Goal: Task Accomplishment & Management: Complete application form

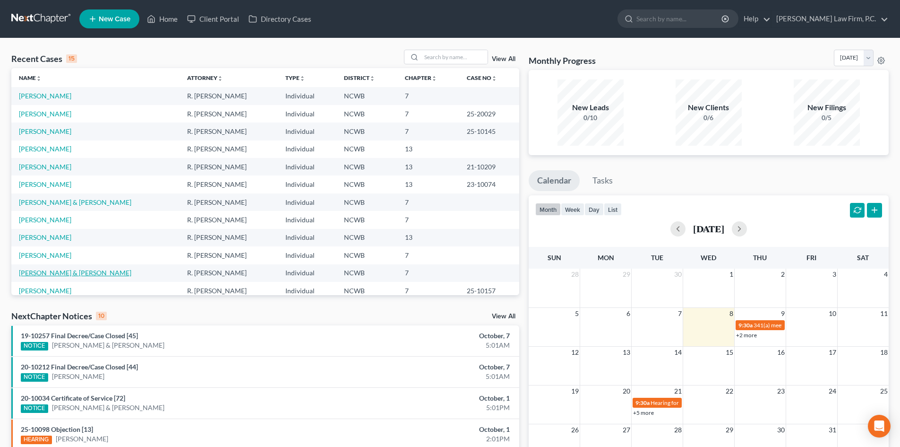
click at [68, 275] on link "[PERSON_NAME] & [PERSON_NAME]" at bounding box center [75, 272] width 112 height 8
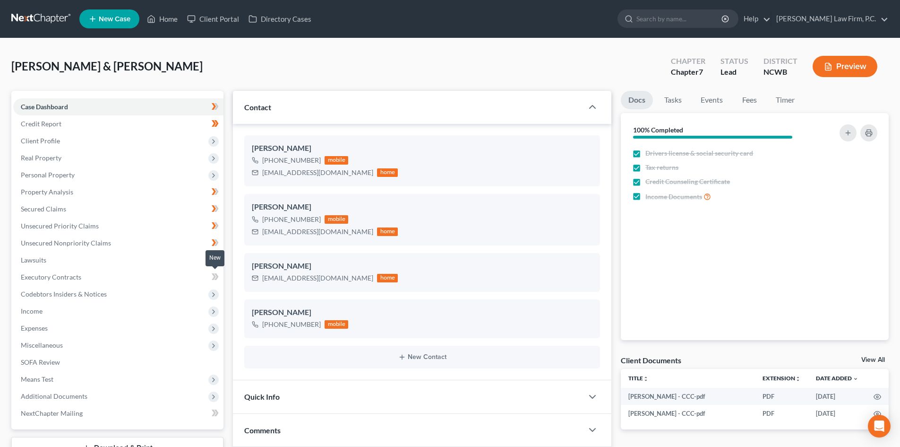
click at [215, 275] on icon at bounding box center [214, 276] width 4 height 7
click at [68, 127] on link "Credit Report" at bounding box center [118, 123] width 210 height 17
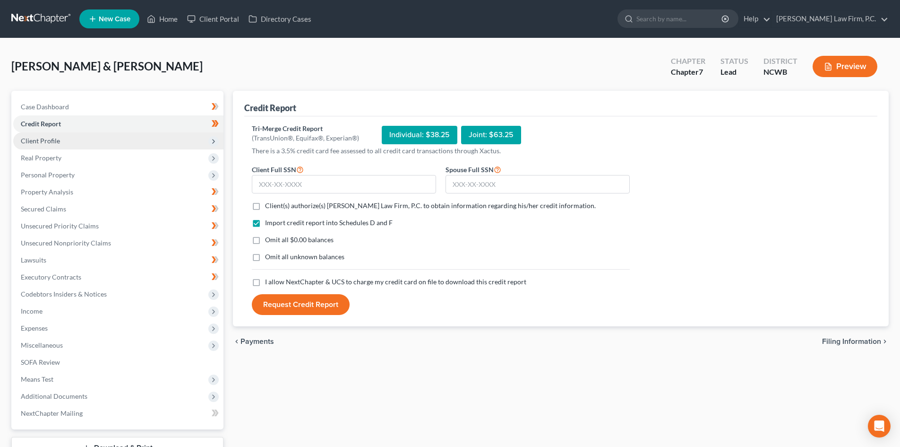
click at [67, 140] on span "Client Profile" at bounding box center [118, 140] width 210 height 17
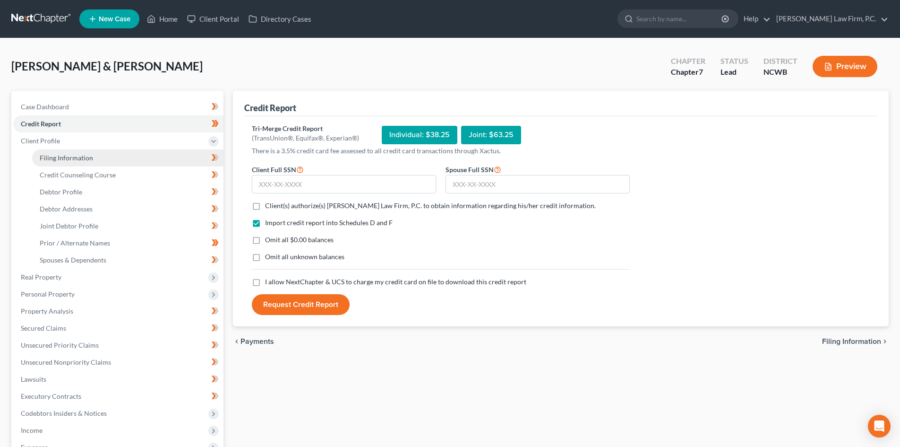
click at [66, 155] on span "Filing Information" at bounding box center [66, 158] width 53 height 8
select select "1"
select select "0"
select select "28"
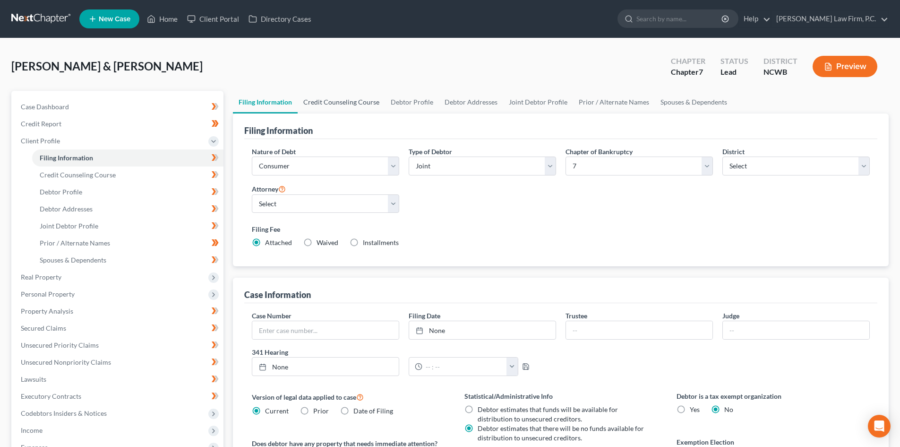
click at [334, 103] on link "Credit Counseling Course" at bounding box center [341, 102] width 87 height 23
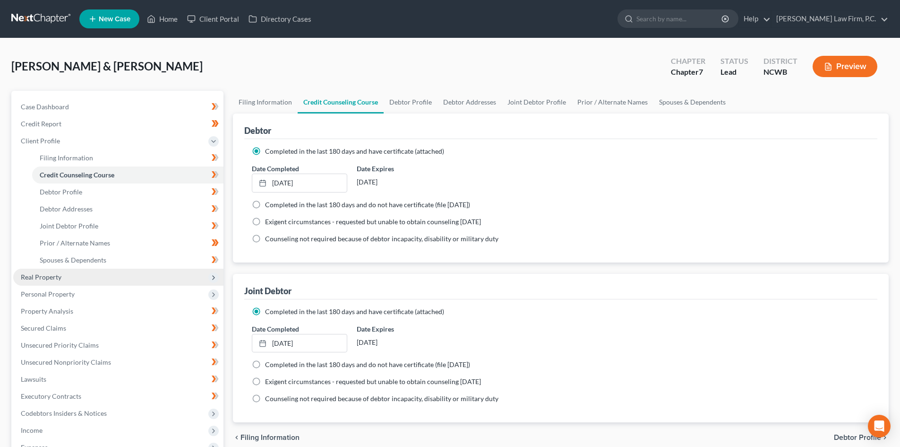
click at [76, 276] on span "Real Property" at bounding box center [118, 276] width 210 height 17
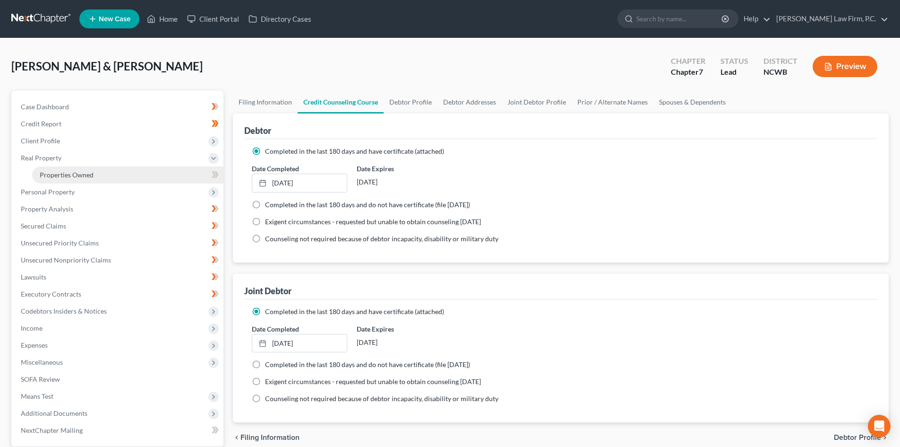
click at [93, 172] on span "Properties Owned" at bounding box center [67, 175] width 54 height 8
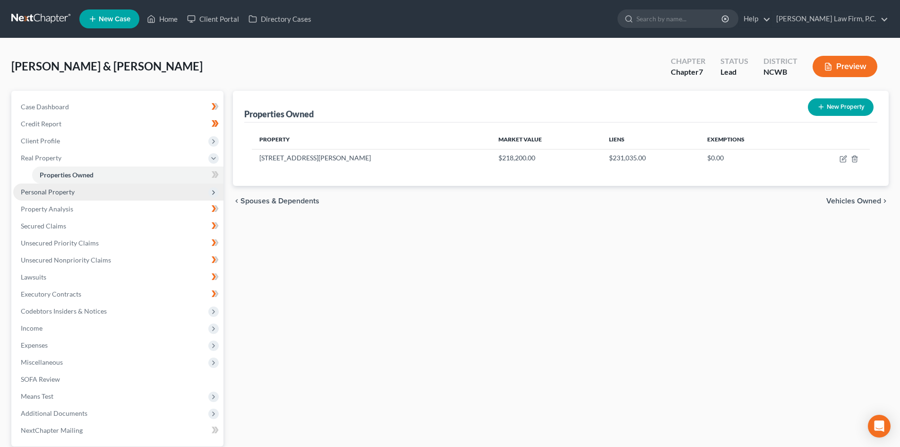
click at [81, 192] on span "Personal Property" at bounding box center [118, 191] width 210 height 17
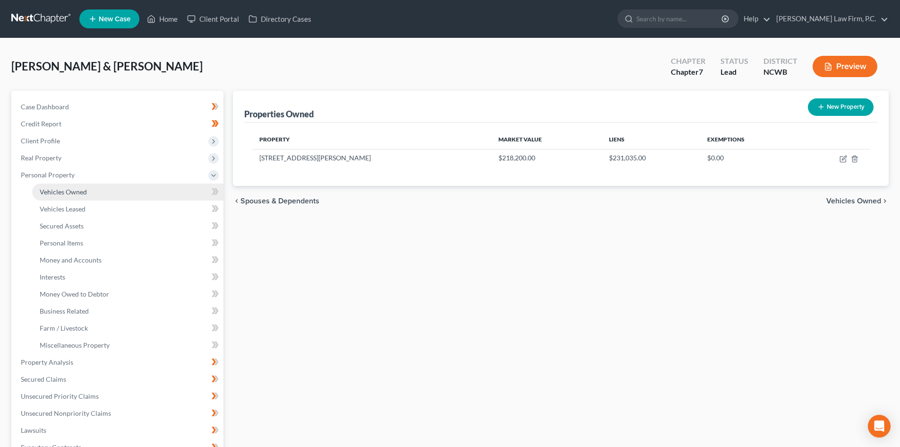
click at [84, 196] on link "Vehicles Owned" at bounding box center [127, 191] width 191 height 17
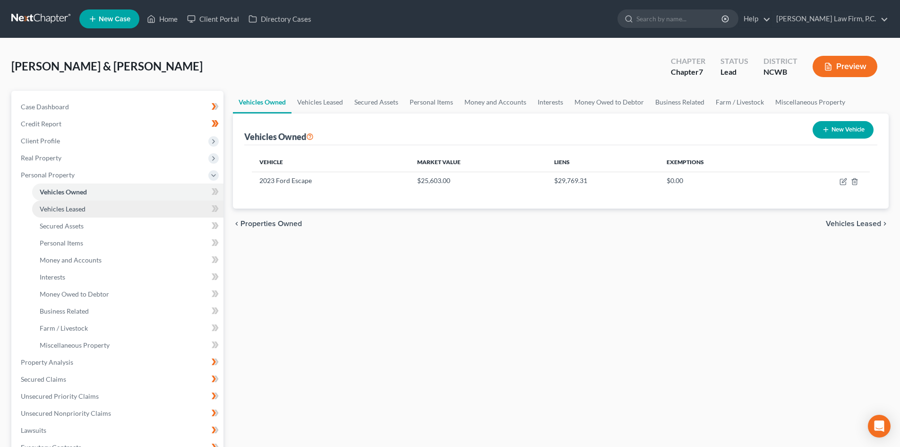
click at [105, 211] on link "Vehicles Leased" at bounding box center [127, 208] width 191 height 17
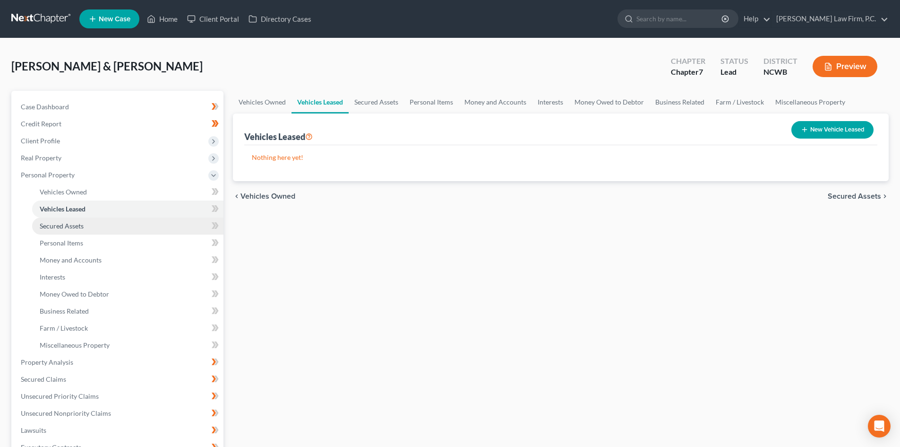
click at [98, 231] on link "Secured Assets" at bounding box center [127, 225] width 191 height 17
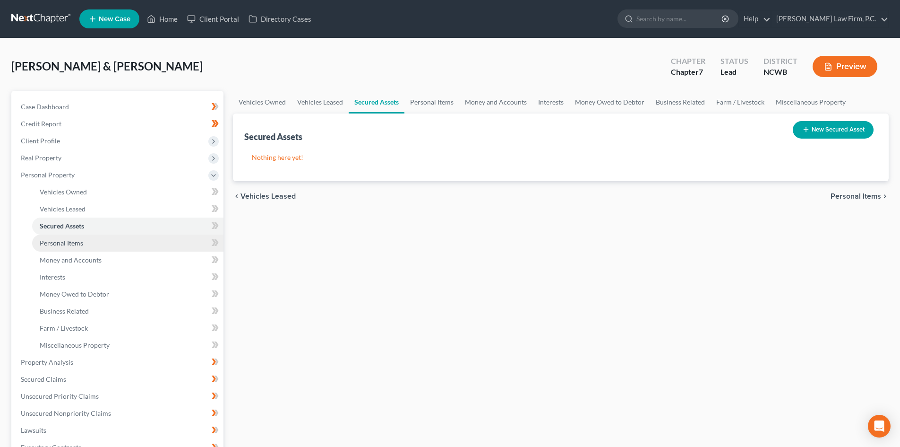
click at [95, 243] on link "Personal Items" at bounding box center [127, 242] width 191 height 17
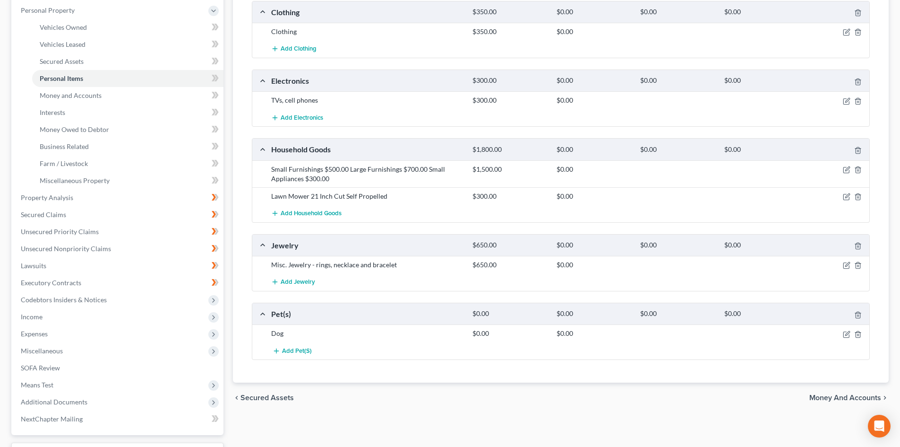
scroll to position [189, 0]
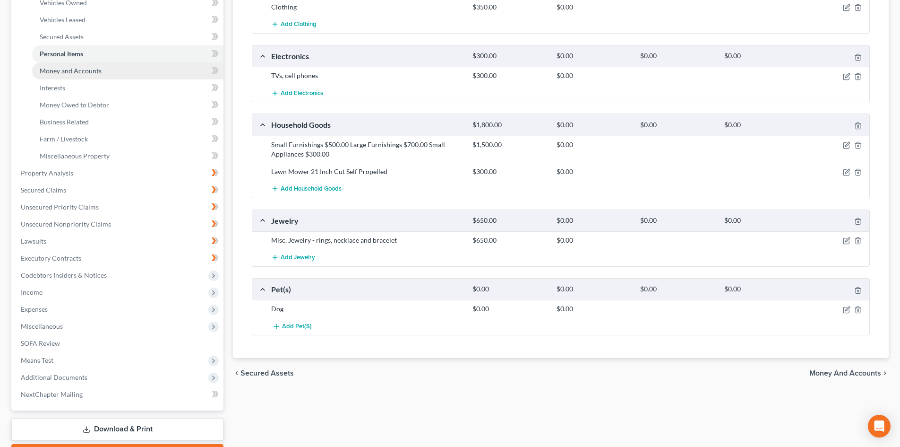
click at [92, 65] on link "Money and Accounts" at bounding box center [127, 70] width 191 height 17
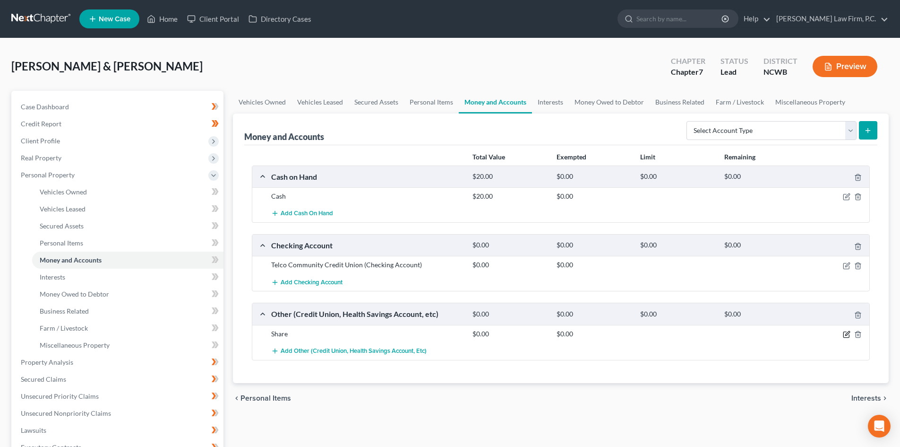
click at [846, 337] on icon "button" at bounding box center [846, 335] width 6 height 6
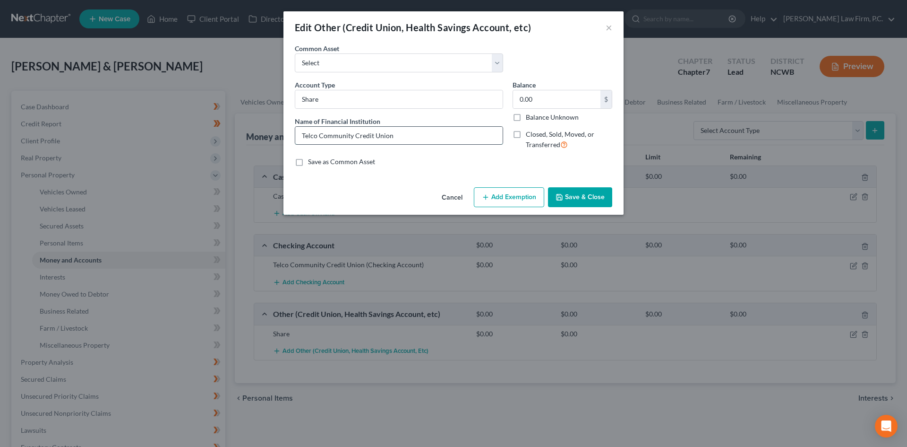
drag, startPoint x: 299, startPoint y: 131, endPoint x: 402, endPoint y: 135, distance: 103.1
click at [402, 135] on input "Telco Community Credit Union" at bounding box center [398, 136] width 207 height 18
click at [454, 198] on button "Cancel" at bounding box center [452, 197] width 36 height 19
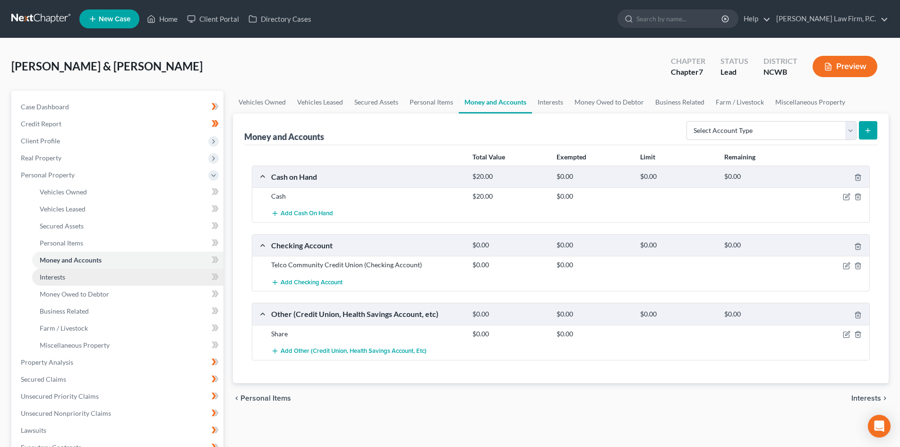
click at [69, 279] on link "Interests" at bounding box center [127, 276] width 191 height 17
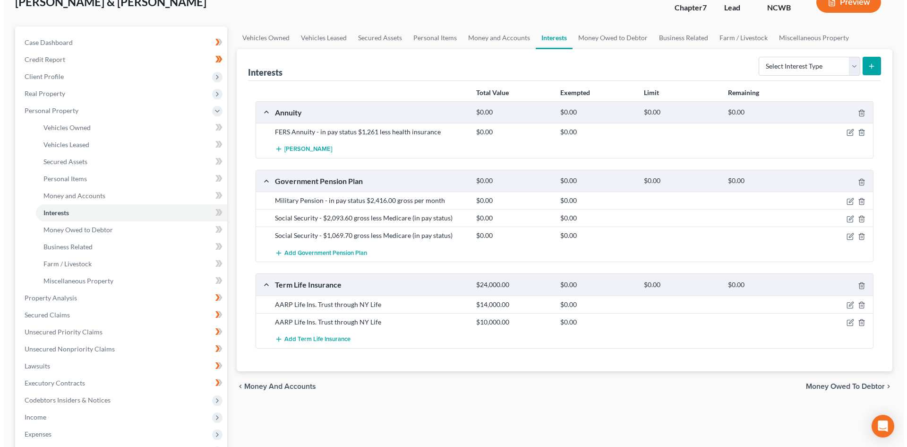
scroll to position [95, 0]
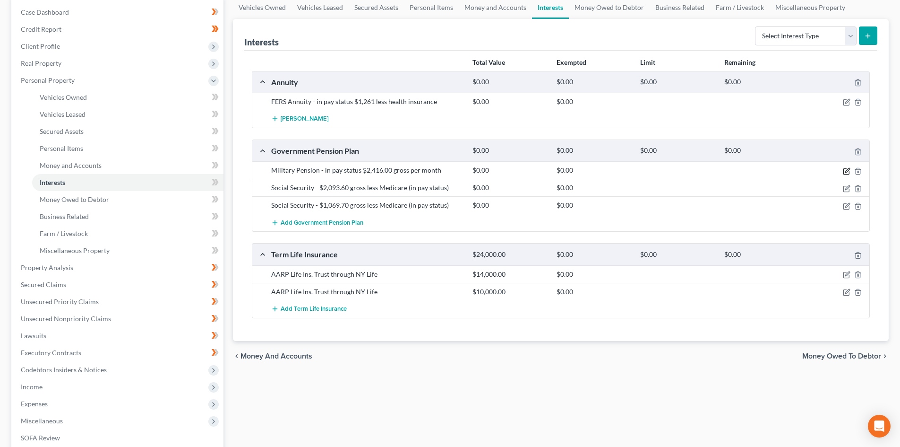
click at [846, 172] on icon "button" at bounding box center [847, 171] width 8 height 8
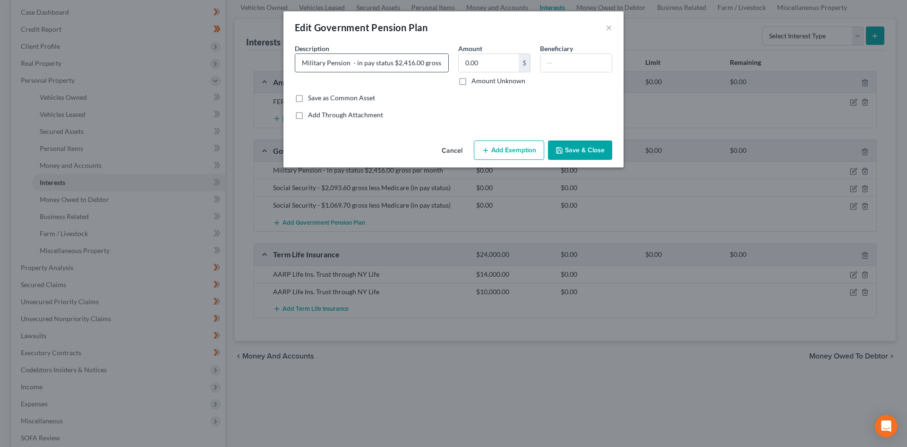
drag, startPoint x: 356, startPoint y: 63, endPoint x: 393, endPoint y: 61, distance: 36.4
click at [393, 61] on input "Military Pension - in pay status $2,416.00 gross per month" at bounding box center [371, 63] width 153 height 18
drag, startPoint x: 354, startPoint y: 64, endPoint x: 391, endPoint y: 62, distance: 37.4
click at [391, 62] on input "Military Pension - in pay status $2,416.00 gross per month" at bounding box center [371, 63] width 153 height 18
paste input "in pay status"
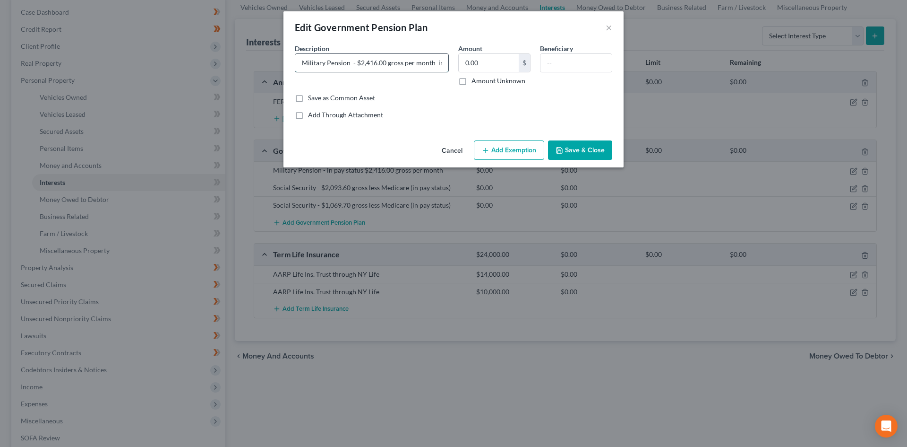
scroll to position [0, 29]
type input "Military Pension - $2,416.00 gross per month in pay status"
click at [565, 152] on button "Save & Close" at bounding box center [580, 150] width 64 height 20
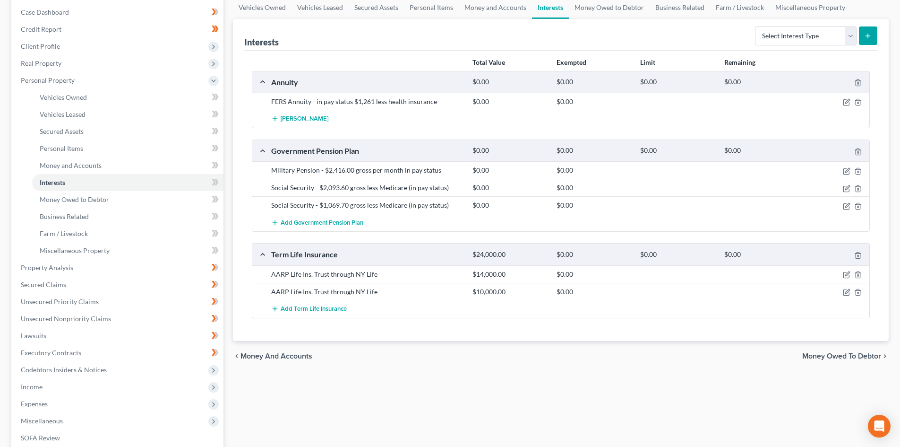
click at [844, 175] on div at bounding box center [836, 169] width 67 height 9
click at [845, 173] on icon "button" at bounding box center [847, 171] width 8 height 8
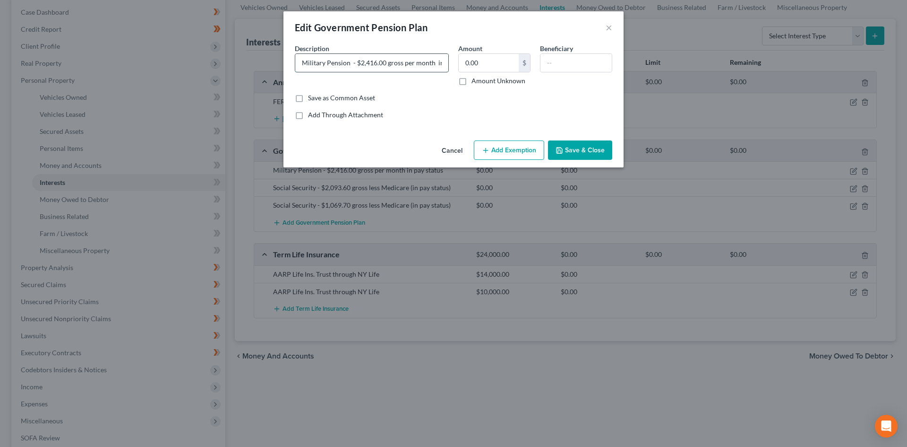
click at [435, 61] on input "Military Pension - $2,416.00 gross per month in pay status" at bounding box center [371, 63] width 153 height 18
type input "Military Pension - $2,416.00 gross per month (in pay status)"
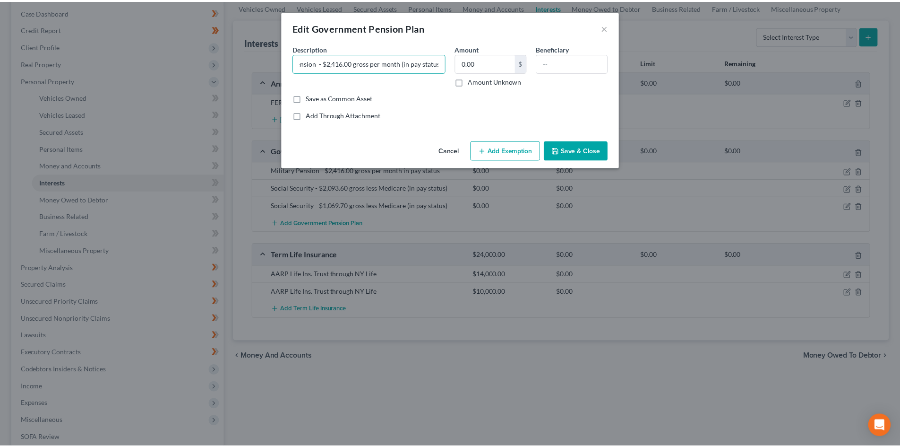
scroll to position [0, 0]
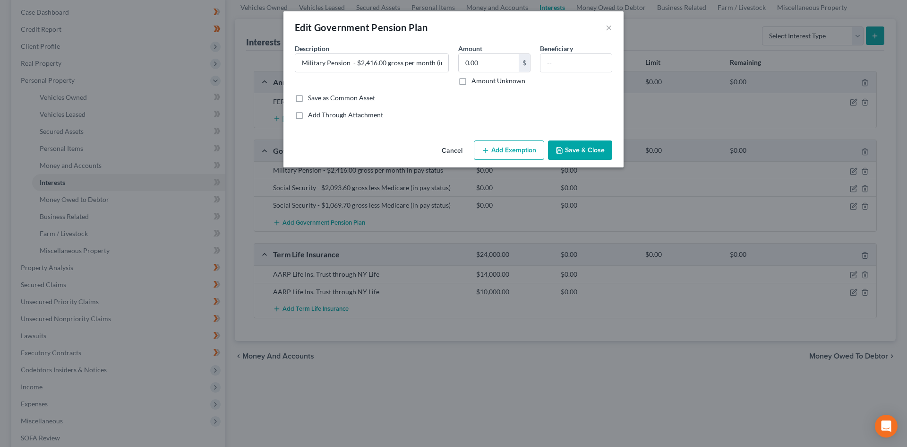
click at [585, 147] on button "Save & Close" at bounding box center [580, 150] width 64 height 20
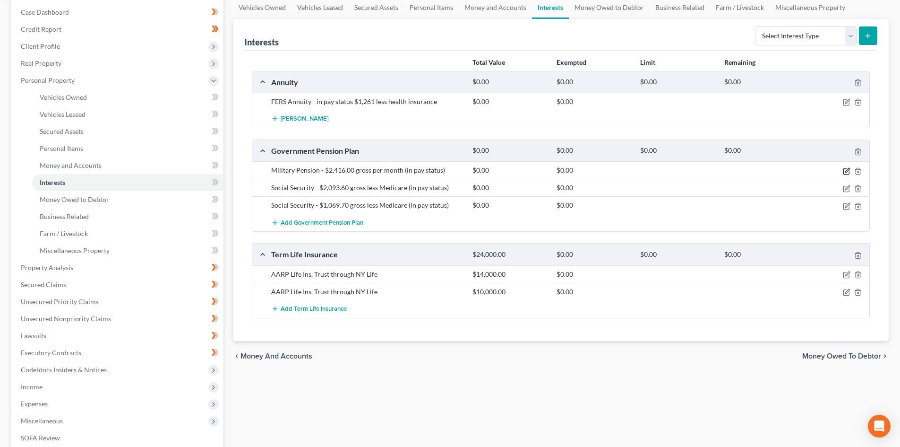
click at [849, 172] on icon "button" at bounding box center [847, 171] width 8 height 8
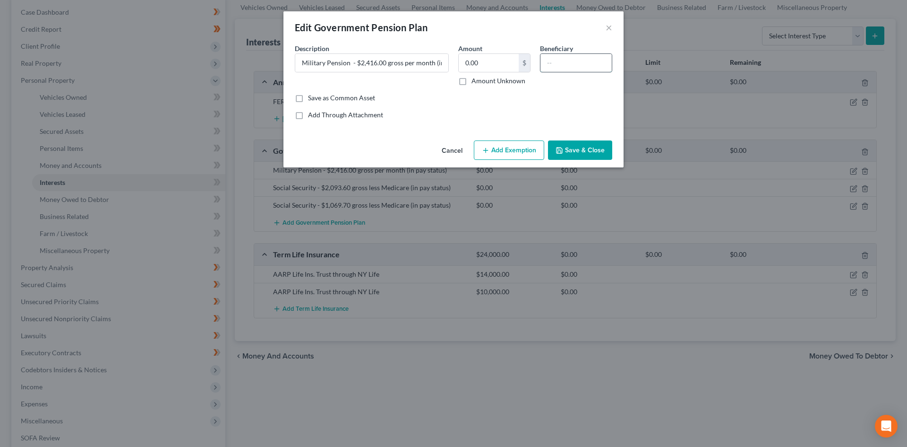
click at [582, 65] on input "text" at bounding box center [576, 63] width 71 height 18
type input "Spouse"
click at [573, 151] on button "Save & Close" at bounding box center [580, 150] width 64 height 20
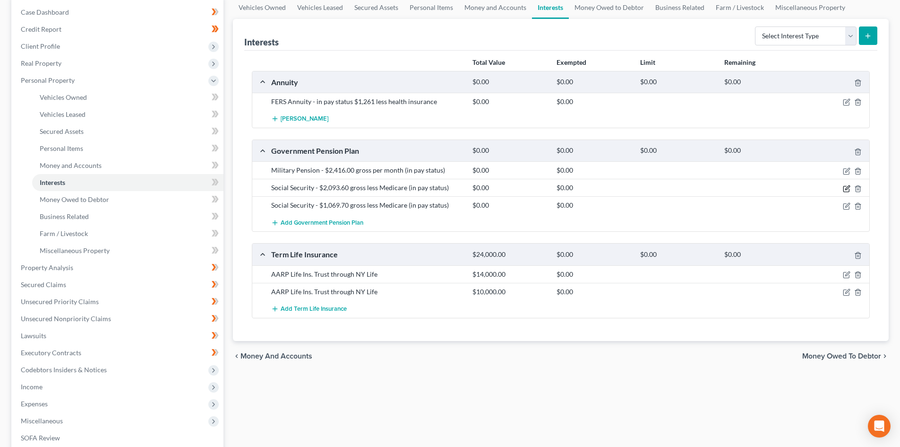
click at [845, 186] on icon "button" at bounding box center [846, 189] width 6 height 6
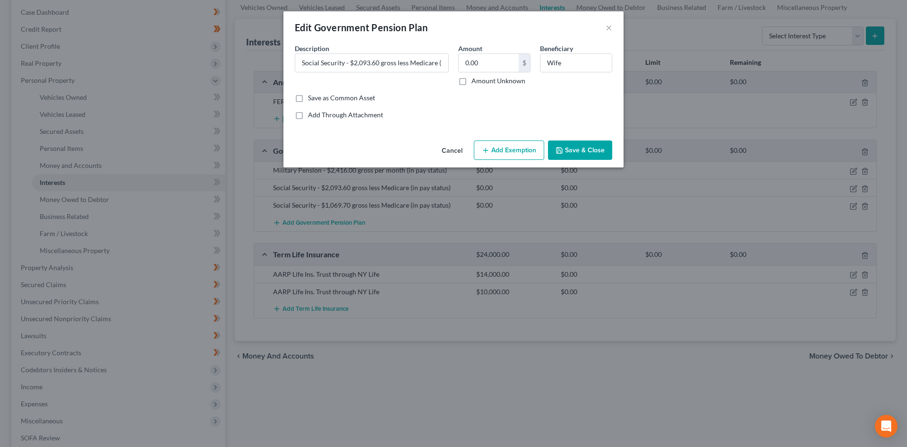
click at [459, 150] on button "Cancel" at bounding box center [452, 150] width 36 height 19
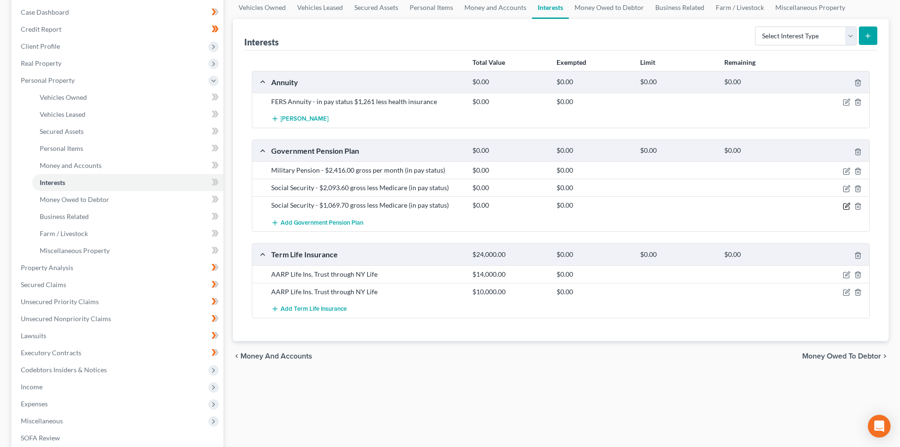
click at [845, 206] on icon "button" at bounding box center [847, 206] width 8 height 8
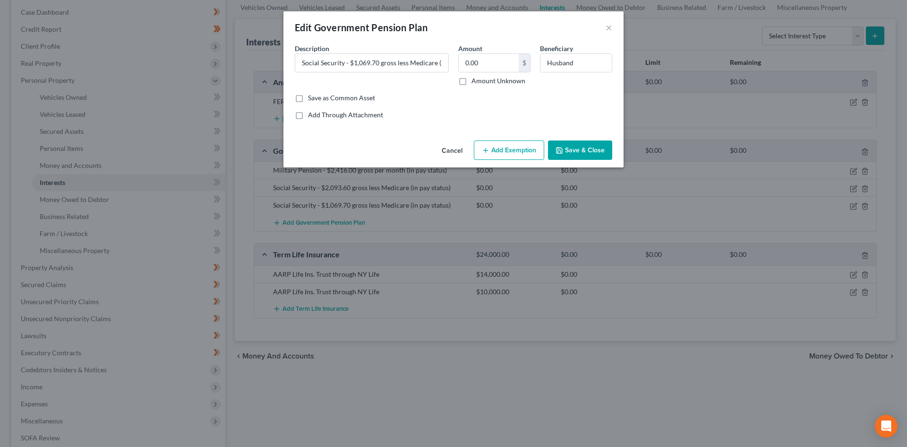
click at [457, 153] on button "Cancel" at bounding box center [452, 150] width 36 height 19
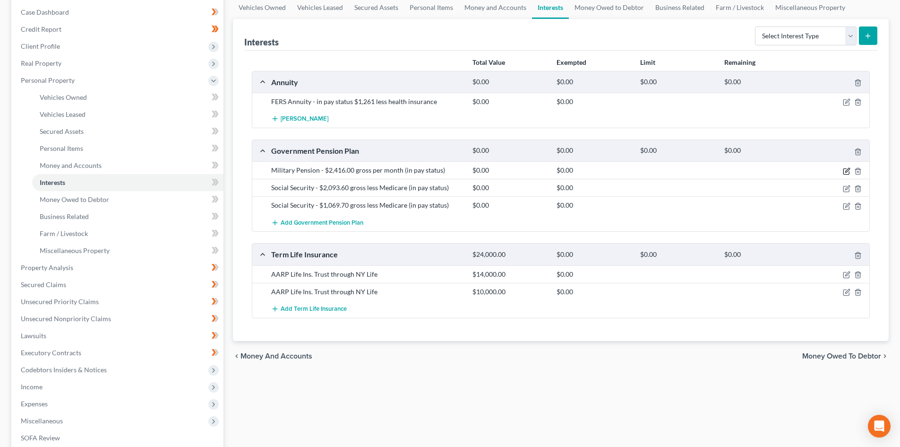
click at [847, 171] on icon "button" at bounding box center [847, 171] width 8 height 8
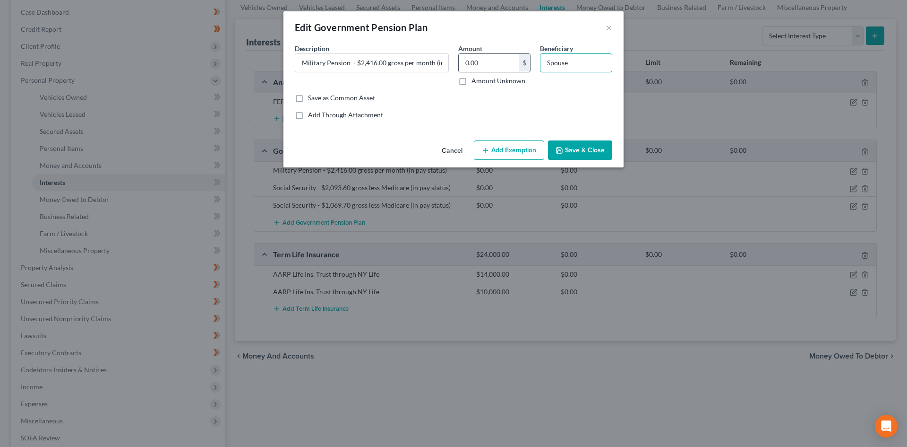
drag, startPoint x: 584, startPoint y: 64, endPoint x: 524, endPoint y: 66, distance: 60.1
click at [524, 66] on div "Description * Military Pension - $2,416.00 gross per month (in pay status) Amou…" at bounding box center [453, 68] width 327 height 50
type input "Wife"
click at [595, 143] on button "Save & Close" at bounding box center [580, 150] width 64 height 20
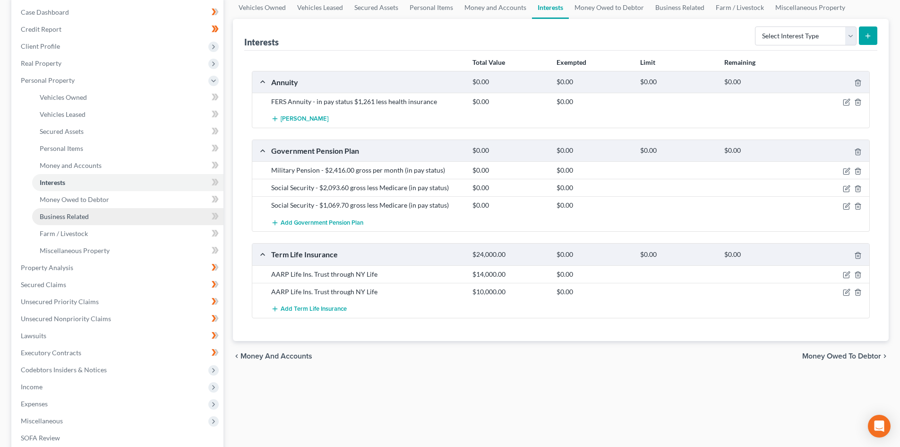
click at [72, 216] on span "Business Related" at bounding box center [64, 216] width 49 height 8
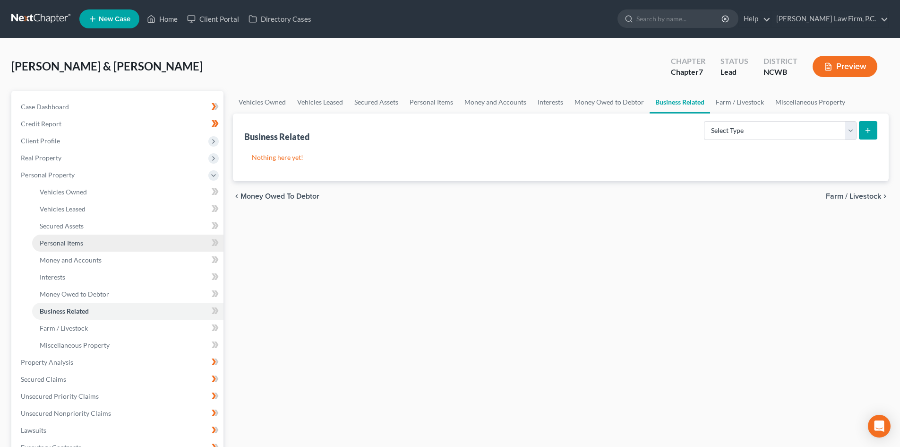
click at [76, 244] on span "Personal Items" at bounding box center [61, 243] width 43 height 8
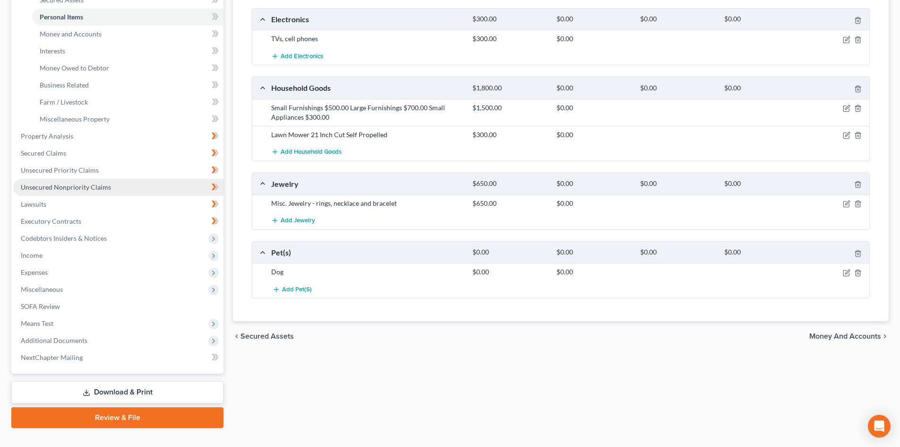
scroll to position [236, 0]
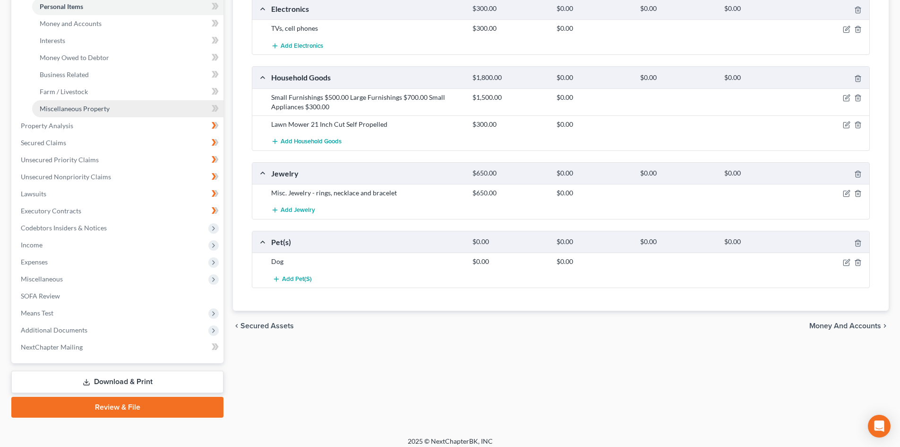
click at [59, 104] on span "Miscellaneous Property" at bounding box center [75, 108] width 70 height 8
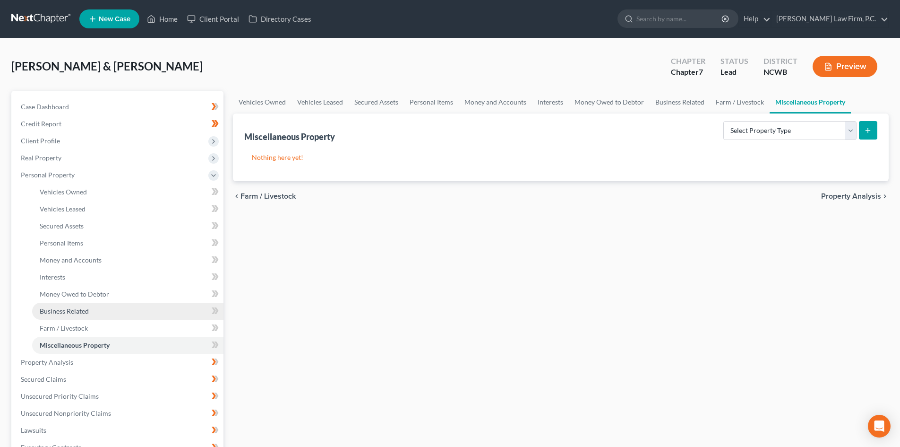
click at [68, 318] on link "Business Related" at bounding box center [127, 310] width 191 height 17
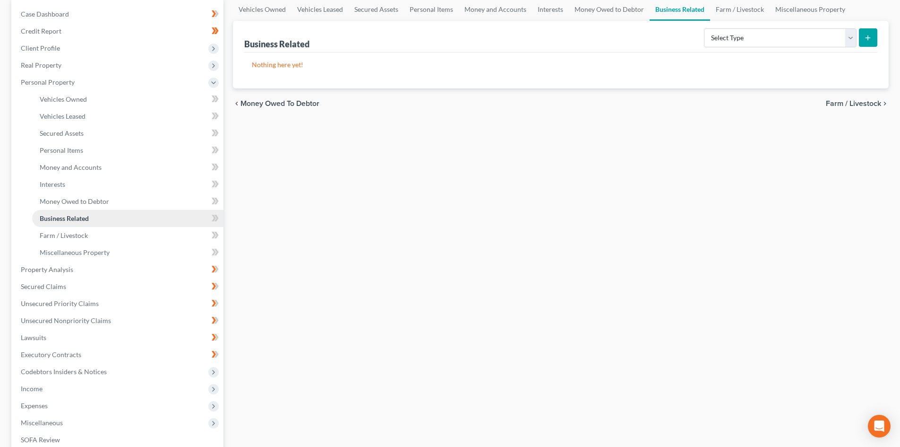
scroll to position [95, 0]
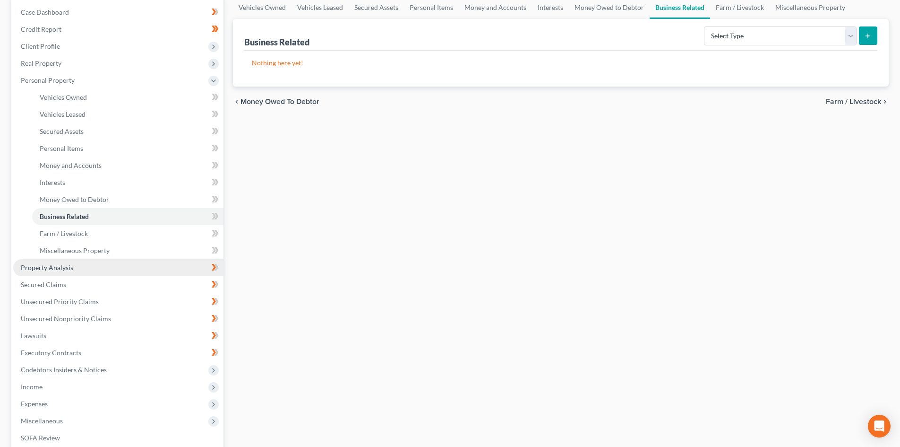
click at [52, 270] on span "Property Analysis" at bounding box center [47, 267] width 52 height 8
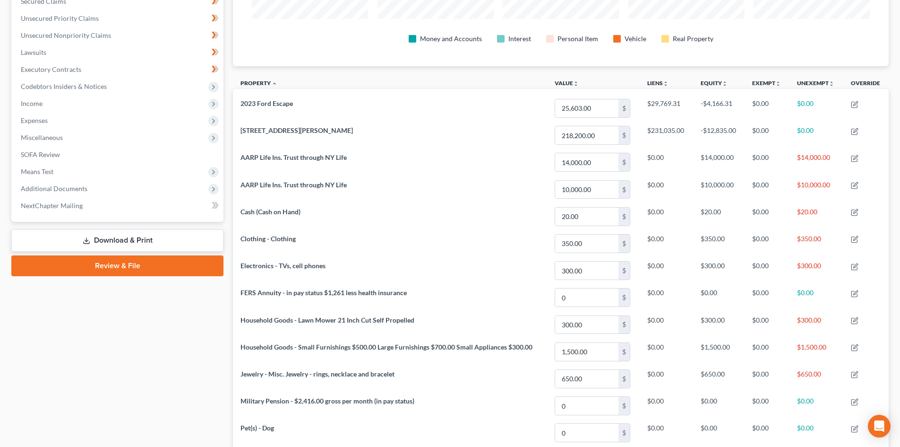
scroll to position [124, 0]
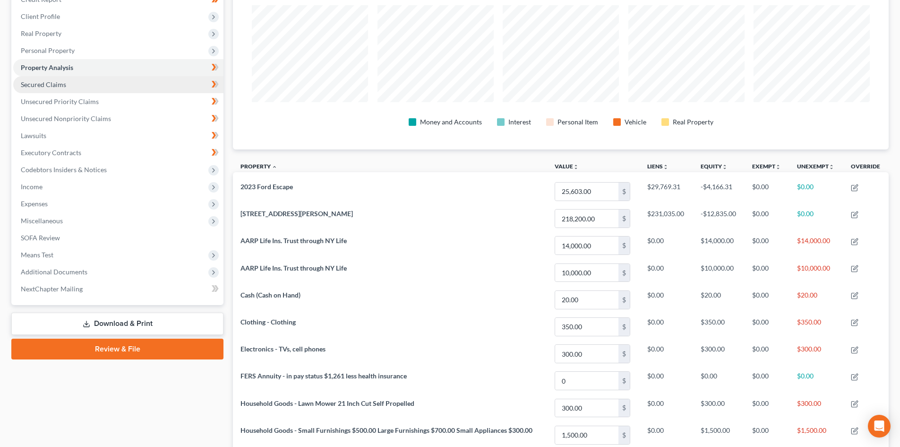
click at [77, 84] on link "Secured Claims" at bounding box center [118, 84] width 210 height 17
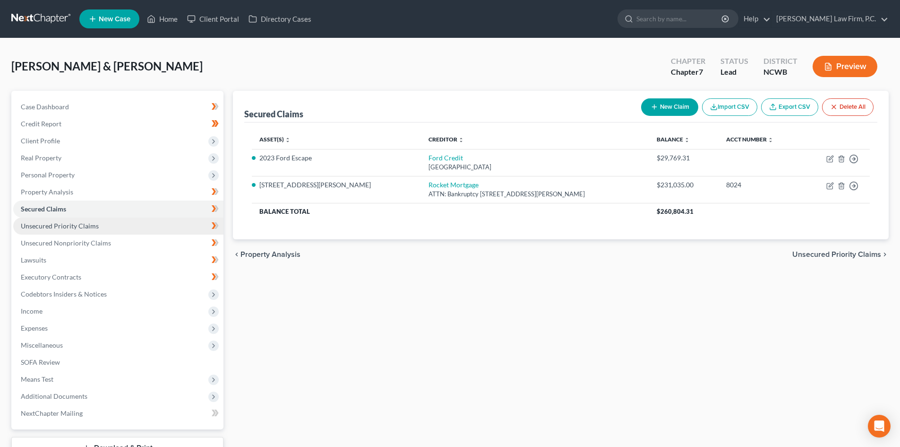
click at [92, 225] on span "Unsecured Priority Claims" at bounding box center [60, 226] width 78 height 8
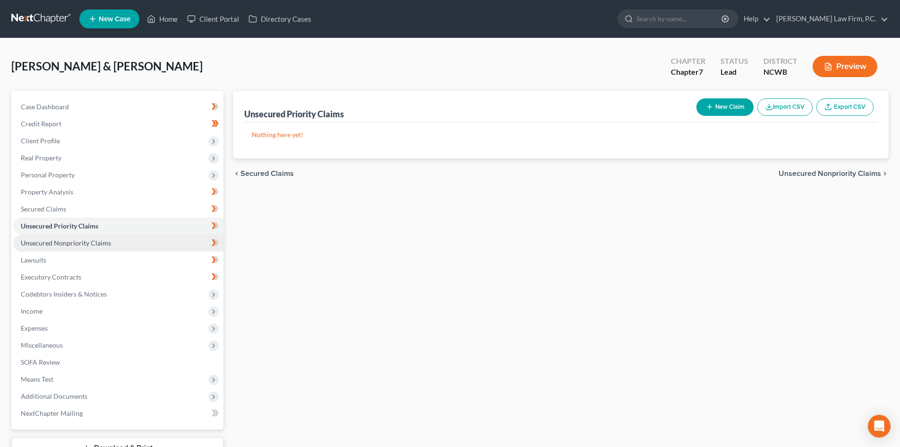
click at [90, 243] on span "Unsecured Nonpriority Claims" at bounding box center [66, 243] width 90 height 8
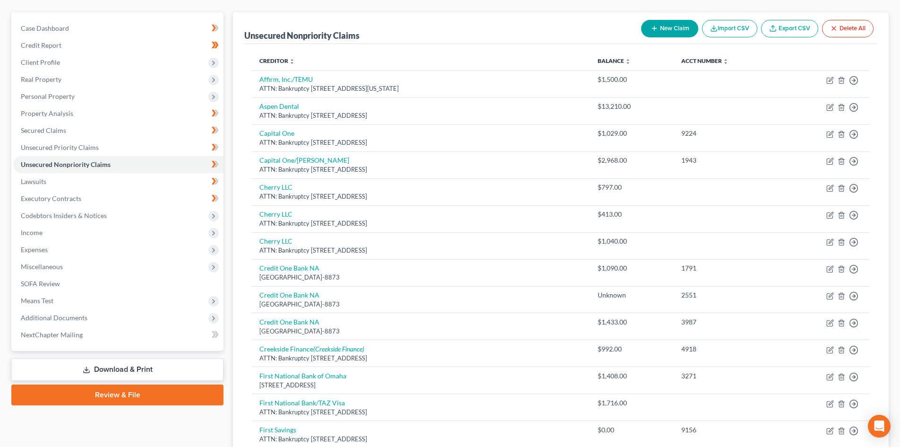
scroll to position [73, 0]
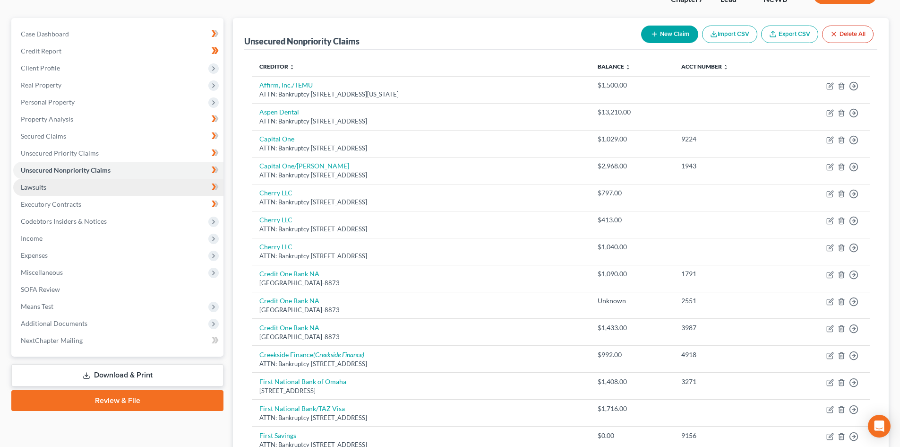
click at [97, 183] on link "Lawsuits" at bounding box center [118, 187] width 210 height 17
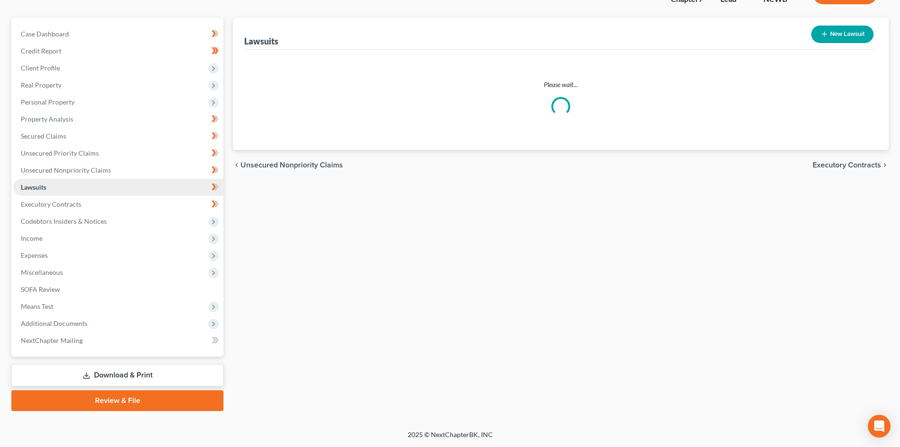
scroll to position [0, 0]
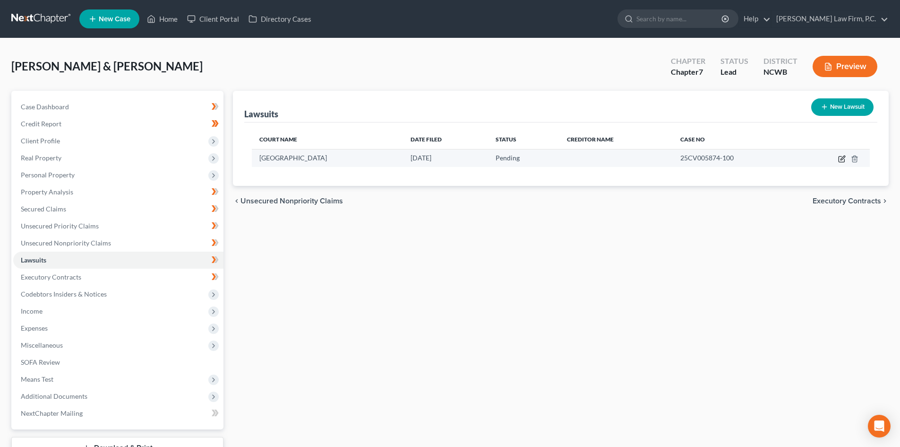
click at [841, 158] on icon "button" at bounding box center [842, 159] width 8 height 8
select select "28"
select select "0"
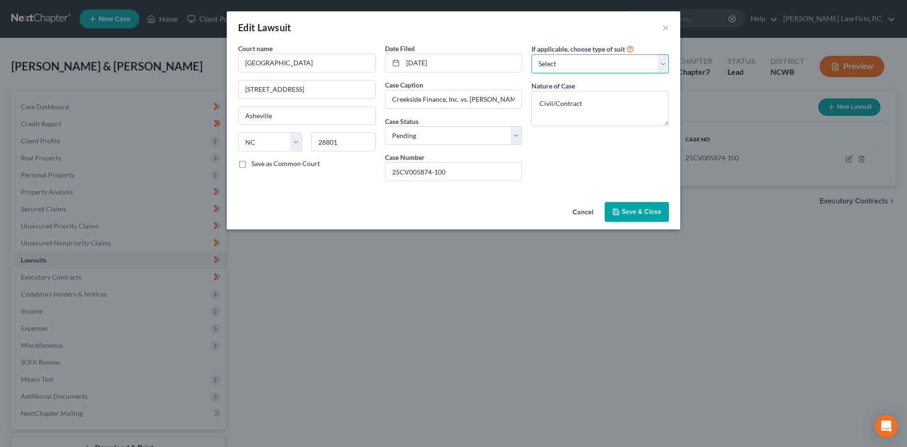
click at [616, 67] on select "Select Repossession Garnishment Foreclosure Attached, Seized, Or Levied Other" at bounding box center [601, 63] width 138 height 19
click at [598, 145] on div "If applicable, choose type of suit Select Repossession Garnishment Foreclosure …" at bounding box center [600, 115] width 147 height 145
click at [602, 69] on select "Select Repossession Garnishment Foreclosure Attached, Seized, Or Levied Other" at bounding box center [601, 63] width 138 height 19
select select "4"
click at [532, 54] on select "Select Repossession Garnishment Foreclosure Attached, Seized, Or Levied Other" at bounding box center [601, 63] width 138 height 19
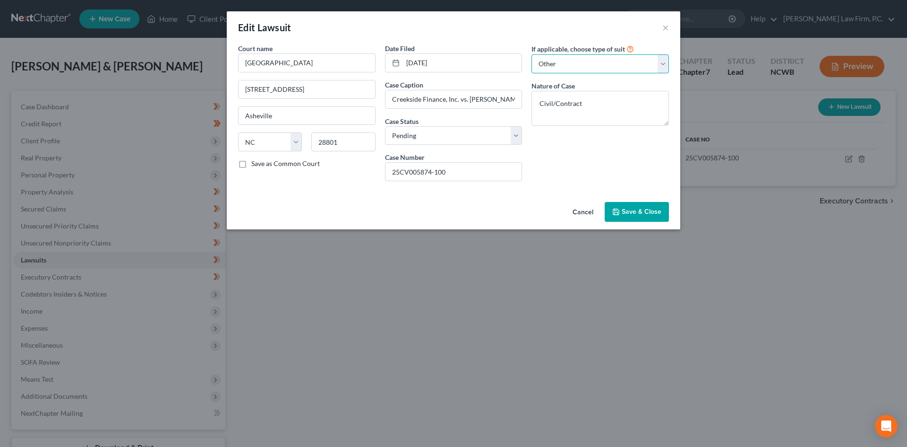
select select "28"
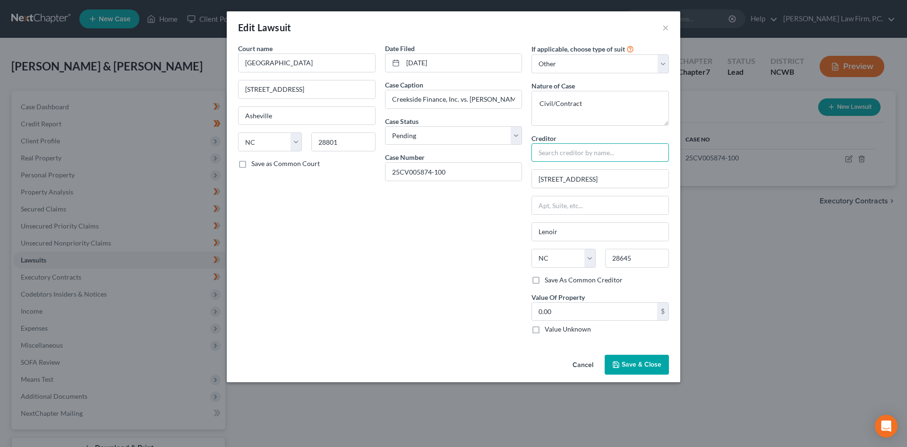
click at [555, 146] on input "text" at bounding box center [601, 152] width 138 height 19
click at [582, 364] on button "Cancel" at bounding box center [583, 364] width 36 height 19
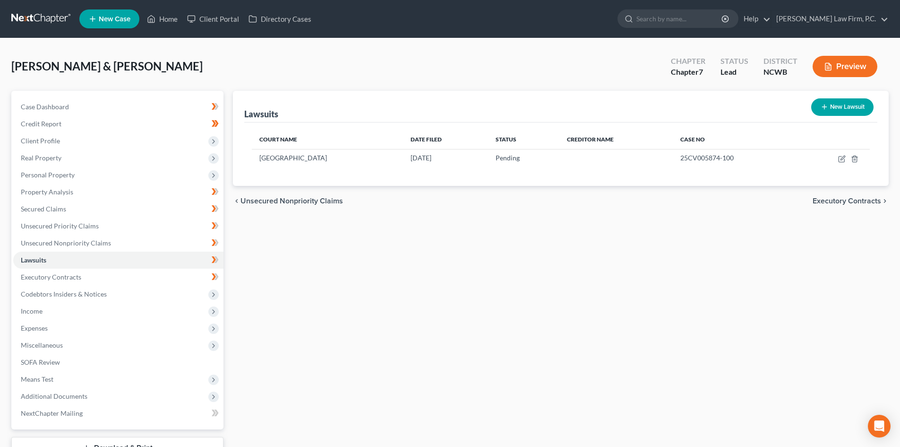
click at [857, 73] on button "Preview" at bounding box center [845, 66] width 65 height 21
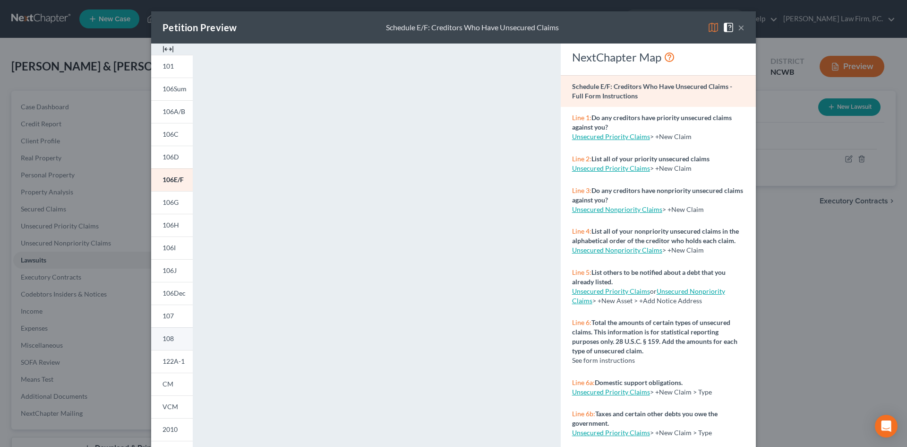
click at [172, 334] on link "108" at bounding box center [172, 338] width 42 height 23
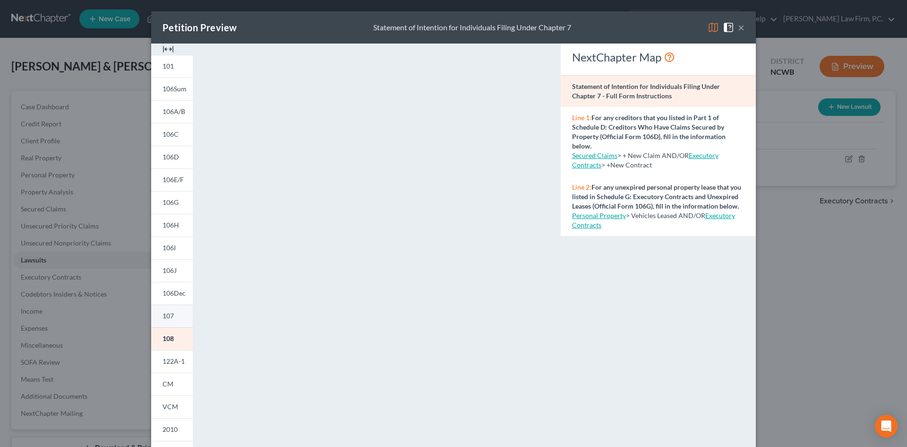
click at [172, 322] on link "107" at bounding box center [172, 315] width 42 height 23
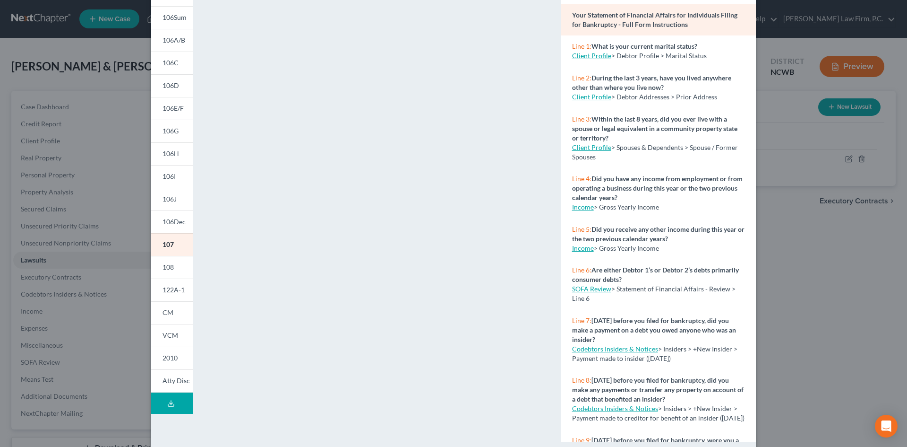
scroll to position [0, 0]
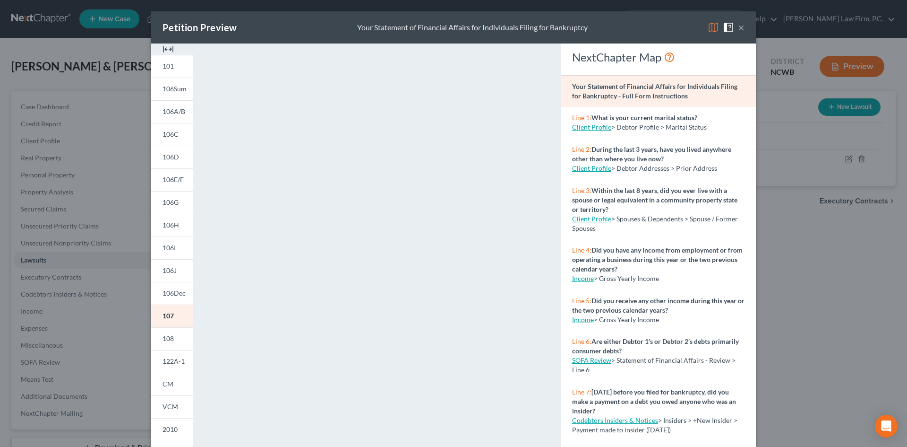
click at [739, 30] on button "×" at bounding box center [741, 27] width 7 height 11
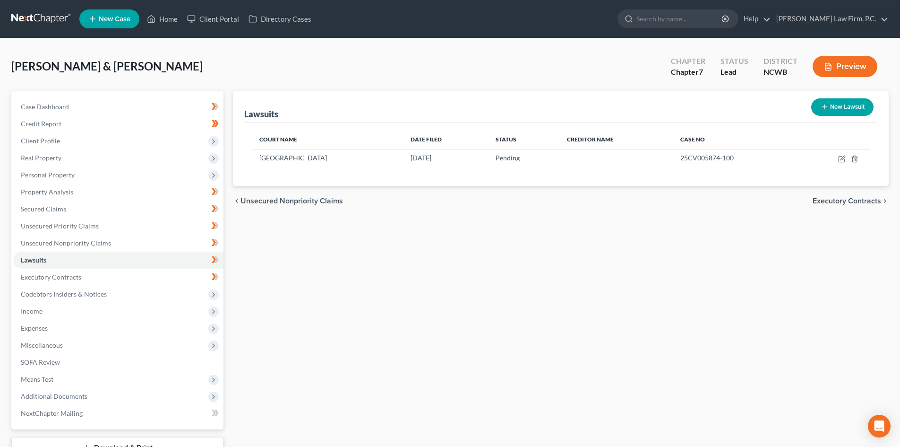
click at [815, 64] on button "Preview" at bounding box center [845, 66] width 65 height 21
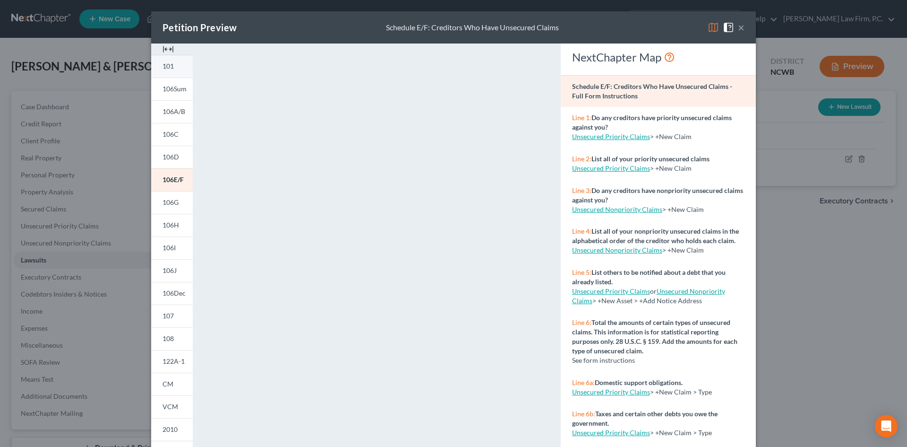
click at [170, 67] on span "101" at bounding box center [168, 66] width 11 height 8
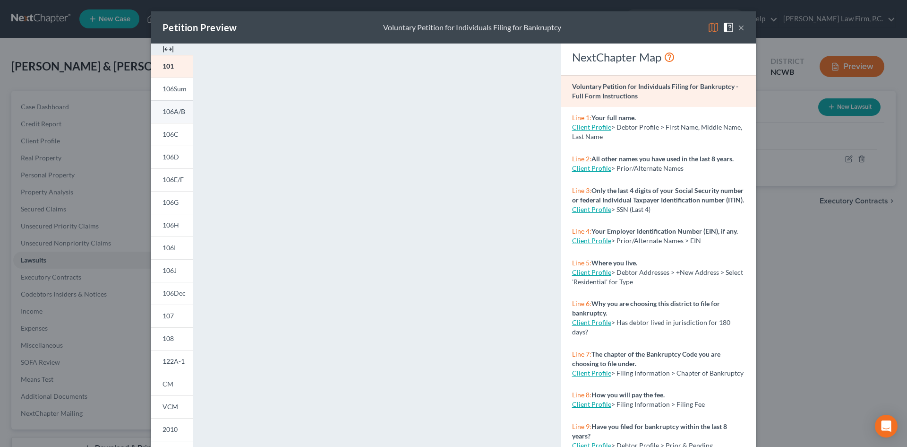
click at [167, 112] on span "106A/B" at bounding box center [174, 111] width 23 height 8
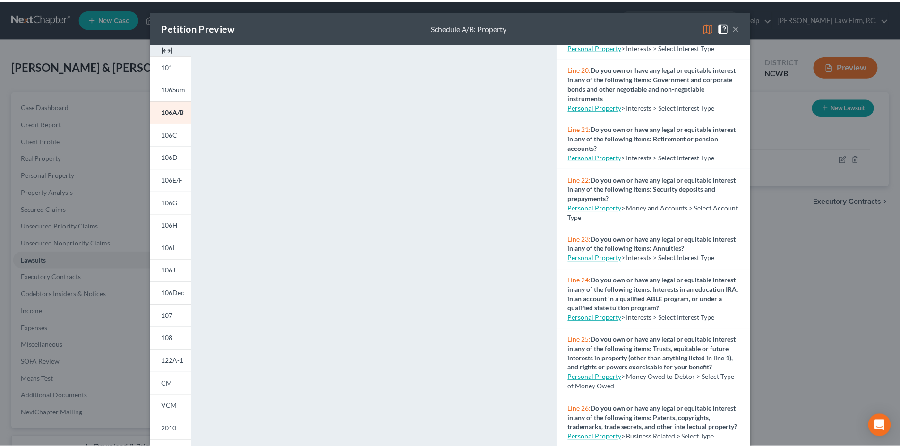
scroll to position [1087, 0]
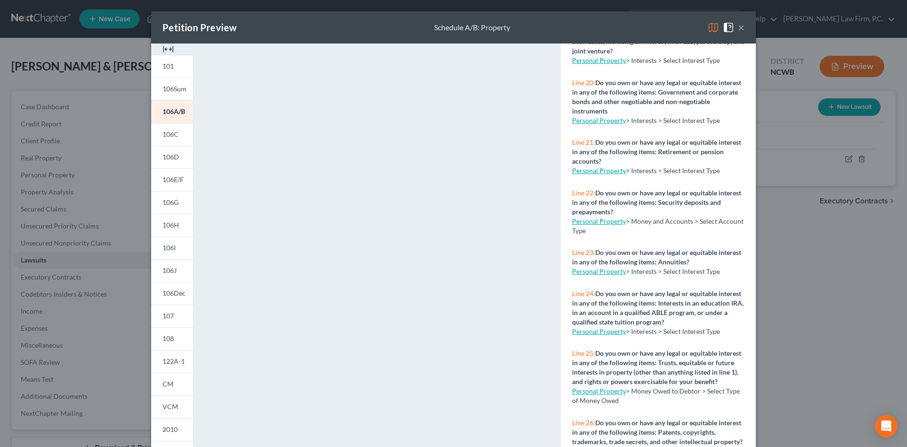
click at [612, 174] on link "Personal Property" at bounding box center [599, 170] width 54 height 8
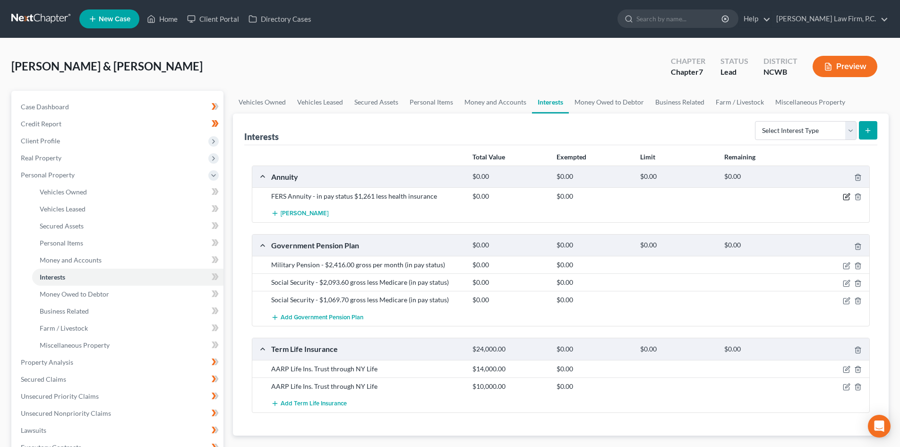
click at [847, 194] on icon "button" at bounding box center [847, 197] width 8 height 8
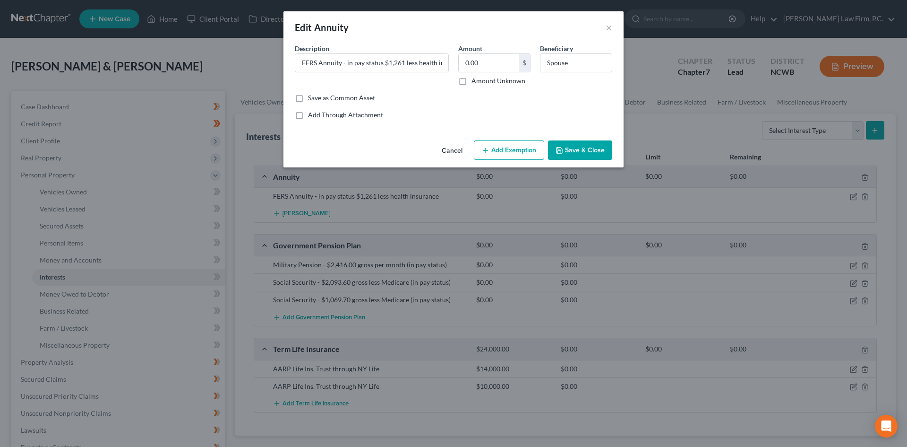
click at [585, 145] on button "Save & Close" at bounding box center [580, 150] width 64 height 20
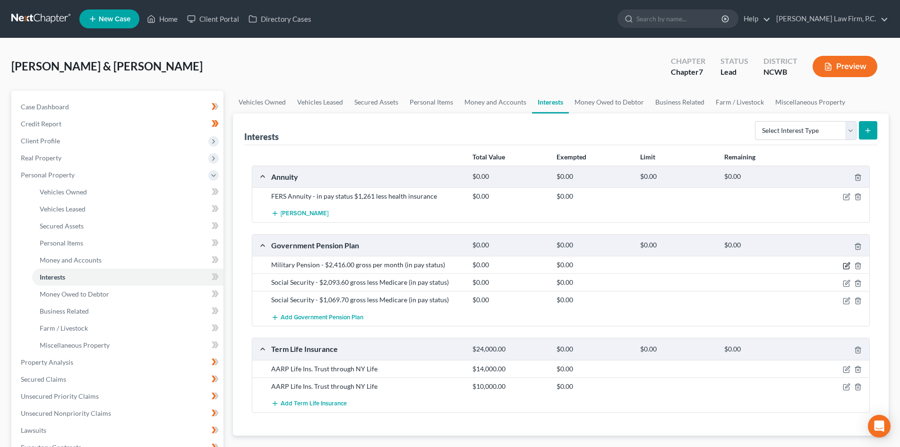
click at [844, 263] on icon "button" at bounding box center [846, 266] width 6 height 6
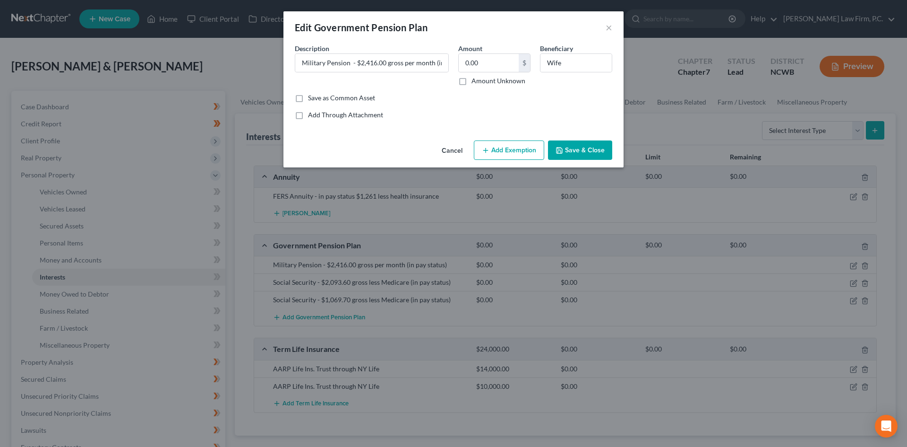
click at [449, 149] on button "Cancel" at bounding box center [452, 150] width 36 height 19
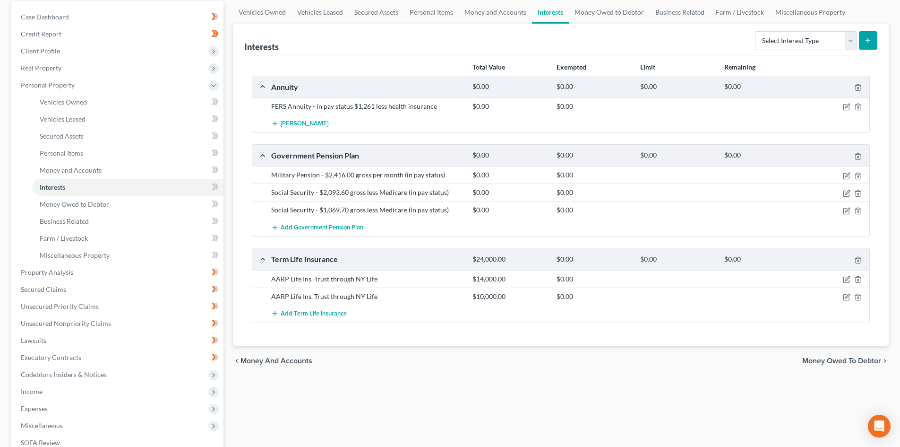
scroll to position [95, 0]
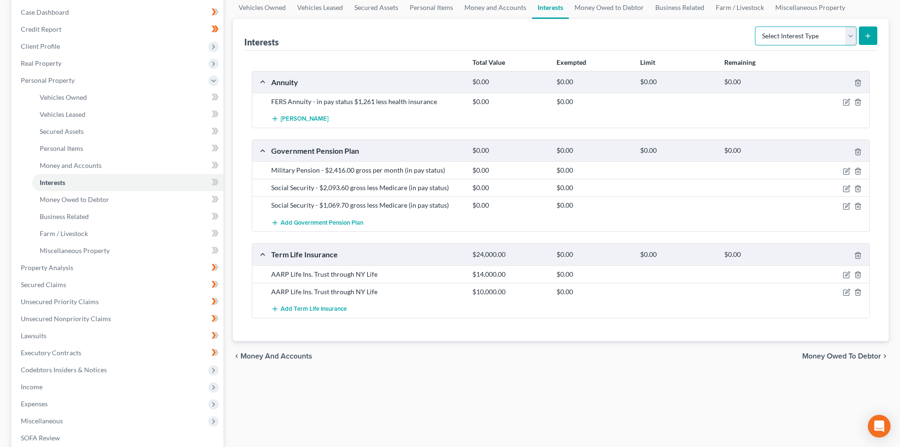
click at [848, 29] on select "Select Interest Type 401K Annuity Bond Education IRA Government Bond Government…" at bounding box center [806, 35] width 102 height 19
select select "other_retirement_plan"
click at [756, 26] on select "Select Interest Type 401K Annuity Bond Education IRA Government Bond Government…" at bounding box center [806, 35] width 102 height 19
click at [867, 36] on line "submit" at bounding box center [868, 36] width 4 height 0
click at [868, 38] on line "submit" at bounding box center [868, 36] width 0 height 4
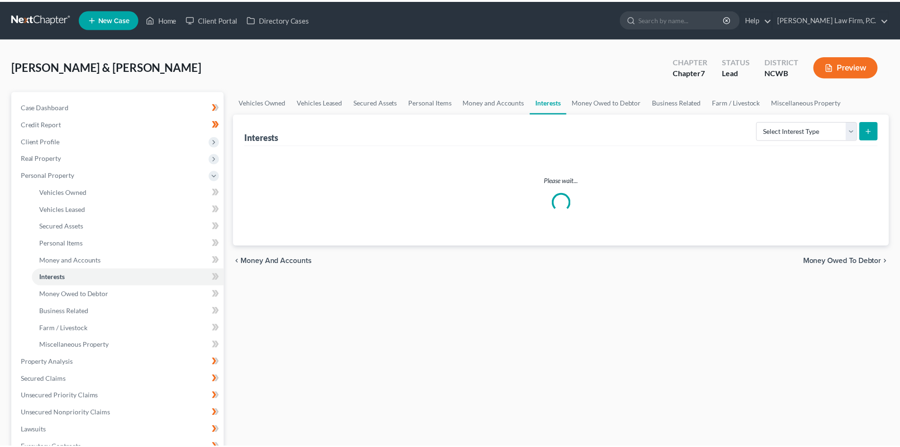
scroll to position [95, 0]
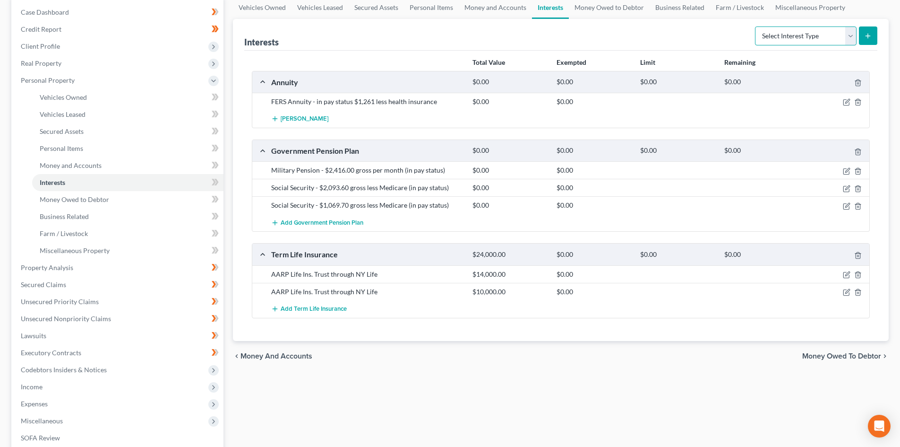
click at [853, 42] on select "Select Interest Type 401K Annuity Bond Education IRA Government Bond Government…" at bounding box center [806, 35] width 102 height 19
select select "other_retirement_plan"
click at [756, 26] on select "Select Interest Type 401K Annuity Bond Education IRA Government Bond Government…" at bounding box center [806, 35] width 102 height 19
click at [871, 41] on button "submit" at bounding box center [868, 35] width 18 height 18
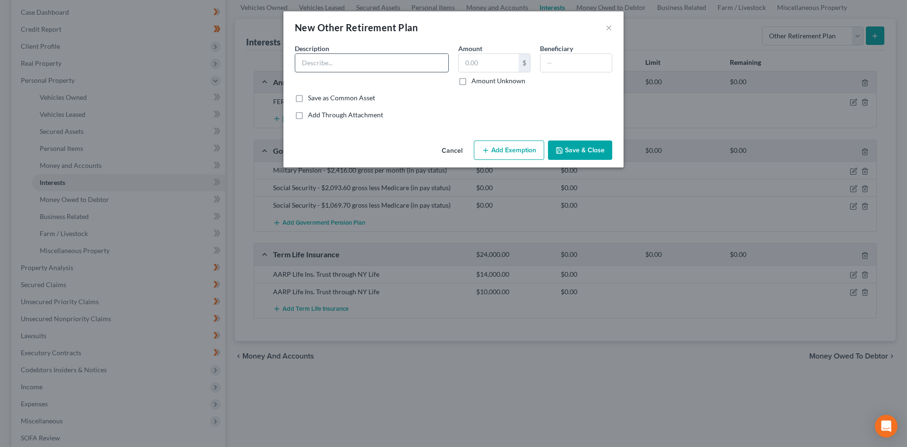
click at [335, 59] on input "text" at bounding box center [371, 63] width 153 height 18
type input "??"
click at [582, 150] on button "Save & Close" at bounding box center [580, 150] width 64 height 20
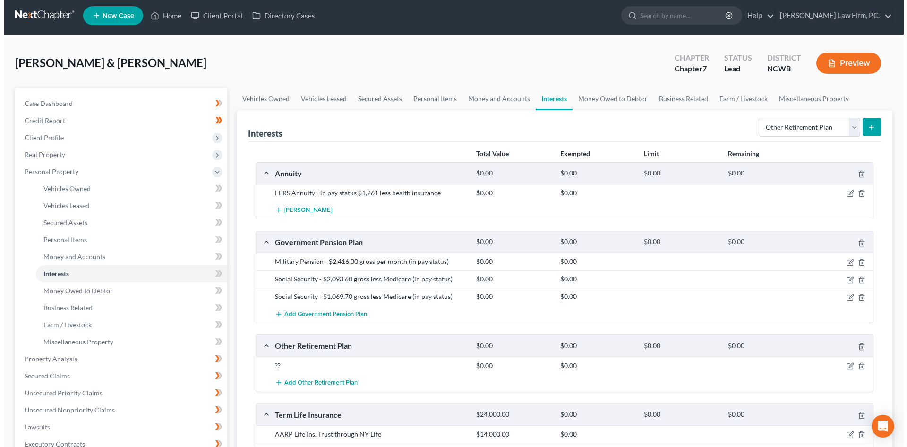
scroll to position [0, 0]
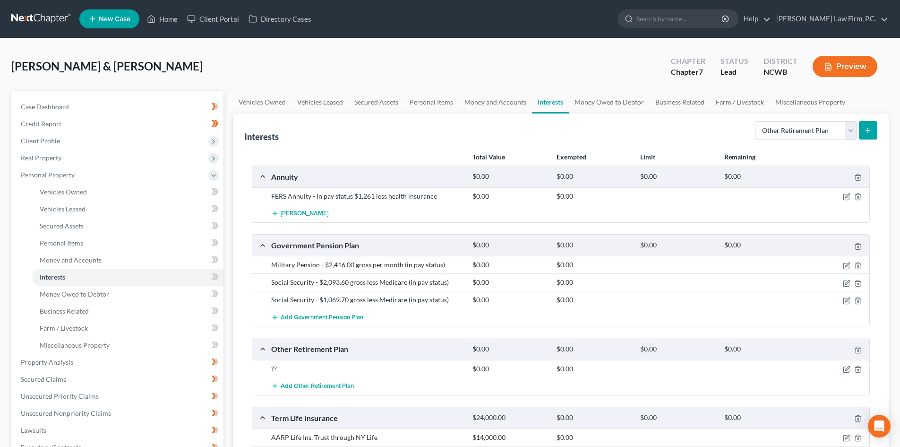
click at [837, 64] on button "Preview" at bounding box center [845, 66] width 65 height 21
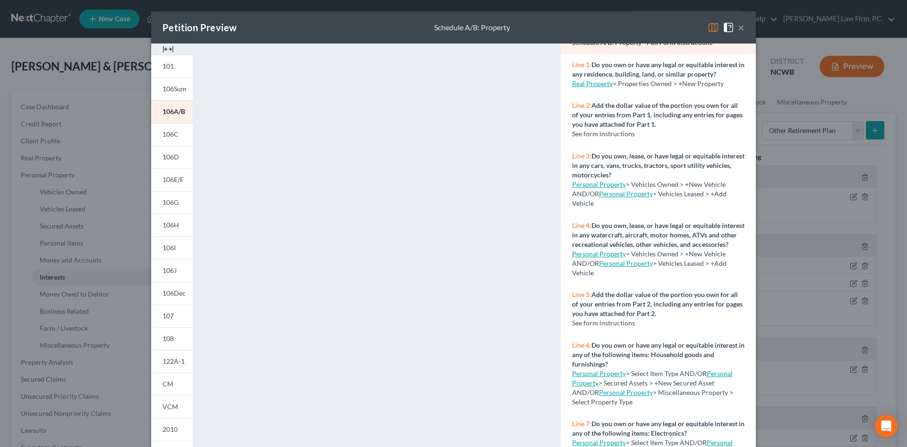
scroll to position [47, 0]
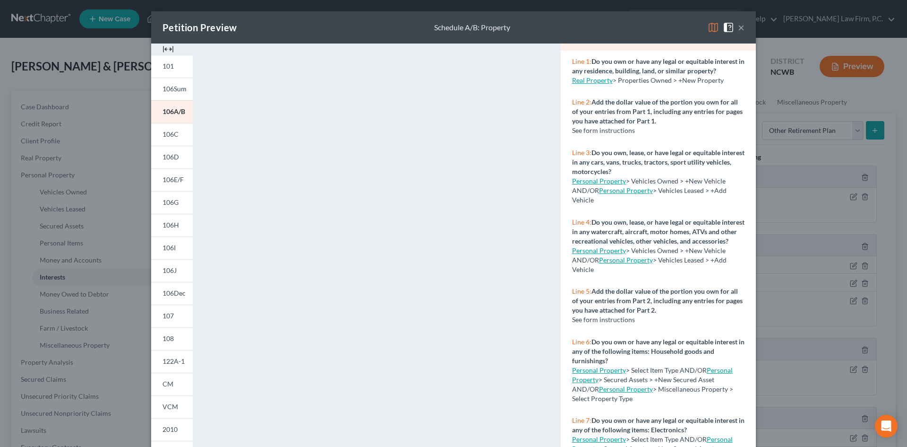
click at [741, 29] on div "Petition Preview Schedule A/B: Property ×" at bounding box center [453, 27] width 605 height 32
click at [731, 34] on div "Petition Preview Schedule A/B: Property ×" at bounding box center [453, 27] width 605 height 32
drag, startPoint x: 737, startPoint y: 28, endPoint x: 730, endPoint y: 42, distance: 15.0
click at [738, 29] on button "×" at bounding box center [741, 27] width 7 height 11
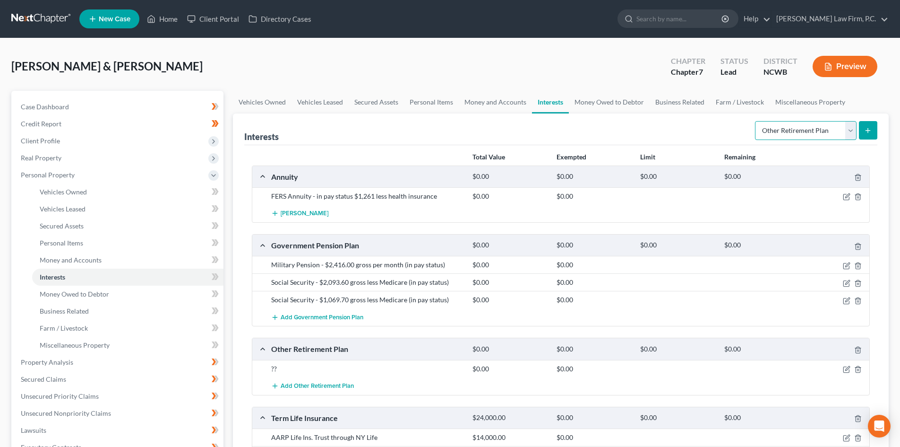
click at [853, 126] on select "Select Interest Type 401K Annuity Bond Education IRA Government Bond Government…" at bounding box center [806, 130] width 102 height 19
click at [663, 211] on div "Add Annuity" at bounding box center [569, 213] width 604 height 17
click at [851, 194] on div at bounding box center [836, 195] width 67 height 9
click at [848, 196] on icon "button" at bounding box center [847, 197] width 8 height 8
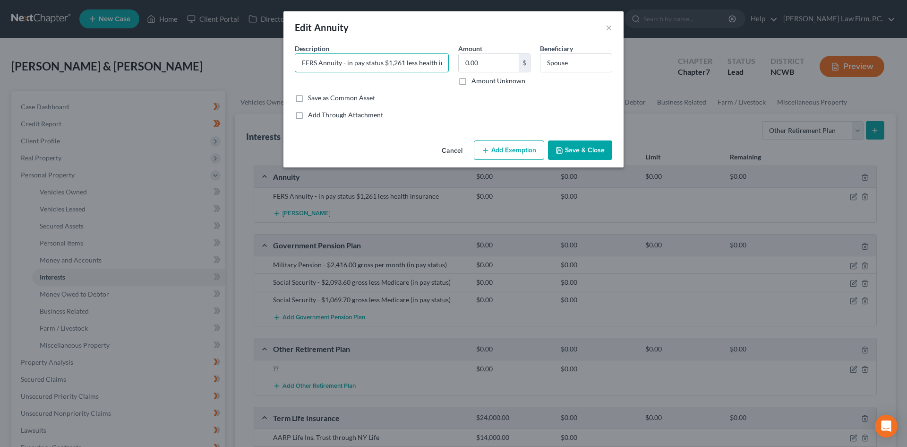
scroll to position [0, 24]
drag, startPoint x: 300, startPoint y: 61, endPoint x: 480, endPoint y: 69, distance: 180.2
click at [480, 69] on div "Description * FERS Annuity - in pay status $1,261 less health insurance Amount …" at bounding box center [453, 68] width 327 height 50
drag, startPoint x: 558, startPoint y: 147, endPoint x: 548, endPoint y: 149, distance: 9.6
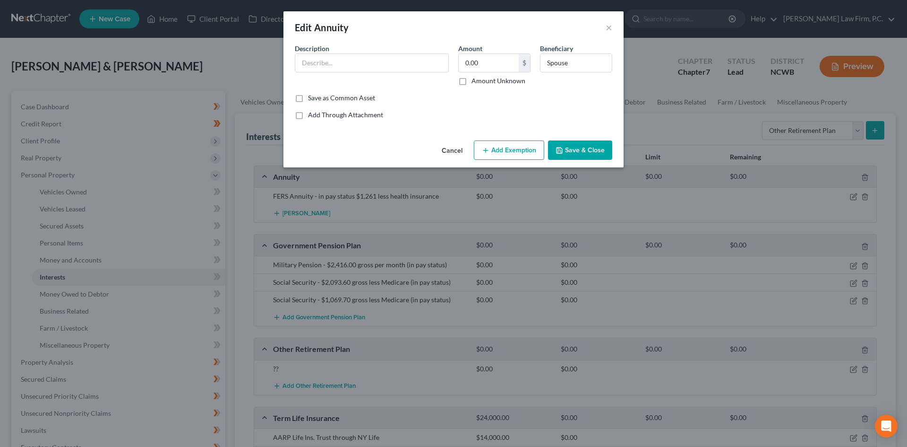
click at [558, 146] on icon "button" at bounding box center [560, 150] width 8 height 8
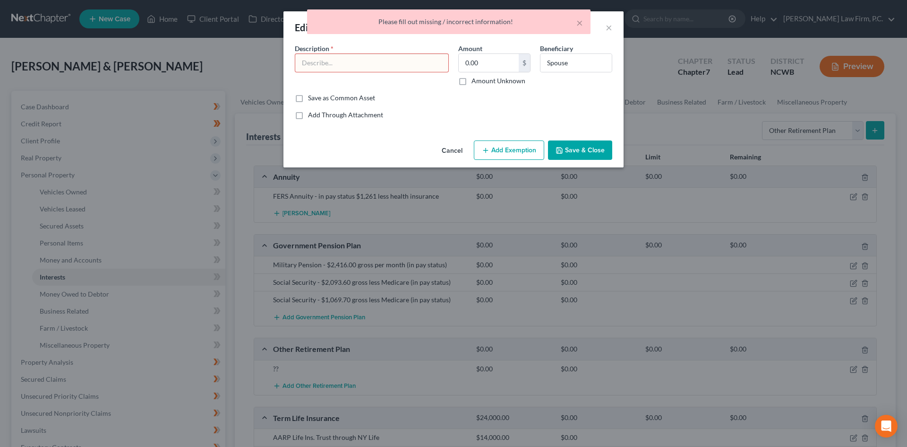
drag, startPoint x: 446, startPoint y: 152, endPoint x: 483, endPoint y: 153, distance: 37.4
click at [447, 151] on button "Cancel" at bounding box center [452, 150] width 36 height 19
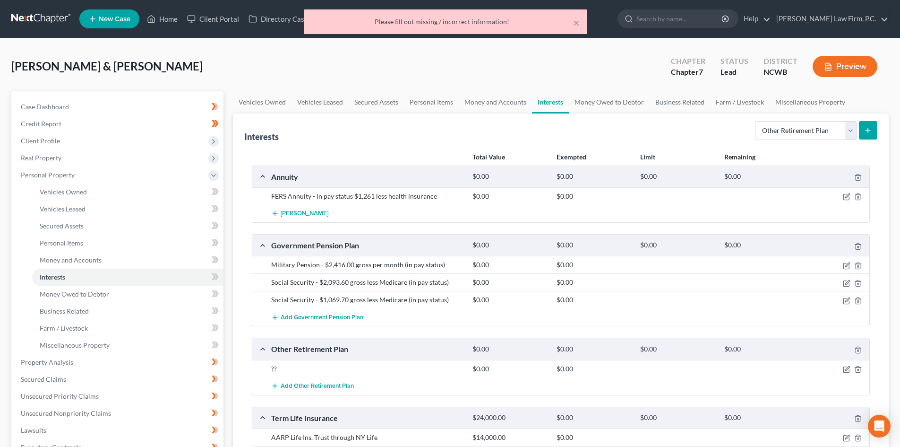
click at [315, 319] on span "Add Government Pension Plan" at bounding box center [322, 317] width 83 height 8
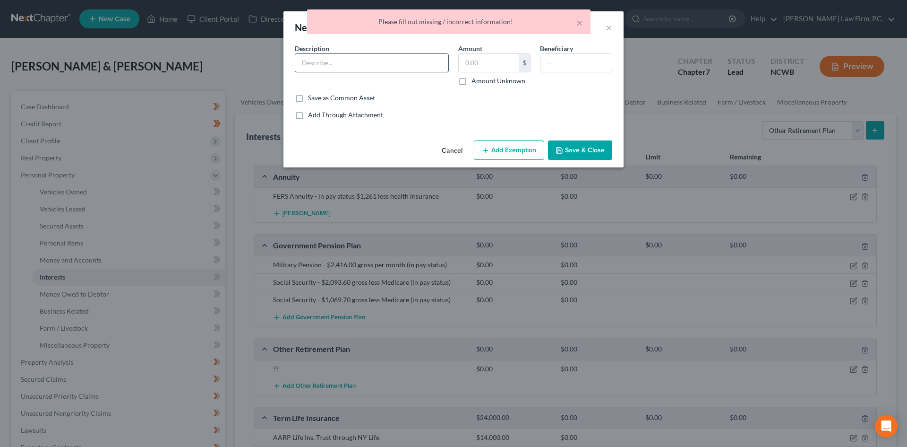
click at [323, 69] on input "text" at bounding box center [371, 63] width 153 height 18
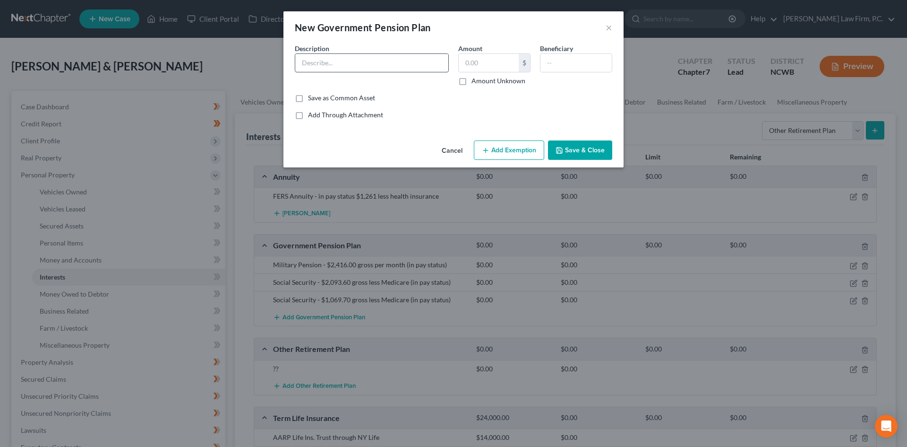
paste input "FERS Annuity - in pay status $1,261 less health insurance"
type input "FERS Annuity - in pay status $1,261 less health insurance"
click at [583, 63] on input "text" at bounding box center [576, 63] width 71 height 18
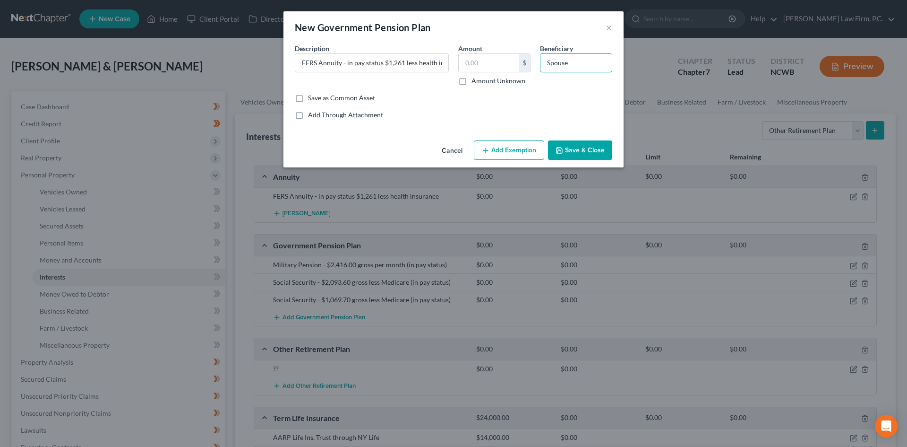
type input "Spouse"
click at [577, 143] on button "Save & Close" at bounding box center [580, 150] width 64 height 20
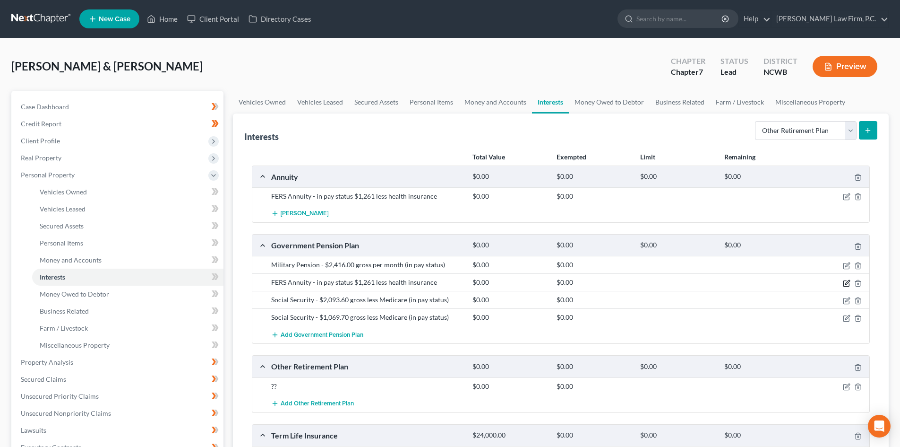
click at [846, 283] on icon "button" at bounding box center [847, 282] width 4 height 4
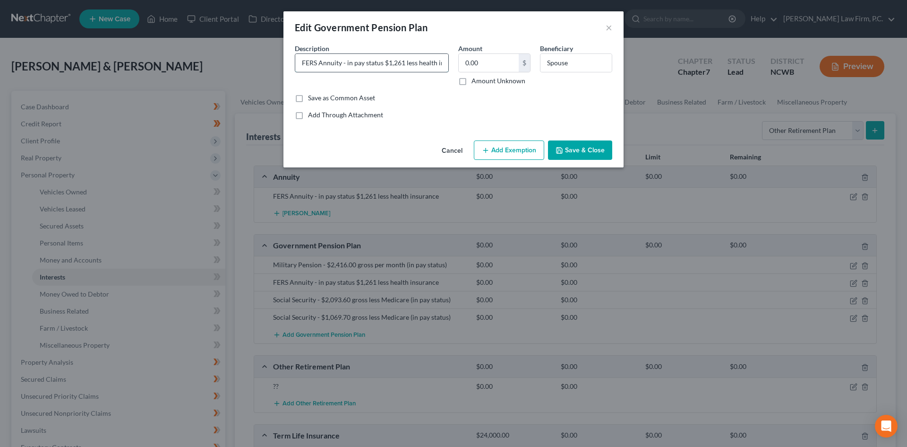
drag, startPoint x: 348, startPoint y: 59, endPoint x: 382, endPoint y: 65, distance: 34.6
click at [382, 65] on input "FERS Annuity - in pay status $1,261 less health insurance" at bounding box center [371, 63] width 153 height 18
paste input "in pay status"
type input "FERS Annuity - $1,261 less health insurance (in pay status )"
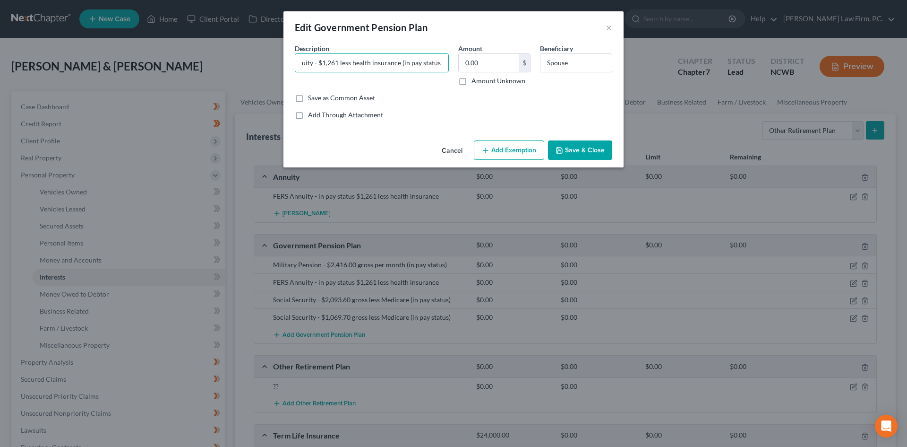
scroll to position [0, 0]
click at [580, 147] on button "Save & Close" at bounding box center [580, 150] width 64 height 20
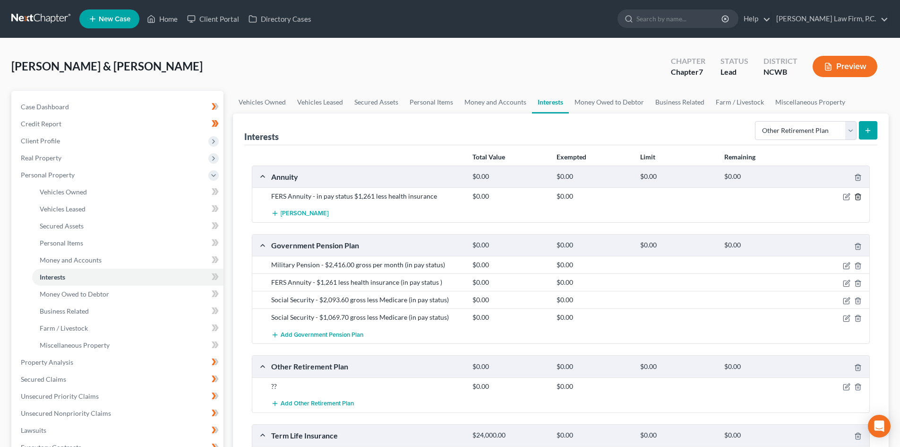
click at [858, 195] on polyline "button" at bounding box center [858, 195] width 6 height 0
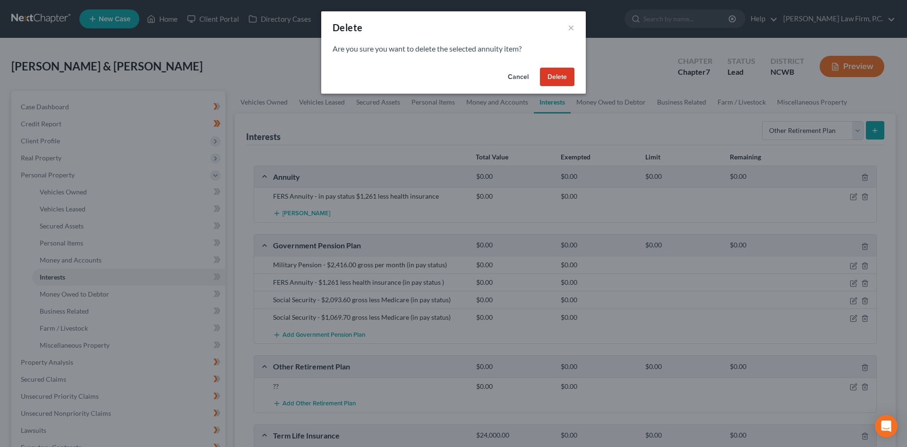
click at [562, 78] on button "Delete" at bounding box center [557, 77] width 34 height 19
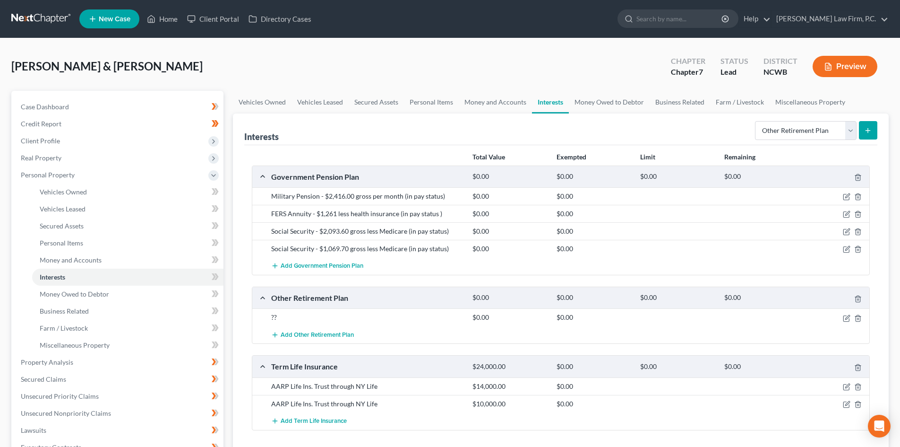
click at [863, 68] on button "Preview" at bounding box center [845, 66] width 65 height 21
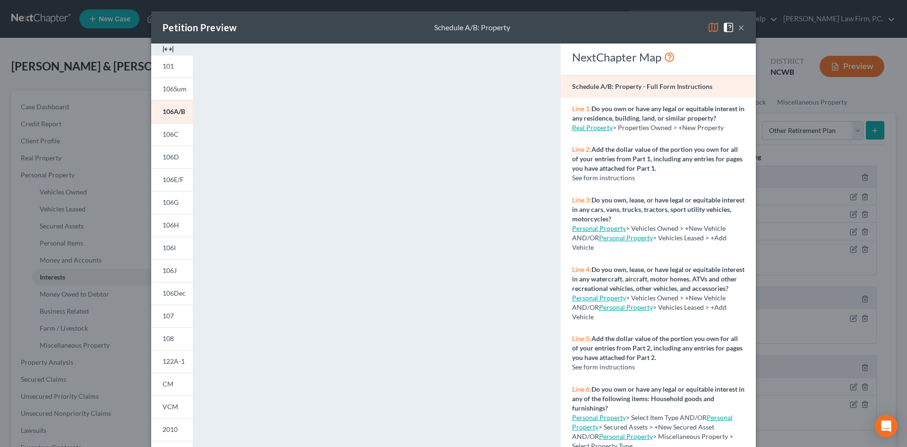
click at [740, 28] on button "×" at bounding box center [741, 27] width 7 height 11
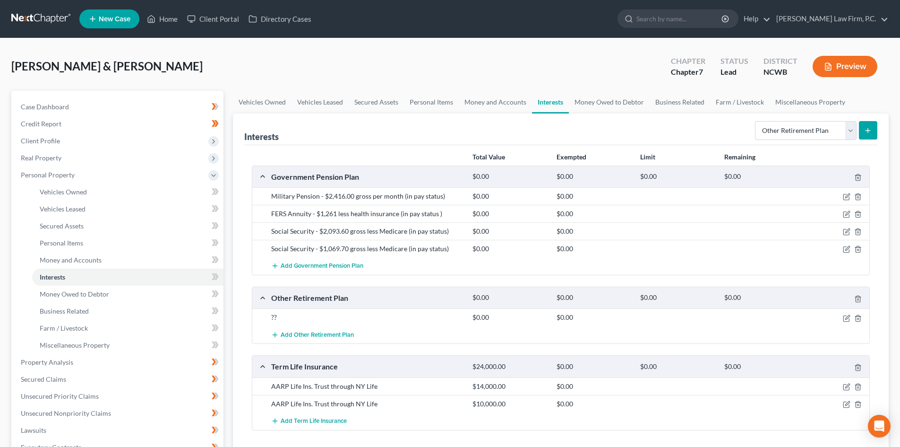
click at [863, 318] on div at bounding box center [836, 316] width 67 height 9
click at [859, 317] on icon "button" at bounding box center [858, 318] width 8 height 8
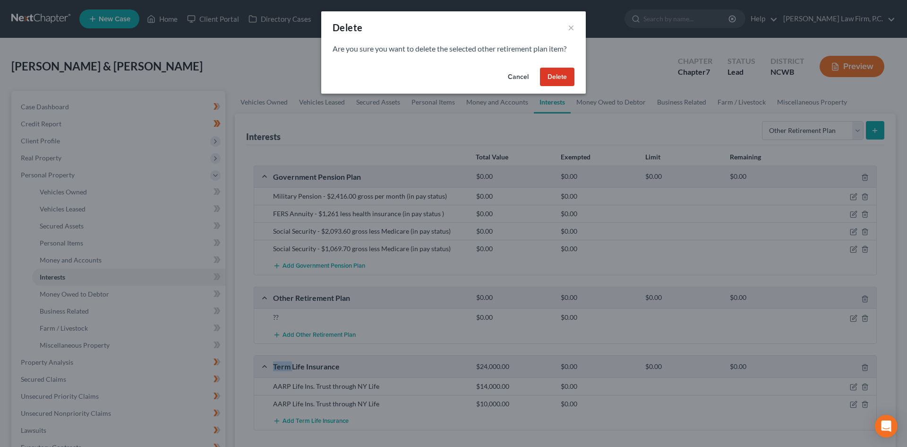
click at [563, 71] on button "Delete" at bounding box center [557, 77] width 34 height 19
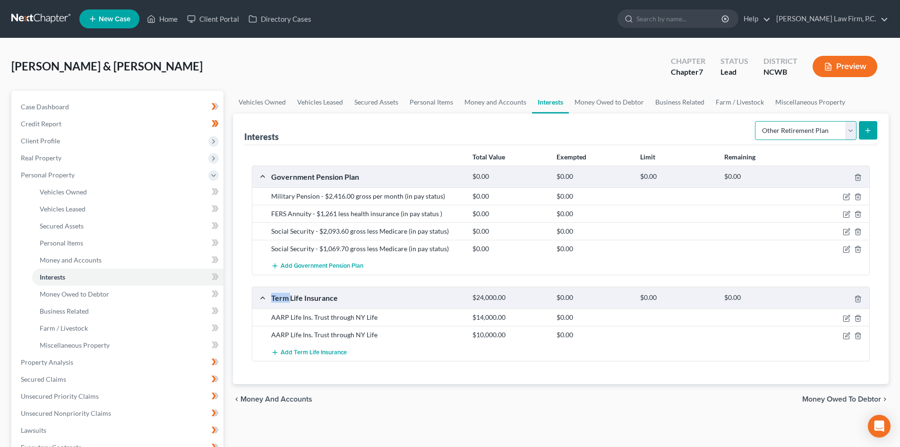
click at [853, 129] on select "Select Interest Type 401K Annuity Bond Education IRA Government Bond Government…" at bounding box center [806, 130] width 102 height 19
click at [835, 67] on button "Preview" at bounding box center [845, 66] width 65 height 21
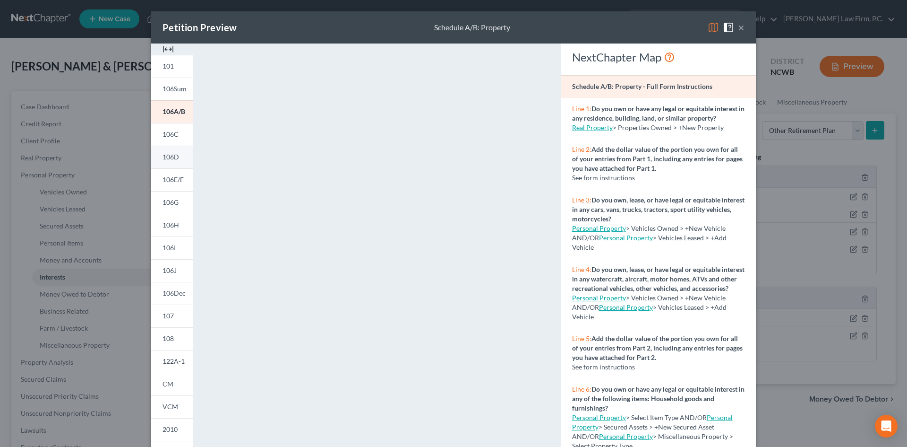
click at [168, 157] on span "106D" at bounding box center [171, 157] width 17 height 8
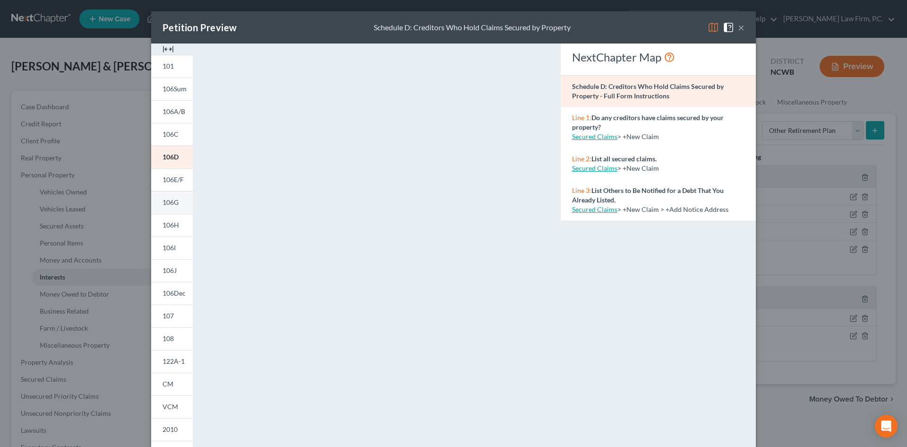
click at [175, 204] on span "106G" at bounding box center [171, 202] width 16 height 8
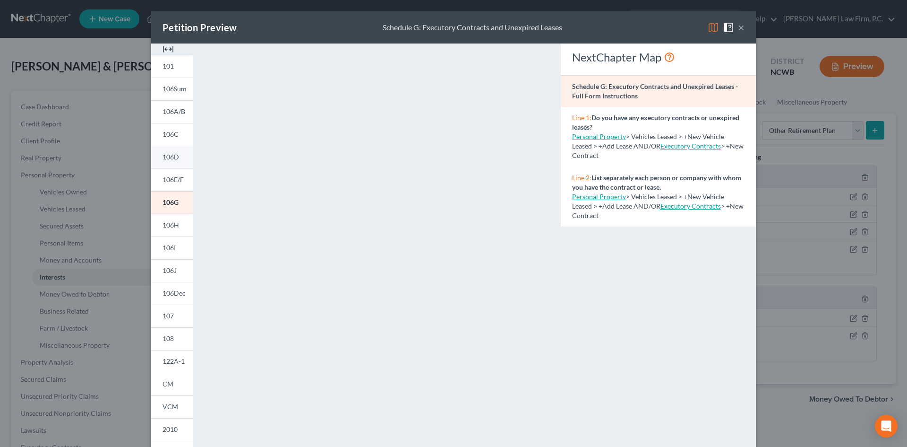
click at [176, 157] on link "106D" at bounding box center [172, 157] width 42 height 23
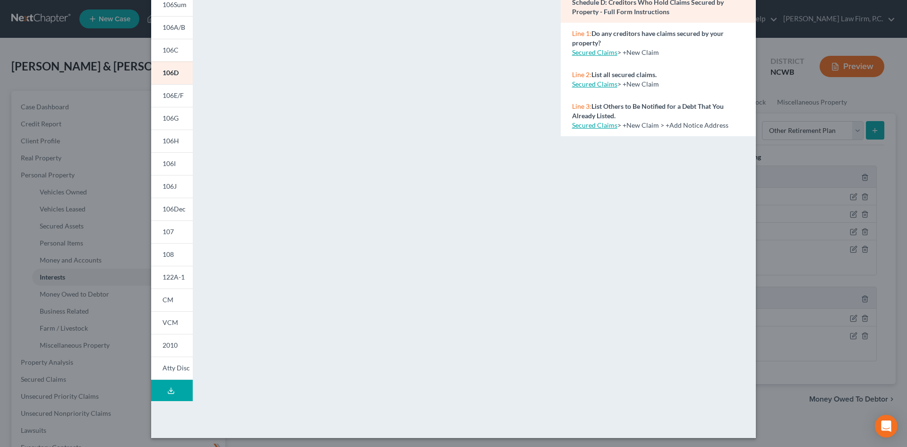
scroll to position [86, 0]
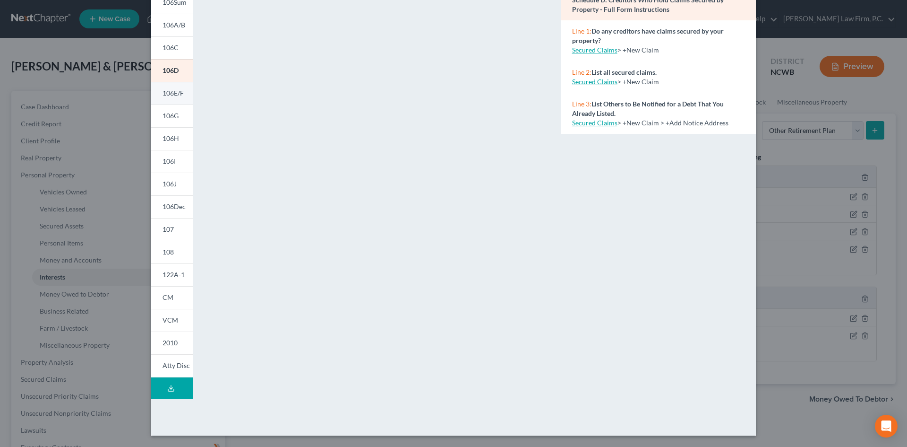
click at [179, 87] on link "106E/F" at bounding box center [172, 93] width 42 height 23
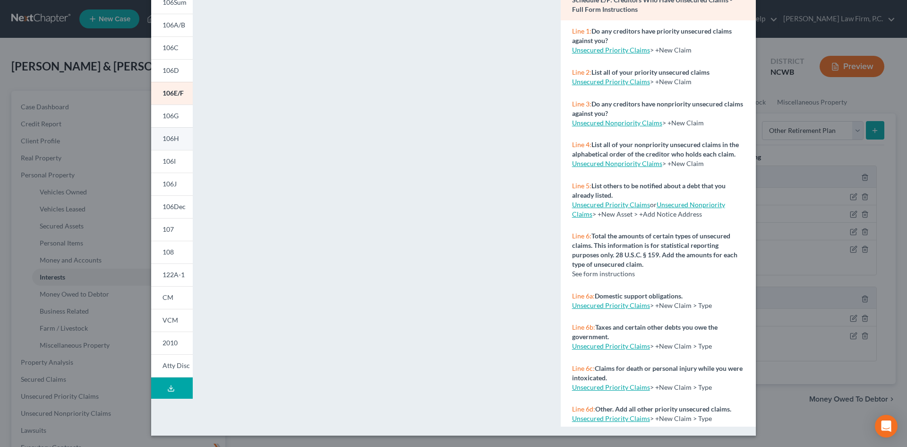
click at [163, 138] on span "106H" at bounding box center [171, 138] width 17 height 8
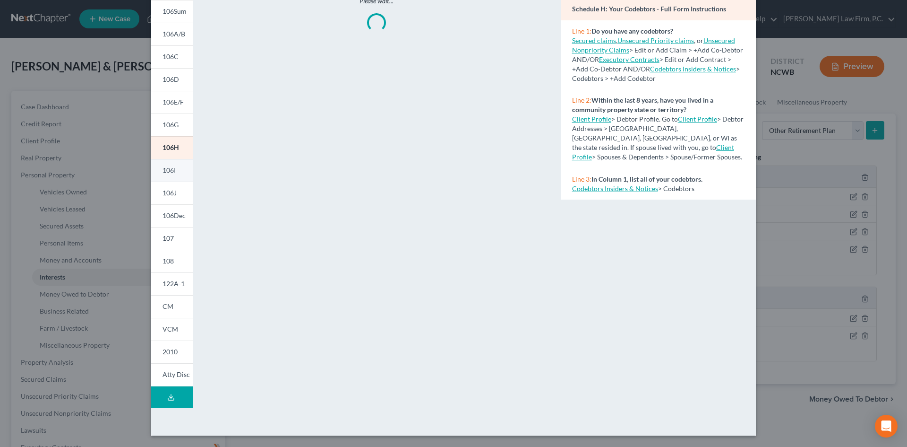
click at [165, 164] on link "106I" at bounding box center [172, 170] width 42 height 23
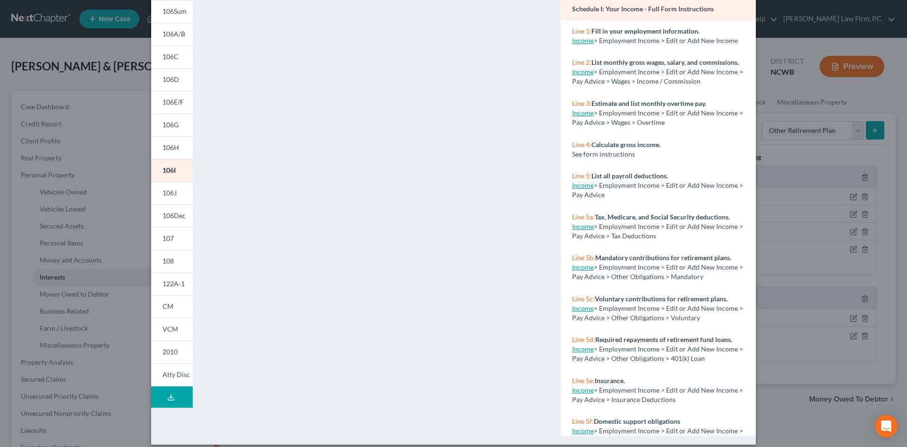
scroll to position [86, 0]
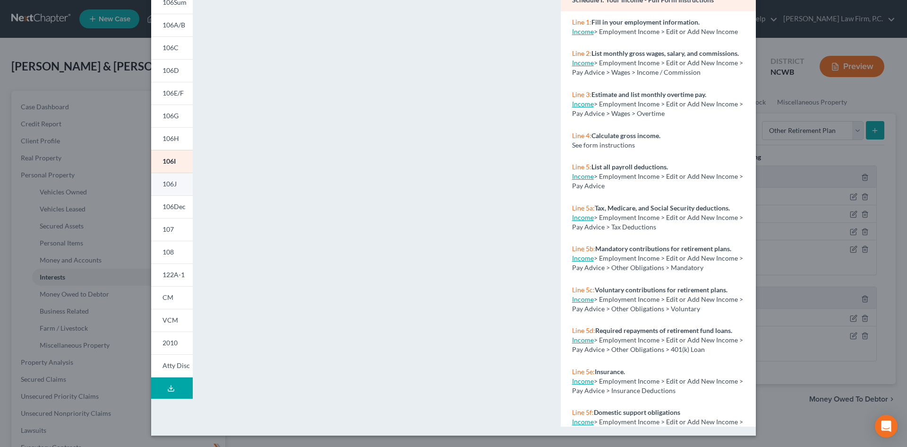
click at [164, 177] on link "106J" at bounding box center [172, 183] width 42 height 23
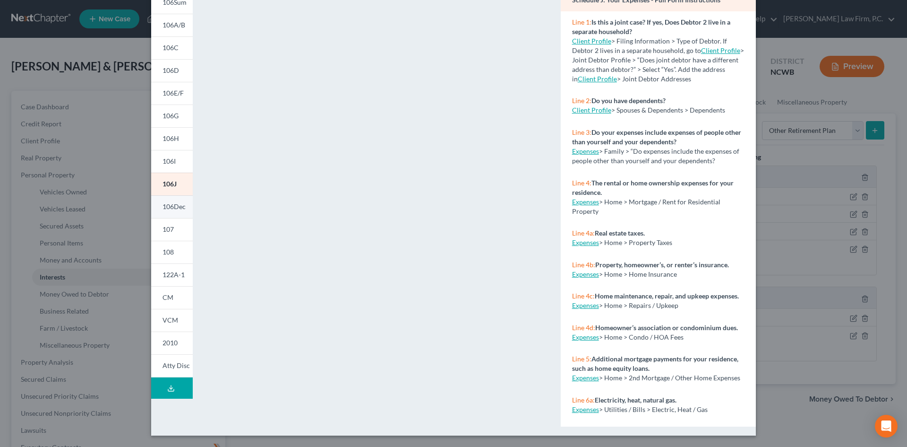
click at [167, 205] on span "106Dec" at bounding box center [174, 206] width 23 height 8
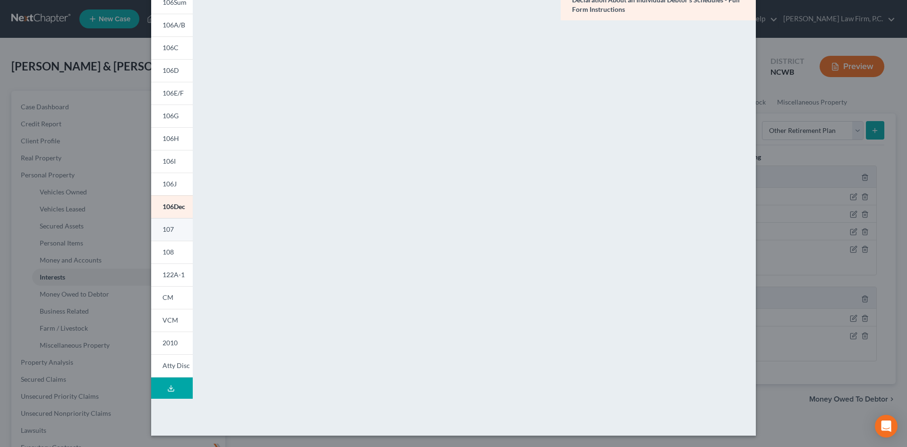
click at [168, 232] on span "107" at bounding box center [168, 229] width 11 height 8
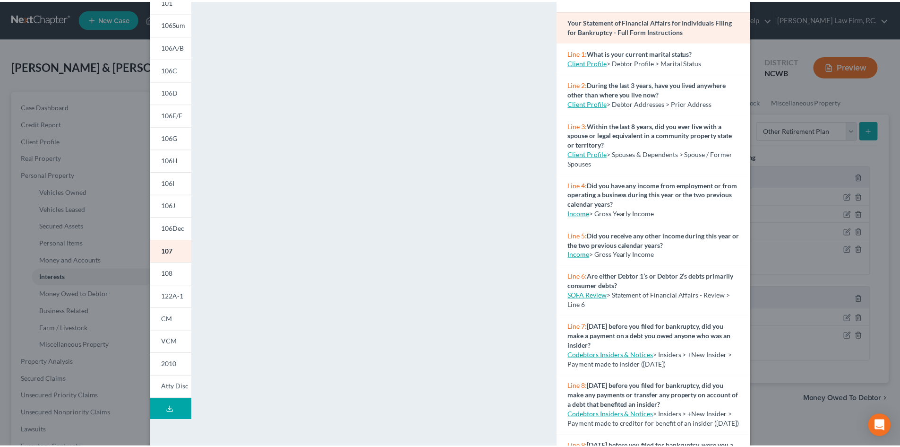
scroll to position [0, 0]
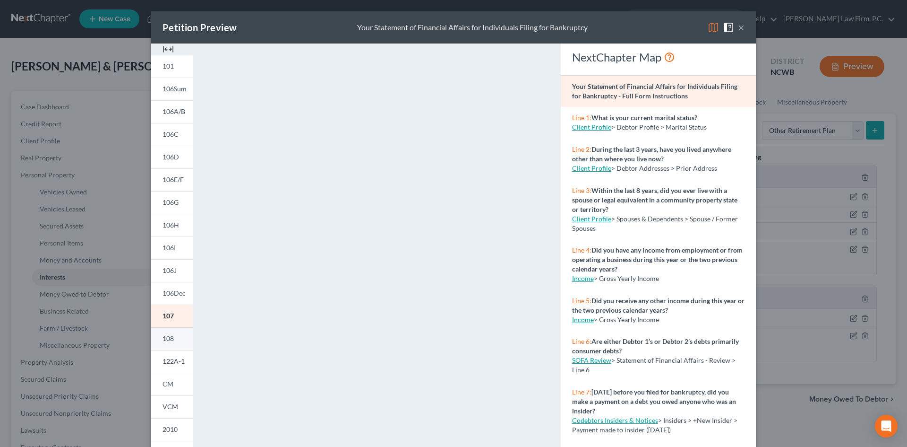
click at [168, 331] on link "108" at bounding box center [172, 338] width 42 height 23
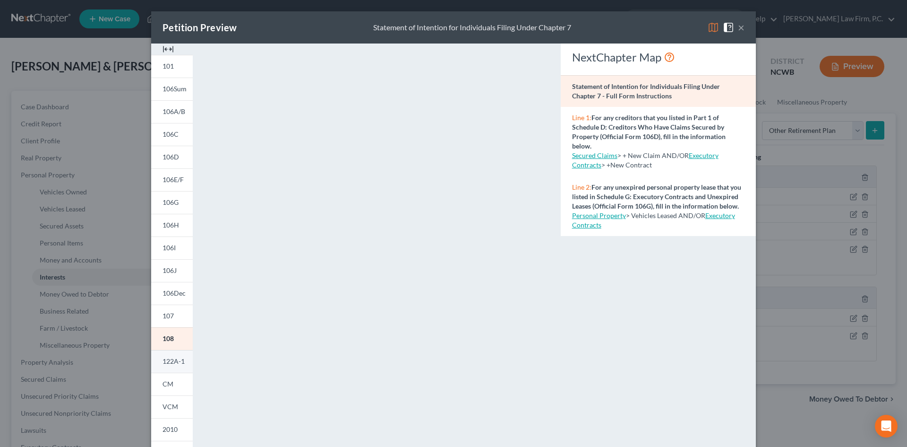
click at [169, 356] on link "122A-1" at bounding box center [172, 361] width 42 height 23
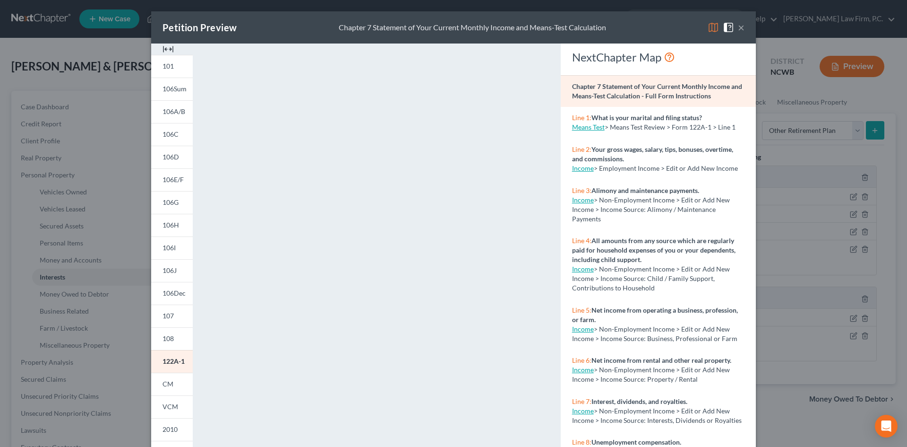
click at [738, 25] on button "×" at bounding box center [741, 27] width 7 height 11
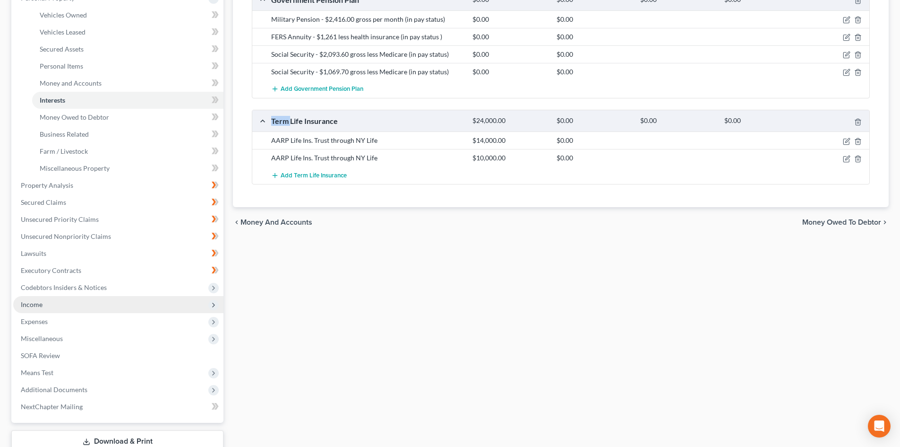
scroll to position [142, 0]
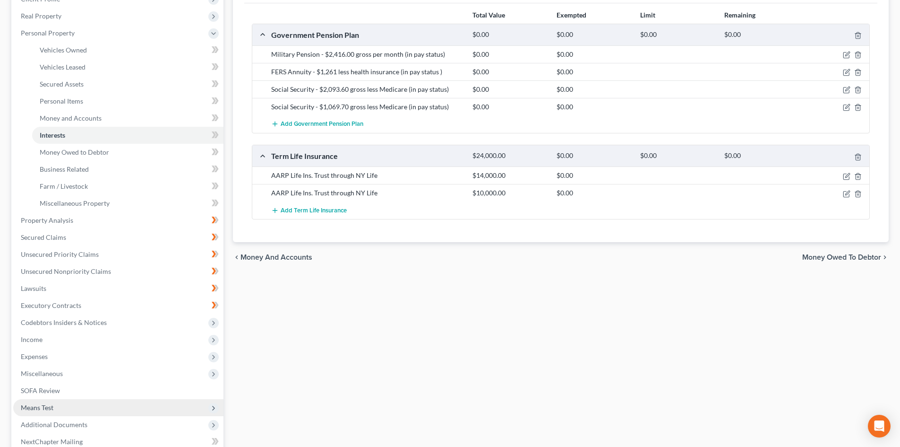
click at [97, 404] on span "Means Test" at bounding box center [118, 407] width 210 height 17
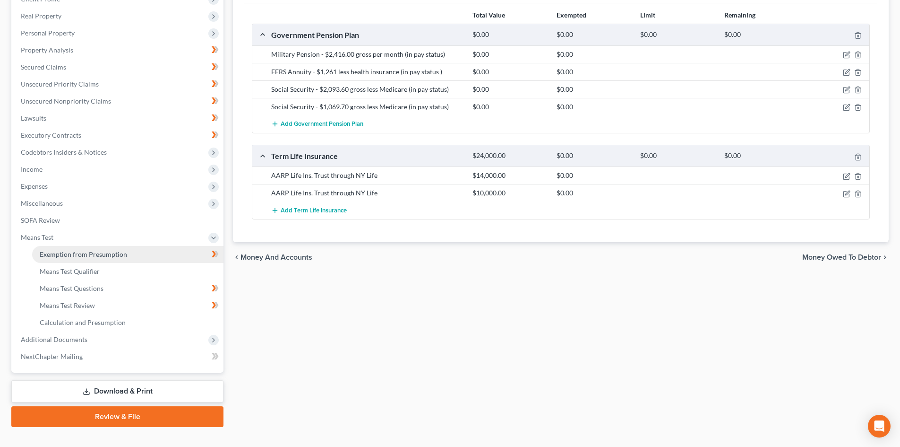
click at [105, 255] on span "Exemption from Presumption" at bounding box center [83, 254] width 87 height 8
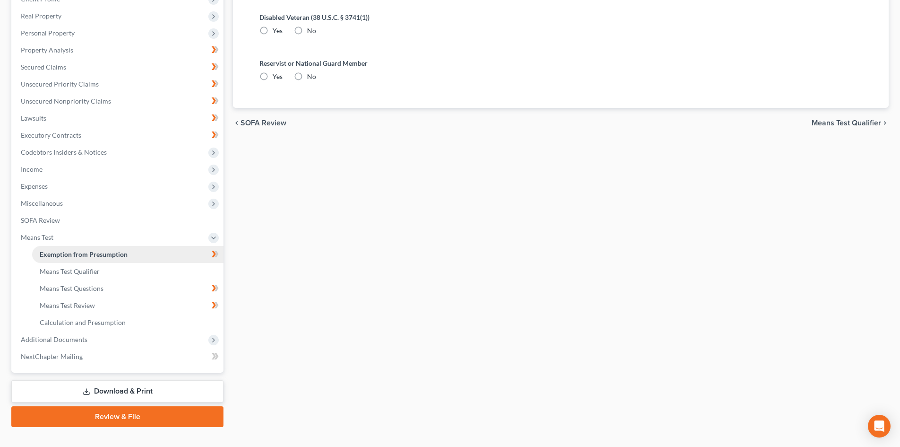
scroll to position [15, 0]
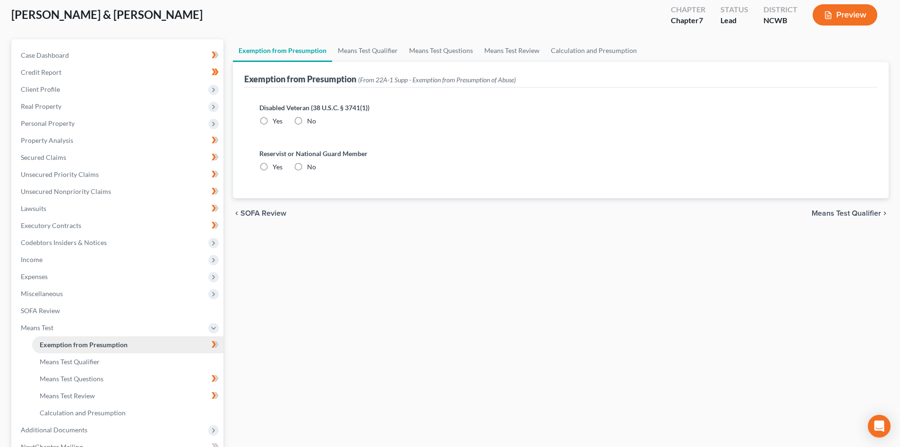
radio input "true"
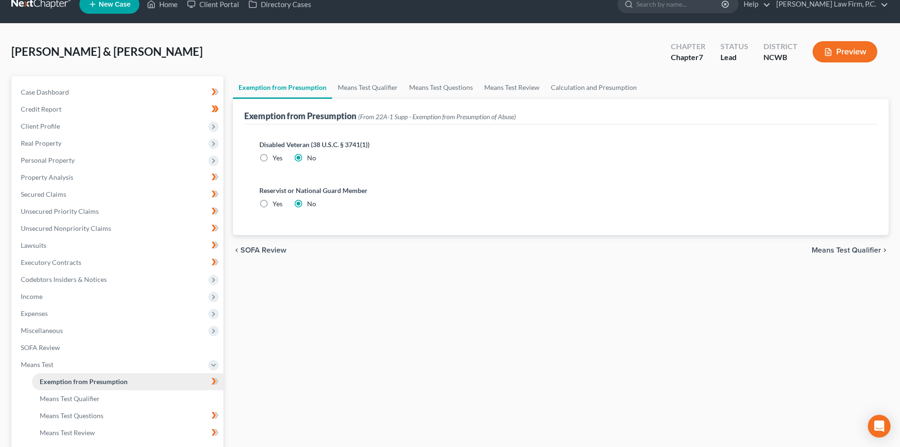
scroll to position [0, 0]
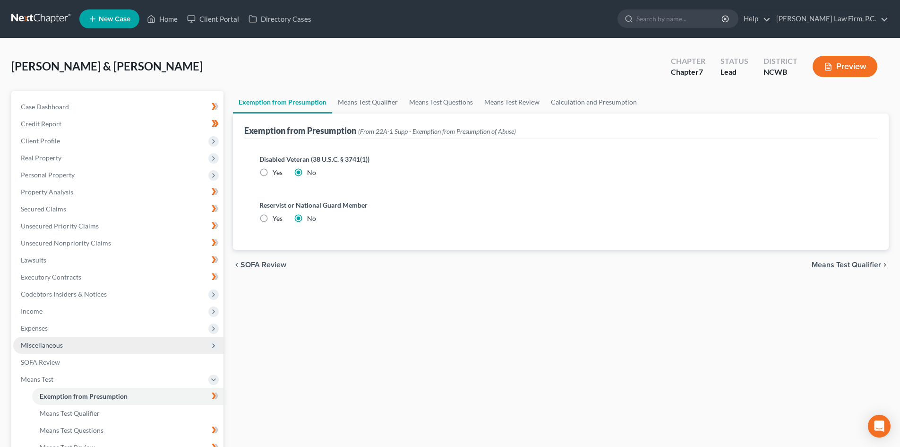
click at [190, 341] on span "Miscellaneous" at bounding box center [118, 344] width 210 height 17
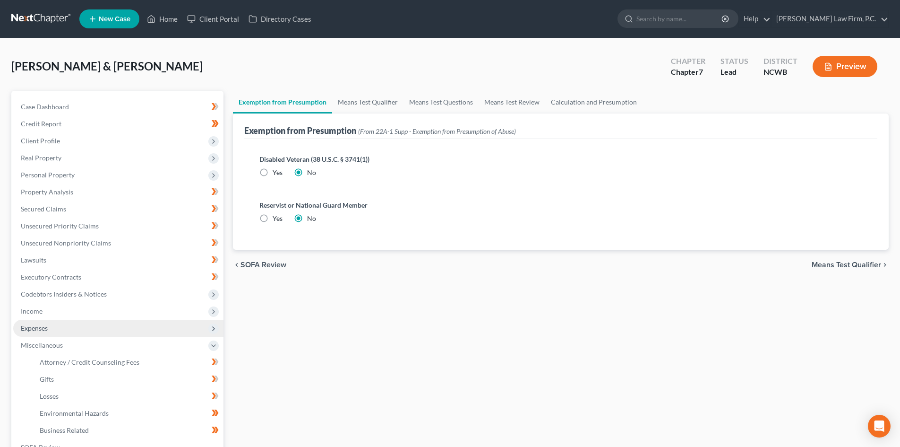
click at [209, 329] on icon at bounding box center [213, 328] width 10 height 10
click at [352, 96] on link "Means Test Qualifier" at bounding box center [367, 102] width 71 height 23
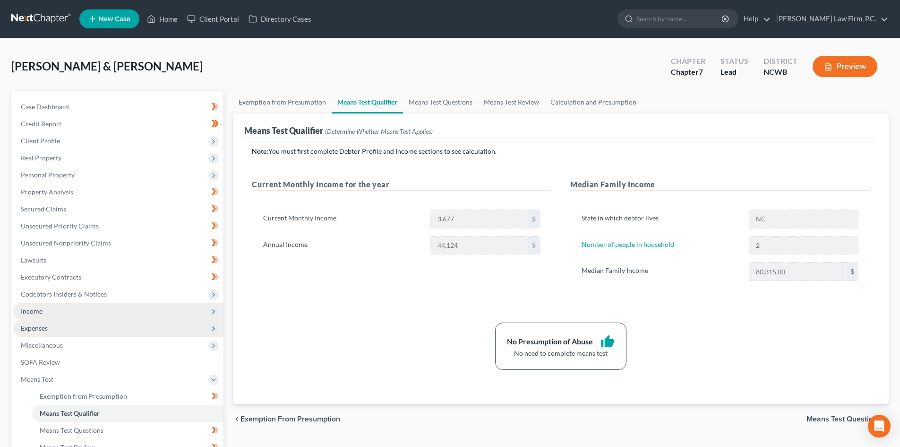
click at [78, 311] on span "Income" at bounding box center [118, 310] width 210 height 17
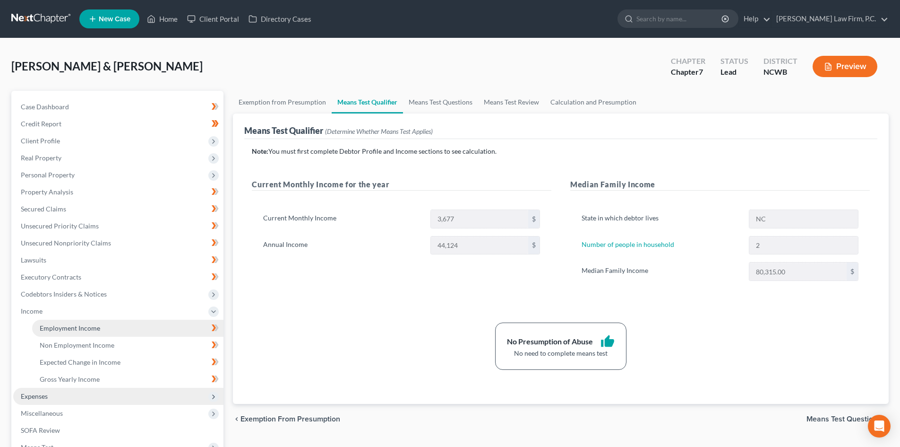
click at [80, 329] on span "Employment Income" at bounding box center [70, 328] width 60 height 8
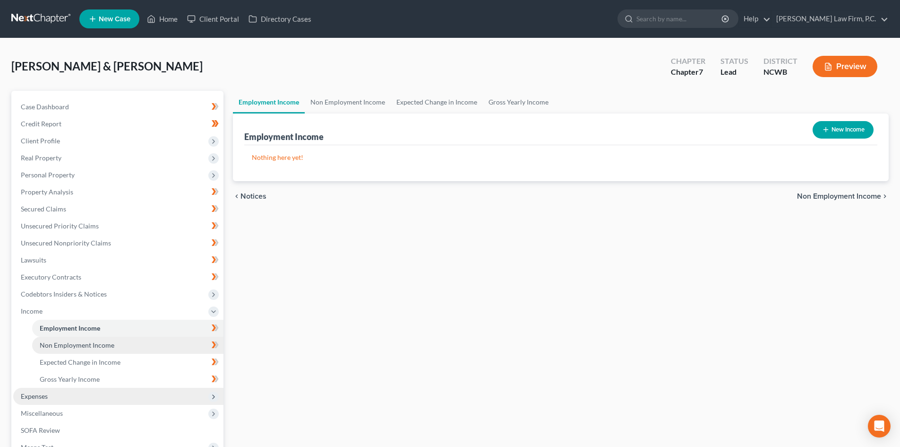
click at [106, 344] on span "Non Employment Income" at bounding box center [77, 345] width 75 height 8
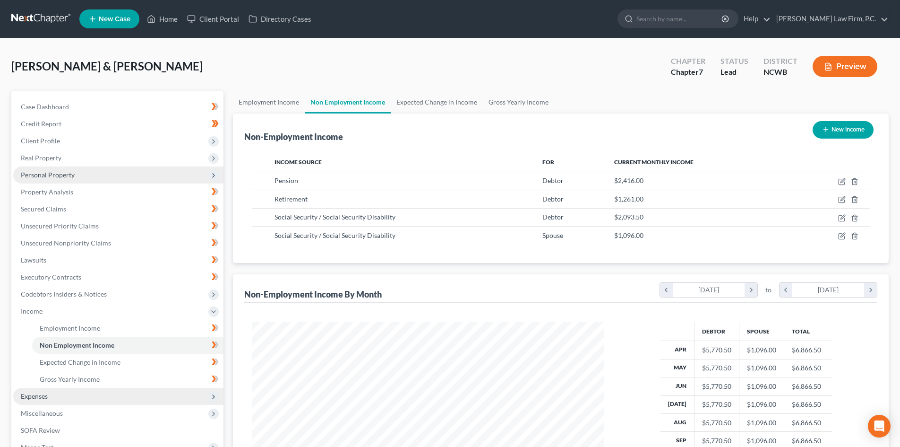
click at [58, 174] on span "Personal Property" at bounding box center [48, 175] width 54 height 8
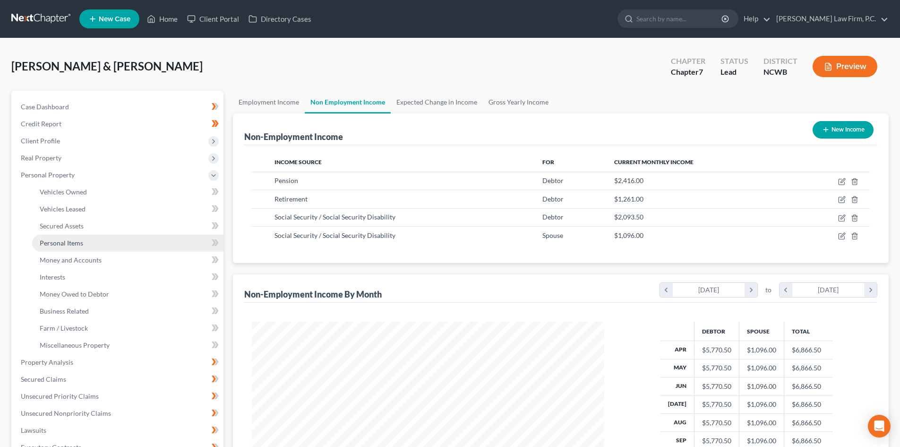
click at [72, 240] on span "Personal Items" at bounding box center [61, 243] width 43 height 8
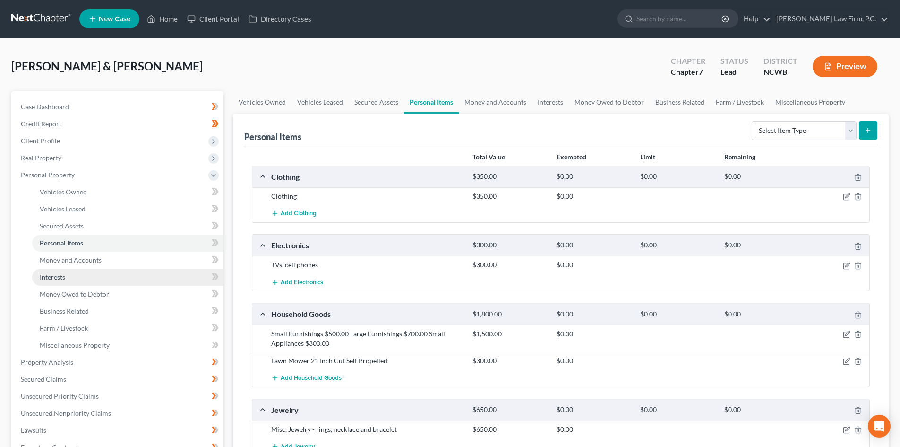
click at [80, 276] on link "Interests" at bounding box center [127, 276] width 191 height 17
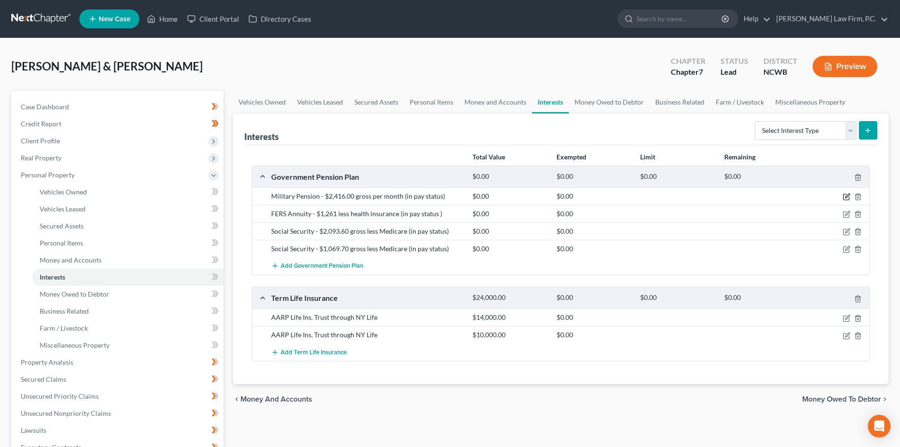
click at [846, 197] on icon "button" at bounding box center [847, 196] width 4 height 4
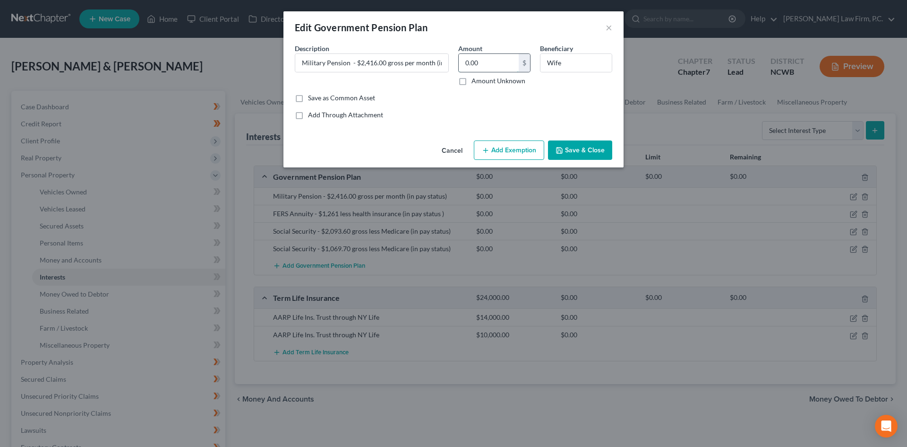
click at [489, 65] on input "0.00" at bounding box center [489, 63] width 60 height 18
type input "1.00"
click at [591, 150] on button "Save & Close" at bounding box center [580, 150] width 64 height 20
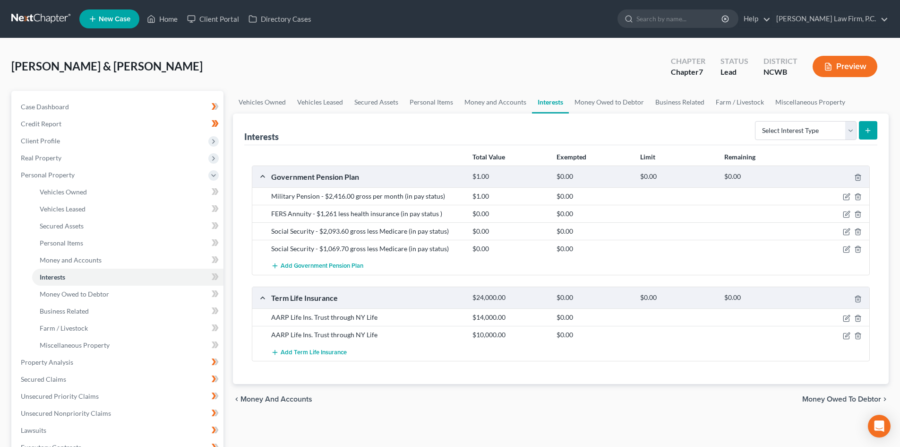
click at [864, 72] on button "Preview" at bounding box center [845, 66] width 65 height 21
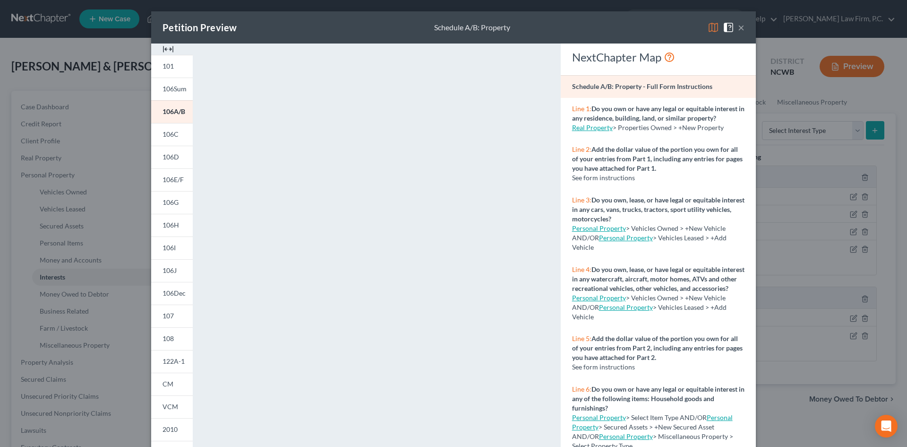
click at [740, 30] on button "×" at bounding box center [741, 27] width 7 height 11
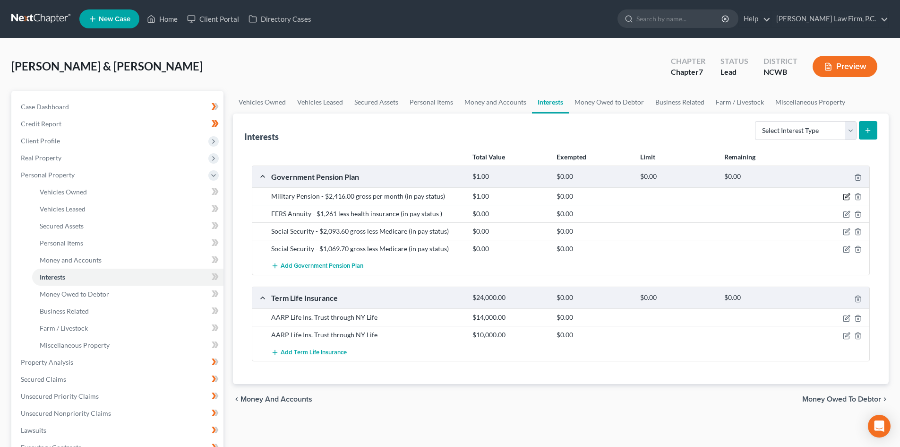
click at [845, 196] on icon "button" at bounding box center [847, 197] width 8 height 8
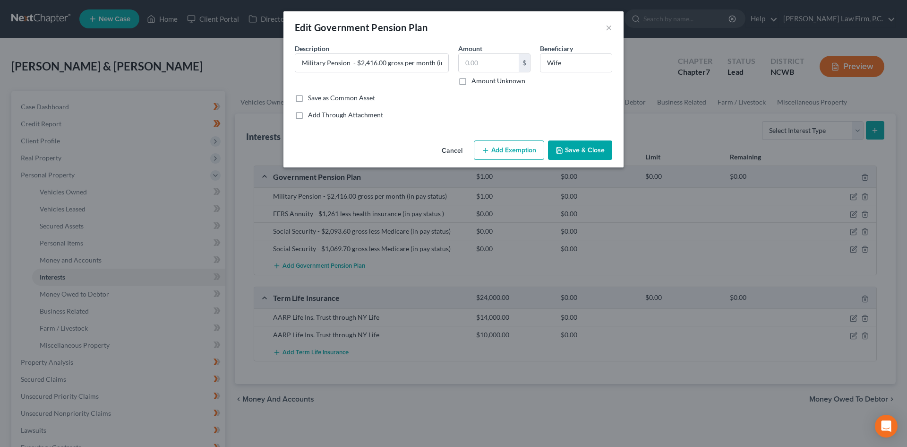
click at [590, 148] on button "Save & Close" at bounding box center [580, 150] width 64 height 20
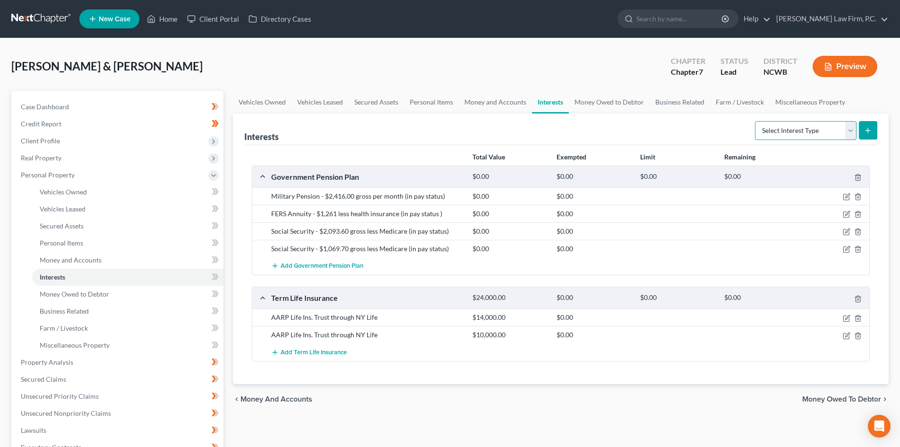
click at [851, 134] on select "Select Interest Type 401K Annuity Bond Education IRA Government Bond Government…" at bounding box center [806, 130] width 102 height 19
select select "other_retirement_plan"
click at [756, 121] on select "Select Interest Type 401K Annuity Bond Education IRA Government Bond Government…" at bounding box center [806, 130] width 102 height 19
click at [846, 196] on icon "button" at bounding box center [847, 197] width 8 height 8
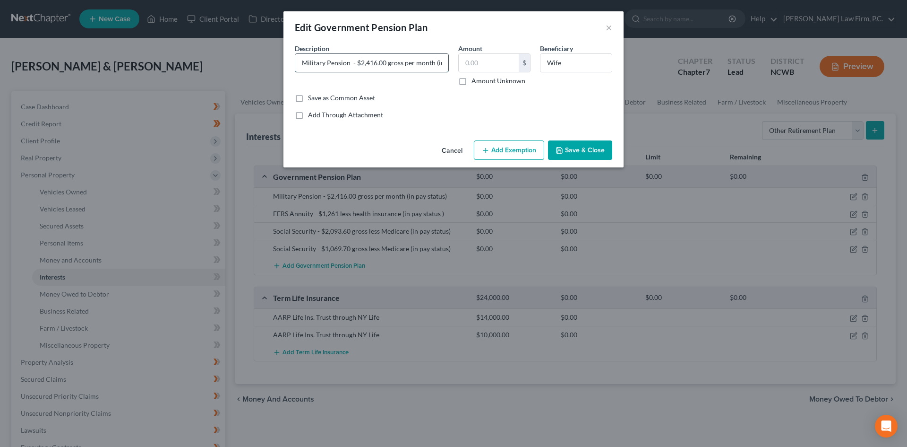
scroll to position [0, 33]
drag, startPoint x: 303, startPoint y: 61, endPoint x: 460, endPoint y: 64, distance: 157.4
click at [460, 64] on div "Description * Military Pension - $2,416.00 gross per month (in pay status) Amou…" at bounding box center [453, 68] width 327 height 50
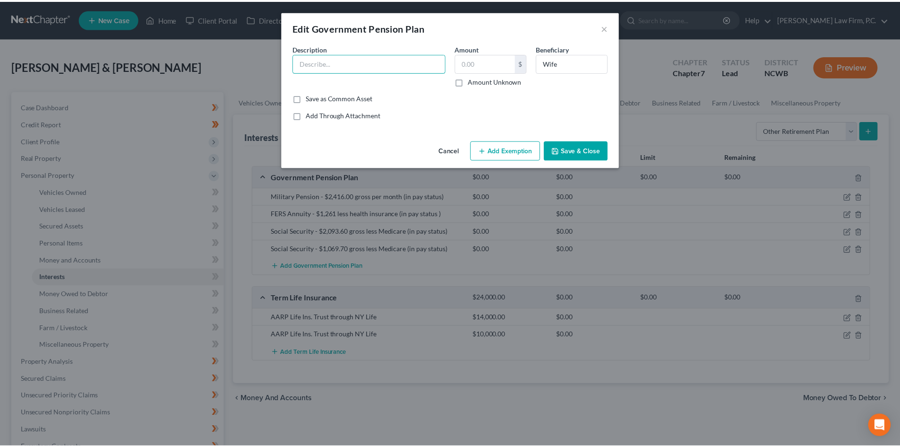
scroll to position [0, 0]
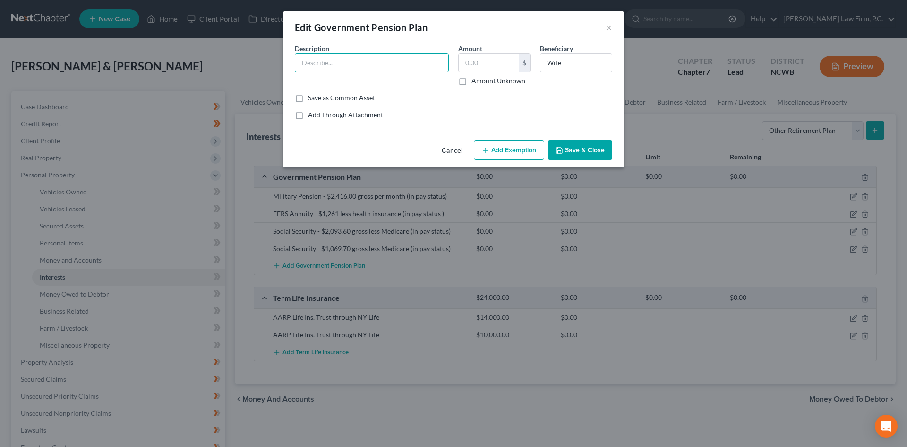
click at [451, 153] on button "Cancel" at bounding box center [452, 150] width 36 height 19
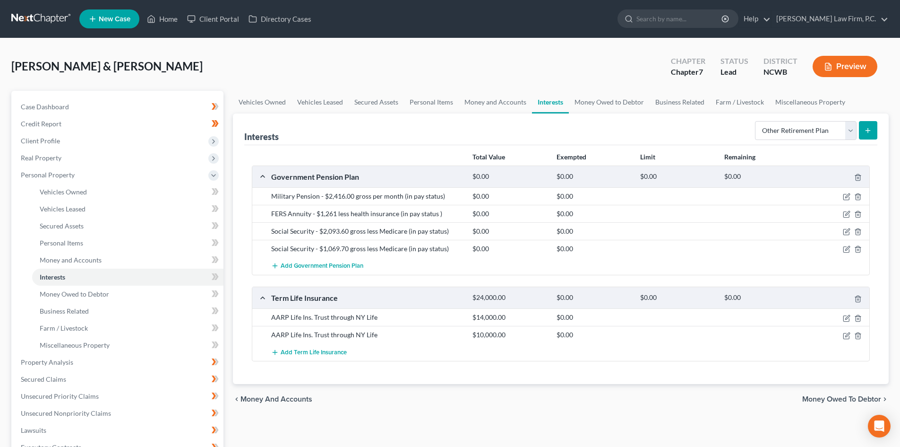
click at [867, 130] on icon "submit" at bounding box center [868, 131] width 8 height 8
click at [865, 127] on icon "submit" at bounding box center [868, 131] width 8 height 8
click at [849, 129] on select "Select Interest Type 401K Annuity Bond Education IRA Government Bond Government…" at bounding box center [806, 130] width 102 height 19
click at [873, 128] on button "submit" at bounding box center [868, 130] width 18 height 18
drag, startPoint x: 868, startPoint y: 130, endPoint x: 525, endPoint y: 154, distance: 343.4
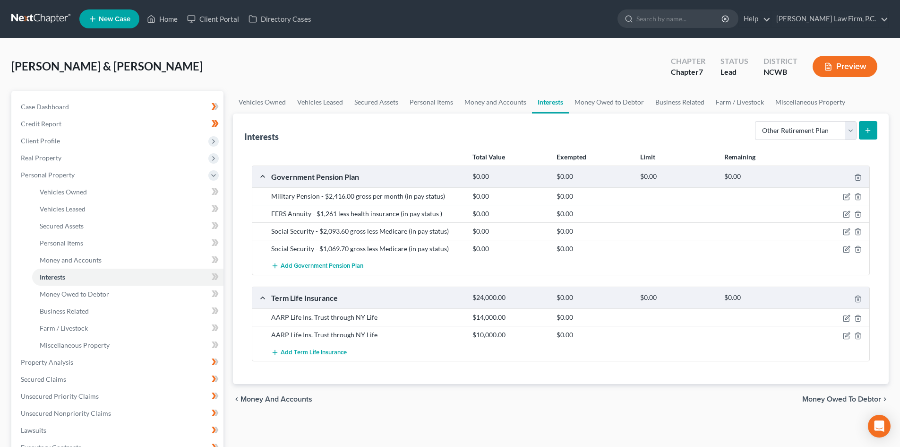
click at [864, 130] on icon "submit" at bounding box center [868, 131] width 8 height 8
drag, startPoint x: 849, startPoint y: 132, endPoint x: 846, endPoint y: 139, distance: 7.8
click at [849, 133] on select "Select Interest Type 401K Annuity Bond Education IRA Government Bond Government…" at bounding box center [806, 130] width 102 height 19
select select "other_retirement_plan"
click at [756, 121] on select "Select Interest Type 401K Annuity Bond Education IRA Government Bond Government…" at bounding box center [806, 130] width 102 height 19
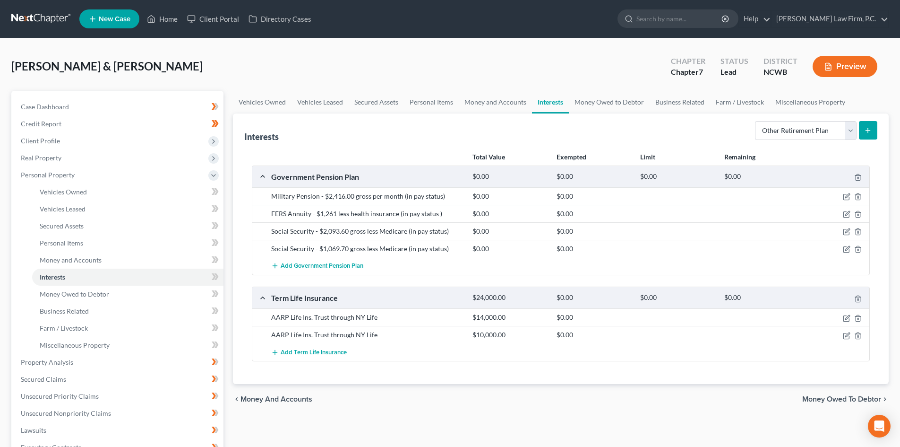
click at [867, 131] on icon "submit" at bounding box center [868, 131] width 8 height 8
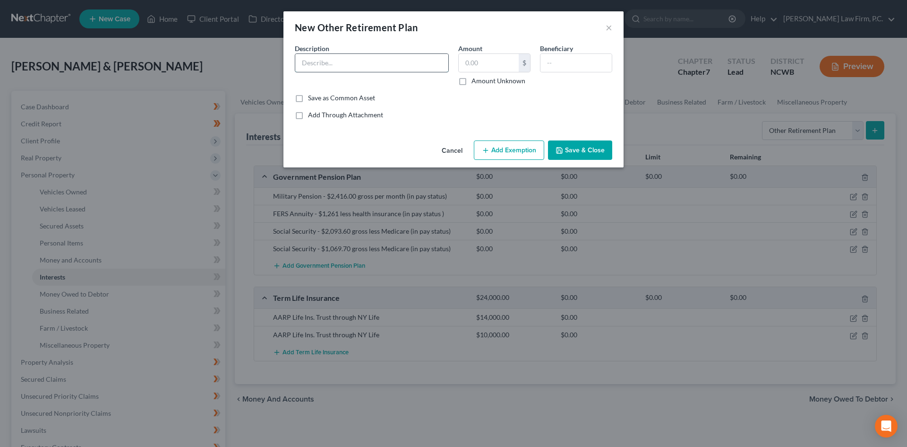
click at [368, 58] on input "text" at bounding box center [371, 63] width 153 height 18
paste input "Military Pension - $2,416.00 gross per month (in pay status)"
type input "Military Pension - $2,416.00 gross per month (in pay status)"
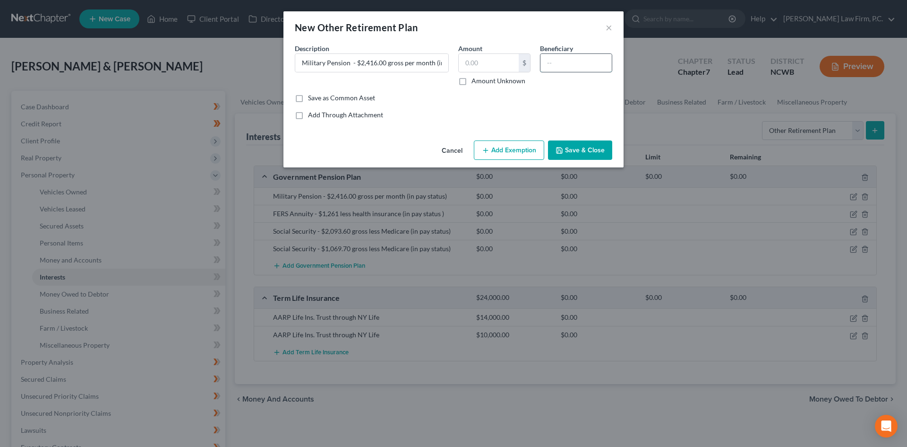
click at [571, 59] on input "text" at bounding box center [576, 63] width 71 height 18
type input "Wife"
click at [574, 153] on button "Save & Close" at bounding box center [580, 150] width 64 height 20
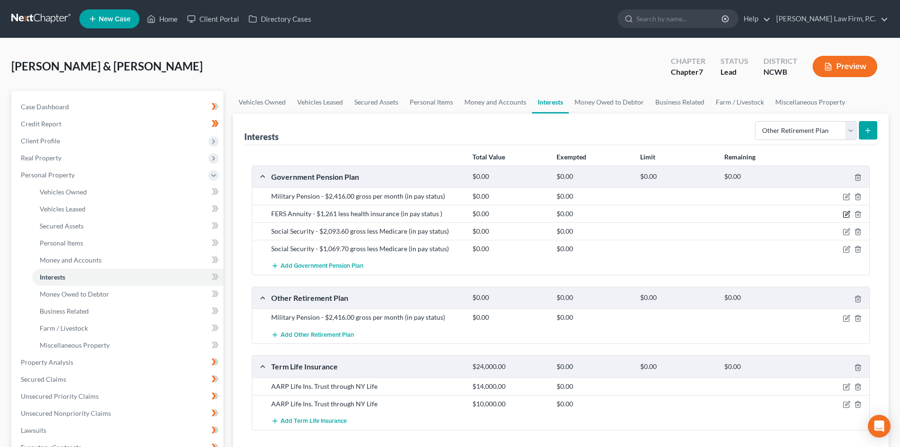
click at [846, 211] on icon "button" at bounding box center [847, 214] width 8 height 8
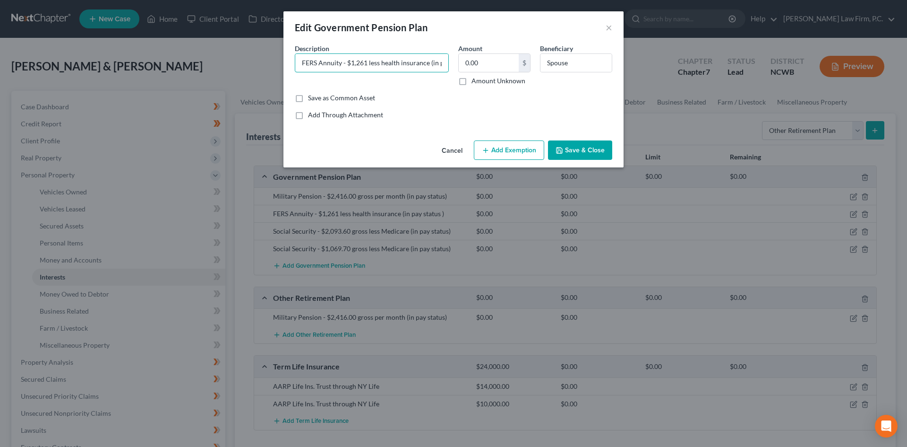
scroll to position [0, 29]
drag, startPoint x: 299, startPoint y: 63, endPoint x: 456, endPoint y: 56, distance: 157.5
click at [456, 56] on div "Description * FERS Annuity - $1,261 less health insurance (in pay status ) Amou…" at bounding box center [453, 68] width 327 height 50
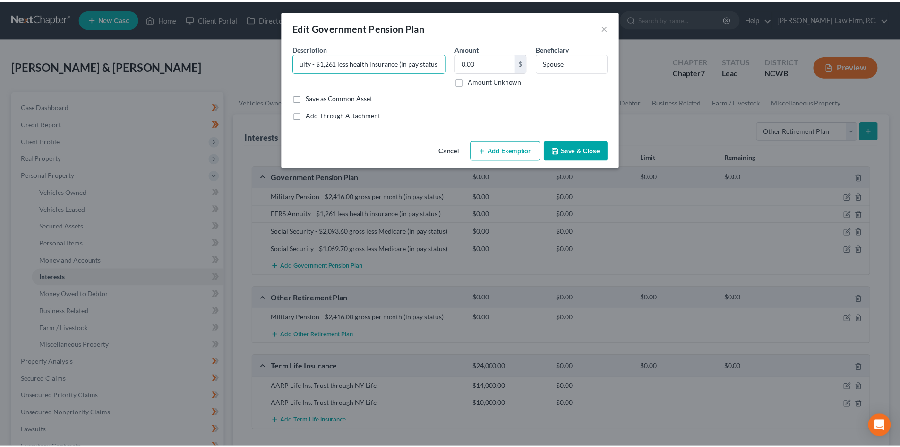
scroll to position [0, 0]
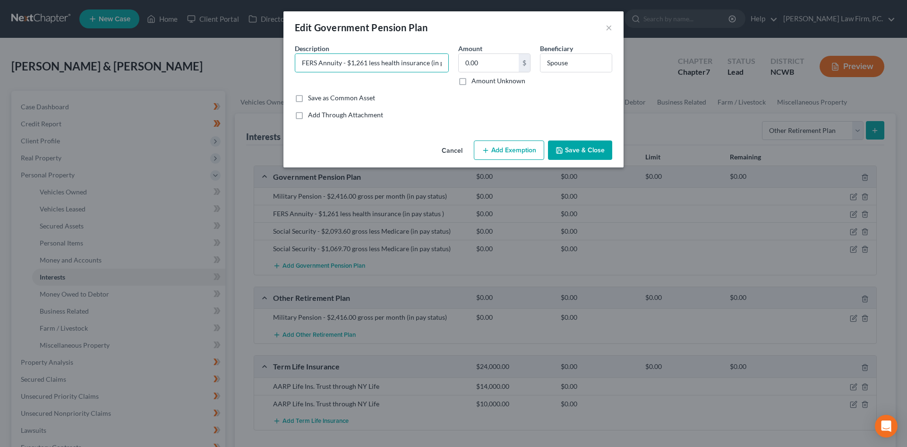
drag, startPoint x: 459, startPoint y: 148, endPoint x: 529, endPoint y: 145, distance: 70.5
click at [469, 147] on button "Cancel" at bounding box center [452, 150] width 36 height 19
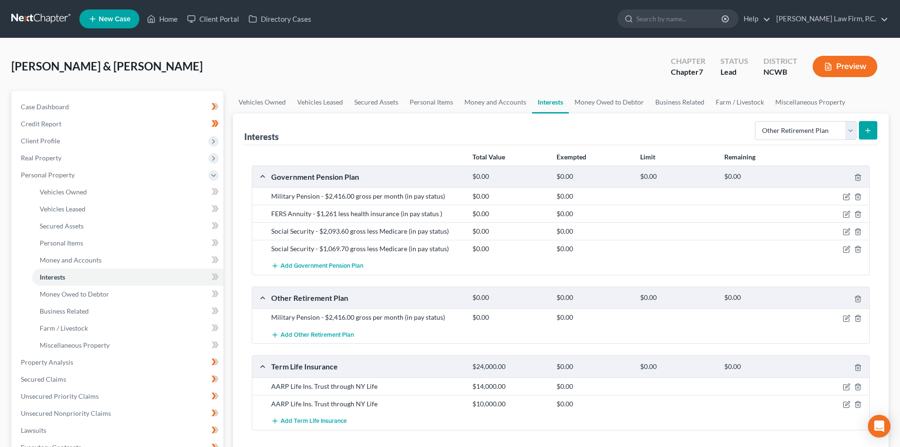
drag, startPoint x: 878, startPoint y: 131, endPoint x: 873, endPoint y: 131, distance: 5.7
click at [877, 131] on div "Interests Select Interest Type 401K Annuity Bond Education IRA Government Bond …" at bounding box center [561, 282] width 656 height 339
click at [870, 132] on icon "submit" at bounding box center [868, 131] width 8 height 8
click at [867, 132] on icon "submit" at bounding box center [868, 131] width 8 height 8
click at [854, 134] on select "Select Interest Type 401K Annuity Bond Education IRA Government Bond Government…" at bounding box center [806, 130] width 102 height 19
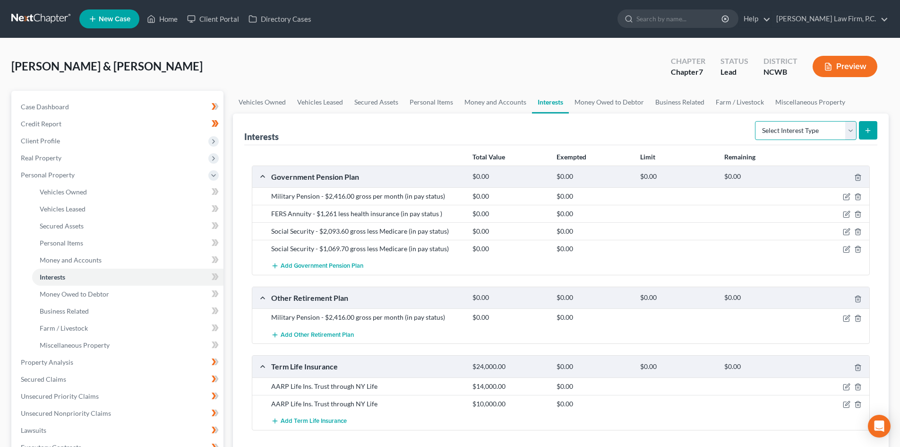
select select "other_retirement_plan"
click at [756, 121] on select "Select Interest Type 401K Annuity Bond Education IRA Government Bond Government…" at bounding box center [806, 130] width 102 height 19
click at [867, 121] on button "submit" at bounding box center [868, 130] width 18 height 18
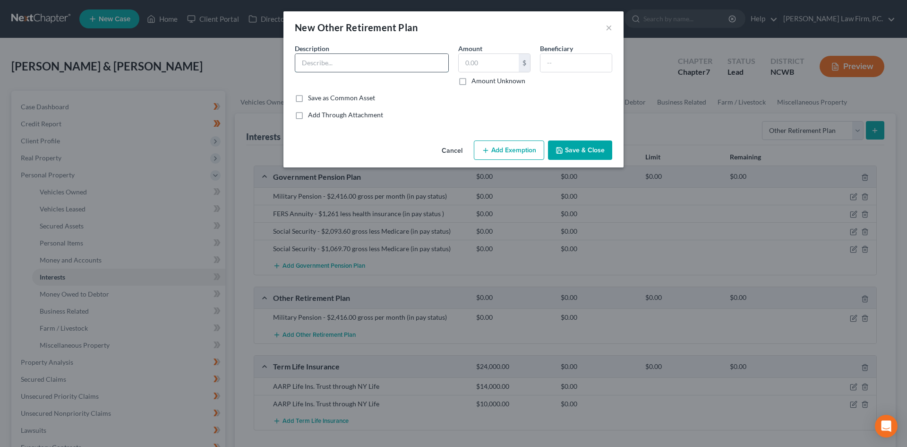
click at [344, 61] on input "text" at bounding box center [371, 63] width 153 height 18
paste input "FERS Annuity - $1,261 less health insurance (in pay status )"
type input "FERS Annuity - $1,261 less health insurance (in pay status )"
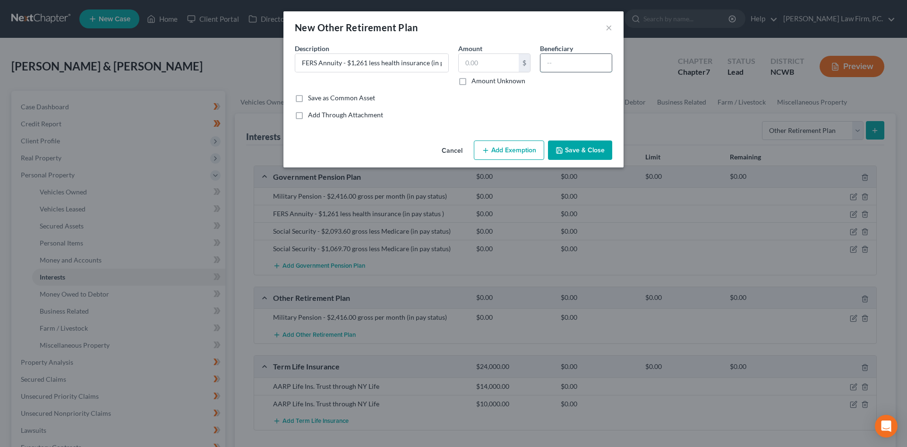
click at [575, 60] on input "text" at bounding box center [576, 63] width 71 height 18
type input "Spouse"
click at [582, 154] on button "Save & Close" at bounding box center [580, 150] width 64 height 20
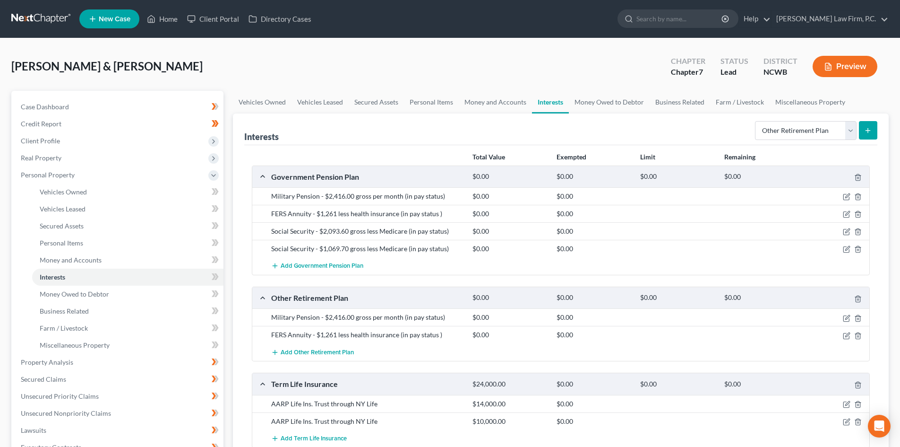
click at [855, 70] on button "Preview" at bounding box center [845, 66] width 65 height 21
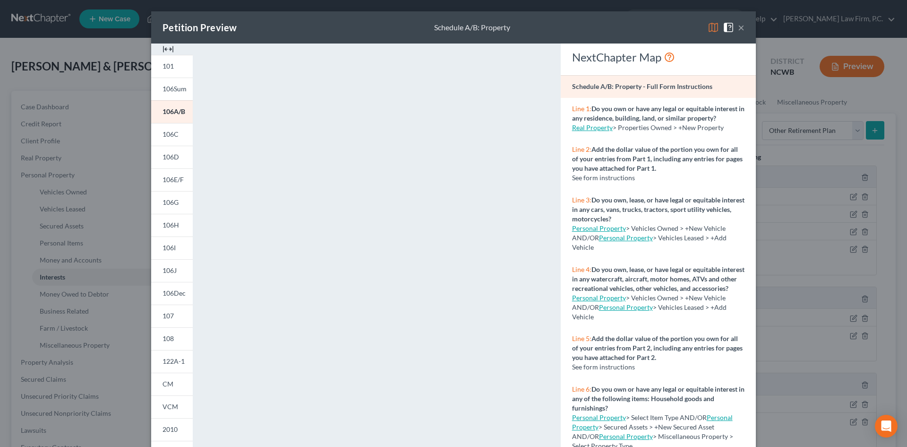
click at [740, 29] on button "×" at bounding box center [741, 27] width 7 height 11
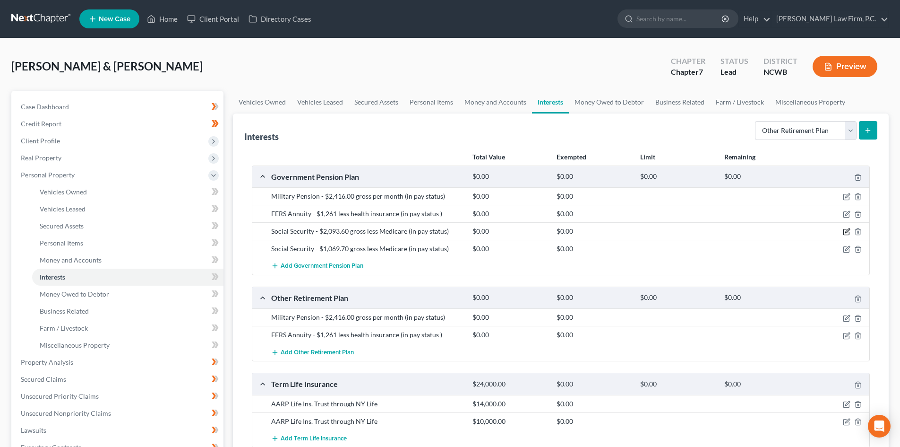
click at [845, 231] on icon "button" at bounding box center [847, 232] width 8 height 8
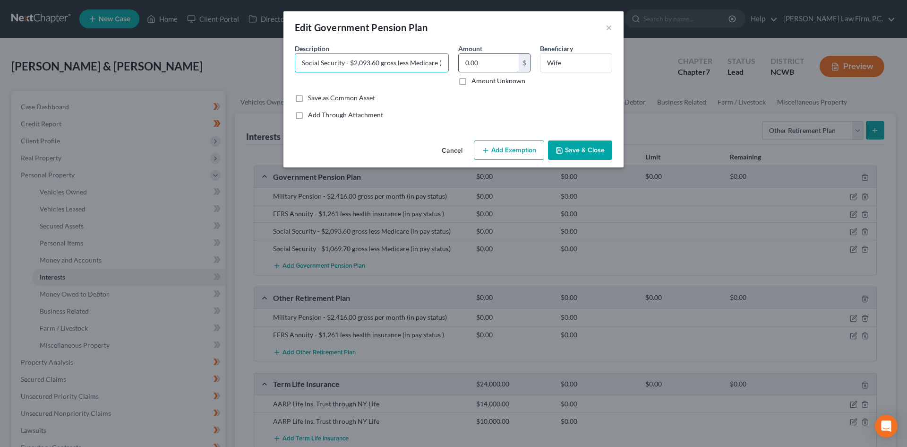
scroll to position [0, 36]
drag, startPoint x: 298, startPoint y: 60, endPoint x: 475, endPoint y: 64, distance: 177.2
click at [475, 64] on div "Description * Social Security - $2,093.60 gross less Medicare (in pay status) A…" at bounding box center [453, 68] width 327 height 50
click at [449, 147] on button "Cancel" at bounding box center [452, 150] width 36 height 19
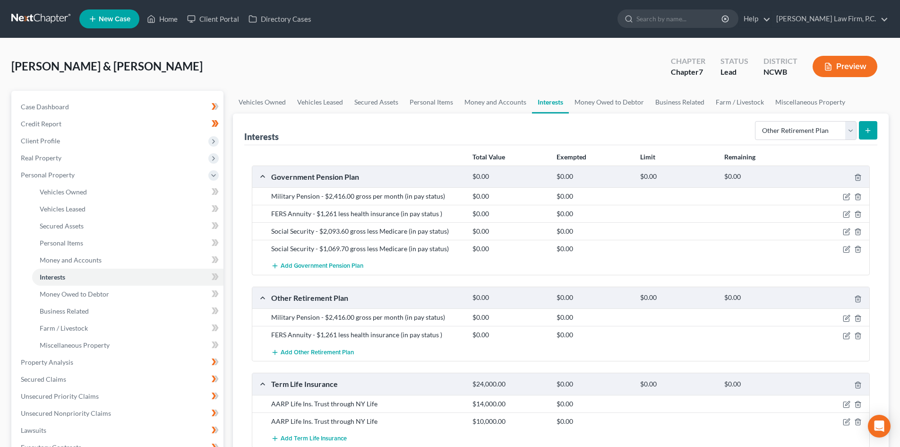
click at [869, 131] on icon "submit" at bounding box center [868, 131] width 8 height 8
click at [336, 352] on span "Add Other Retirement Plan" at bounding box center [317, 352] width 73 height 8
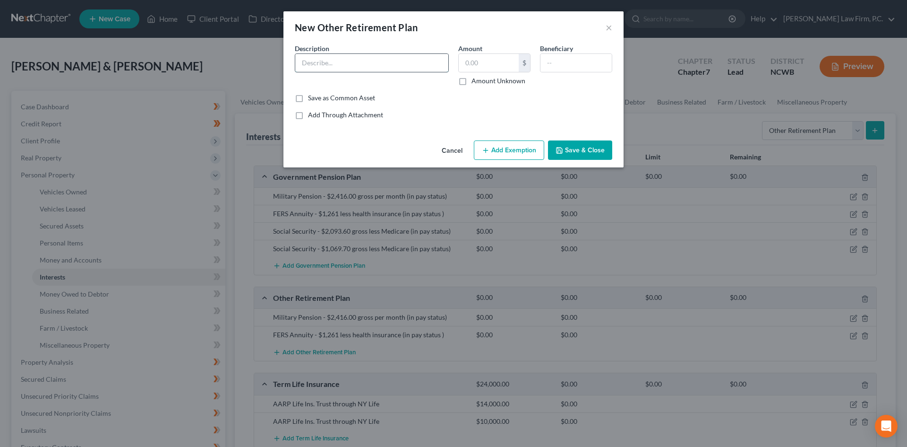
click at [384, 67] on input "text" at bounding box center [371, 63] width 153 height 18
paste input "Social Security - $2,093.60 gross less Medicare (in pay status)"
type input "Social Security - $2,093.60 gross less Medicare (in pay status)"
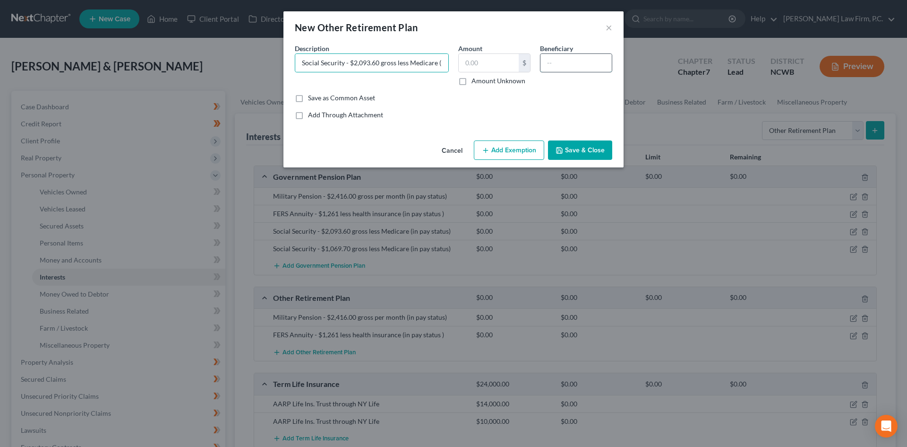
click at [563, 65] on input "text" at bounding box center [576, 63] width 71 height 18
type input "Spouse"
click at [582, 153] on button "Save & Close" at bounding box center [580, 150] width 64 height 20
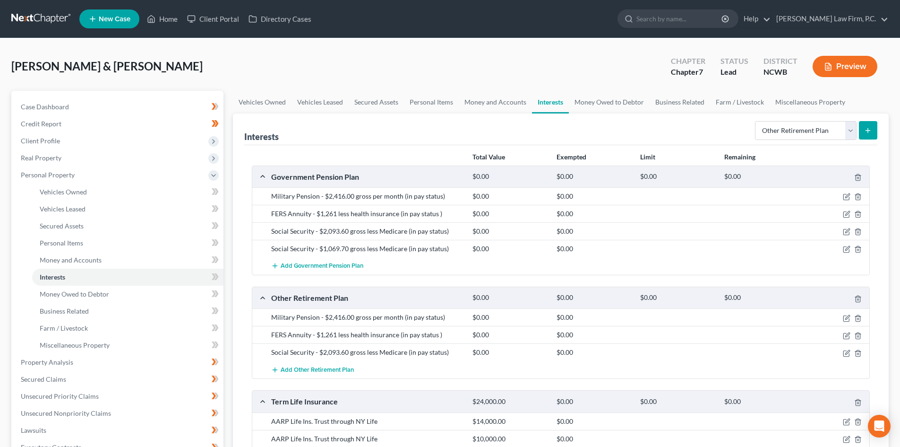
click at [322, 245] on div "Social Security - $1,069.70 gross less Medicare (in pay status)" at bounding box center [367, 248] width 201 height 9
click at [847, 249] on icon "button" at bounding box center [847, 249] width 8 height 8
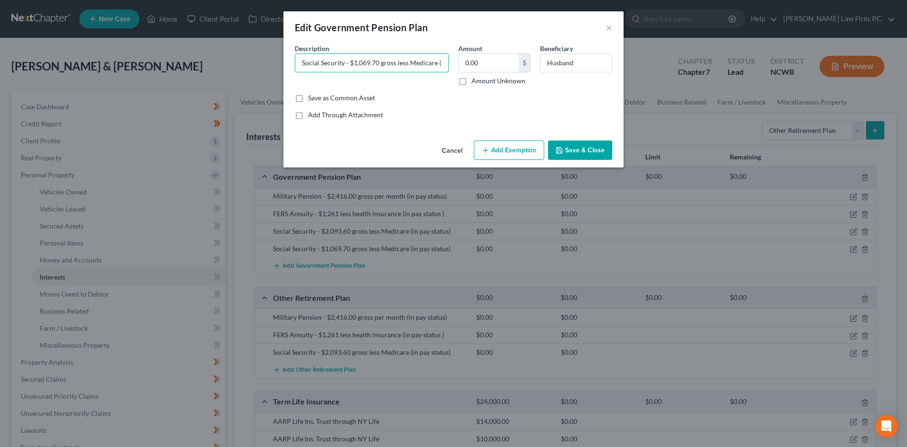
scroll to position [0, 36]
drag, startPoint x: 299, startPoint y: 61, endPoint x: 495, endPoint y: 73, distance: 196.4
click at [495, 73] on div "Description * Social Security - $1,069.70 gross less Medicare (in pay status) A…" at bounding box center [453, 68] width 327 height 50
click at [453, 149] on button "Cancel" at bounding box center [452, 150] width 36 height 19
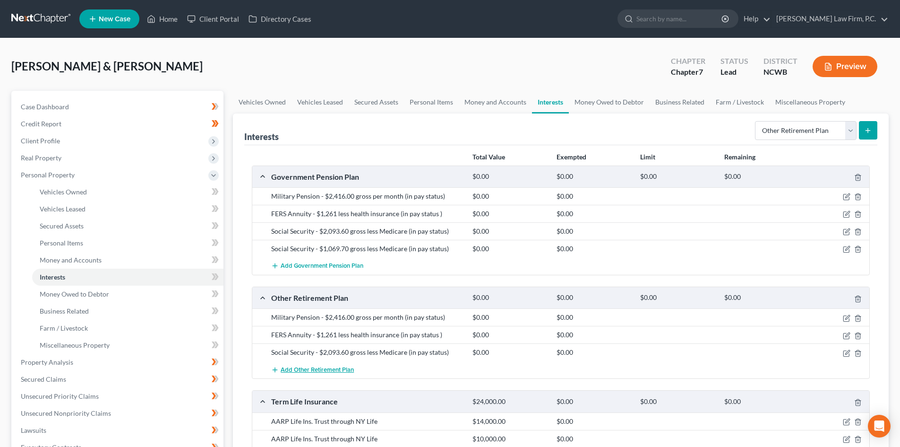
click at [313, 367] on span "Add Other Retirement Plan" at bounding box center [317, 370] width 73 height 8
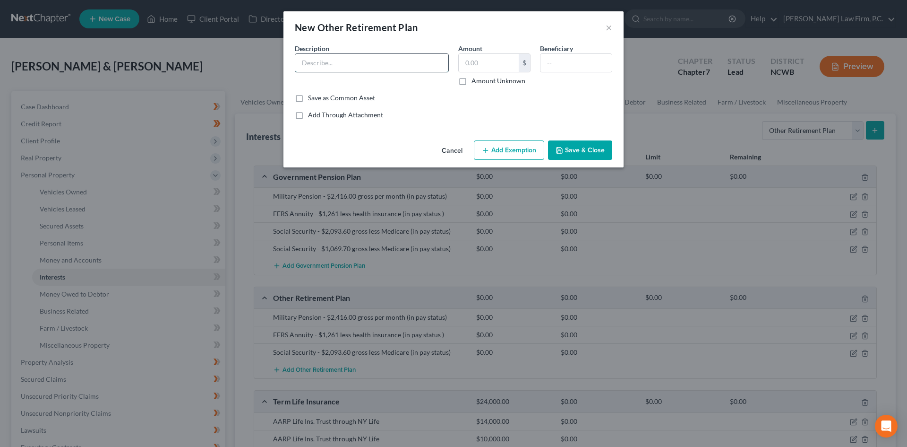
click at [340, 60] on input "text" at bounding box center [371, 63] width 153 height 18
paste input "Social Security - $1,069.70 gross less Medicare (in pay status)"
type input "Social Security - $1,069.70 gross less Medicare (in pay status)"
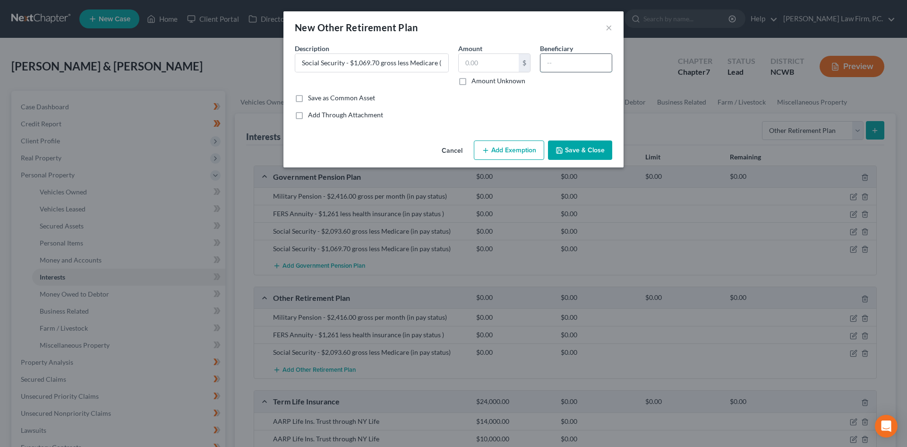
click at [568, 63] on input "text" at bounding box center [576, 63] width 71 height 18
type input "Spouse"
click at [584, 148] on button "Save & Close" at bounding box center [580, 150] width 64 height 20
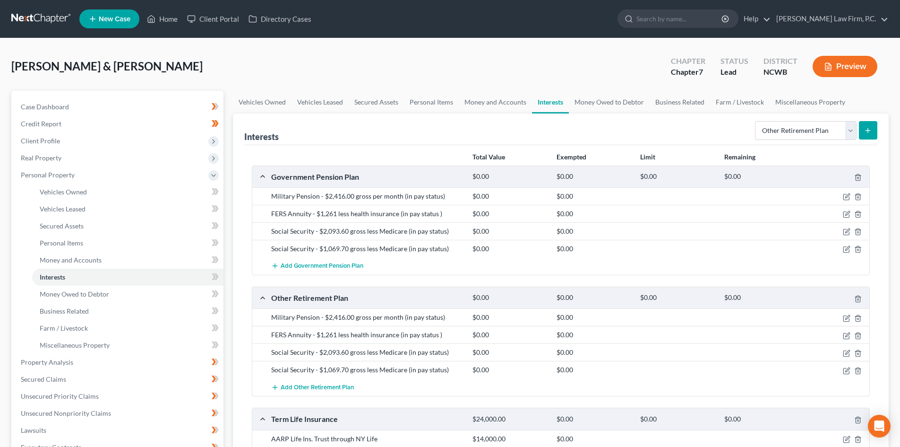
click at [841, 62] on button "Preview" at bounding box center [845, 66] width 65 height 21
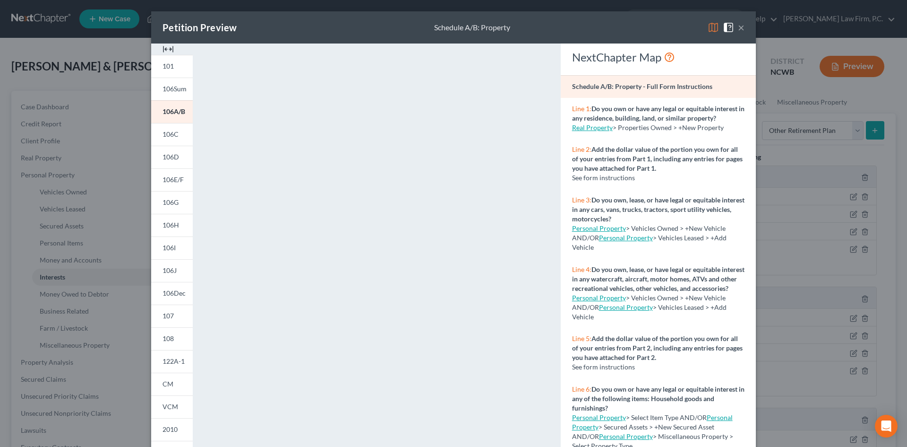
click at [743, 28] on div "Petition Preview Schedule A/B: Property ×" at bounding box center [453, 27] width 605 height 32
click at [739, 30] on button "×" at bounding box center [741, 27] width 7 height 11
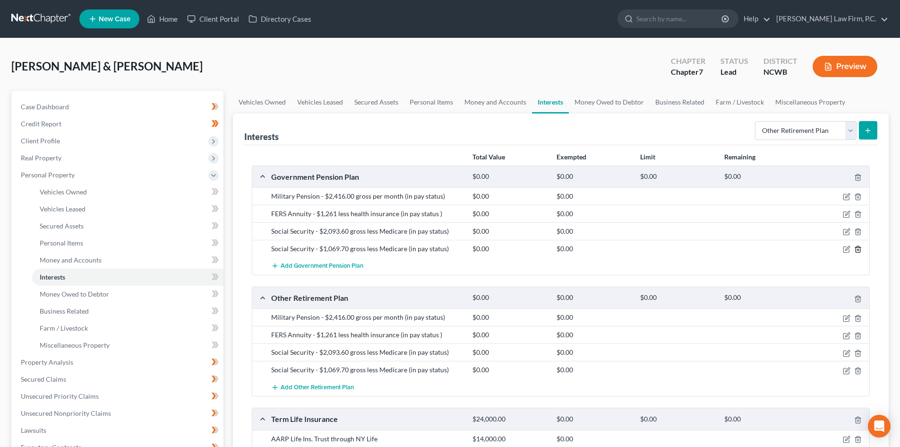
click at [858, 249] on line "button" at bounding box center [858, 250] width 0 height 2
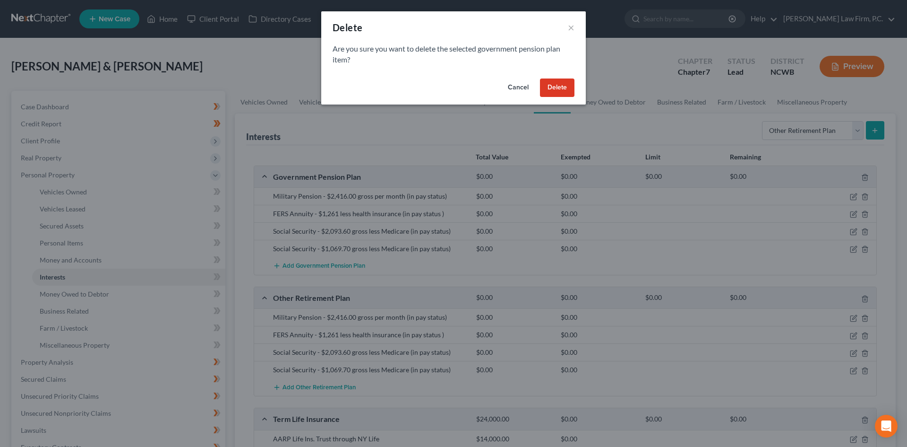
drag, startPoint x: 557, startPoint y: 86, endPoint x: 672, endPoint y: 170, distance: 142.4
click at [558, 86] on button "Delete" at bounding box center [557, 87] width 34 height 19
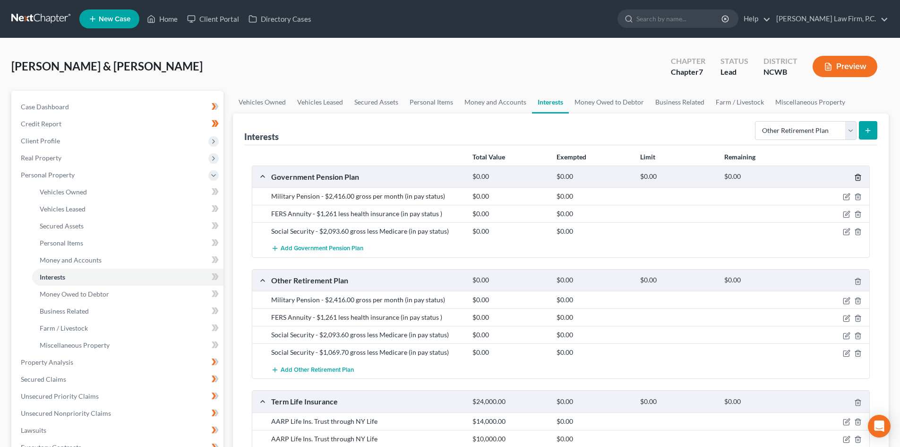
click at [856, 179] on icon "button" at bounding box center [858, 177] width 4 height 6
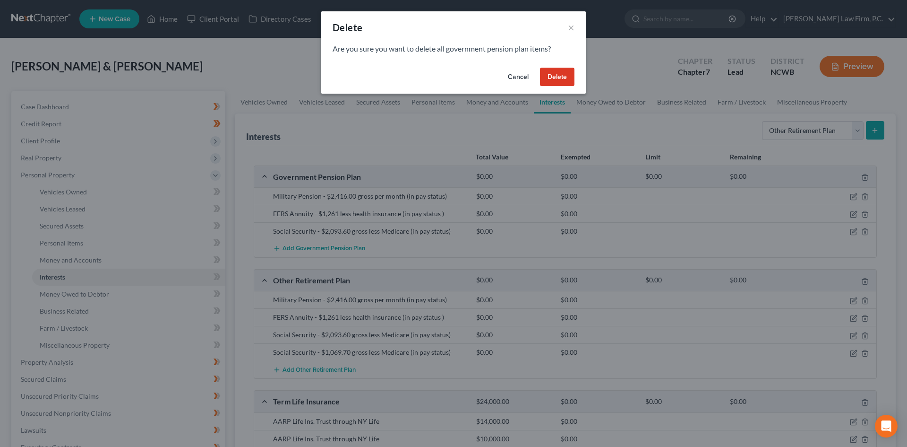
click at [550, 79] on button "Delete" at bounding box center [557, 77] width 34 height 19
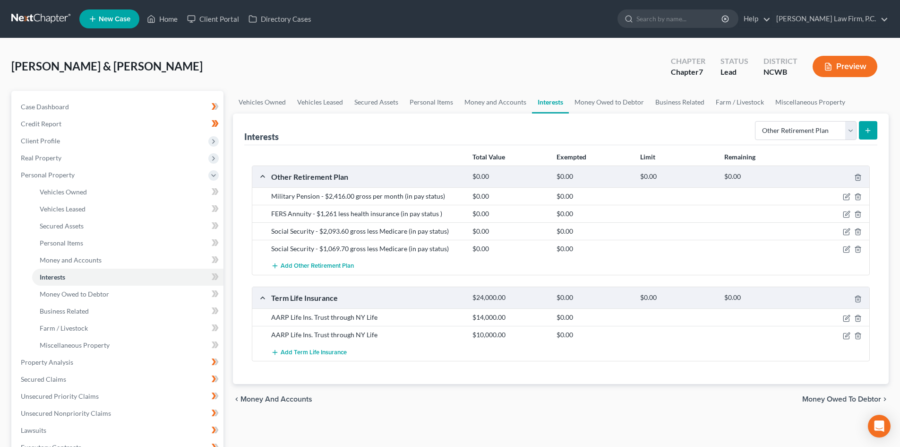
click at [845, 70] on button "Preview" at bounding box center [845, 66] width 65 height 21
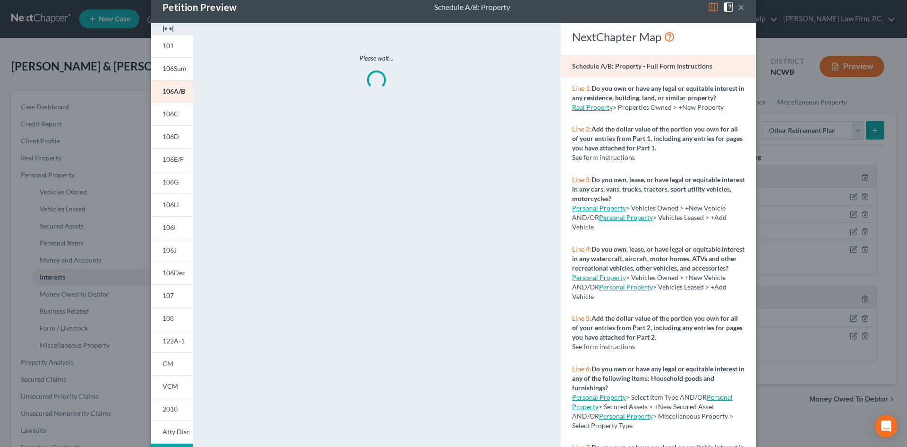
scroll to position [77, 0]
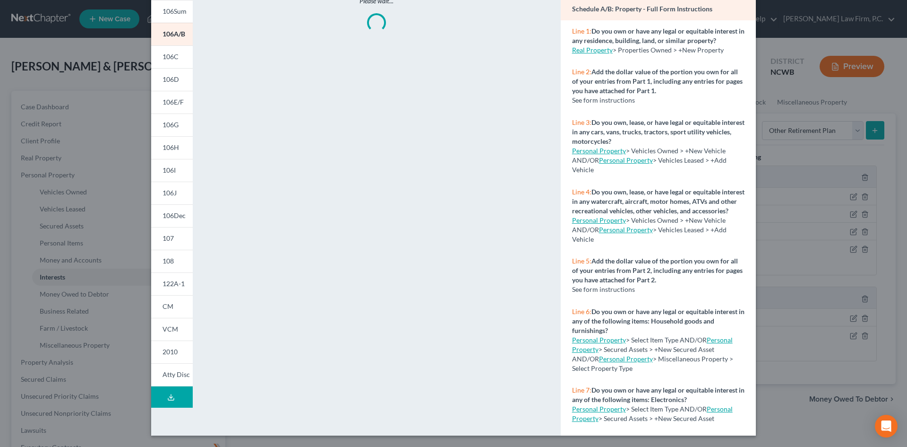
click at [167, 394] on icon at bounding box center [171, 397] width 8 height 8
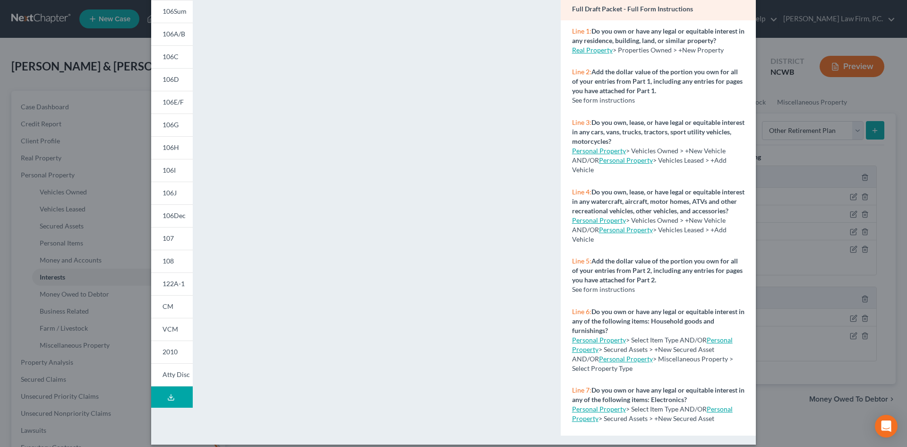
click at [167, 393] on icon at bounding box center [171, 397] width 8 height 8
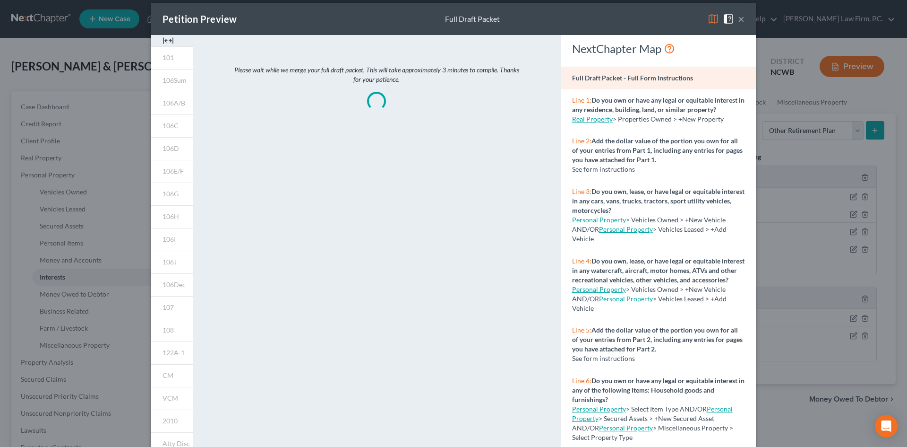
scroll to position [0, 0]
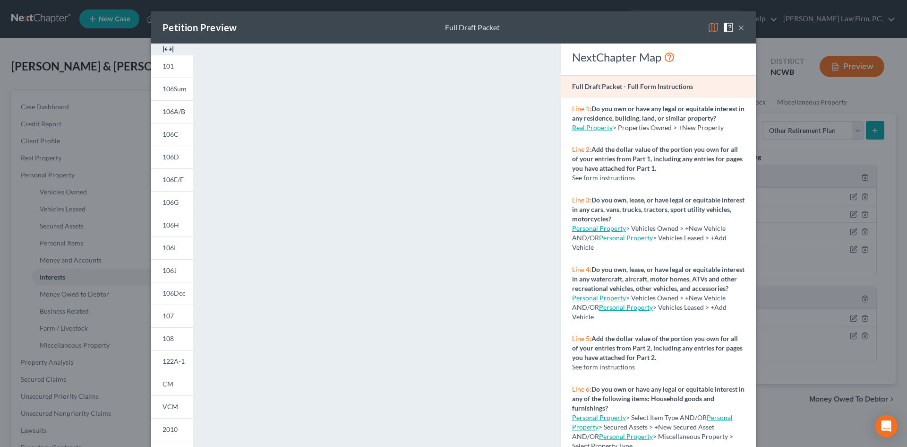
click at [740, 30] on button "×" at bounding box center [741, 27] width 7 height 11
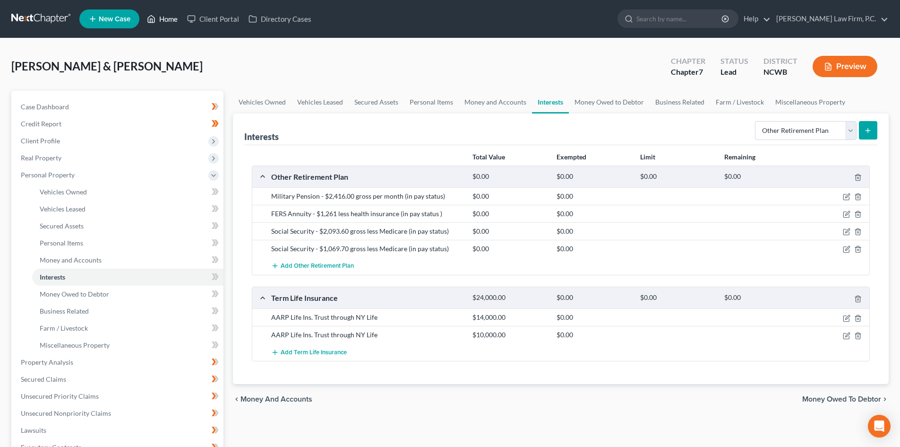
click at [168, 18] on link "Home" at bounding box center [162, 18] width 40 height 17
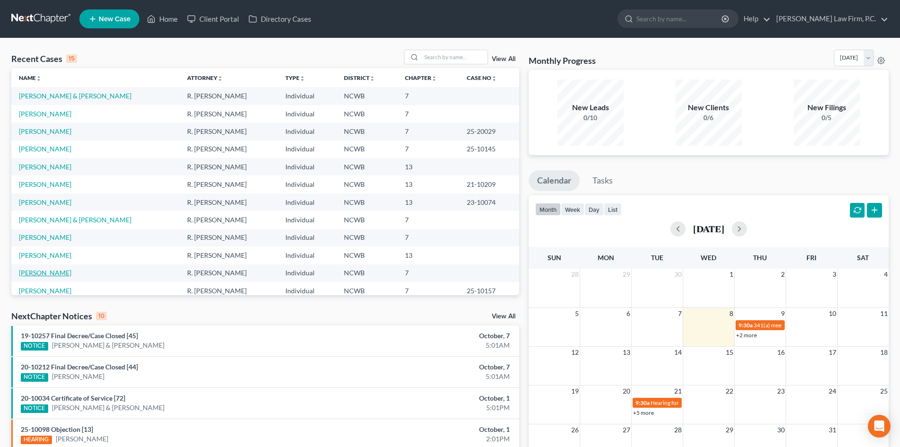
click at [50, 275] on link "[PERSON_NAME]" at bounding box center [45, 272] width 52 height 8
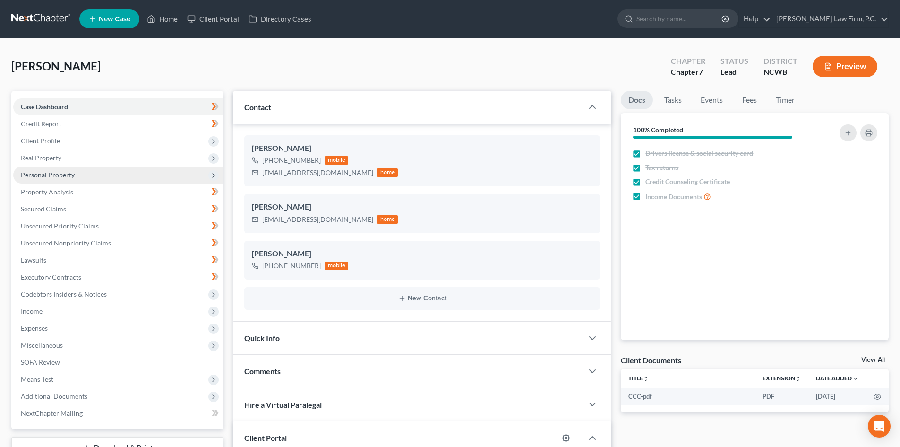
click at [57, 177] on span "Personal Property" at bounding box center [48, 175] width 54 height 8
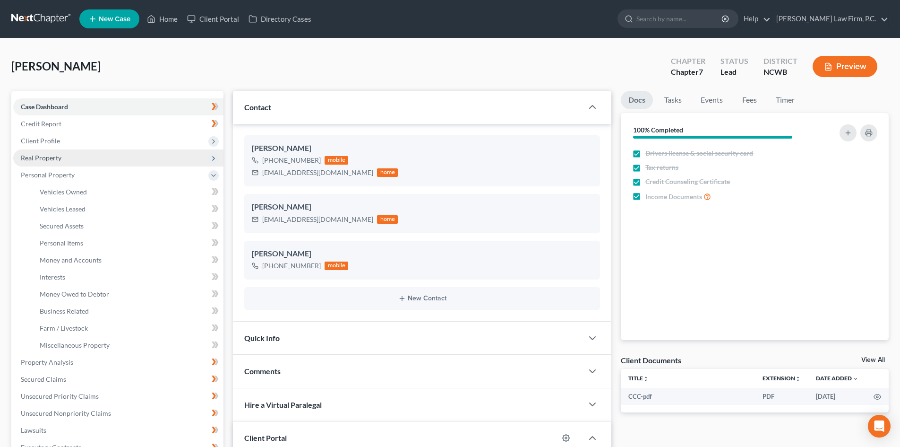
click at [61, 161] on span "Real Property" at bounding box center [118, 157] width 210 height 17
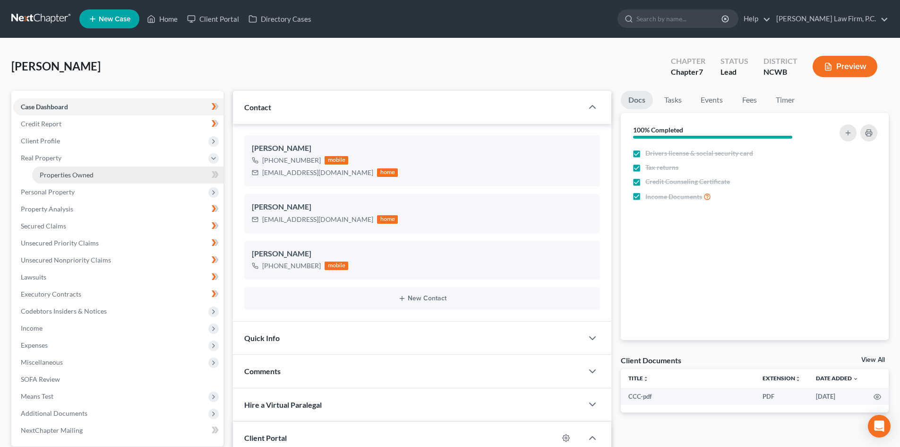
click at [68, 177] on span "Properties Owned" at bounding box center [67, 175] width 54 height 8
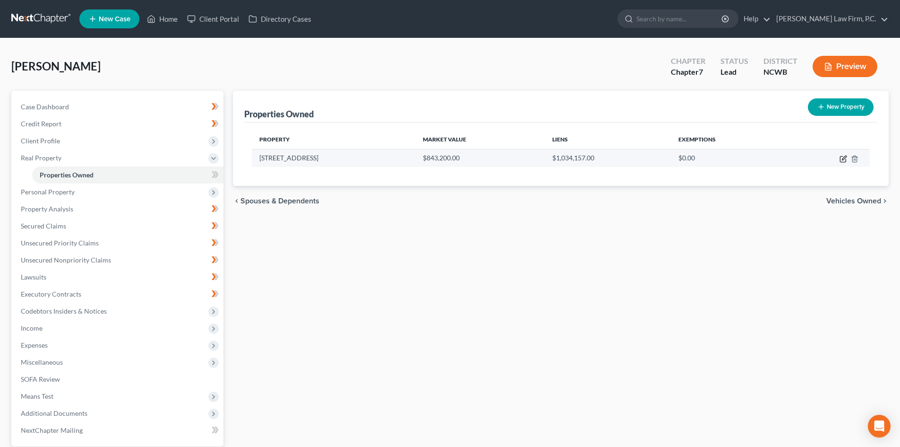
click at [845, 160] on icon "button" at bounding box center [844, 159] width 8 height 8
select select "28"
select select "0"
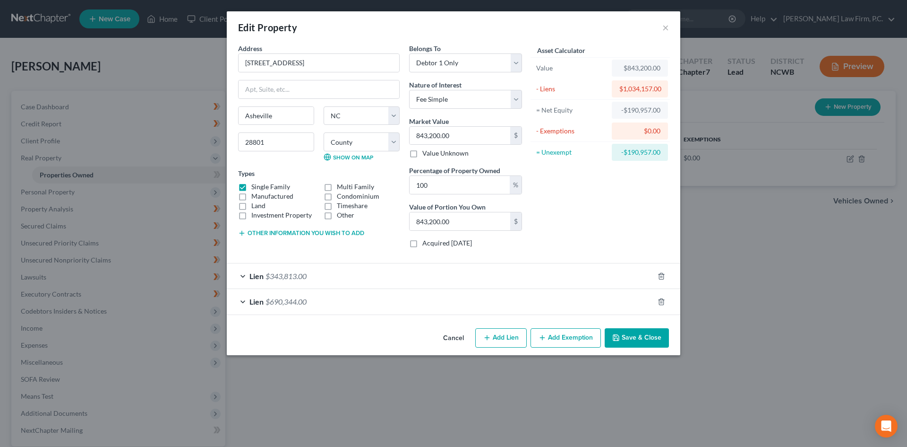
click at [244, 301] on div "Lien $690,344.00" at bounding box center [440, 301] width 427 height 25
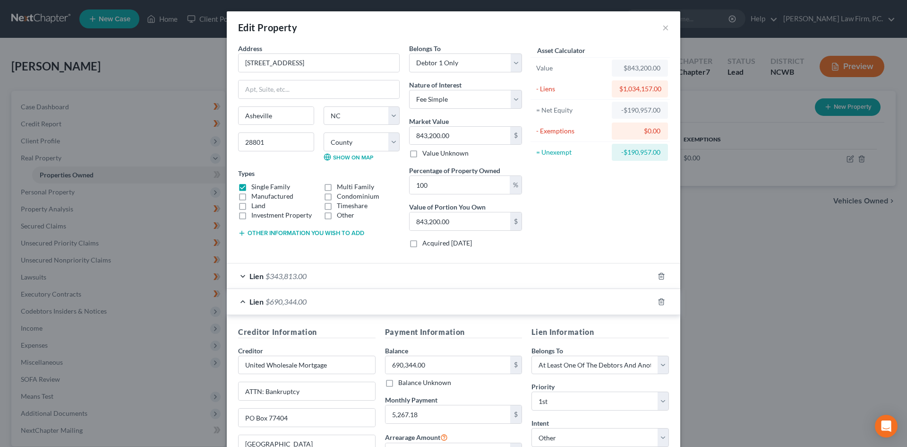
click at [244, 301] on div "Lien $690,344.00" at bounding box center [440, 301] width 427 height 25
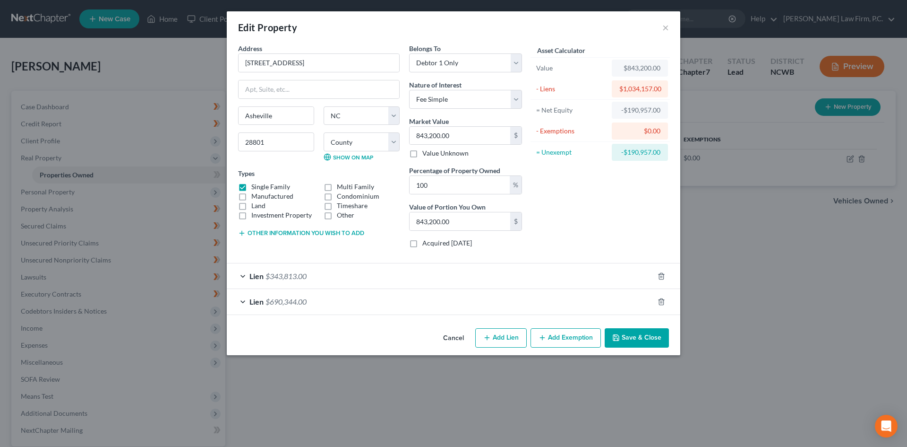
click at [241, 277] on div "Lien $343,813.00" at bounding box center [440, 275] width 427 height 25
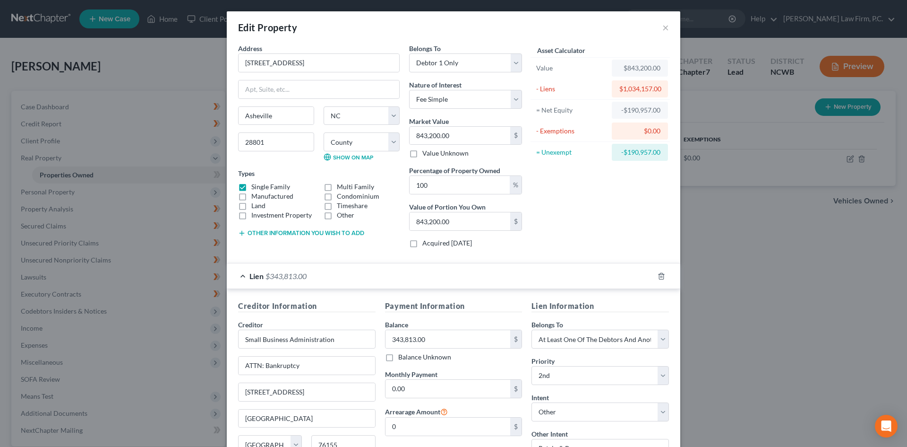
click at [241, 277] on div "Lien $343,813.00" at bounding box center [440, 275] width 427 height 25
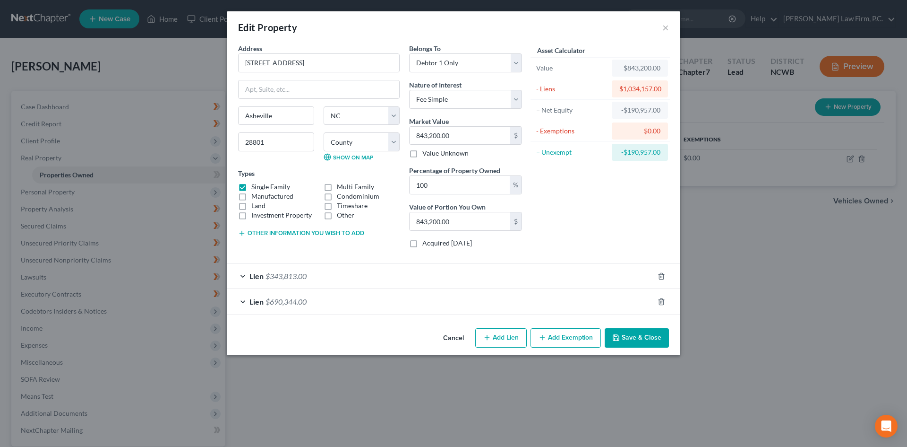
click at [449, 338] on button "Cancel" at bounding box center [454, 338] width 36 height 19
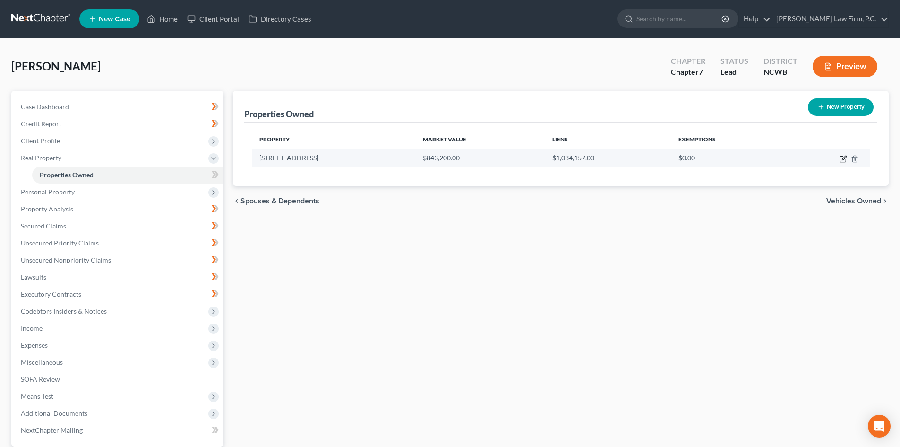
click at [842, 157] on icon "button" at bounding box center [844, 159] width 8 height 8
select select "28"
select select "10"
select select "0"
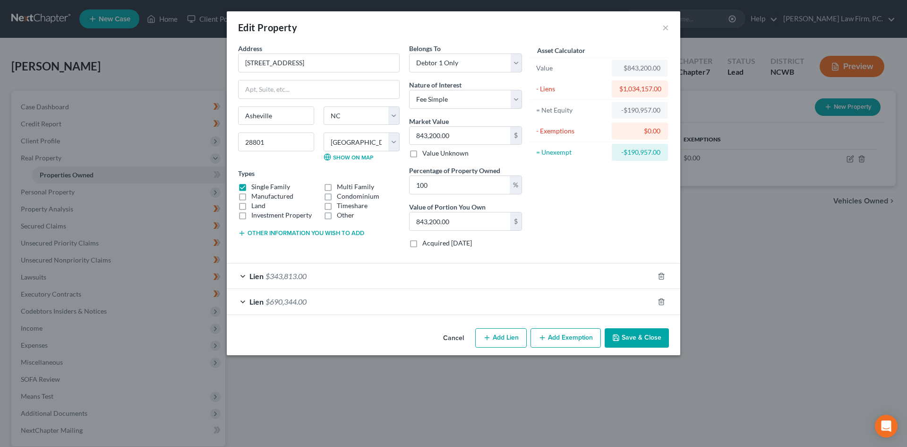
click at [243, 274] on div "Lien $343,813.00" at bounding box center [440, 275] width 427 height 25
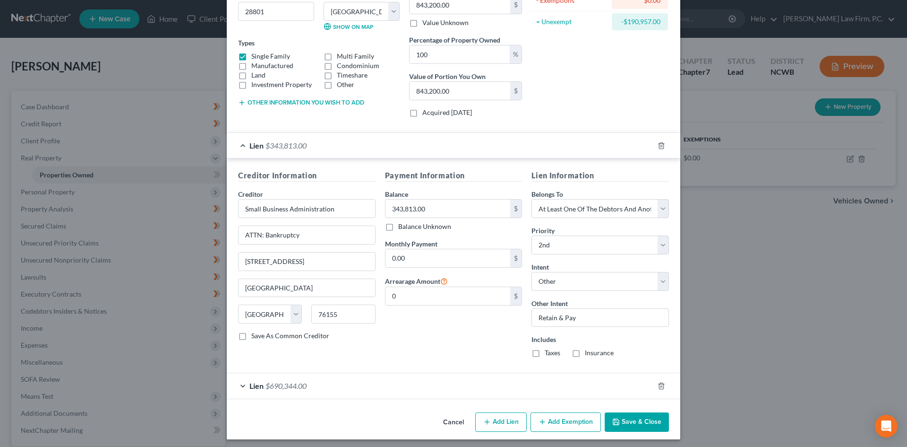
scroll to position [134, 0]
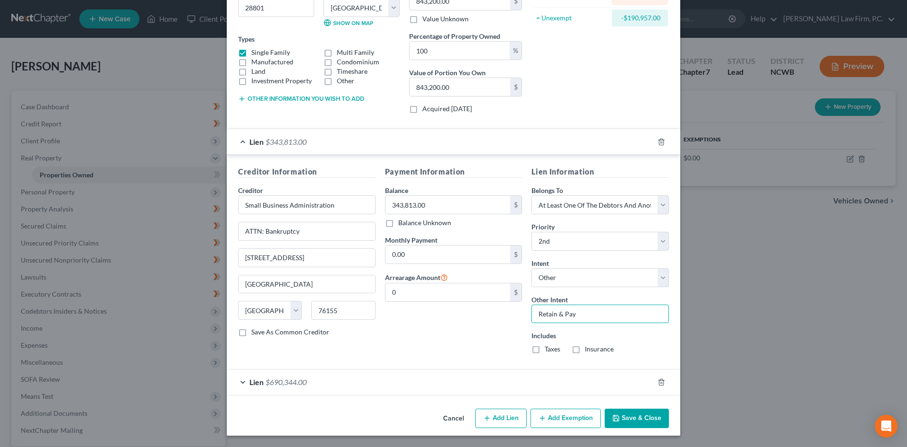
click at [559, 313] on input "Retain & Pay" at bounding box center [601, 313] width 138 height 19
drag, startPoint x: 610, startPoint y: 315, endPoint x: 522, endPoint y: 316, distance: 87.9
click at [522, 316] on div "Creditor Information Creditor * Small Business Administration ATTN: Bankruptcy …" at bounding box center [453, 263] width 440 height 195
click at [574, 282] on select "Select Surrender Redeem Reaffirm Avoid Other" at bounding box center [601, 277] width 138 height 19
select select "3"
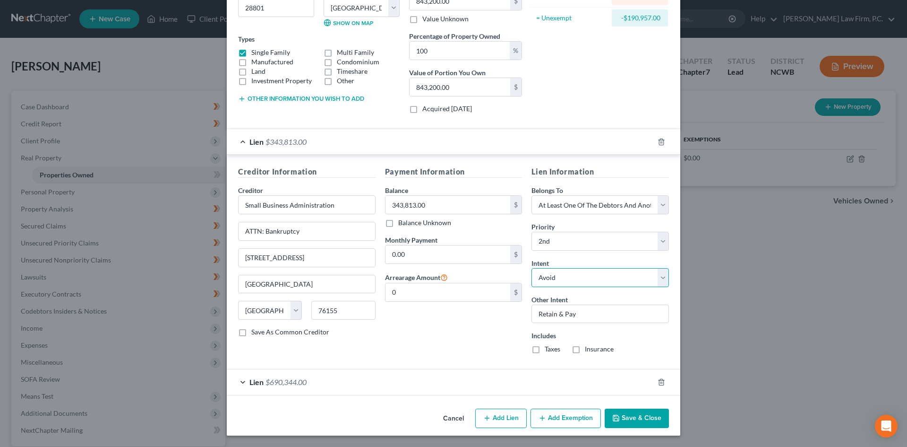
click at [532, 284] on select "Select Surrender Redeem Reaffirm Avoid Other" at bounding box center [601, 277] width 138 height 19
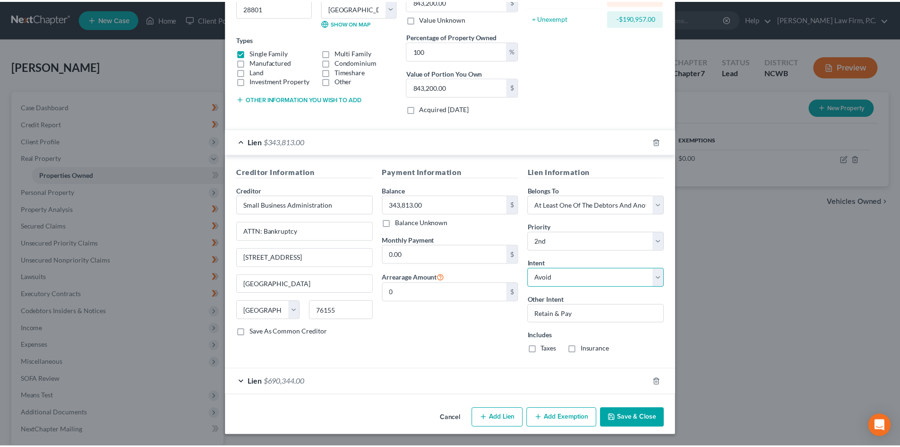
scroll to position [117, 0]
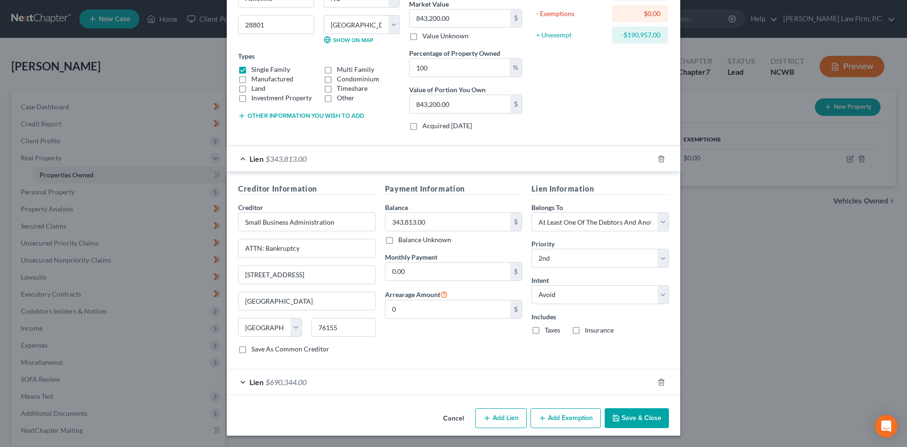
click at [614, 421] on icon "button" at bounding box center [616, 418] width 6 height 6
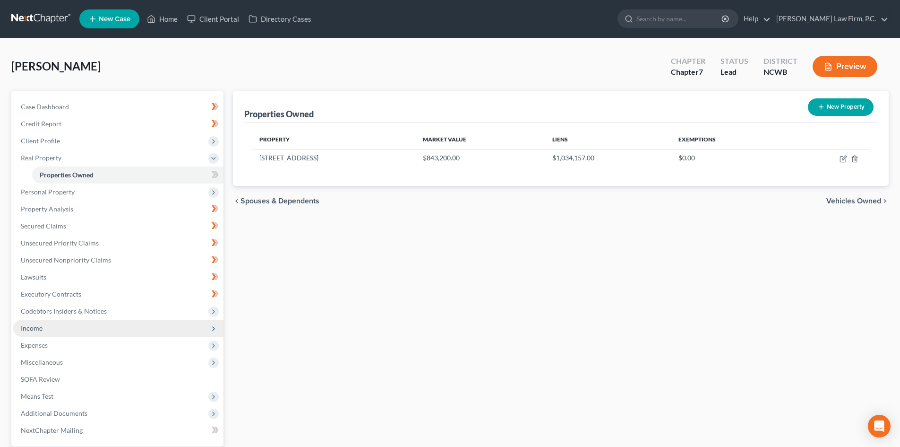
click at [61, 324] on span "Income" at bounding box center [118, 327] width 210 height 17
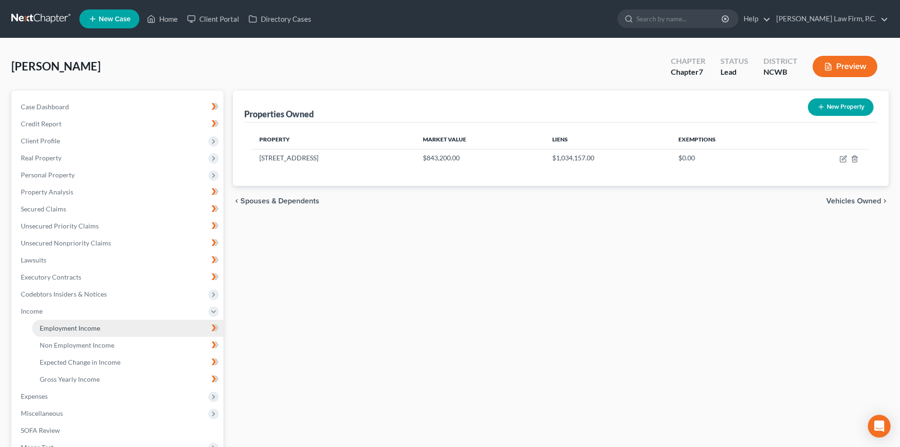
click at [65, 335] on link "Employment Income" at bounding box center [127, 327] width 191 height 17
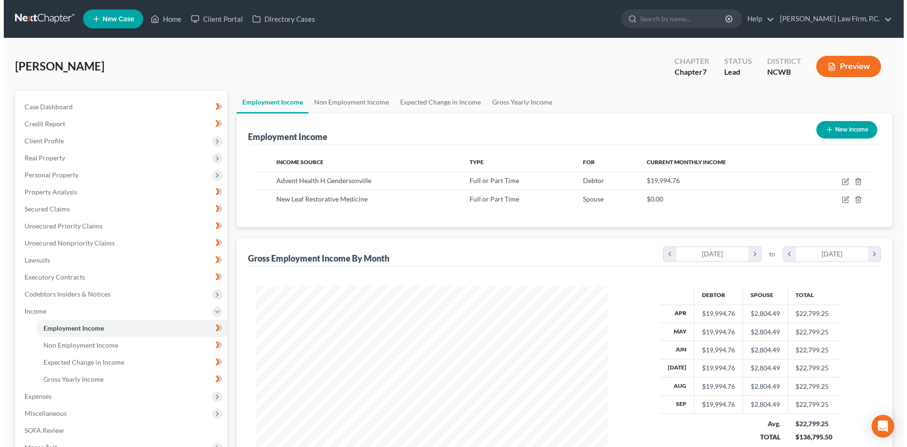
scroll to position [176, 371]
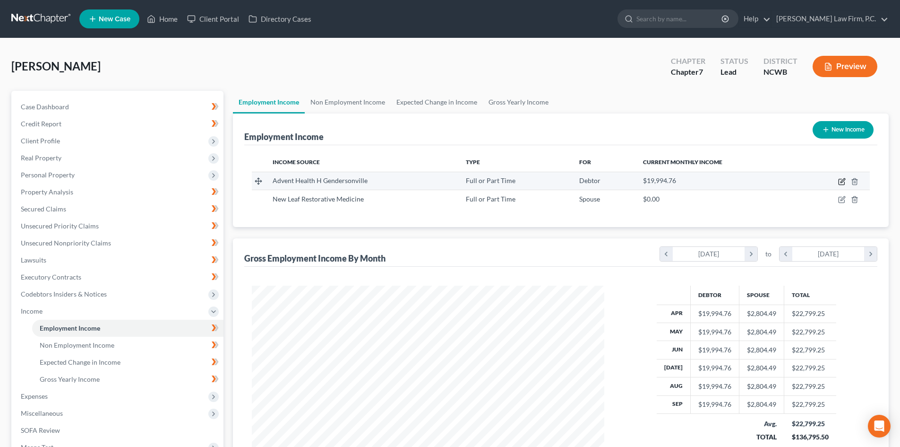
click at [842, 181] on icon "button" at bounding box center [842, 182] width 8 height 8
select select "0"
select select "28"
select select "2"
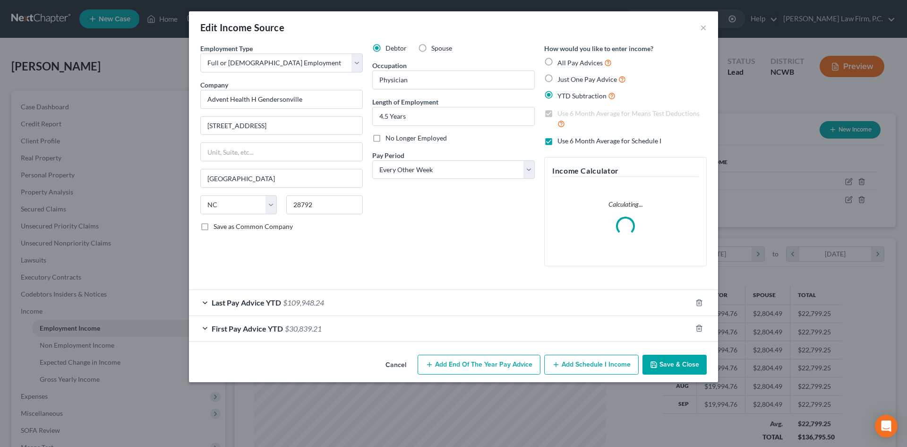
scroll to position [178, 375]
click at [267, 306] on span "Last Pay Advice YTD" at bounding box center [246, 302] width 69 height 9
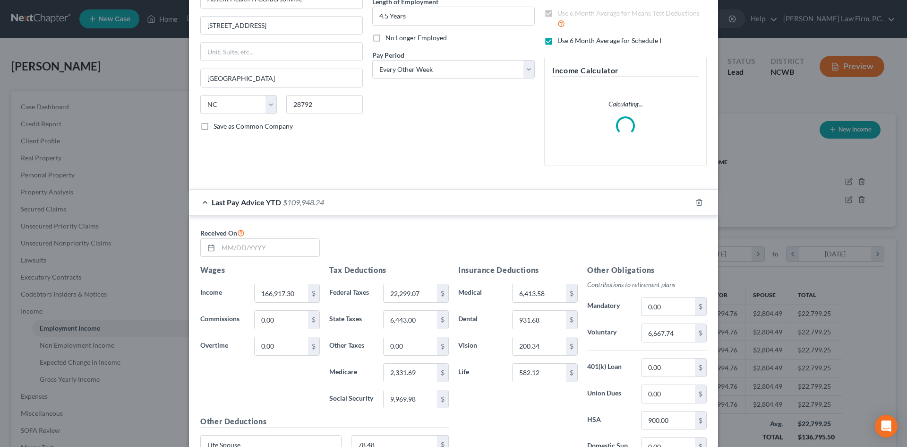
scroll to position [142, 0]
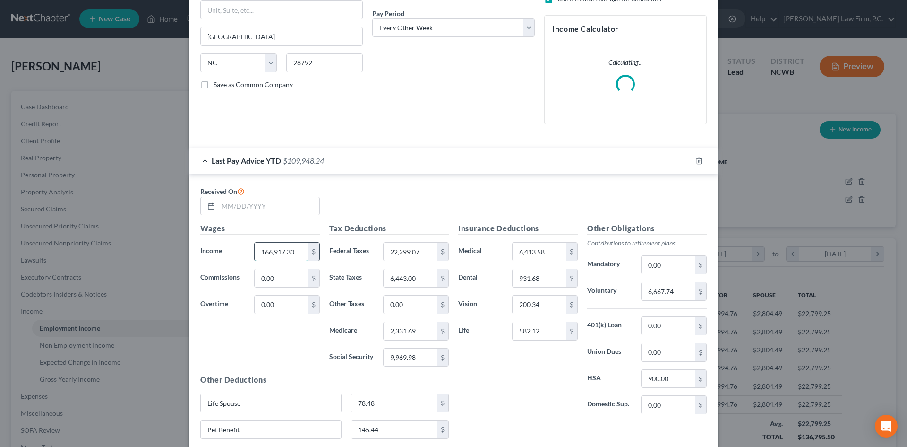
click at [255, 257] on input "166,917.30" at bounding box center [281, 251] width 53 height 18
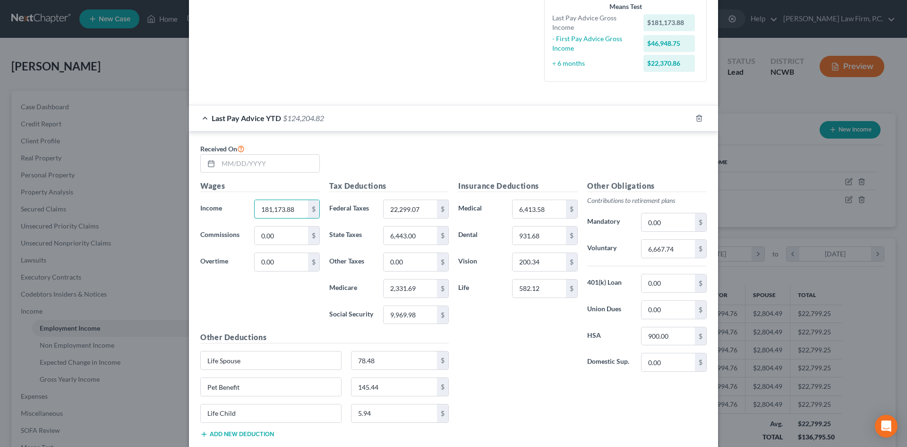
scroll to position [236, 0]
type input "181,173.88"
click at [547, 206] on input "6,413.58" at bounding box center [539, 208] width 53 height 18
type input "7,126.20"
click at [544, 238] on input "931.68" at bounding box center [539, 234] width 53 height 18
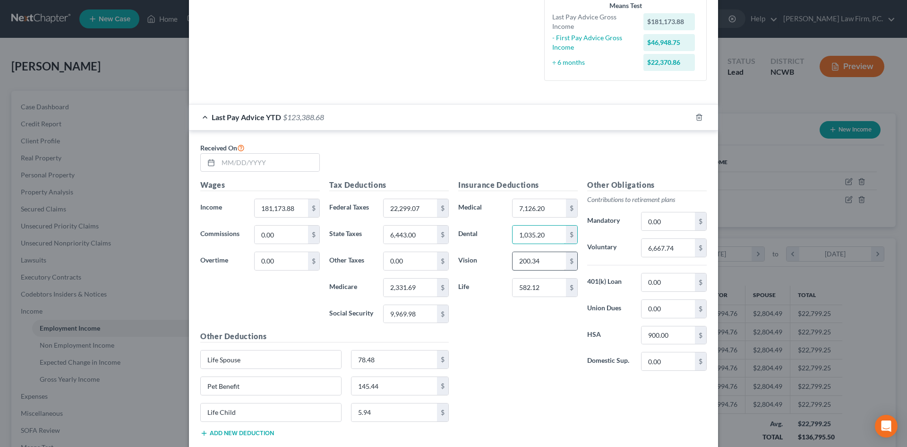
type input "1,035.20"
click at [543, 259] on input "200.34" at bounding box center [539, 261] width 53 height 18
type input "222.60"
click at [551, 284] on input "582.12" at bounding box center [539, 287] width 53 height 18
type input "646.80"
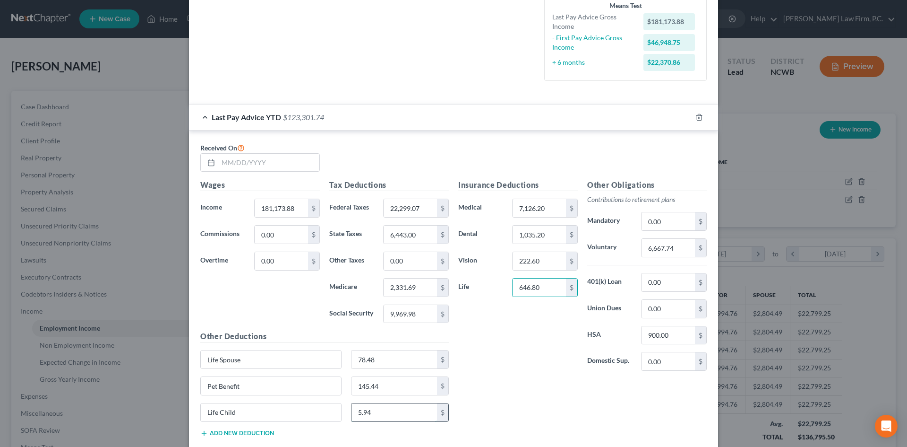
click at [402, 416] on input "5.94" at bounding box center [395, 412] width 86 height 18
type input "3"
type input "6.6"
click at [408, 365] on input "78.48" at bounding box center [395, 359] width 86 height 18
type input "87.20"
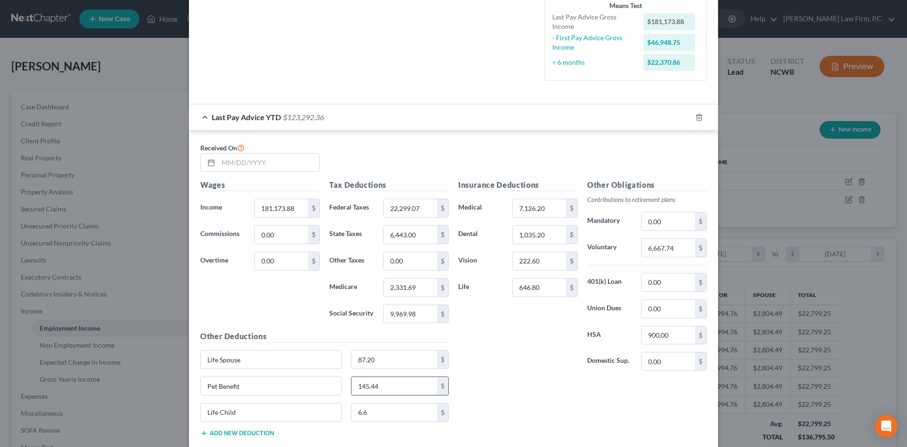
click at [404, 380] on input "145.44" at bounding box center [395, 386] width 86 height 18
type input "161.60"
click at [426, 206] on input "22,299.07" at bounding box center [410, 208] width 53 height 18
click at [642, 246] on input "6,667.74" at bounding box center [668, 248] width 53 height 18
type input "2"
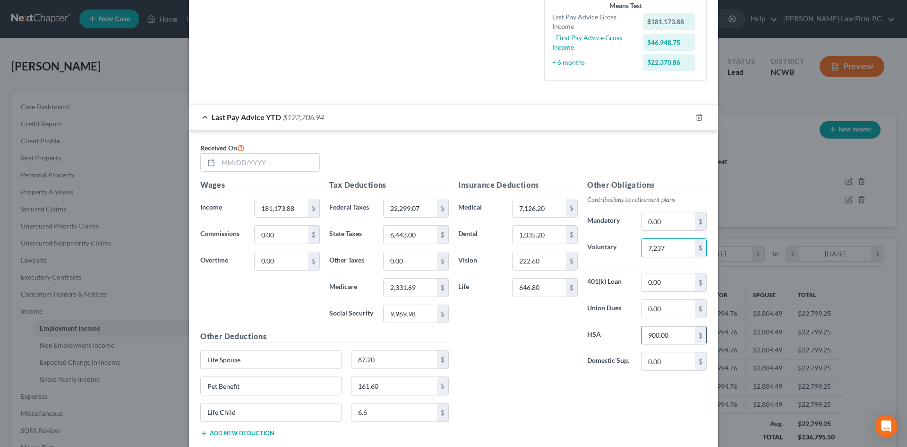
type input "7,237"
click at [669, 334] on input "900.00" at bounding box center [668, 335] width 53 height 18
type input "1,000"
click at [396, 207] on input "22,299.07" at bounding box center [410, 208] width 53 height 18
type input "23,870.75"
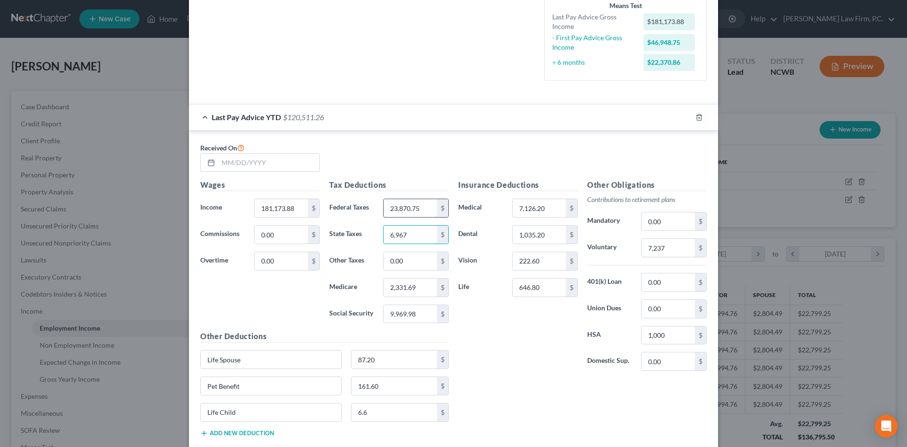
type input "6,967"
type input "2,528.56"
type input "10,811.79"
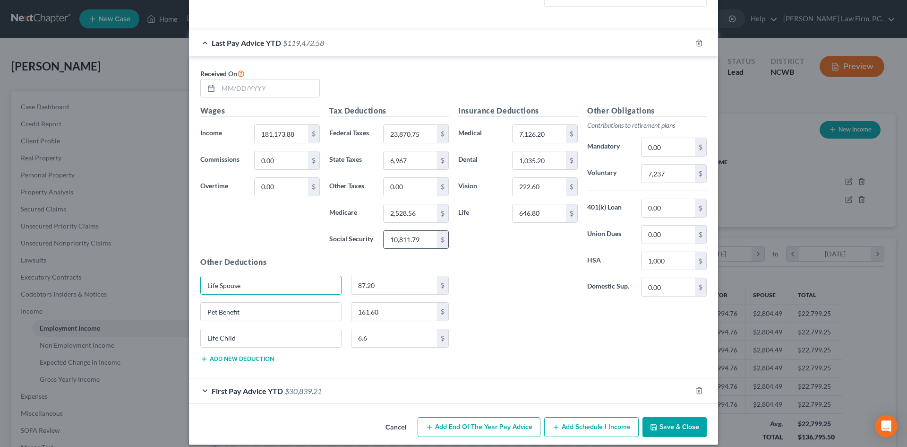
scroll to position [319, 0]
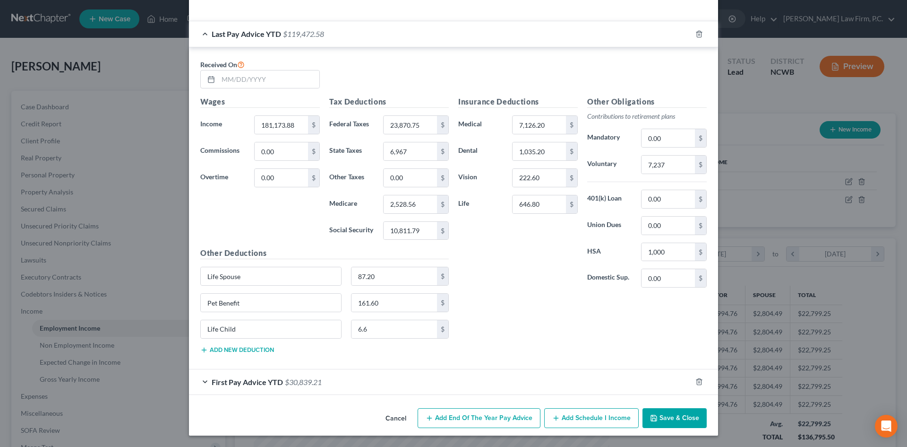
click at [212, 382] on span "First Pay Advice YTD" at bounding box center [247, 381] width 71 height 9
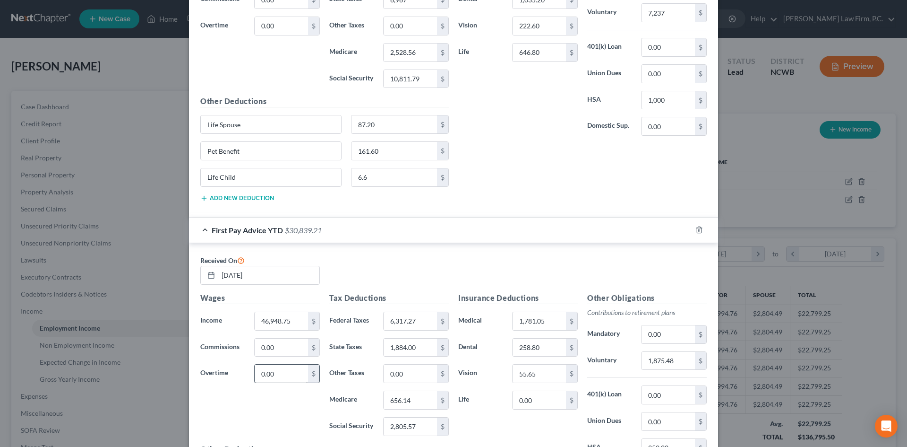
scroll to position [508, 0]
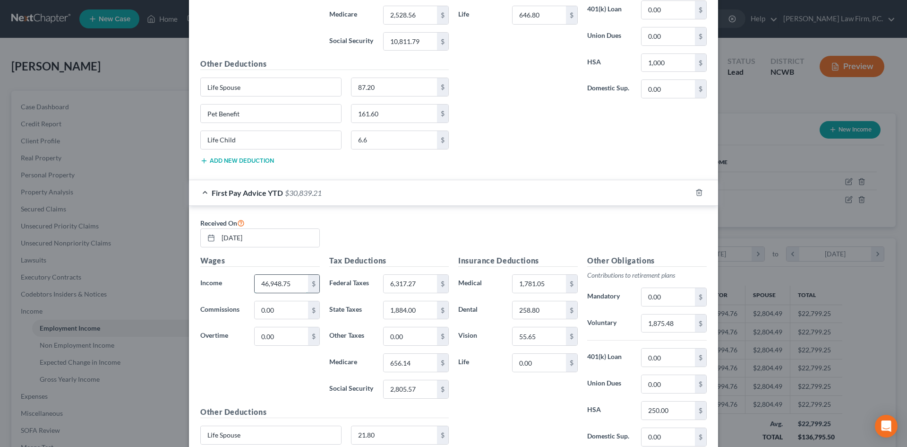
click at [274, 282] on input "46,948.75" at bounding box center [281, 284] width 53 height 18
click at [262, 232] on input "[DATE]" at bounding box center [268, 238] width 101 height 18
click at [264, 235] on input "[DATE]" at bounding box center [268, 238] width 101 height 18
click at [207, 236] on icon at bounding box center [211, 238] width 8 height 8
drag, startPoint x: 227, startPoint y: 236, endPoint x: 189, endPoint y: 234, distance: 37.8
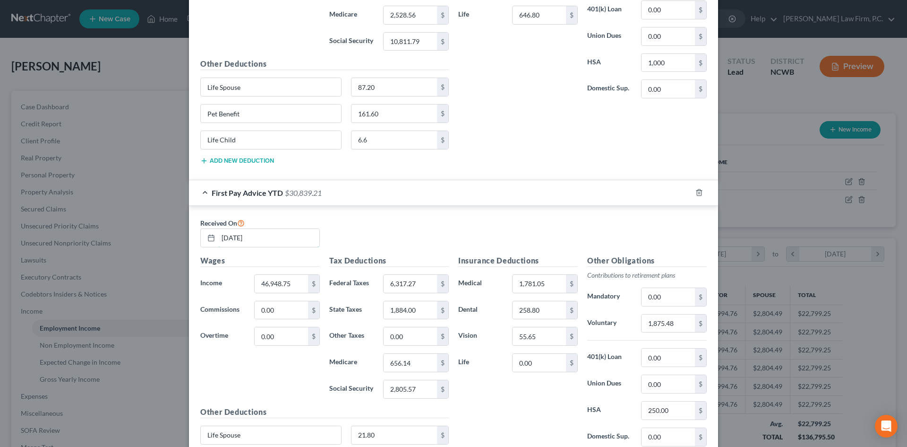
click at [189, 235] on div "Received On [DATE] Wages Income * 46,948.75 $ Commissions 0.00 $ Overtime 0.00 …" at bounding box center [453, 372] width 529 height 333
click at [209, 239] on icon at bounding box center [211, 238] width 8 height 8
click at [270, 281] on input "46,948.75" at bounding box center [281, 284] width 53 height 18
type input "61,204.45"
type input "7,888.75"
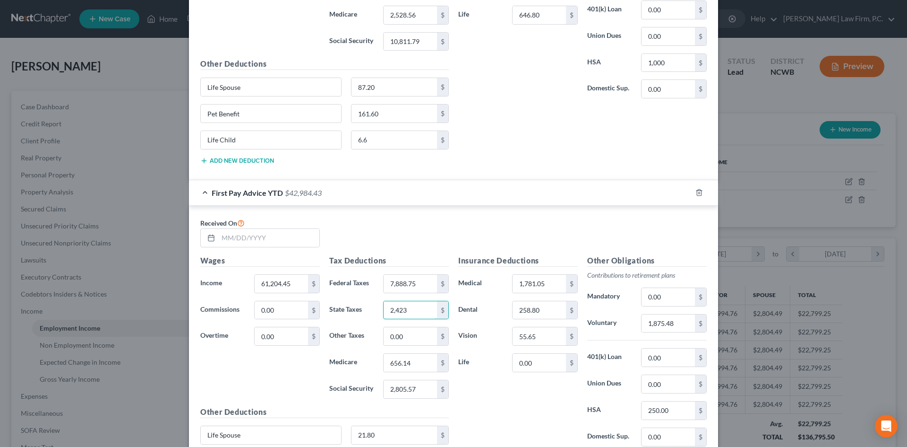
type input "2,423"
type input "853"
type input "3,647.33"
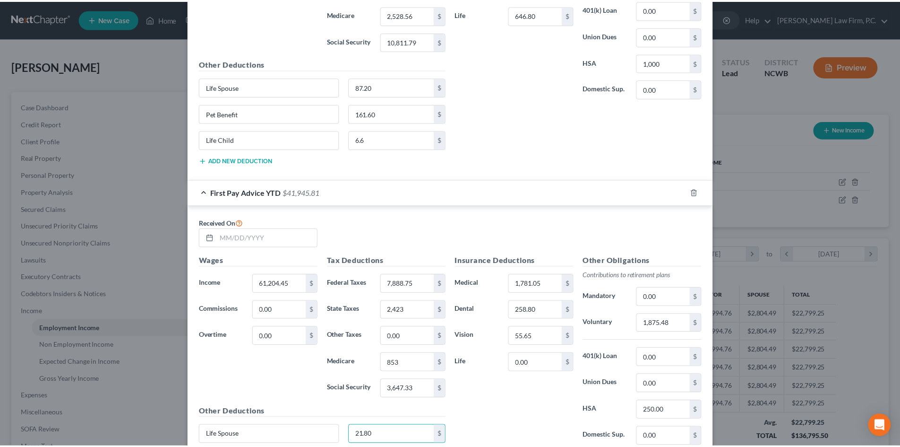
scroll to position [652, 0]
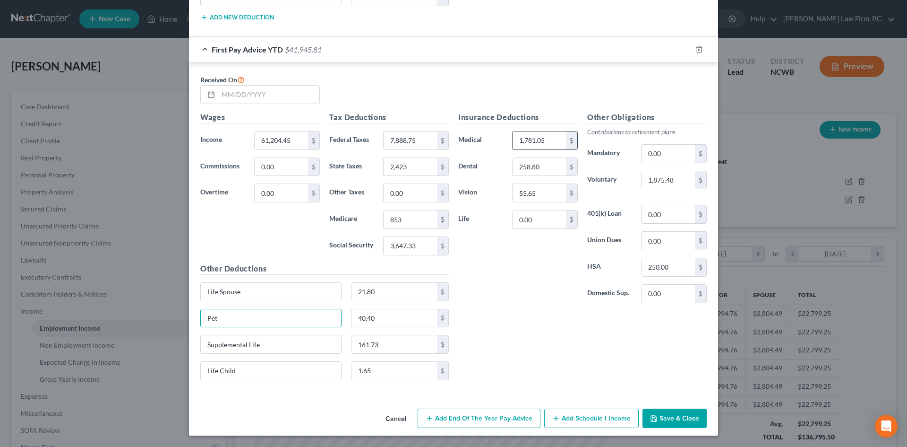
click at [556, 138] on input "1,781.05" at bounding box center [539, 140] width 53 height 18
type input "2,494.17"
type input "6"
type input "362.62"
type input "77.94"
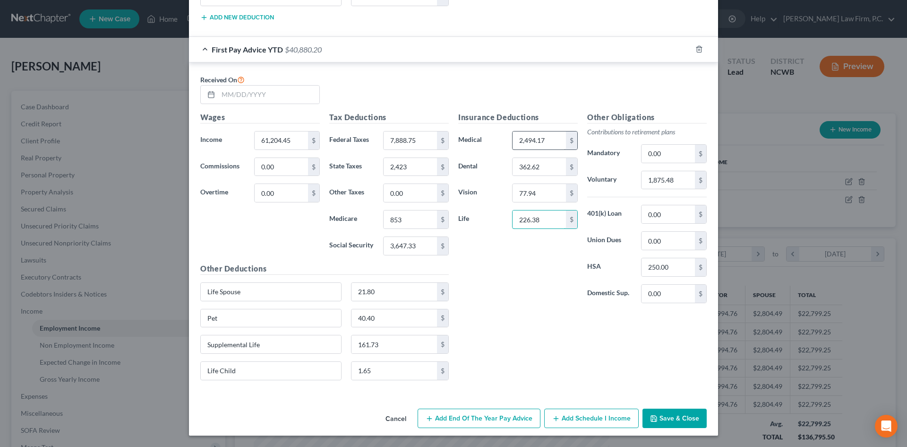
type input "226.38"
type input "2,444.72"
type input "350"
click at [375, 293] on input "21.80" at bounding box center [395, 292] width 86 height 18
type input "30.52"
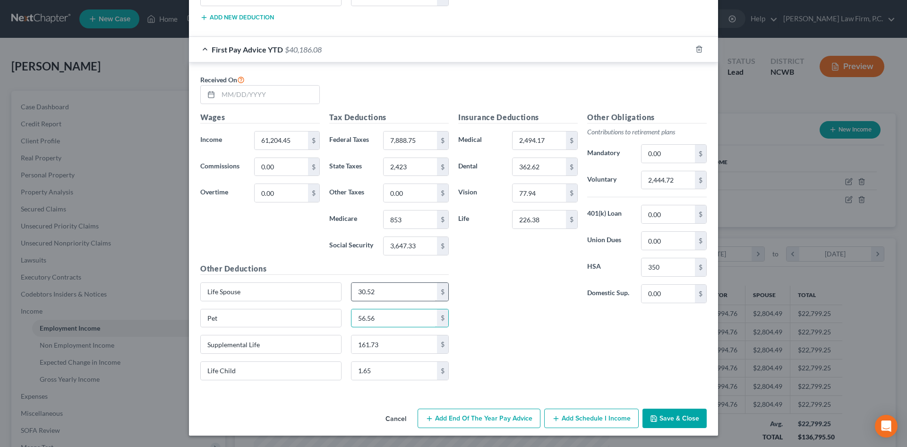
type input "56.56"
drag, startPoint x: 264, startPoint y: 350, endPoint x: 189, endPoint y: 345, distance: 75.8
click at [189, 345] on div "Received On Wages Income * 61,204.45 $ Commissions 0.00 $ Overtime 0.00 $ Tax D…" at bounding box center [453, 228] width 529 height 333
click at [437, 343] on div "$" at bounding box center [442, 344] width 11 height 18
drag, startPoint x: 363, startPoint y: 347, endPoint x: 370, endPoint y: 361, distance: 15.6
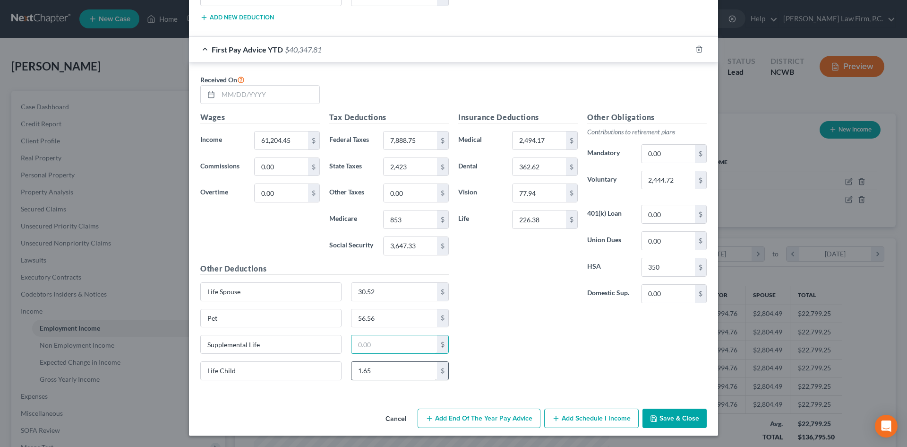
click at [370, 361] on div "Other Deductions Life Spouse 30.52 $ Pet 56.56 $ Supplemental Life $ Life Child…" at bounding box center [325, 325] width 258 height 125
drag, startPoint x: 290, startPoint y: 342, endPoint x: 207, endPoint y: 340, distance: 82.3
click at [210, 340] on input "Supplemental Life" at bounding box center [271, 344] width 140 height 18
click at [258, 344] on input "Supplemental Life" at bounding box center [271, 344] width 140 height 18
drag, startPoint x: 262, startPoint y: 345, endPoint x: 174, endPoint y: 342, distance: 88.0
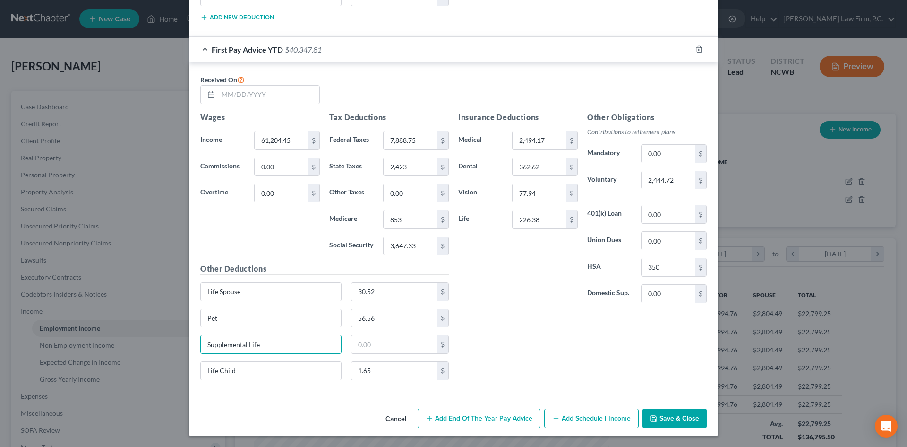
click at [174, 342] on div "Edit Income Source × Employment Type * Select Full or [DEMOGRAPHIC_DATA] Employ…" at bounding box center [453, 223] width 907 height 447
drag, startPoint x: 244, startPoint y: 370, endPoint x: 197, endPoint y: 370, distance: 47.7
click at [200, 370] on div "Life Child" at bounding box center [270, 370] width 141 height 19
type input "Life Child"
type input "1.65"
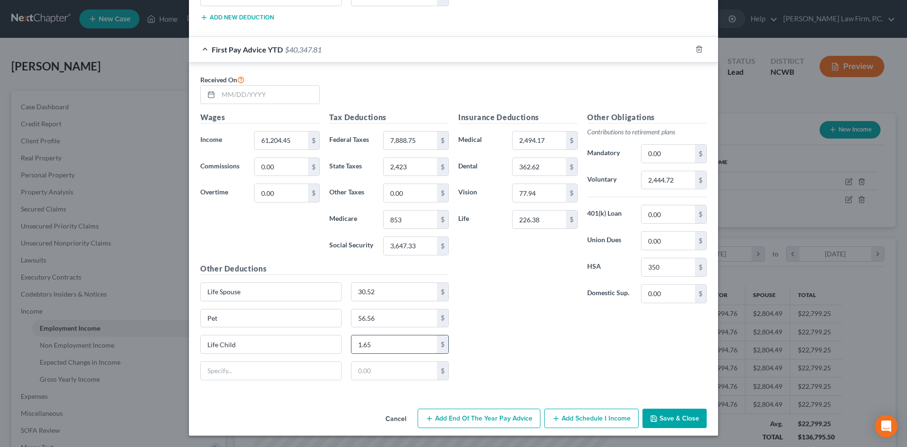
click at [375, 340] on input "1.65" at bounding box center [395, 344] width 86 height 18
type input "2.31"
click at [540, 370] on div "Insurance Deductions Medical 2,494.17 $ Dental 362.62 $ Vision 77.94 $ Life 226…" at bounding box center [583, 250] width 258 height 276
click at [671, 413] on button "Save & Close" at bounding box center [675, 418] width 64 height 20
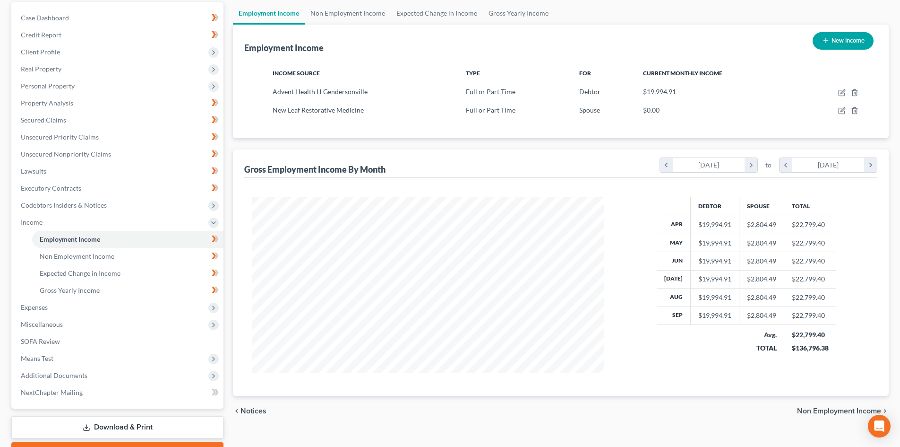
scroll to position [0, 0]
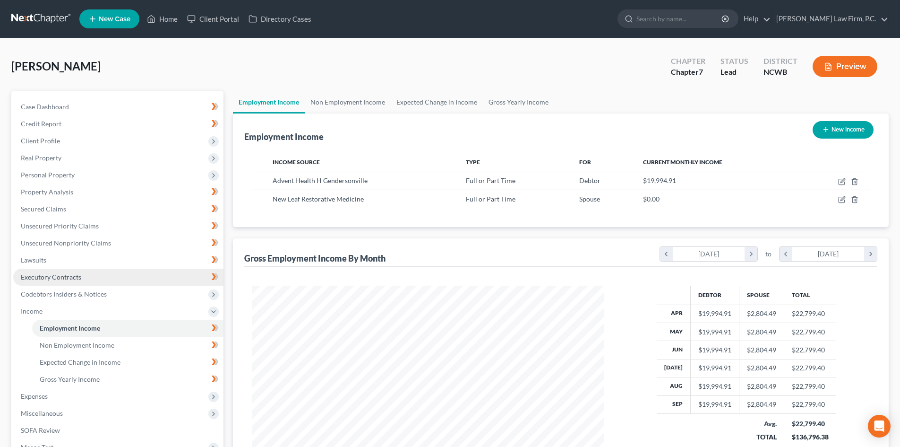
click at [61, 280] on span "Executory Contracts" at bounding box center [51, 277] width 60 height 8
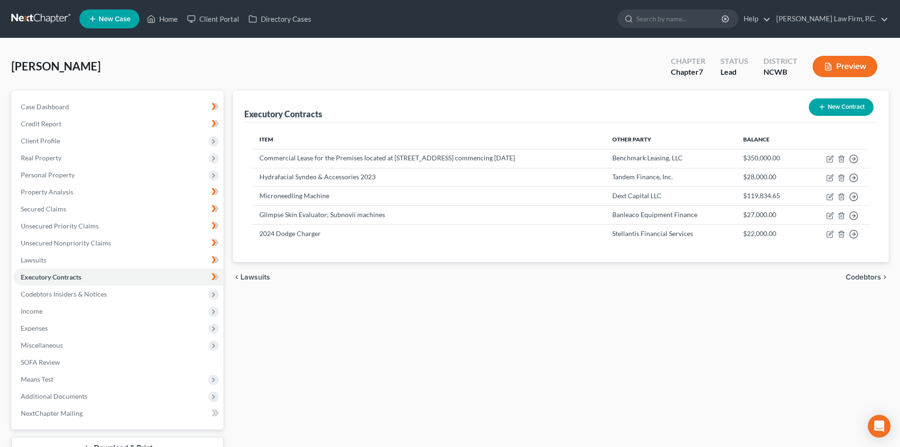
click at [111, 13] on link "New Case" at bounding box center [109, 18] width 60 height 19
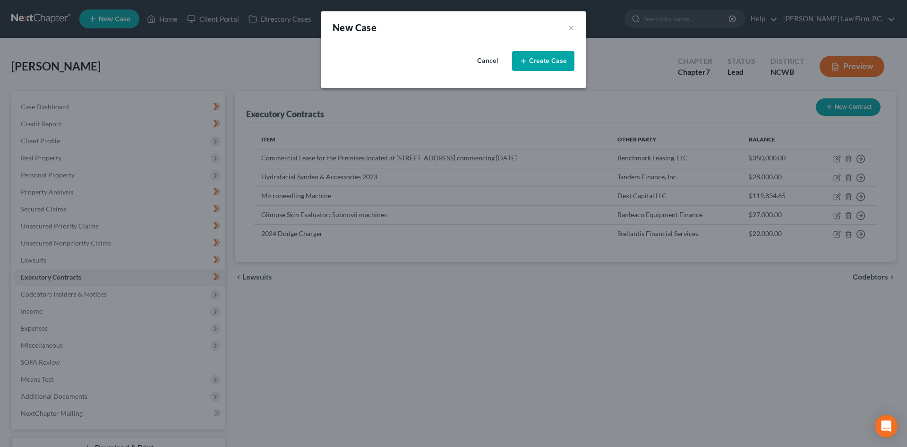
select select "59"
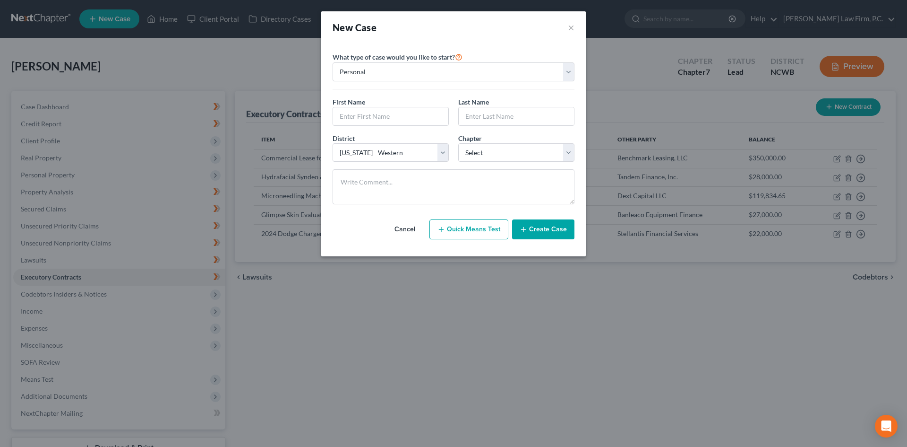
click at [409, 228] on button "Cancel" at bounding box center [405, 229] width 42 height 19
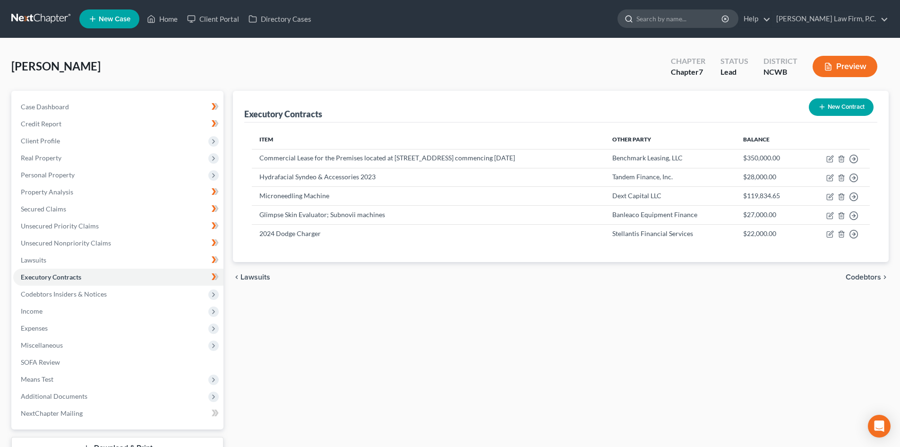
click at [675, 21] on input "search" at bounding box center [679, 18] width 86 height 17
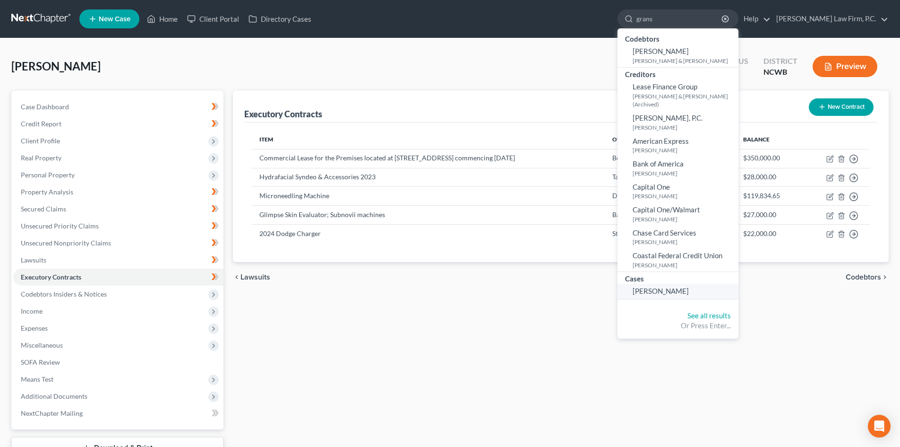
type input "grans"
click at [689, 286] on span "[PERSON_NAME]" at bounding box center [661, 290] width 56 height 9
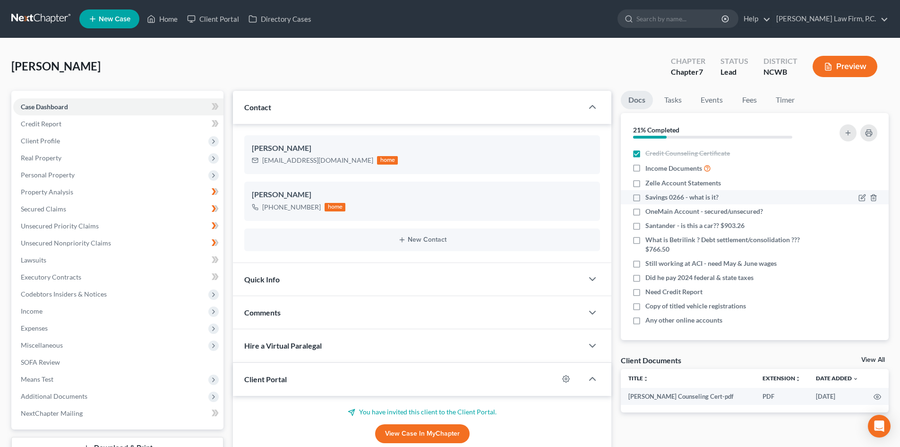
scroll to position [31, 0]
click at [168, 310] on span "Income" at bounding box center [118, 310] width 210 height 17
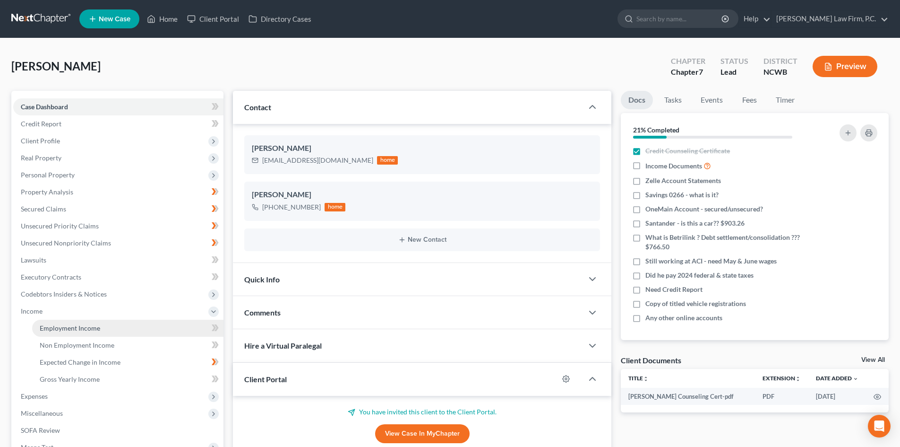
click at [100, 329] on link "Employment Income" at bounding box center [127, 327] width 191 height 17
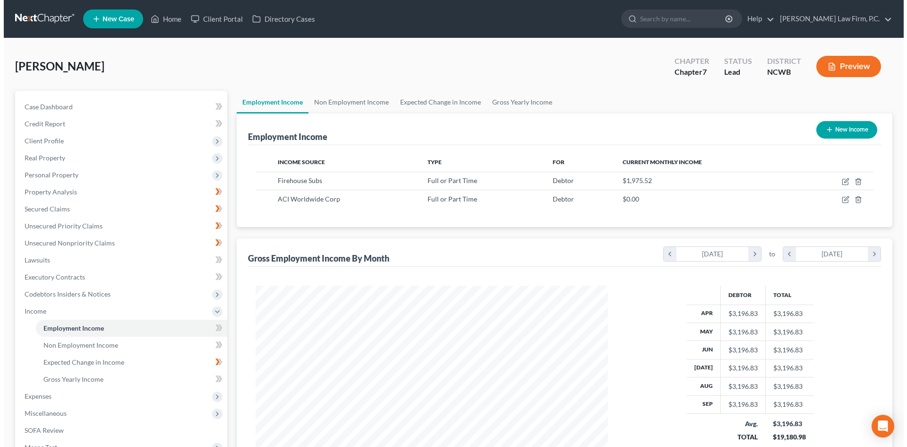
scroll to position [176, 371]
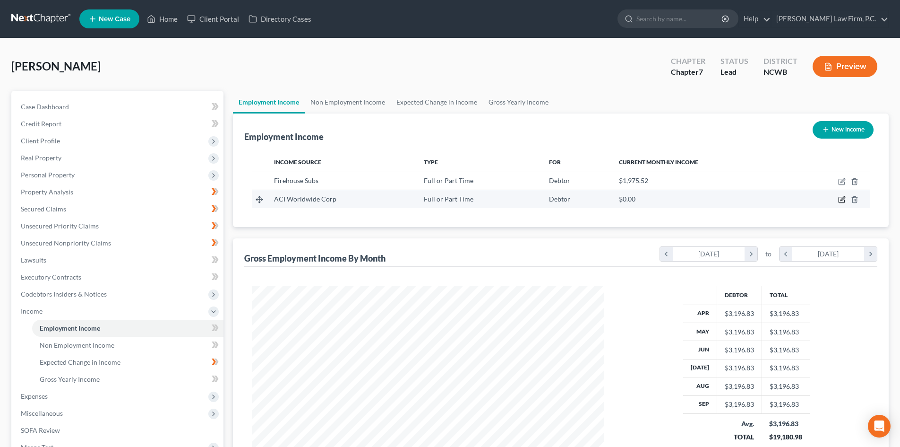
click at [843, 201] on icon "button" at bounding box center [842, 200] width 8 height 8
select select "0"
select select "30"
select select "1"
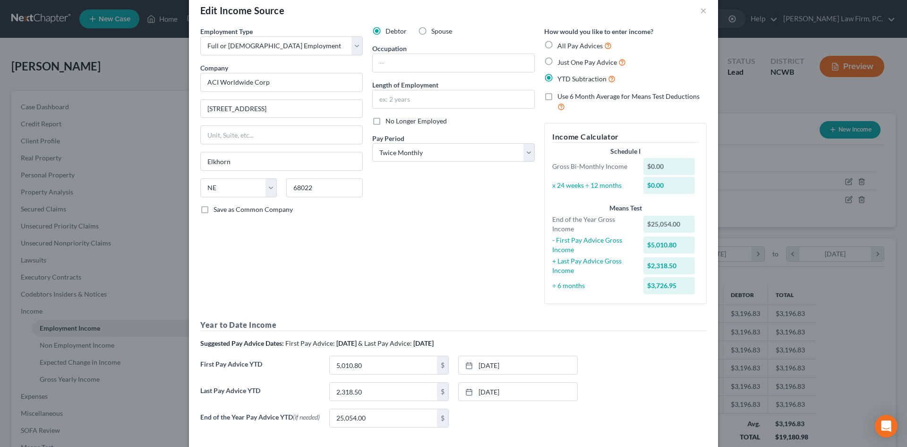
scroll to position [67, 0]
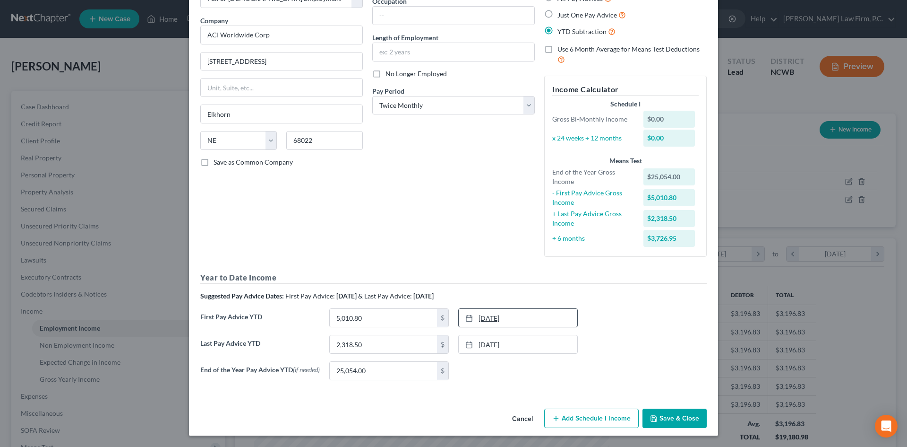
click at [550, 309] on link "[DATE]" at bounding box center [518, 318] width 119 height 18
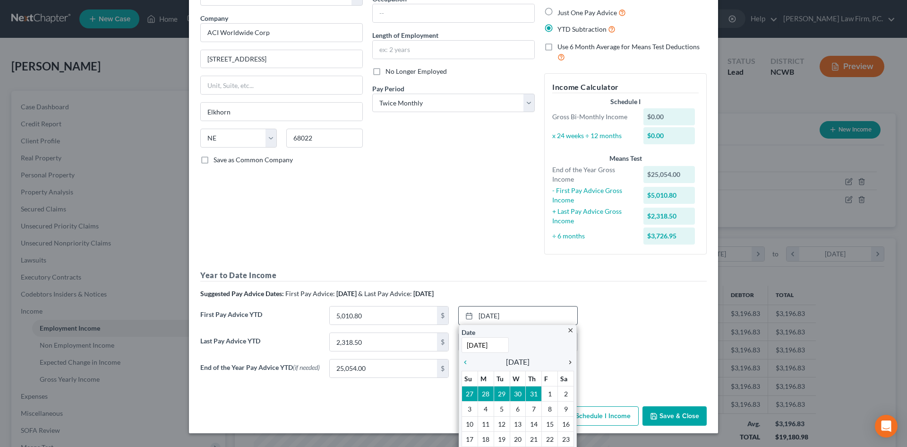
click at [567, 361] on icon "chevron_right" at bounding box center [568, 362] width 12 height 8
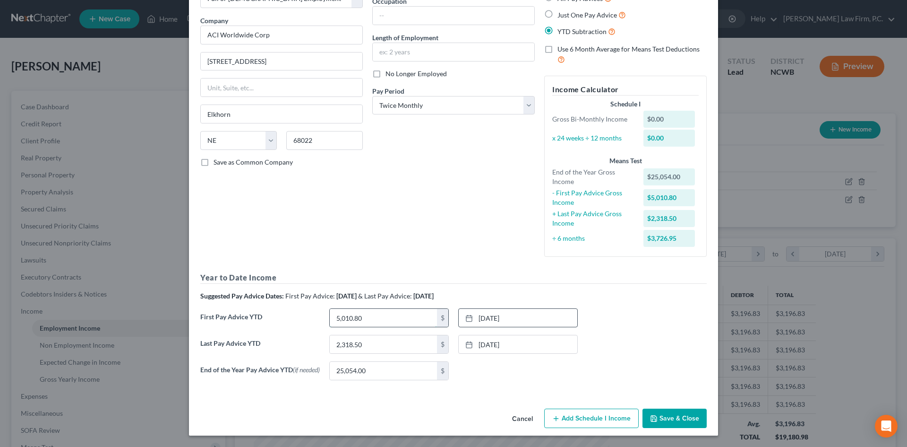
click at [382, 320] on input "5,010.80" at bounding box center [383, 318] width 107 height 18
type input "30,064.80"
click at [405, 340] on input "2,318.50" at bounding box center [383, 344] width 107 height 18
type input "37,394.10"
click at [502, 371] on div "[DATE] close Date [DATE] Time 12:00 AM chevron_left [DATE] chevron_right Su M T…" at bounding box center [518, 370] width 129 height 19
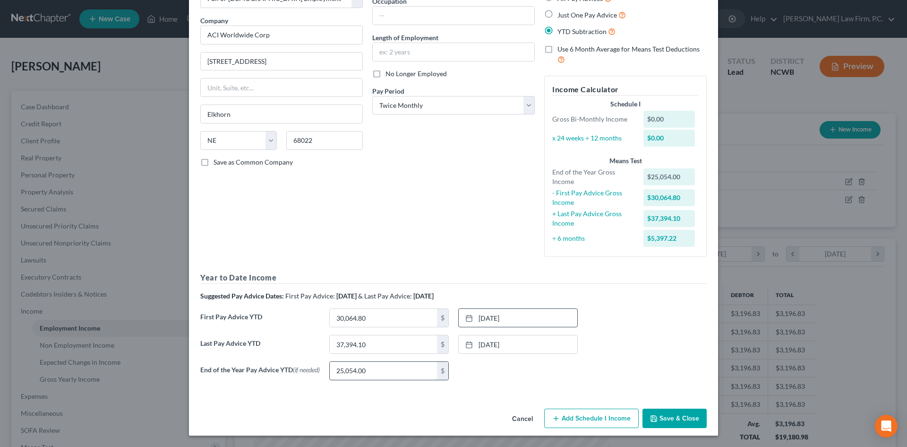
click at [382, 371] on input "25,054.00" at bounding box center [383, 370] width 107 height 18
click at [665, 414] on button "Save & Close" at bounding box center [675, 418] width 64 height 20
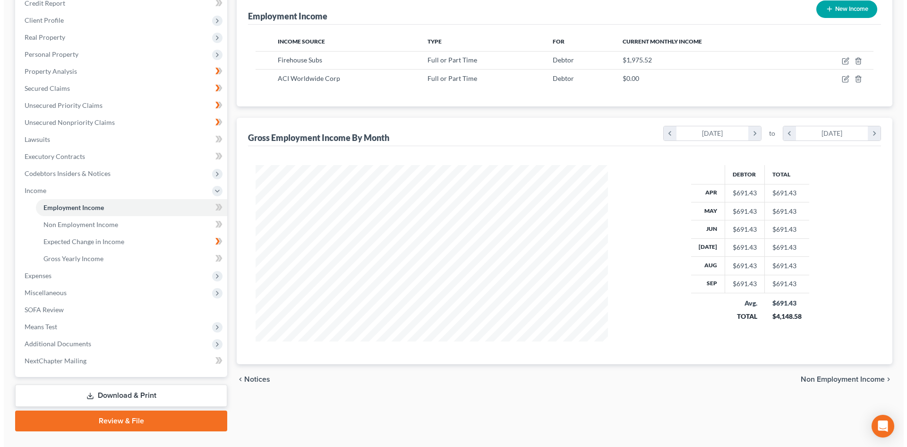
scroll to position [46, 0]
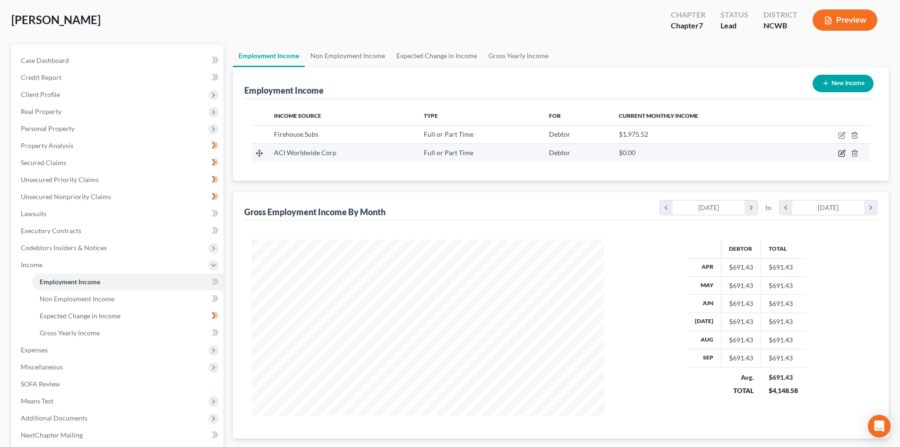
click at [840, 150] on icon "button" at bounding box center [842, 153] width 8 height 8
select select "0"
select select "30"
select select "1"
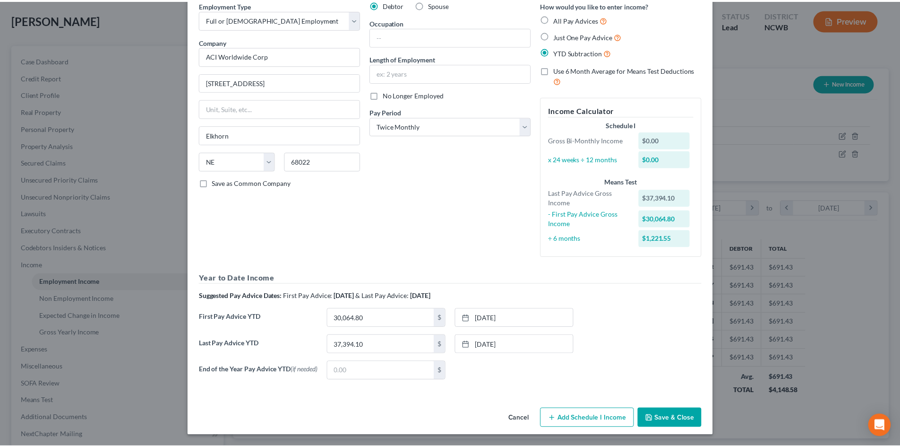
scroll to position [46, 0]
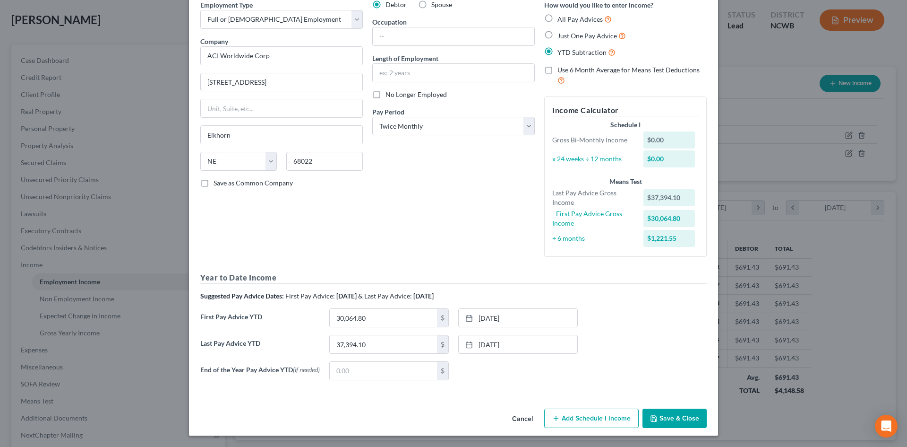
click at [675, 421] on button "Save & Close" at bounding box center [675, 418] width 64 height 20
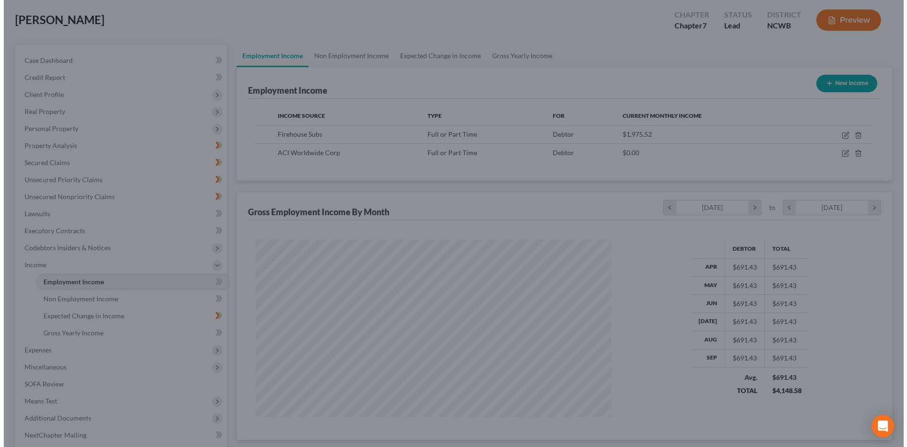
scroll to position [472351, 472156]
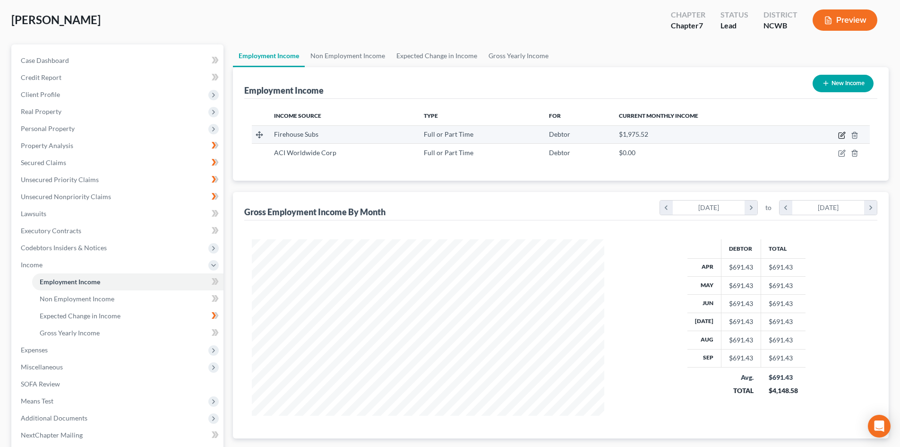
click at [840, 135] on icon "button" at bounding box center [842, 135] width 8 height 8
select select "0"
select select "28"
select select "2"
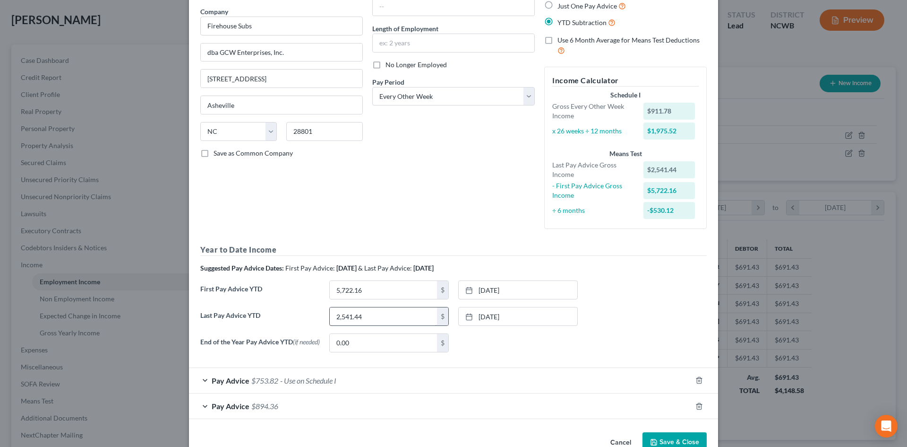
scroll to position [95, 0]
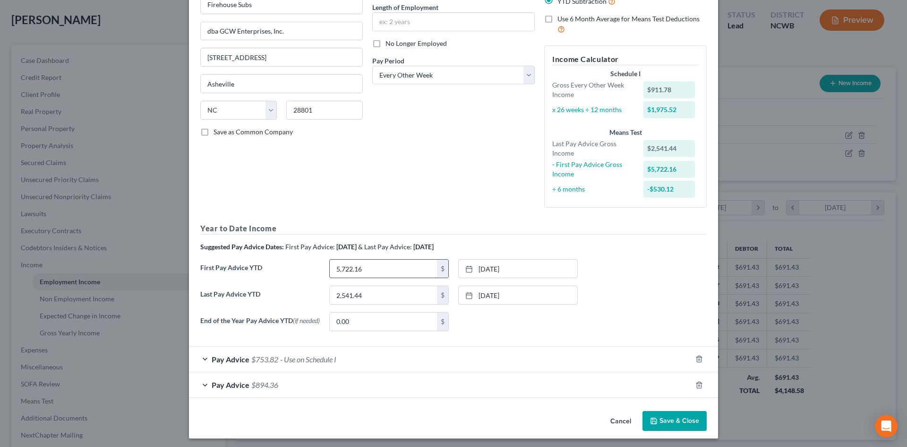
click at [392, 270] on input "5,722.16" at bounding box center [383, 268] width 107 height 18
click at [519, 267] on link "[DATE]" at bounding box center [518, 268] width 119 height 18
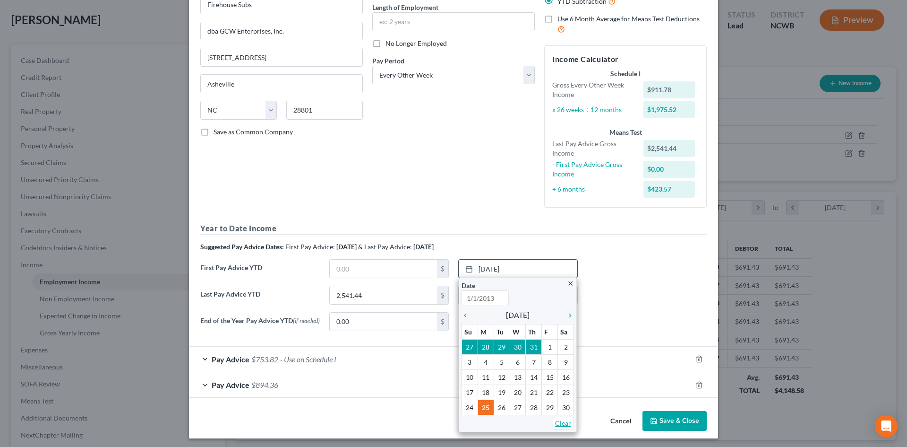
click at [567, 425] on link "Clear" at bounding box center [563, 422] width 21 height 13
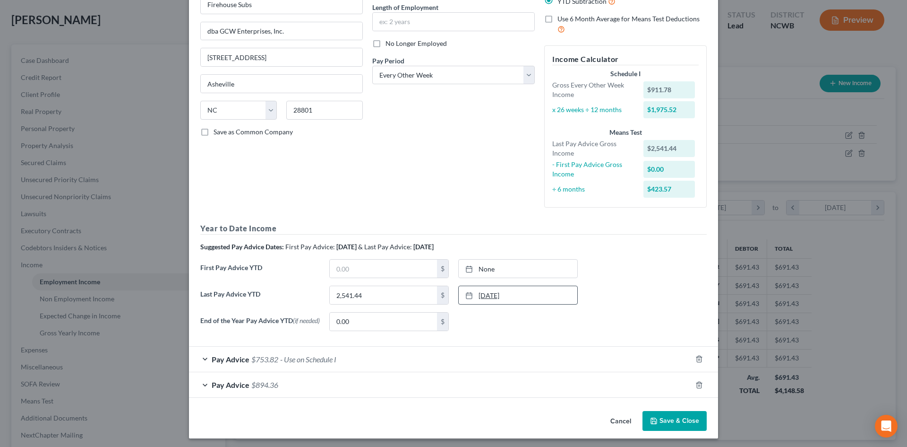
click at [517, 292] on link "[DATE]" at bounding box center [518, 295] width 119 height 18
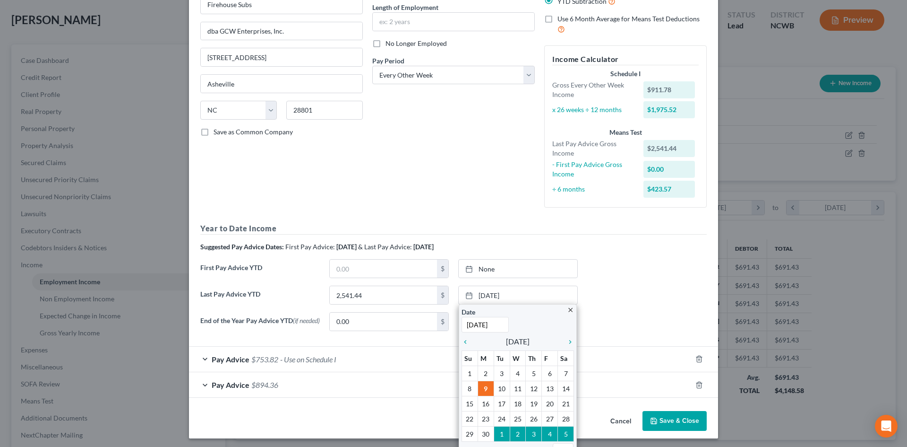
click at [398, 341] on form "Employment Type * Select Full or [DEMOGRAPHIC_DATA] Employment Self Employment …" at bounding box center [453, 173] width 507 height 448
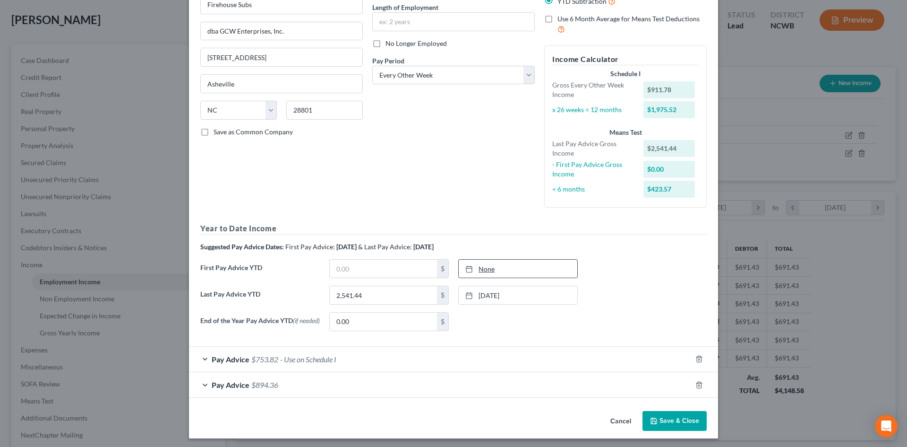
type input "[DATE]"
click at [484, 267] on link "None" at bounding box center [518, 268] width 119 height 18
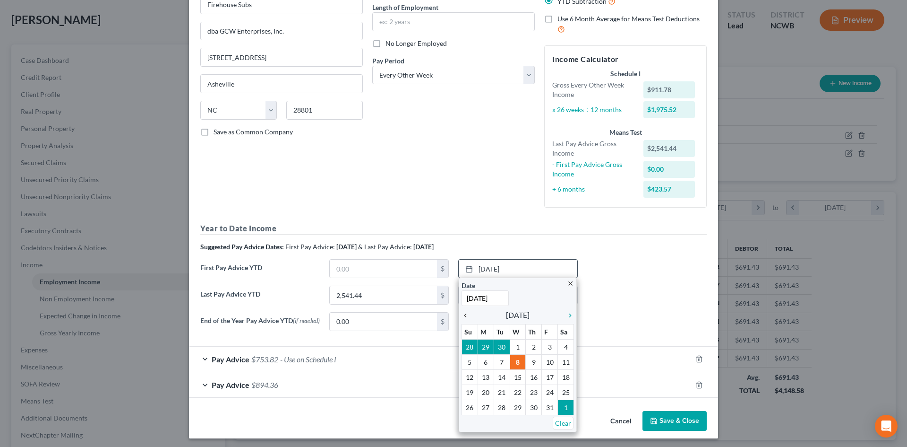
click at [462, 314] on icon "chevron_left" at bounding box center [468, 315] width 12 height 8
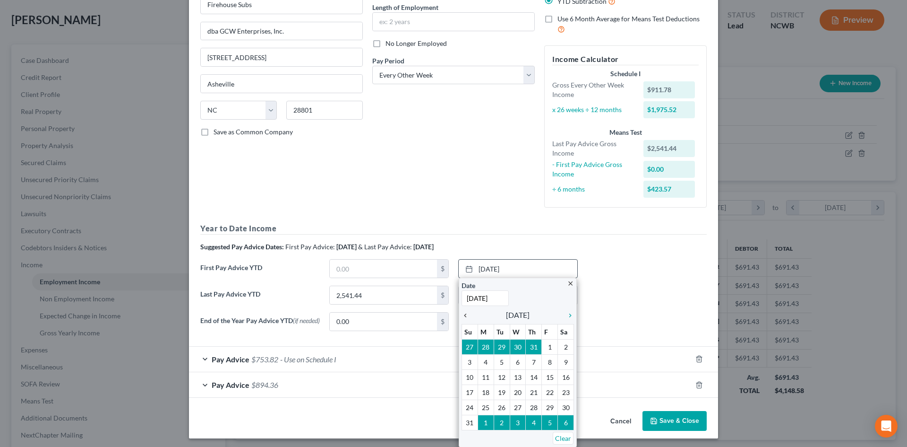
click at [462, 314] on icon "chevron_left" at bounding box center [468, 315] width 12 height 8
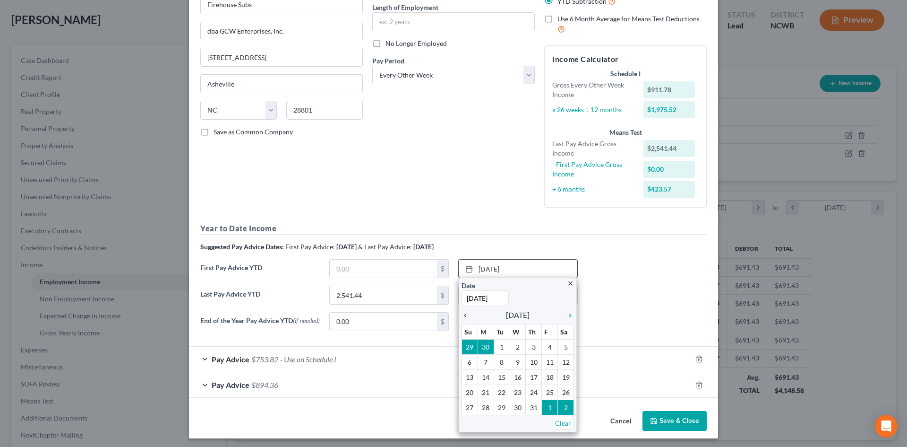
click at [462, 314] on icon "chevron_left" at bounding box center [468, 315] width 12 height 8
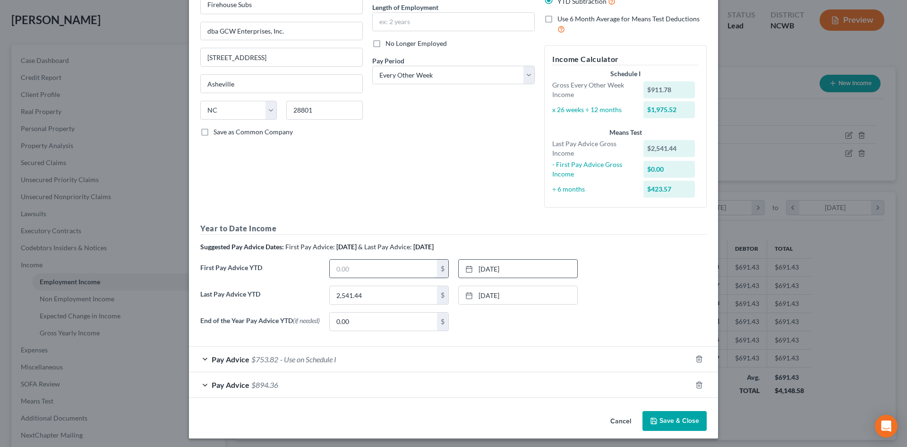
click at [343, 269] on input "text" at bounding box center [383, 268] width 107 height 18
type input "533.02"
click at [203, 355] on div "Pay Advice $753.82 - Use on Schedule I" at bounding box center [440, 358] width 503 height 25
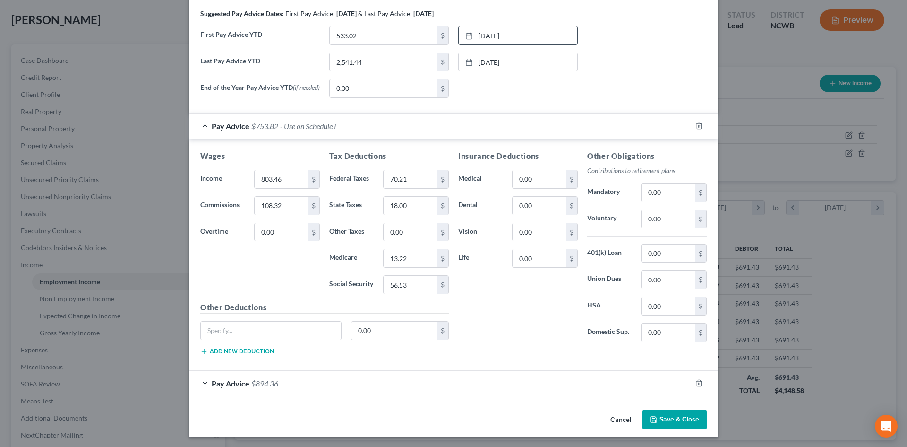
scroll to position [331, 0]
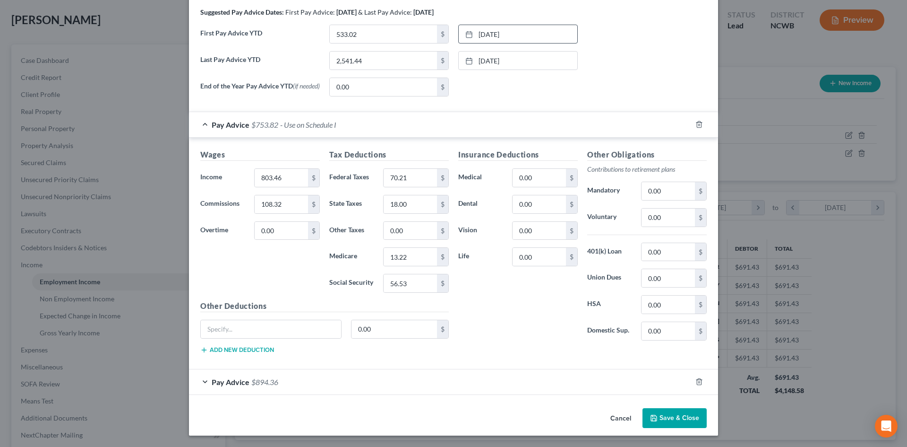
click at [200, 378] on div "Pay Advice $894.36" at bounding box center [440, 381] width 503 height 25
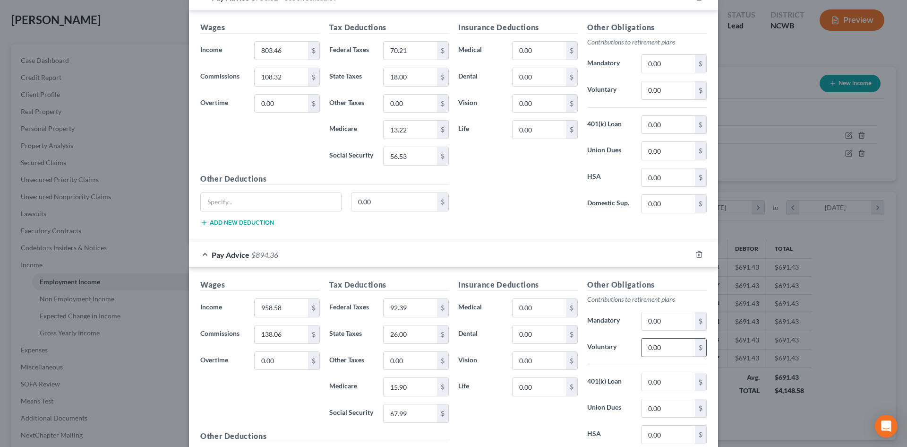
scroll to position [420, 0]
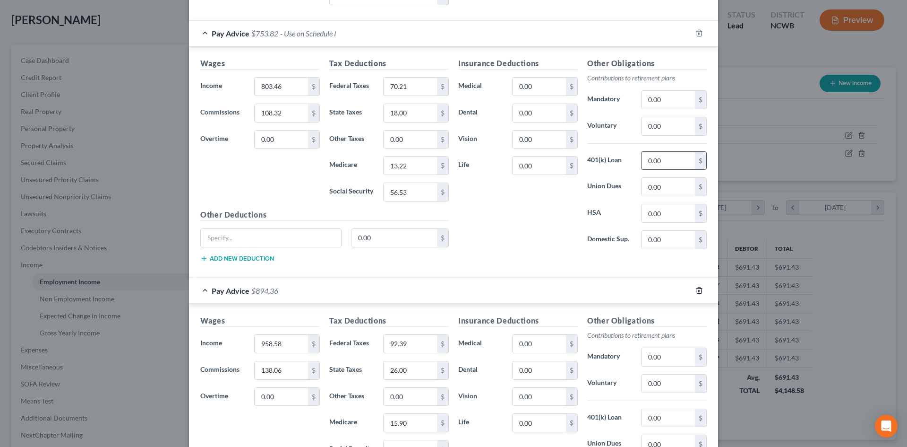
drag, startPoint x: 697, startPoint y: 292, endPoint x: 690, endPoint y: 287, distance: 8.0
click at [697, 292] on icon "button" at bounding box center [700, 290] width 8 height 8
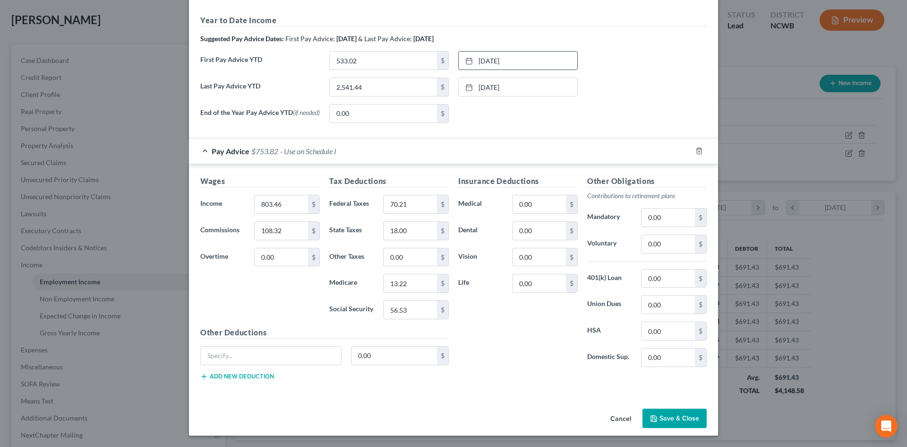
scroll to position [210, 0]
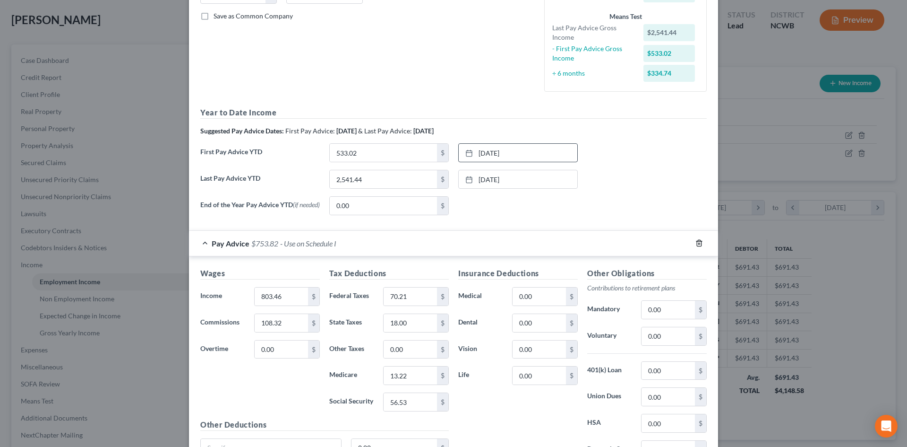
click at [696, 246] on icon "button" at bounding box center [700, 243] width 8 height 8
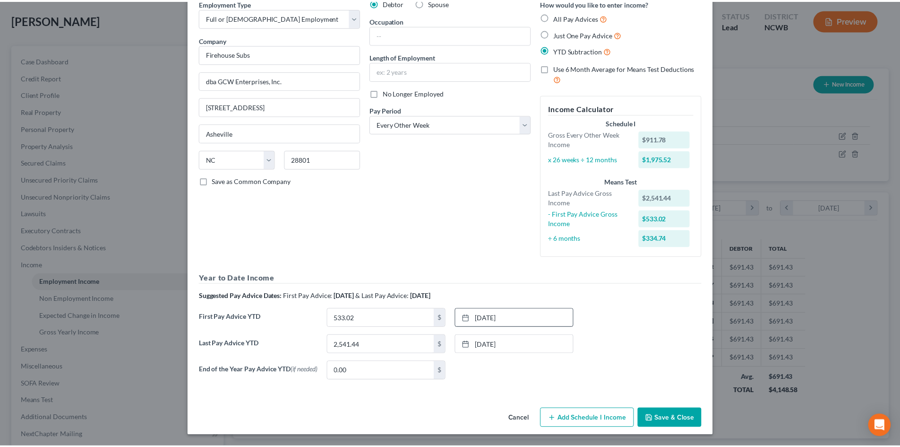
scroll to position [48, 0]
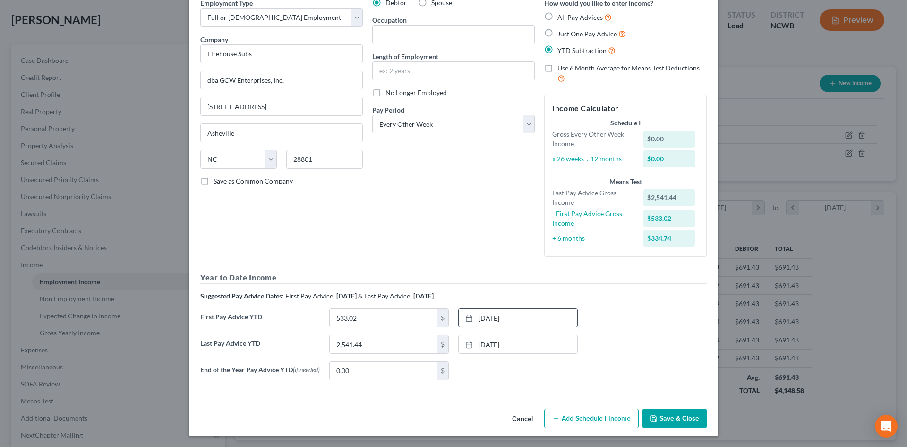
click at [674, 410] on button "Save & Close" at bounding box center [675, 418] width 64 height 20
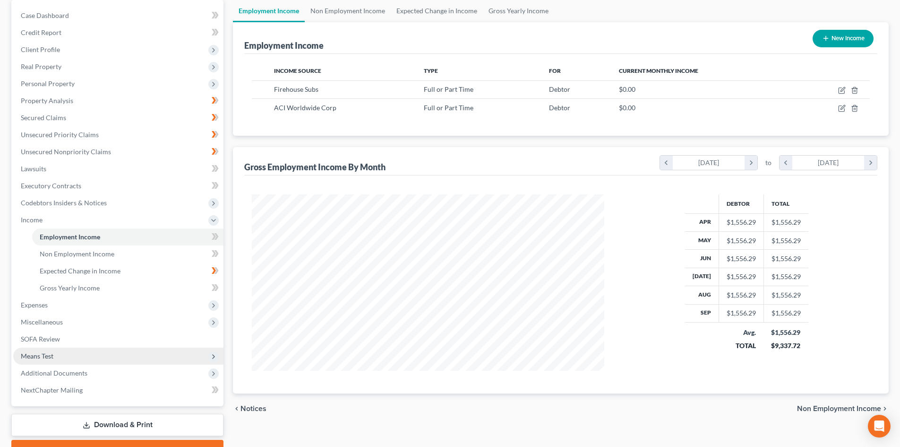
scroll to position [94, 0]
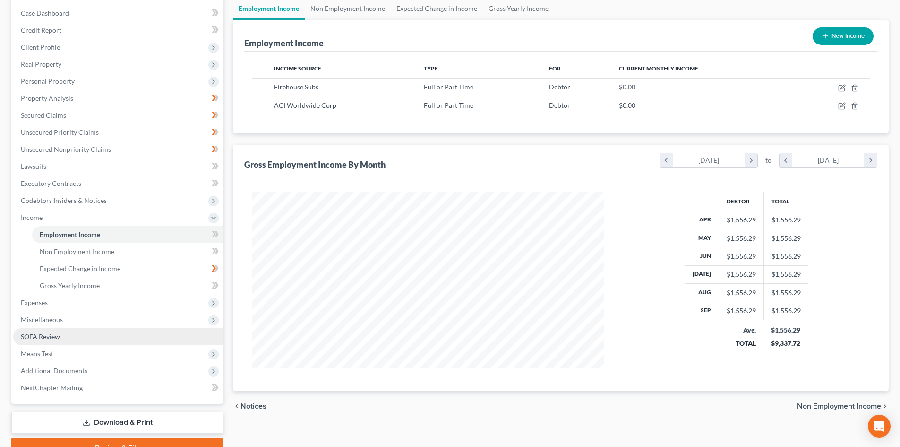
click at [55, 336] on span "SOFA Review" at bounding box center [40, 336] width 39 height 8
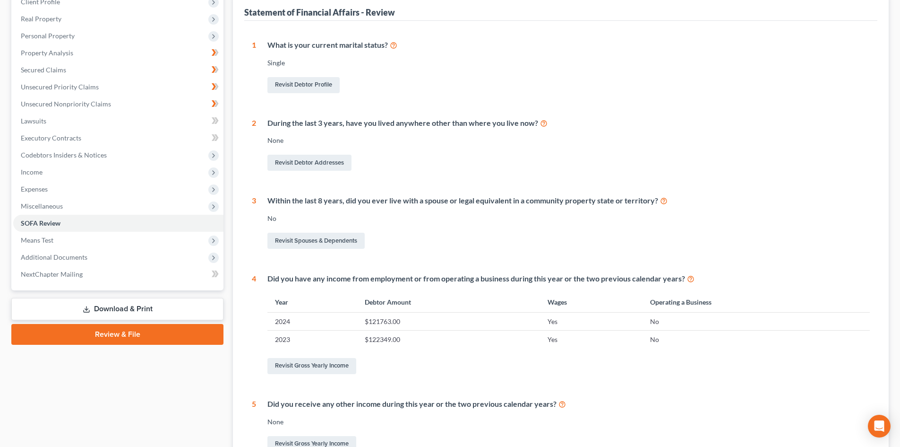
scroll to position [142, 0]
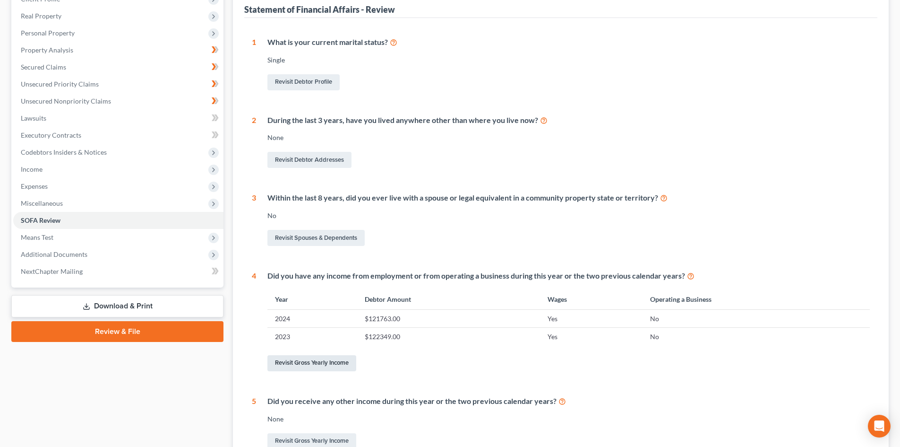
click at [313, 357] on link "Revisit Gross Yearly Income" at bounding box center [311, 363] width 89 height 16
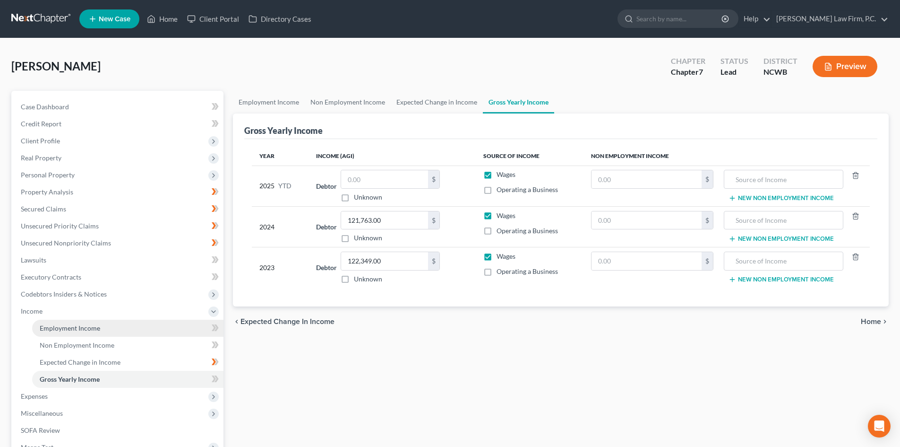
click at [57, 328] on span "Employment Income" at bounding box center [70, 328] width 60 height 8
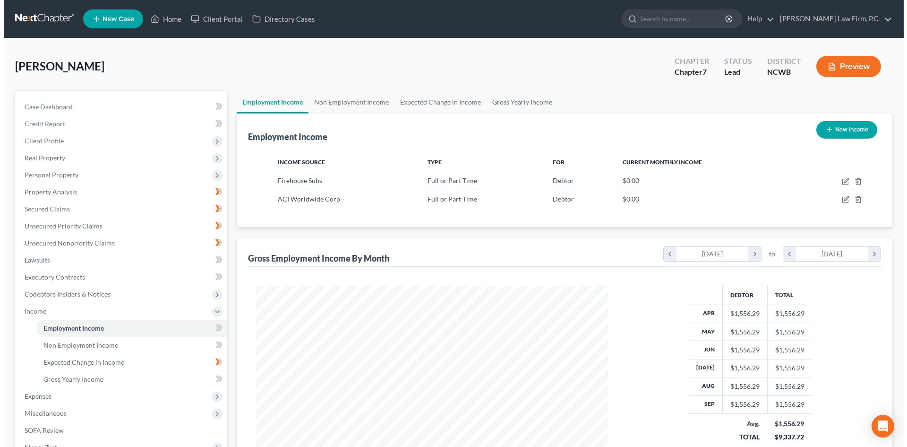
scroll to position [176, 371]
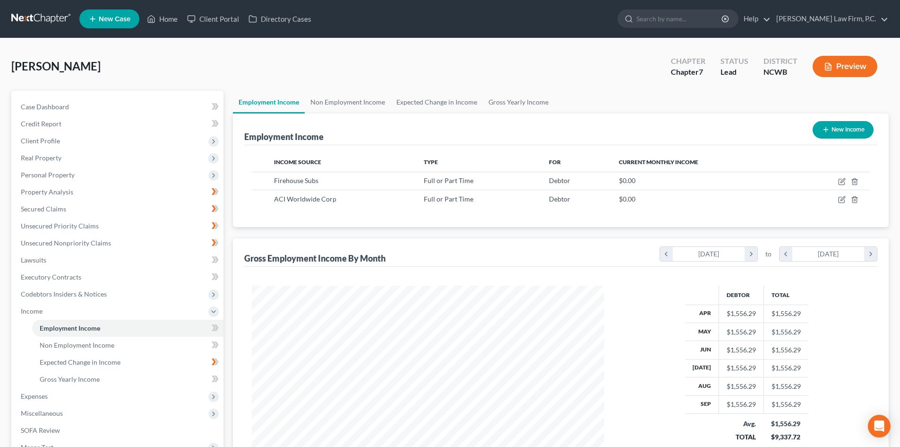
click at [836, 132] on button "New Income" at bounding box center [843, 129] width 61 height 17
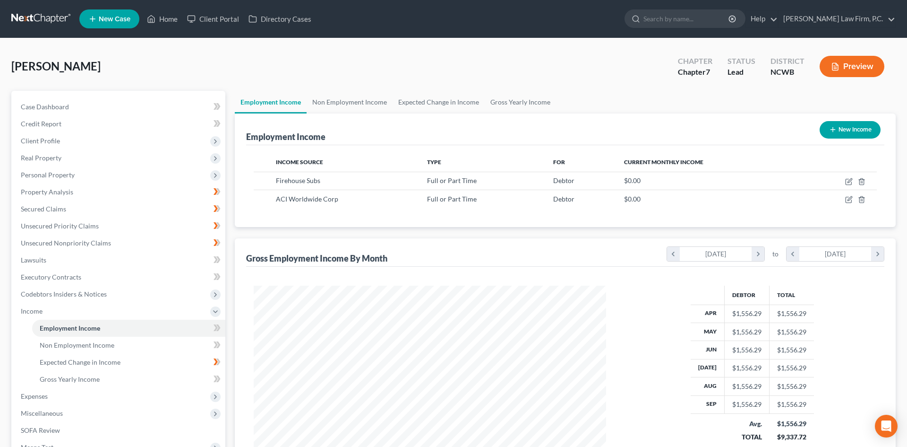
scroll to position [178, 375]
select select "0"
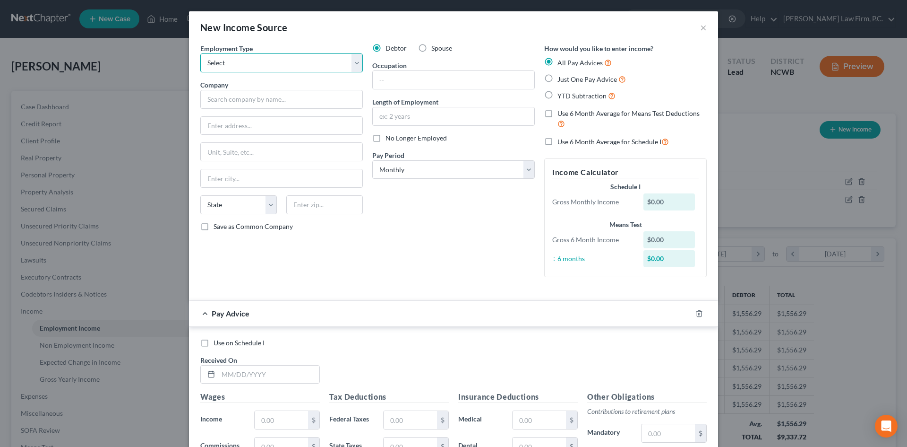
click at [354, 57] on select "Select Full or [DEMOGRAPHIC_DATA] Employment Self Employment" at bounding box center [281, 62] width 163 height 19
select select "1"
click at [200, 53] on select "Select Full or [DEMOGRAPHIC_DATA] Employment Self Employment" at bounding box center [281, 62] width 163 height 19
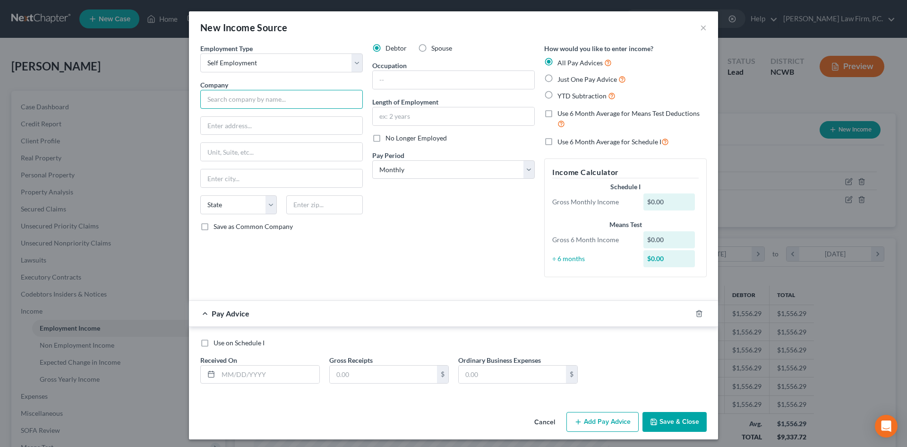
click at [301, 99] on input "text" at bounding box center [281, 99] width 163 height 19
type input "DoorDash"
click at [423, 172] on select "Select Monthly Twice Monthly Every Other Week Weekly" at bounding box center [453, 169] width 163 height 19
click at [412, 118] on input "text" at bounding box center [454, 116] width 162 height 18
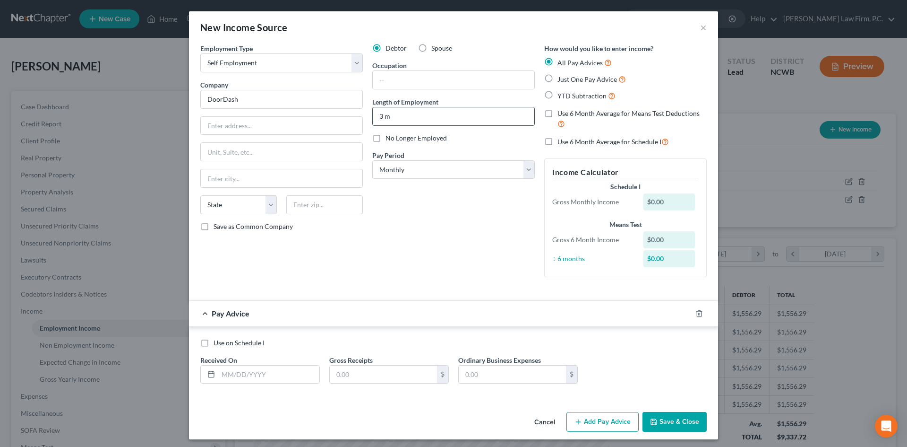
type input "3 Months"
click at [406, 85] on input "text" at bounding box center [454, 80] width 162 height 18
type input "Driver/Delivery"
click at [558, 139] on label "Use 6 Month Average for Schedule I" at bounding box center [614, 141] width 112 height 11
click at [561, 139] on input "Use 6 Month Average for Schedule I" at bounding box center [564, 139] width 6 height 6
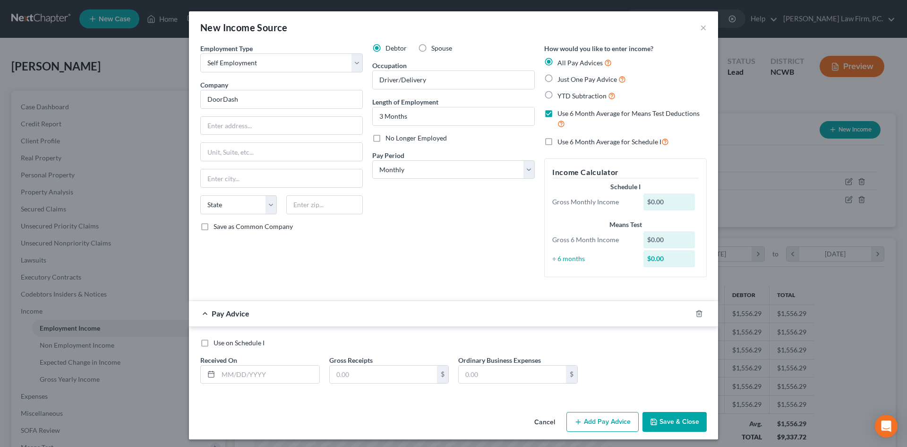
checkbox input "true"
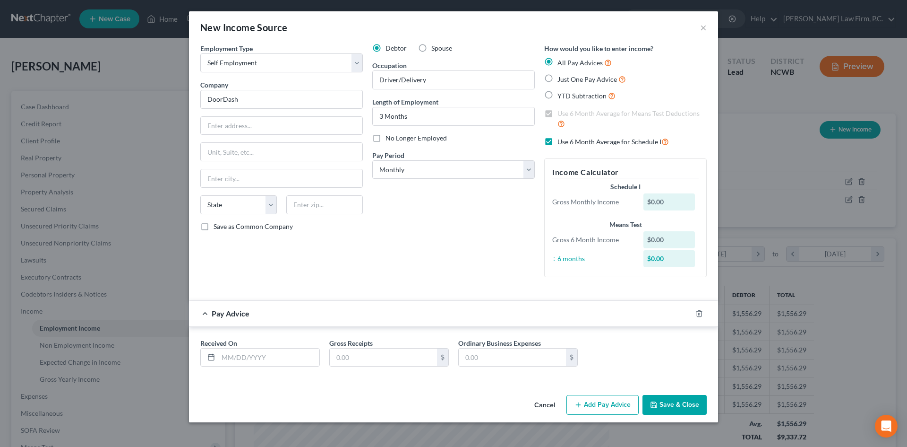
click at [558, 95] on label "YTD Subtraction" at bounding box center [587, 95] width 58 height 11
click at [561, 95] on input "YTD Subtraction" at bounding box center [564, 93] width 6 height 6
radio input "true"
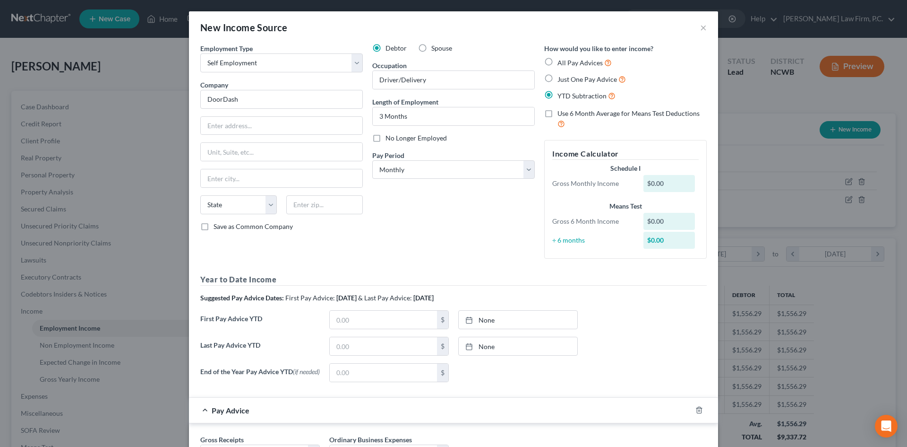
click at [558, 95] on label "YTD Subtraction" at bounding box center [587, 95] width 58 height 11
click at [561, 95] on input "YTD Subtraction" at bounding box center [564, 93] width 6 height 6
click at [558, 112] on label "Use 6 Month Average for Means Test Deductions" at bounding box center [632, 119] width 149 height 20
click at [561, 112] on input "Use 6 Month Average for Means Test Deductions" at bounding box center [564, 112] width 6 height 6
checkbox input "true"
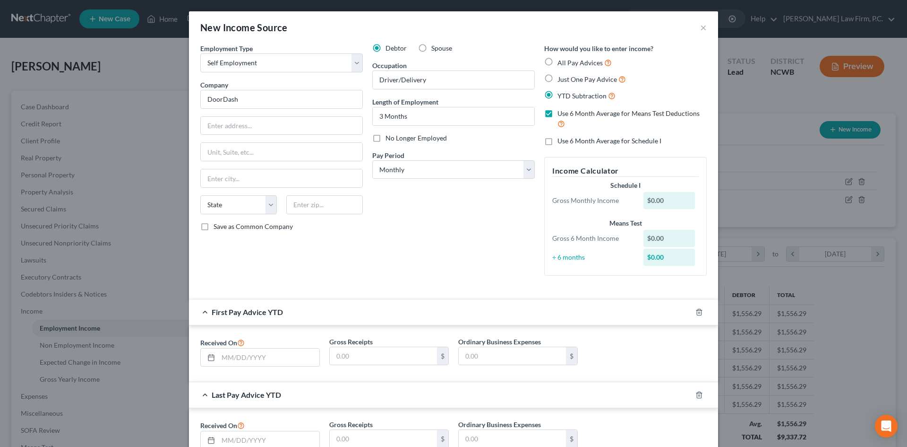
click at [558, 138] on label "Use 6 Month Average for Schedule I" at bounding box center [610, 140] width 104 height 9
click at [561, 138] on input "Use 6 Month Average for Schedule I" at bounding box center [564, 139] width 6 height 6
checkbox input "true"
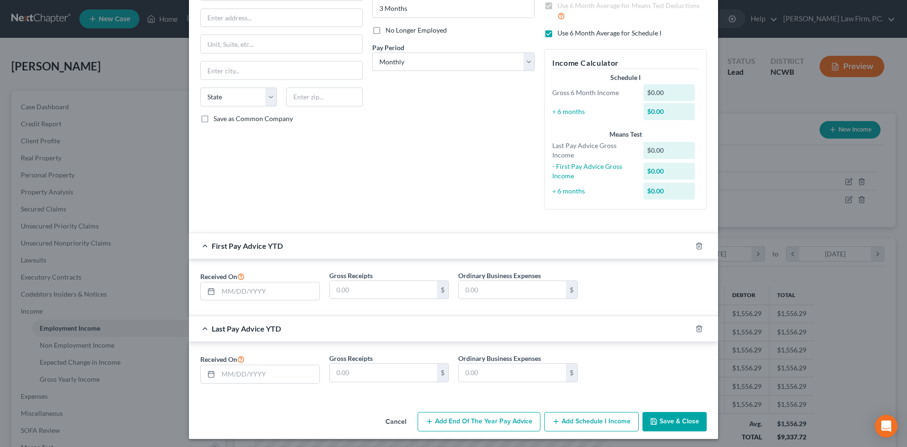
scroll to position [111, 0]
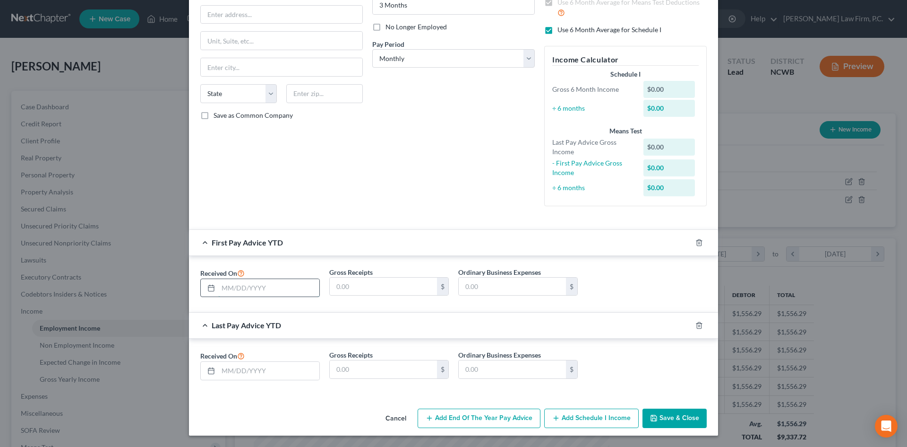
drag, startPoint x: 231, startPoint y: 290, endPoint x: 222, endPoint y: 290, distance: 9.5
click at [231, 290] on input "text" at bounding box center [268, 288] width 101 height 18
type input "[DATE]"
click at [367, 281] on input "text" at bounding box center [383, 286] width 107 height 18
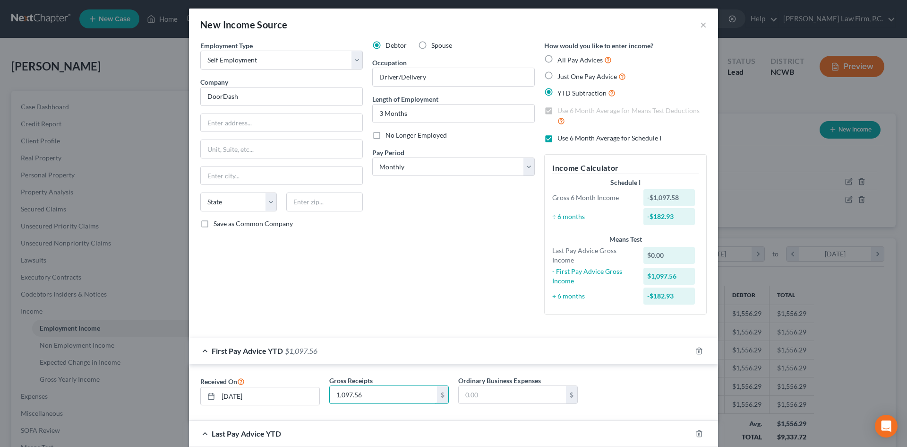
scroll to position [0, 0]
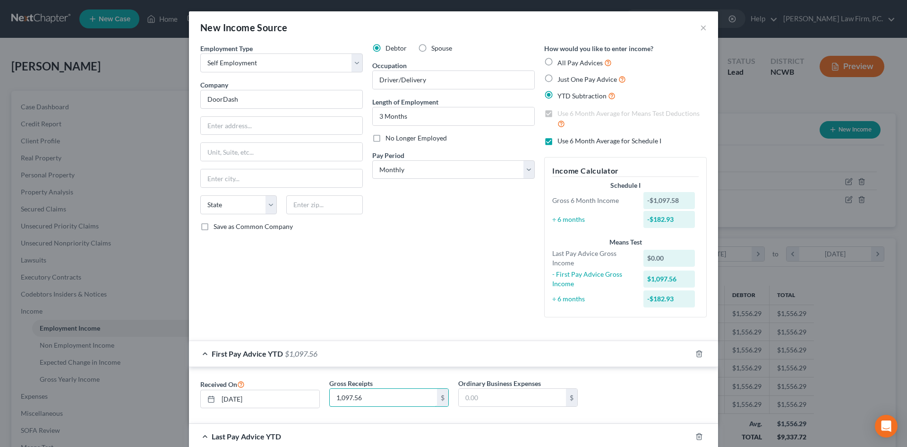
type input "1,097.56"
click at [558, 79] on label "Just One Pay Advice" at bounding box center [592, 79] width 69 height 11
click at [561, 79] on input "Just One Pay Advice" at bounding box center [564, 77] width 6 height 6
radio input "true"
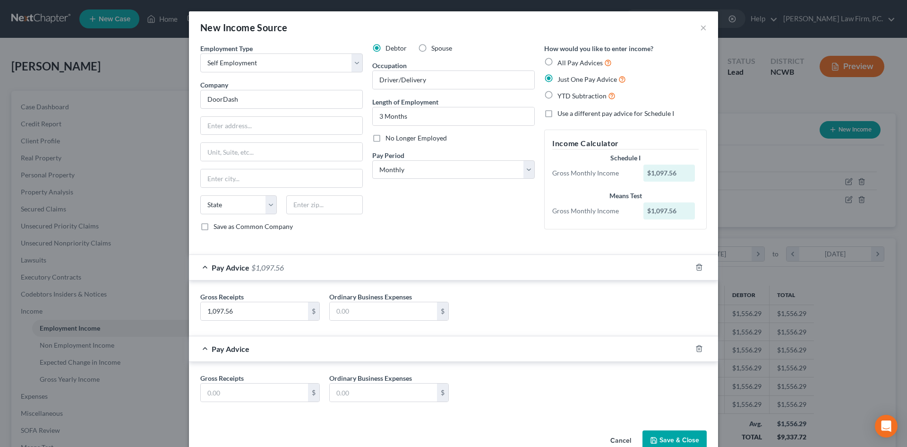
click at [558, 114] on label "Use a different pay advice for Schedule I" at bounding box center [616, 113] width 117 height 9
click at [561, 114] on input "Use a different pay advice for Schedule I" at bounding box center [564, 112] width 6 height 6
click at [558, 114] on label "Use a different pay advice for Schedule I" at bounding box center [616, 113] width 117 height 9
click at [561, 114] on input "Use a different pay advice for Schedule I" at bounding box center [564, 112] width 6 height 6
checkbox input "false"
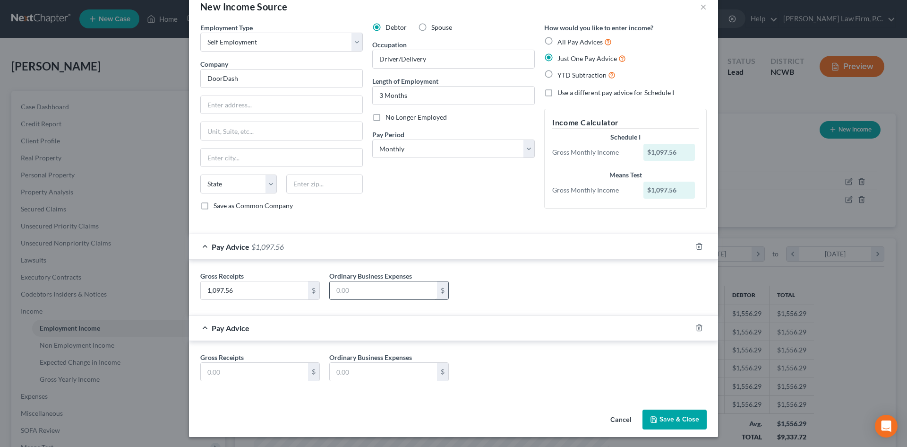
scroll to position [22, 0]
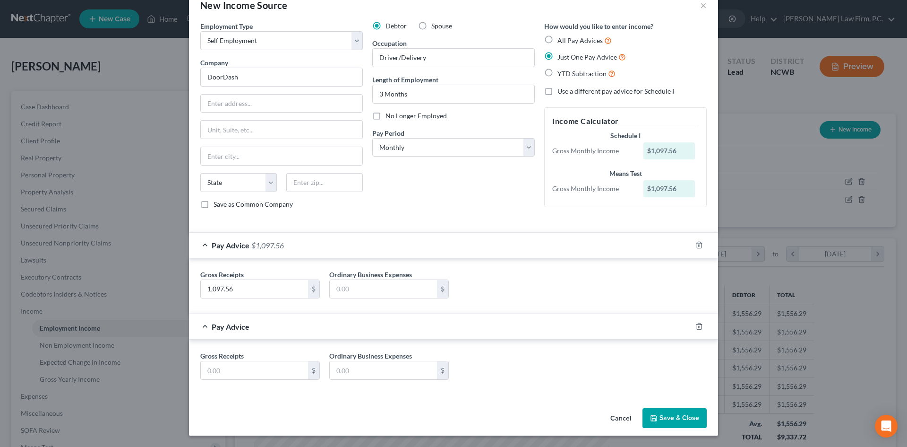
click at [558, 39] on label "All Pay Advices" at bounding box center [585, 40] width 54 height 11
click at [561, 39] on input "All Pay Advices" at bounding box center [564, 38] width 6 height 6
radio input "true"
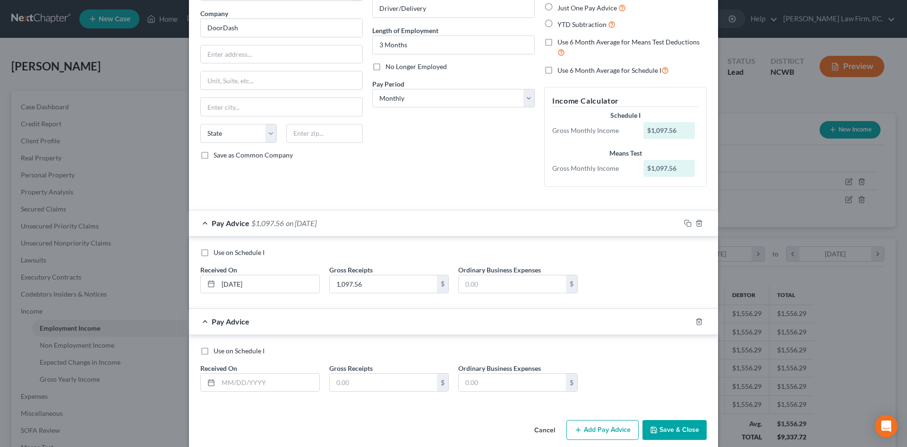
scroll to position [83, 0]
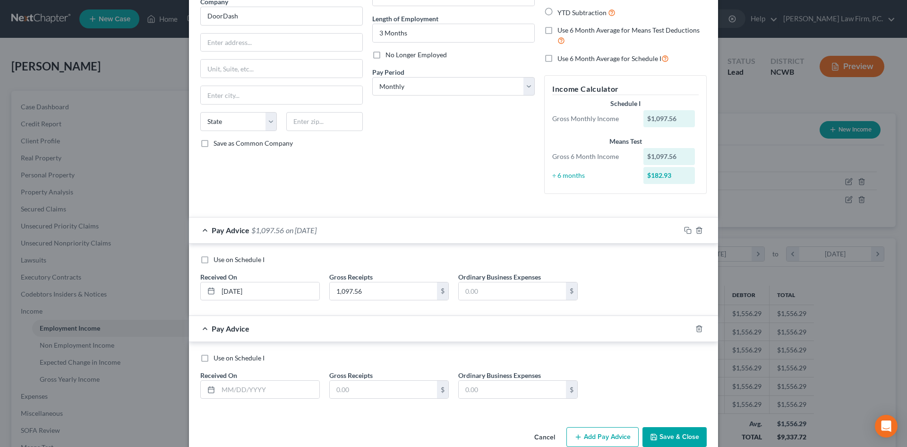
click at [214, 258] on label "Use on Schedule I" at bounding box center [239, 259] width 51 height 9
click at [217, 258] on input "Use on Schedule I" at bounding box center [220, 258] width 6 height 6
checkbox input "true"
click at [214, 358] on label "Use on Schedule I" at bounding box center [239, 357] width 51 height 9
click at [217, 358] on input "Use on Schedule I" at bounding box center [220, 356] width 6 height 6
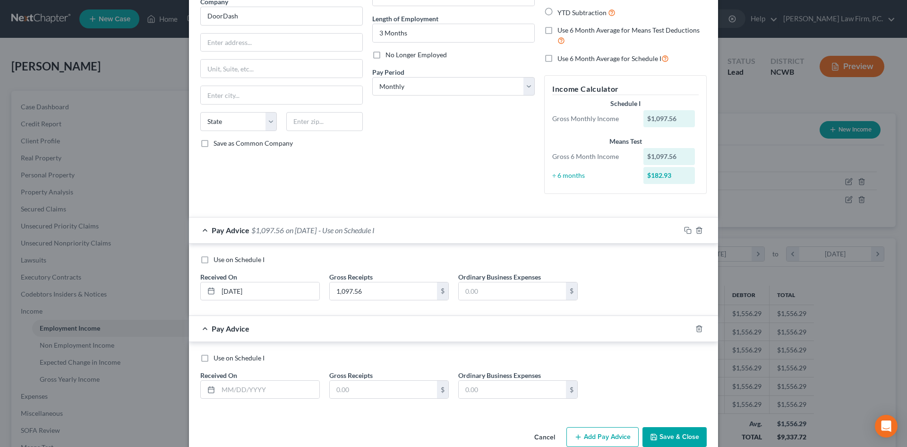
checkbox input "true"
checkbox input "false"
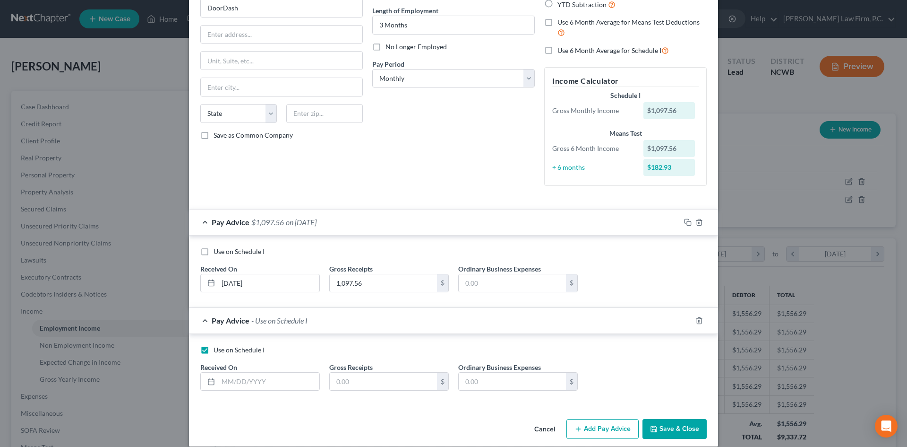
scroll to position [102, 0]
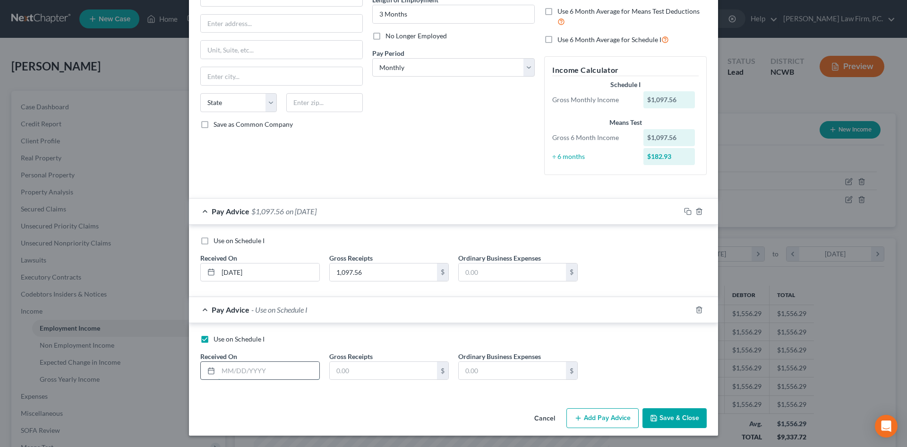
click at [226, 375] on input "text" at bounding box center [268, 370] width 101 height 18
type input "[DATE]"
click at [587, 420] on button "Add Pay Advice" at bounding box center [603, 418] width 72 height 20
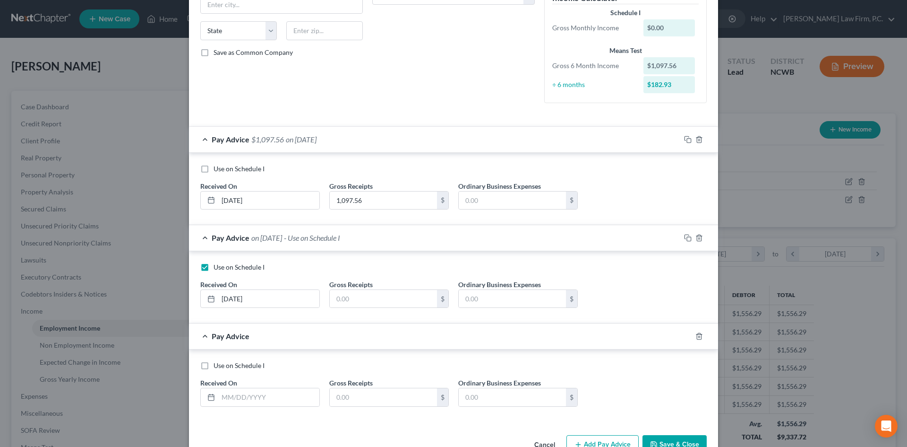
scroll to position [200, 0]
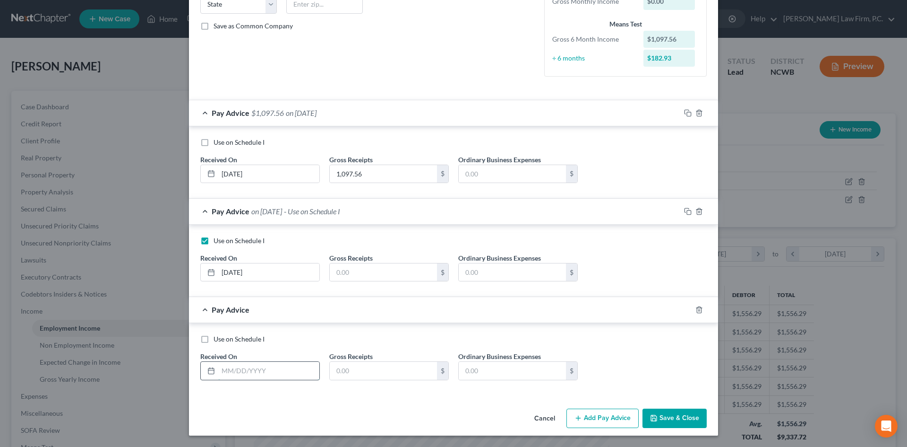
click at [247, 371] on input "text" at bounding box center [268, 370] width 101 height 18
type input "[DATE]"
click at [600, 415] on button "Add Pay Advice" at bounding box center [603, 418] width 72 height 20
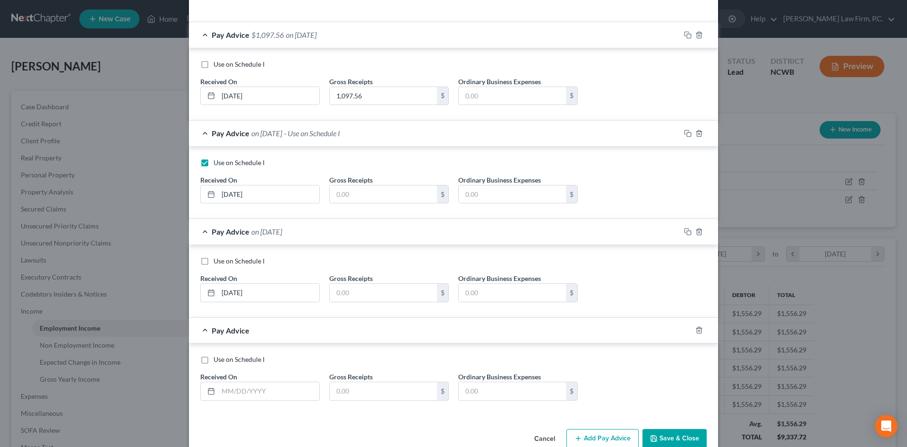
scroll to position [299, 0]
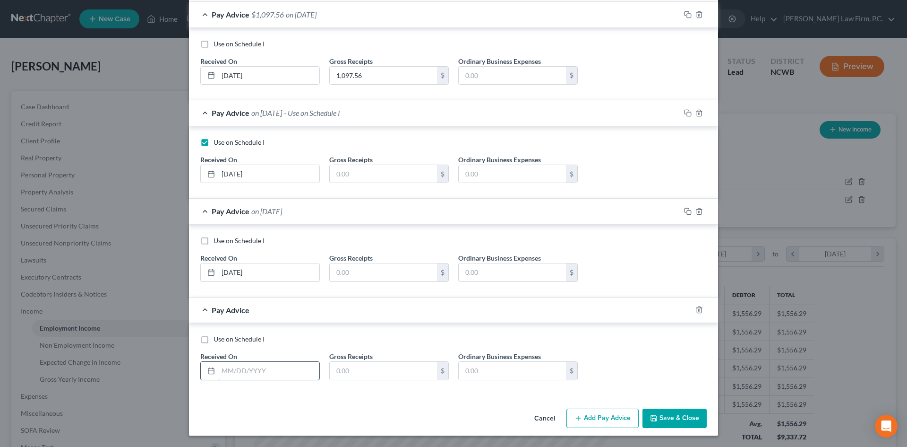
click at [229, 372] on input "text" at bounding box center [268, 370] width 101 height 18
type input "[DATE]"
click at [354, 167] on input "text" at bounding box center [383, 174] width 107 height 18
type input "1,127.53"
click at [348, 273] on input "text" at bounding box center [383, 272] width 107 height 18
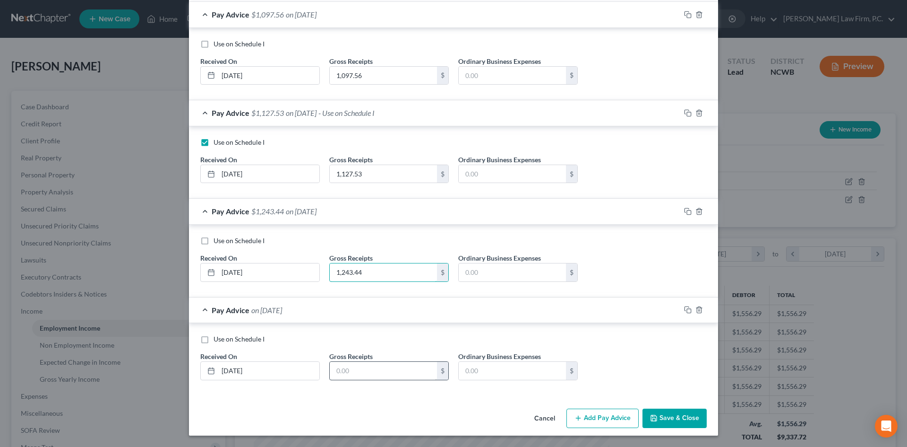
type input "1,243.44"
click at [347, 373] on input "text" at bounding box center [383, 370] width 107 height 18
type input "538.79"
click at [480, 76] on input "text" at bounding box center [512, 76] width 107 height 18
type input "983.94"
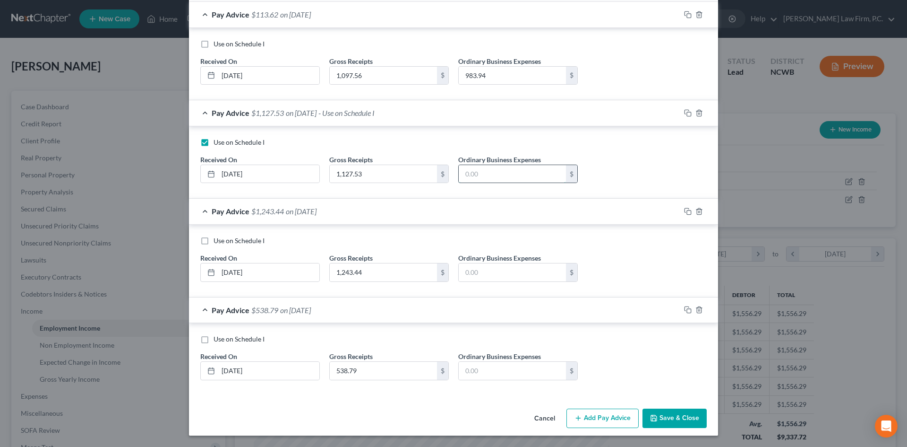
click at [546, 173] on input "text" at bounding box center [512, 174] width 107 height 18
click at [500, 70] on input "983.94" at bounding box center [512, 76] width 107 height 18
click at [492, 169] on input "text" at bounding box center [512, 174] width 107 height 18
paste input "983.94"
type input "983.94"
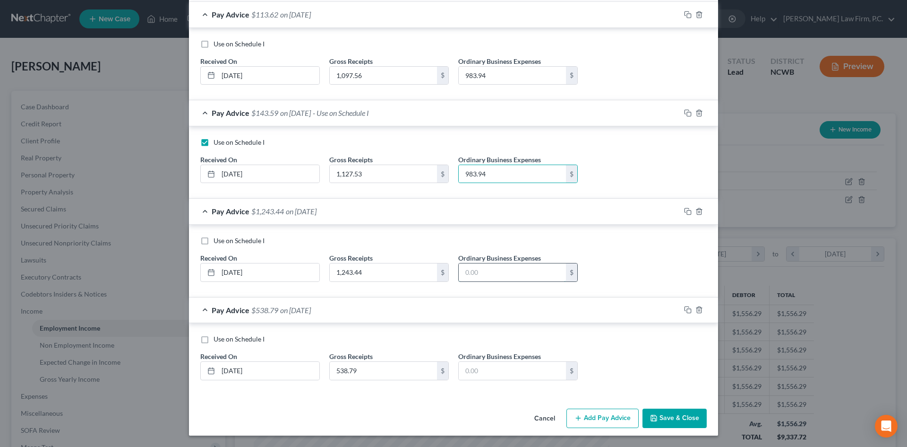
click at [472, 274] on input "text" at bounding box center [512, 272] width 107 height 18
paste input "983.94"
type input "983.94"
click at [474, 372] on input "text" at bounding box center [512, 370] width 107 height 18
paste input "983.94"
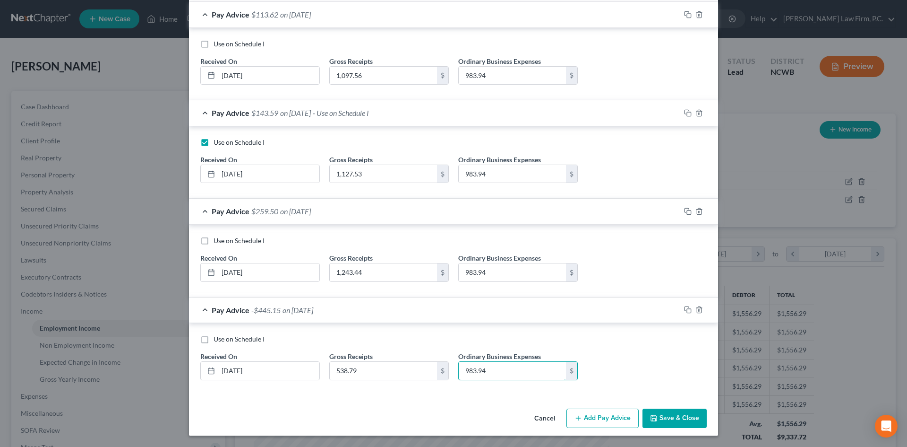
type input "983.94"
click at [214, 338] on label "Use on Schedule I" at bounding box center [239, 338] width 51 height 9
click at [217, 338] on input "Use on Schedule I" at bounding box center [220, 337] width 6 height 6
checkbox input "true"
checkbox input "false"
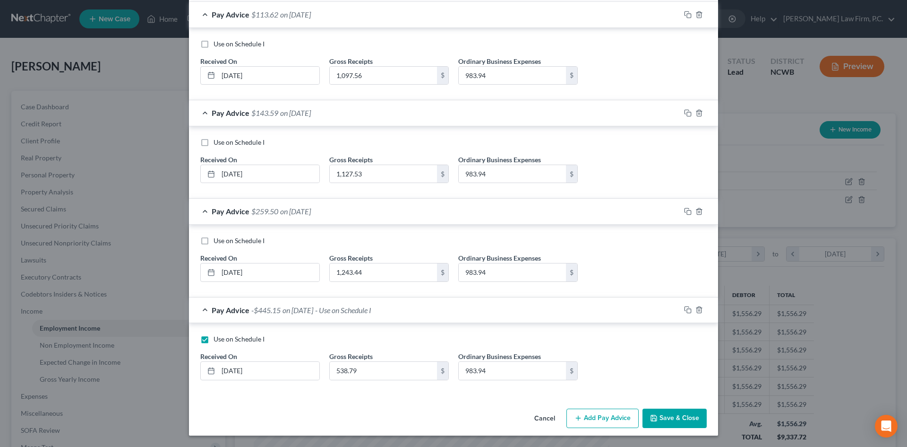
click at [214, 240] on label "Use on Schedule I" at bounding box center [239, 240] width 51 height 9
click at [217, 240] on input "Use on Schedule I" at bounding box center [220, 239] width 6 height 6
checkbox input "true"
checkbox input "false"
click at [214, 144] on label "Use on Schedule I" at bounding box center [239, 142] width 51 height 9
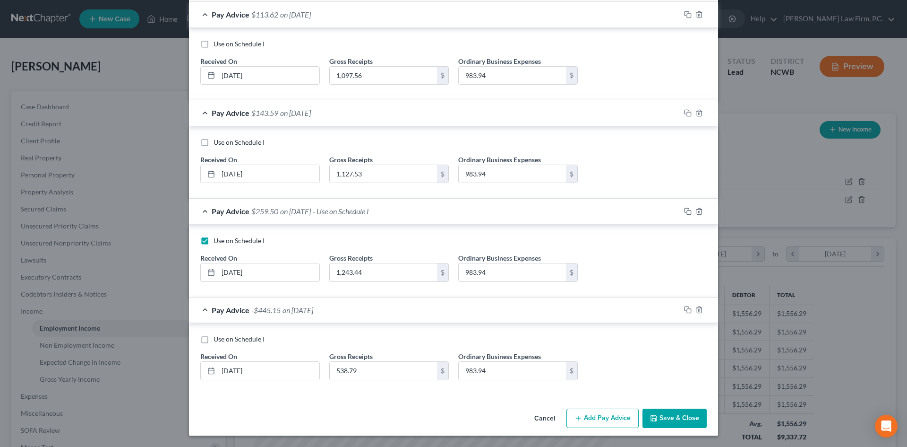
click at [217, 144] on input "Use on Schedule I" at bounding box center [220, 141] width 6 height 6
checkbox input "true"
checkbox input "false"
click at [214, 45] on label "Use on Schedule I" at bounding box center [239, 43] width 51 height 9
click at [217, 45] on input "Use on Schedule I" at bounding box center [220, 42] width 6 height 6
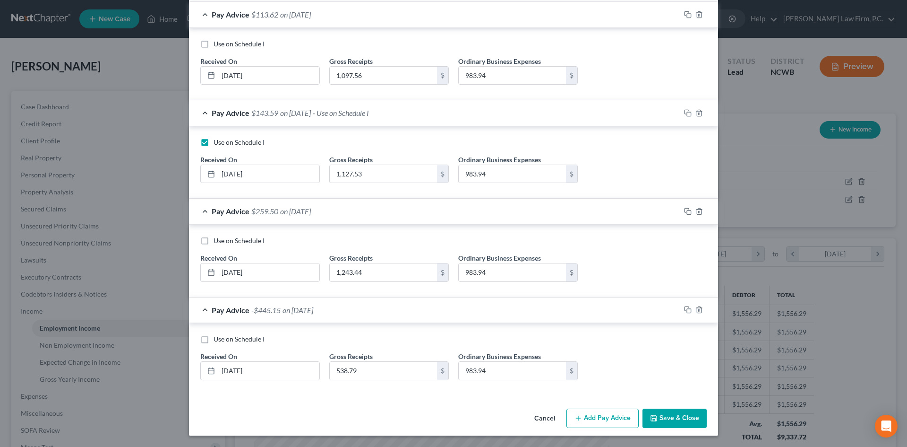
checkbox input "true"
checkbox input "false"
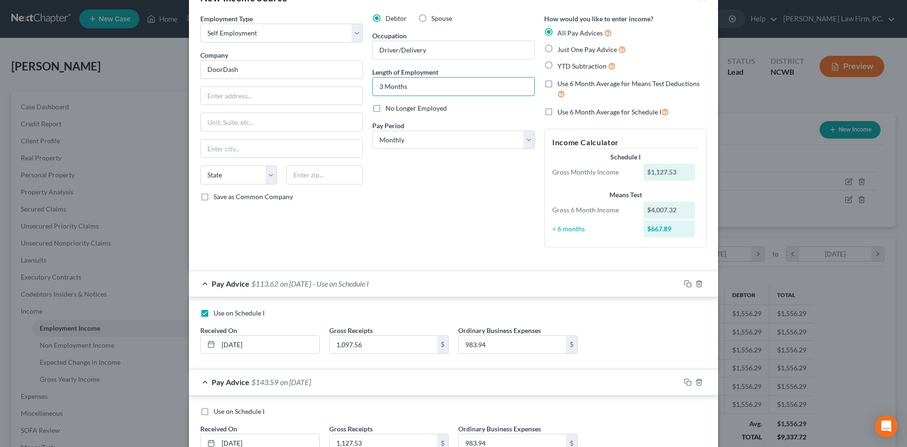
scroll to position [0, 0]
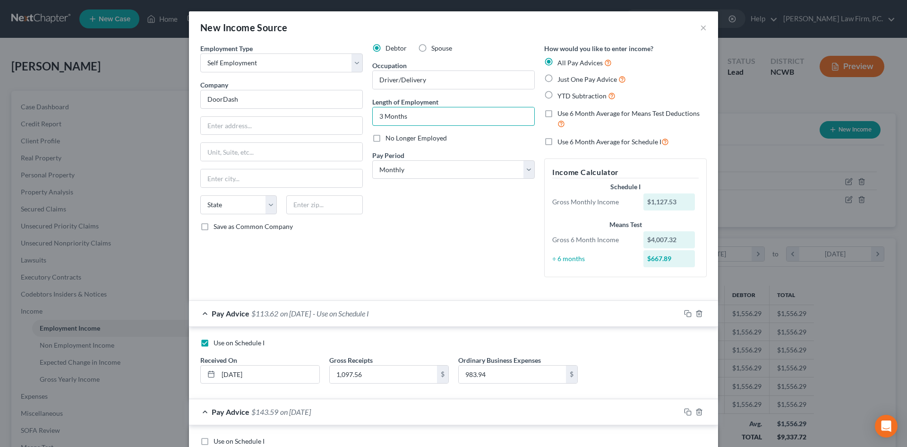
drag, startPoint x: 379, startPoint y: 9, endPoint x: 370, endPoint y: 34, distance: 26.8
click at [373, 9] on div "New Income Source × Employment Type * Select Full or [DEMOGRAPHIC_DATA] Employm…" at bounding box center [453, 223] width 907 height 447
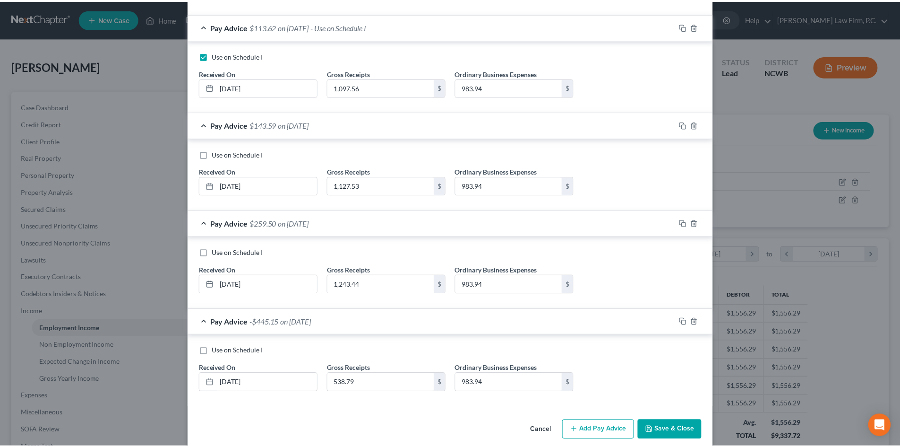
scroll to position [299, 0]
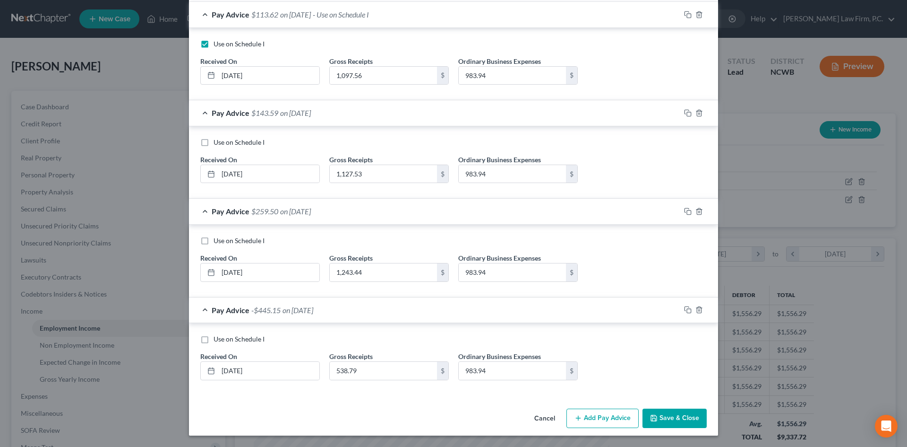
type input "4 Months"
click at [678, 414] on button "Save & Close" at bounding box center [675, 418] width 64 height 20
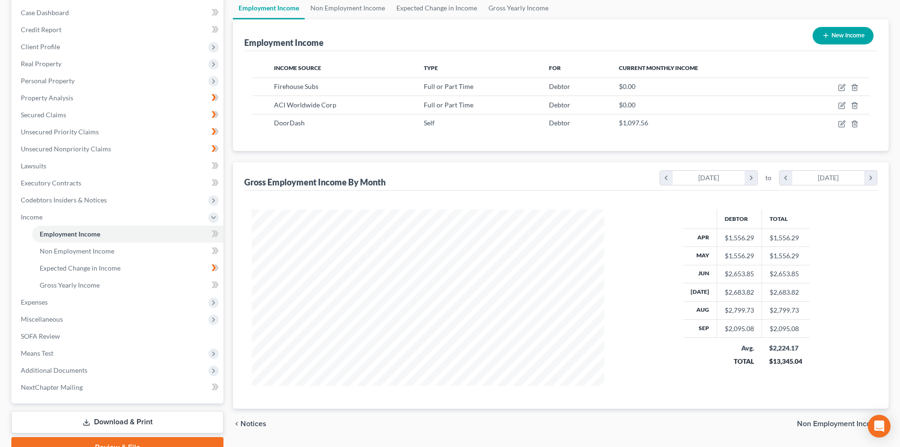
scroll to position [95, 0]
click at [90, 334] on link "SOFA Review" at bounding box center [118, 335] width 210 height 17
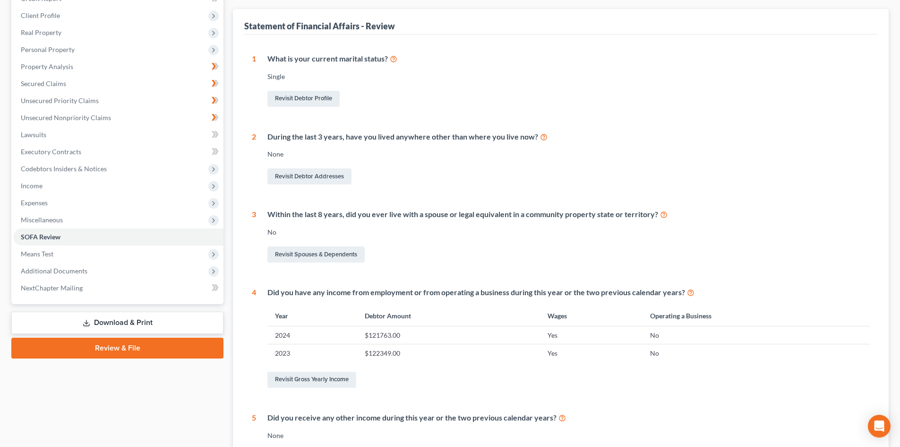
scroll to position [189, 0]
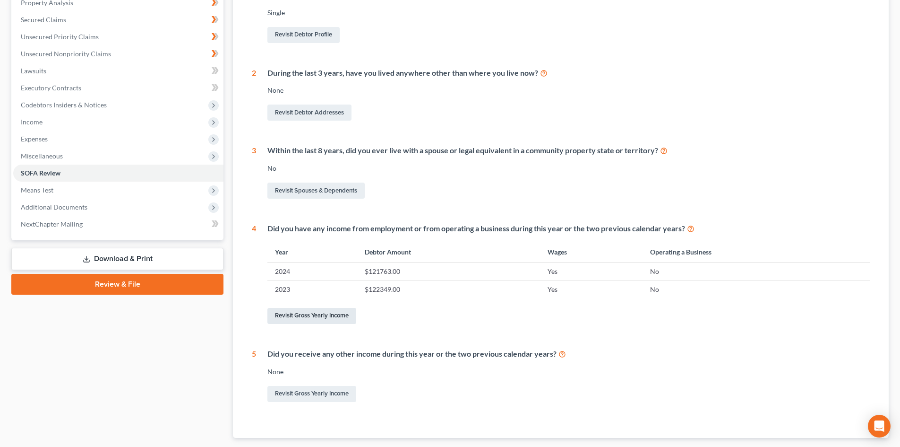
click at [335, 310] on link "Revisit Gross Yearly Income" at bounding box center [311, 316] width 89 height 16
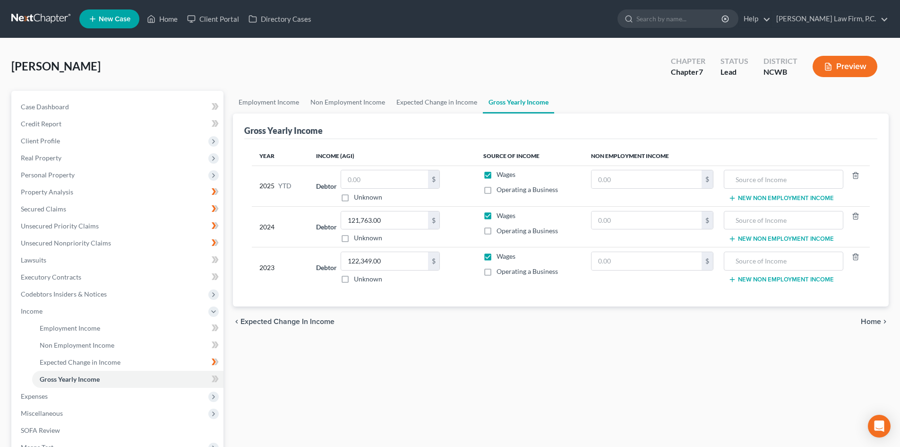
click at [497, 186] on label "Operating a Business" at bounding box center [527, 189] width 61 height 9
click at [500, 186] on input "Operating a Business" at bounding box center [503, 188] width 6 height 6
checkbox input "true"
click at [655, 171] on input "text" at bounding box center [647, 179] width 110 height 18
type input "4,007.32"
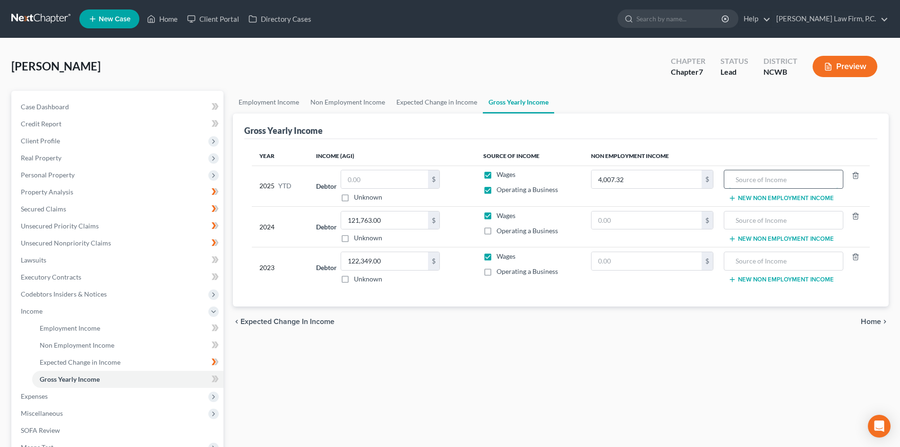
click at [778, 179] on input "text" at bounding box center [783, 179] width 109 height 18
type input "DoorDash"
click at [377, 178] on input "text" at bounding box center [384, 179] width 87 height 18
click at [369, 177] on input "text" at bounding box center [384, 179] width 87 height 18
type input "39,935.44"
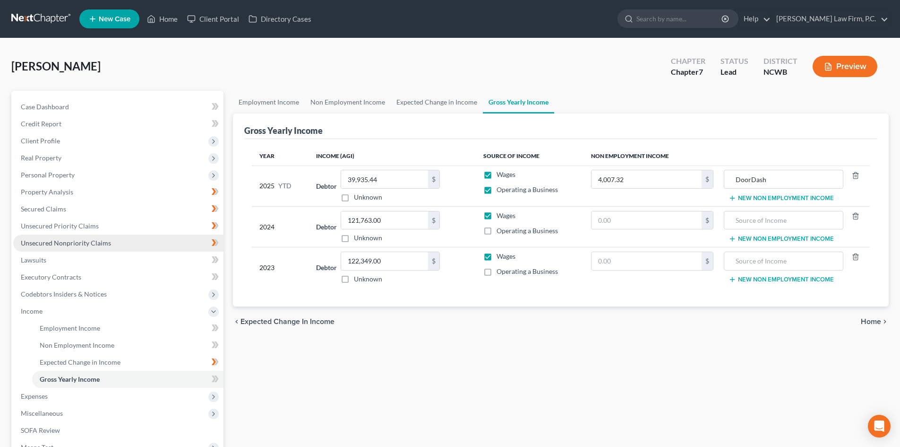
click at [51, 243] on span "Unsecured Nonpriority Claims" at bounding box center [66, 243] width 90 height 8
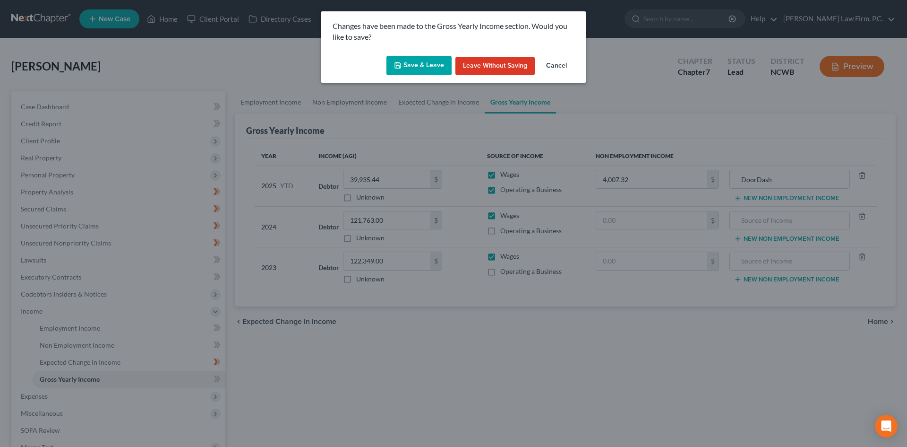
click at [437, 57] on button "Save & Leave" at bounding box center [419, 66] width 65 height 20
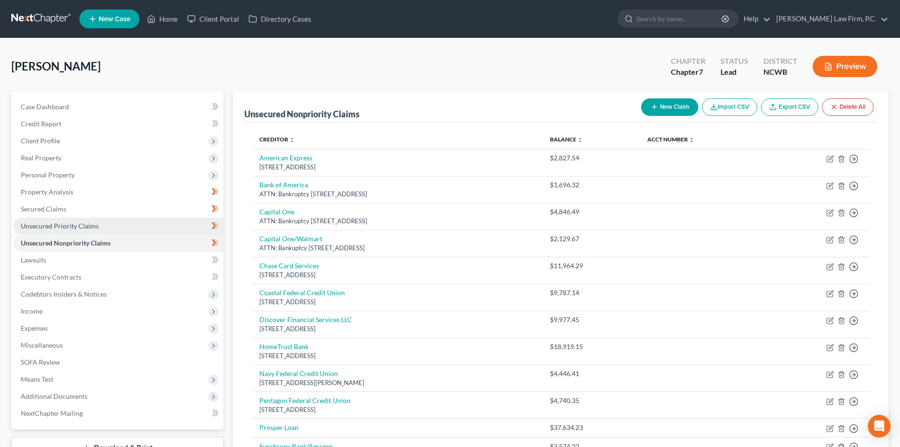
click at [68, 225] on span "Unsecured Priority Claims" at bounding box center [60, 226] width 78 height 8
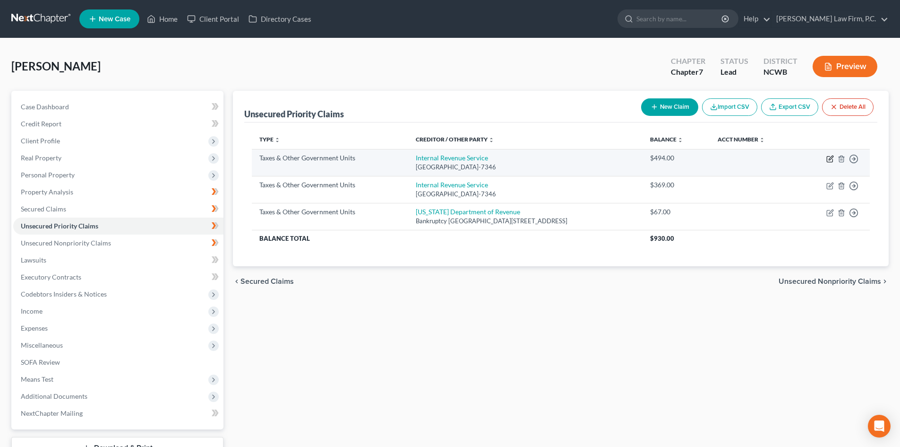
click at [829, 160] on icon "button" at bounding box center [831, 157] width 4 height 4
select select "0"
select select "39"
select select "0"
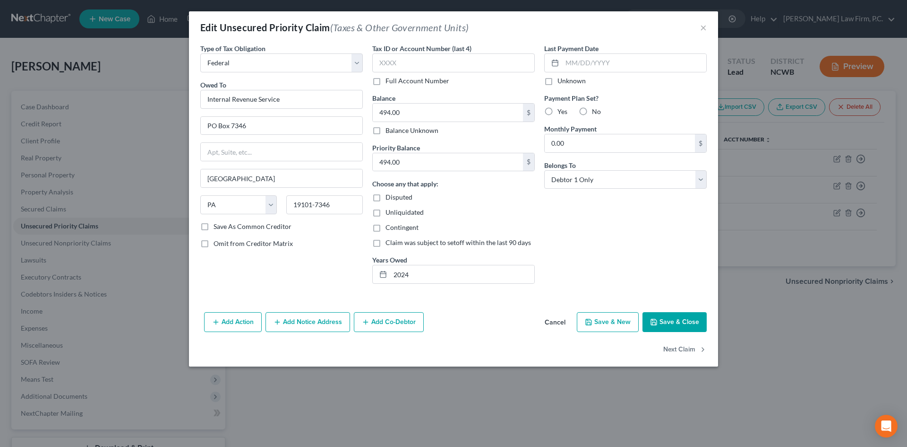
click at [592, 112] on label "No" at bounding box center [596, 111] width 9 height 9
click at [596, 112] on input "No" at bounding box center [599, 110] width 6 height 6
radio input "true"
click at [424, 274] on input "2024" at bounding box center [462, 274] width 144 height 18
drag, startPoint x: 393, startPoint y: 272, endPoint x: 437, endPoint y: 273, distance: 44.0
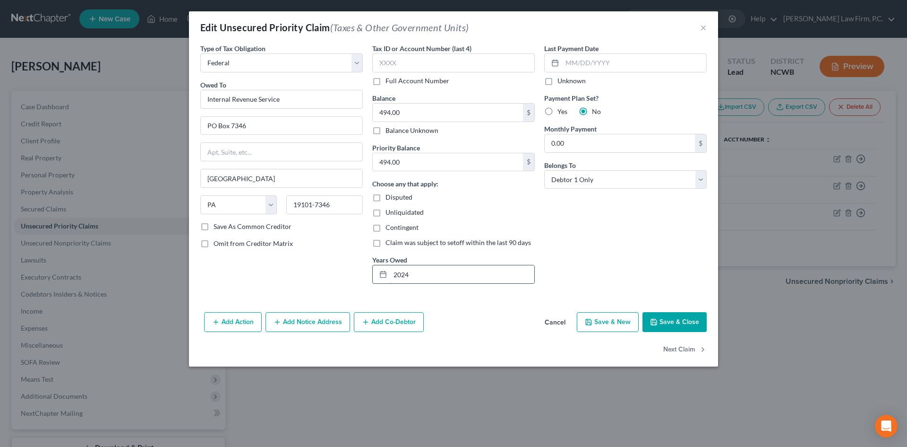
click at [437, 273] on input "2024" at bounding box center [462, 274] width 144 height 18
type input "TY 2020"
click at [555, 322] on button "Cancel" at bounding box center [555, 322] width 36 height 19
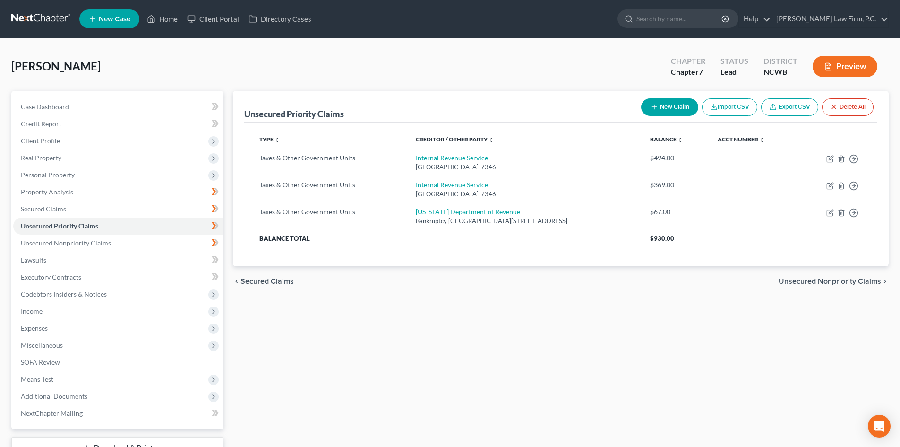
click at [680, 103] on button "New Claim" at bounding box center [669, 106] width 57 height 17
select select "0"
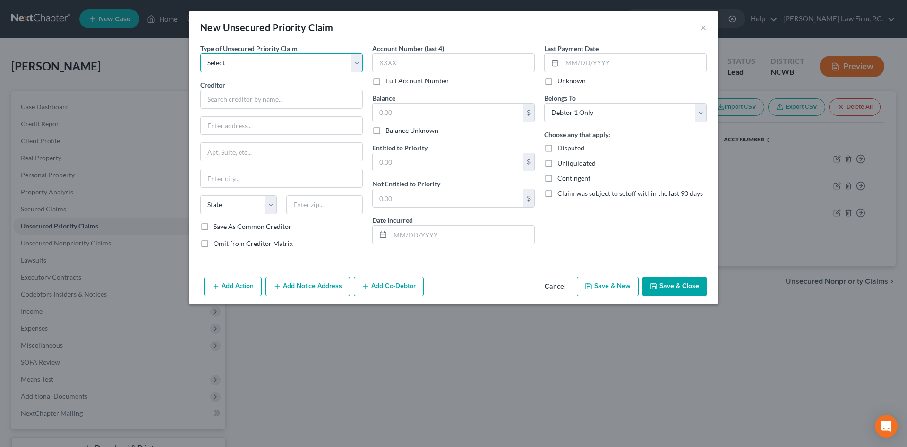
click at [295, 68] on select "Select Taxes & Other Government Units Domestic Support Obligations Extensions o…" at bounding box center [281, 62] width 163 height 19
select select "0"
click at [200, 53] on select "Select Taxes & Other Government Units Domestic Support Obligations Extensions o…" at bounding box center [281, 62] width 163 height 19
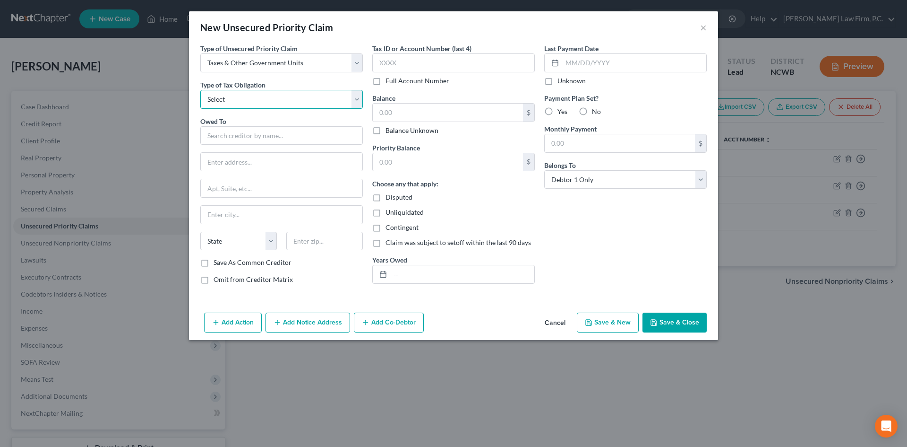
click at [275, 96] on select "Select Federal City State Franchise Tax Board Other" at bounding box center [281, 99] width 163 height 19
select select "0"
click at [200, 90] on select "Select Federal City State Franchise Tax Board Other" at bounding box center [281, 99] width 163 height 19
click at [259, 142] on input "text" at bounding box center [281, 135] width 163 height 19
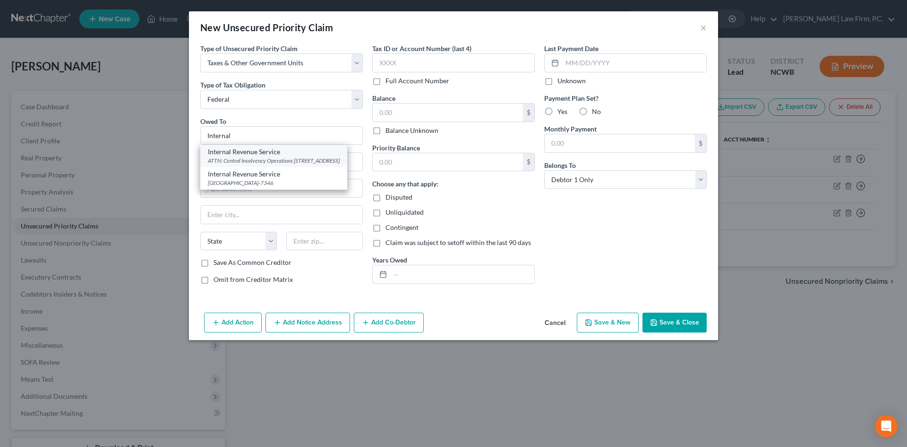
click at [260, 158] on div "ATTN: Central Insolvency Operations [STREET_ADDRESS]" at bounding box center [274, 160] width 132 height 8
type input "Internal Revenue Service"
type input "ATTN: Central Insolvency Operations"
type input "PO Box 7317"
type input "[GEOGRAPHIC_DATA]"
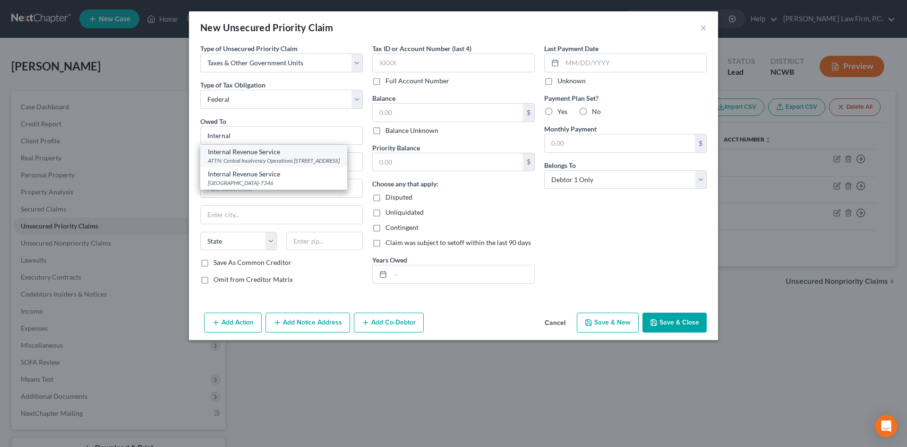
select select "39"
type input "19101-7317"
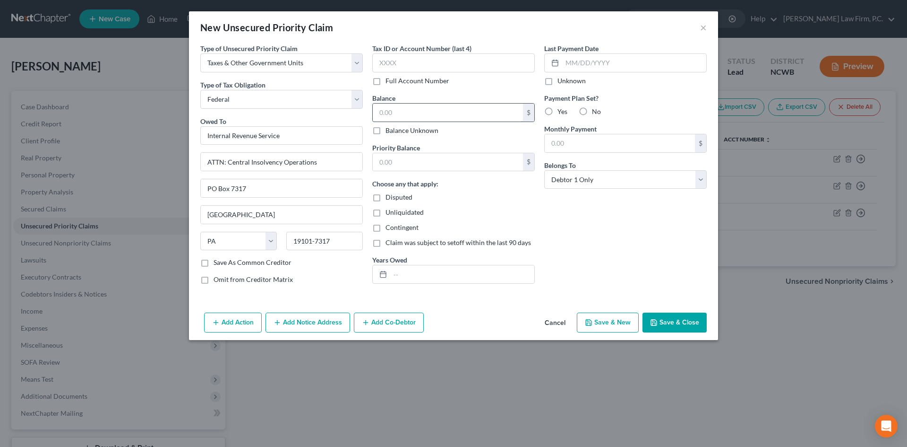
click at [396, 113] on input "text" at bounding box center [448, 112] width 150 height 18
type input "465.84"
click at [391, 155] on input "text" at bounding box center [448, 162] width 150 height 18
type input "465.84"
click at [424, 269] on input "text" at bounding box center [462, 274] width 144 height 18
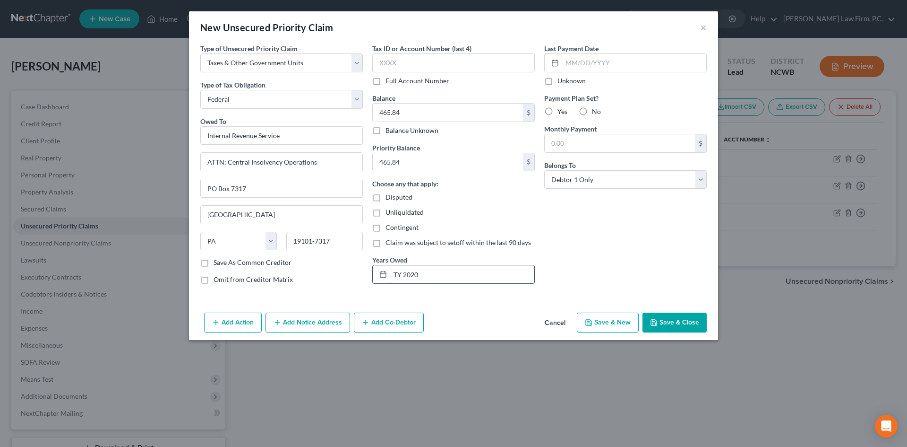
type input "TY 2020"
drag, startPoint x: 581, startPoint y: 107, endPoint x: 585, endPoint y: 111, distance: 5.3
click at [592, 109] on label "No" at bounding box center [596, 111] width 9 height 9
click at [596, 109] on input "No" at bounding box center [599, 110] width 6 height 6
radio input "true"
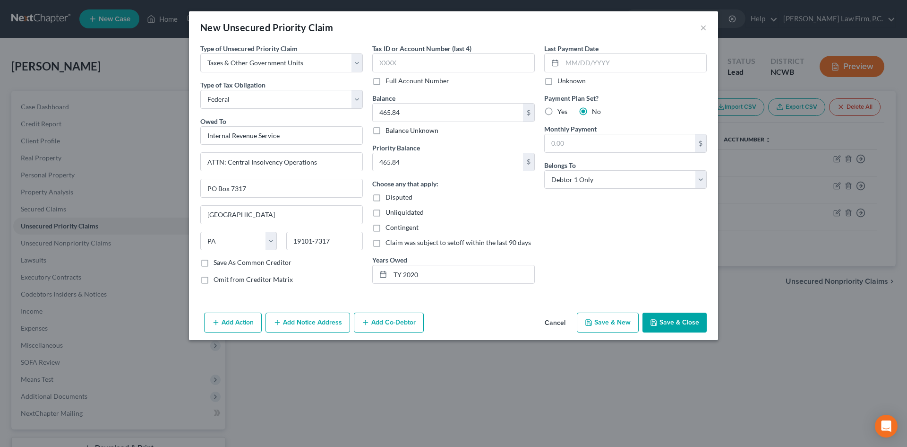
click at [661, 319] on button "Save & Close" at bounding box center [675, 322] width 64 height 20
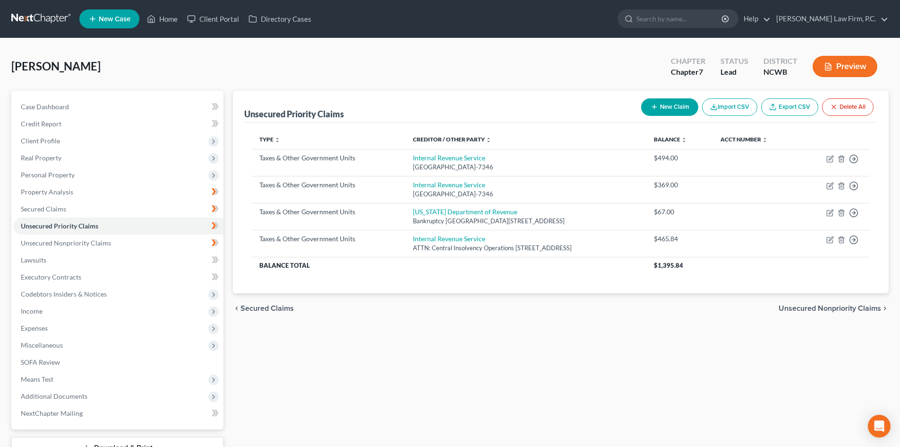
click at [657, 106] on button "New Claim" at bounding box center [669, 106] width 57 height 17
select select "0"
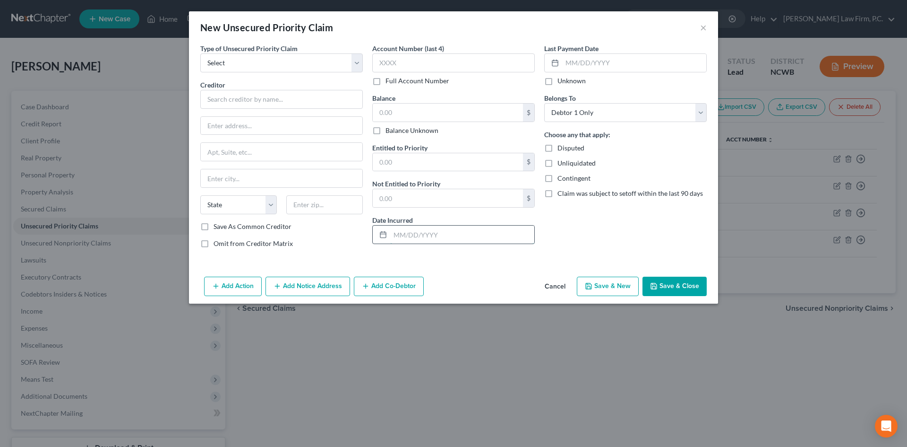
click at [403, 230] on input "text" at bounding box center [462, 234] width 144 height 18
type input "TY 2021"
click at [265, 68] on select "Select Taxes & Other Government Units Domestic Support Obligations Extensions o…" at bounding box center [281, 62] width 163 height 19
select select "0"
click at [200, 53] on select "Select Taxes & Other Government Units Domestic Support Obligations Extensions o…" at bounding box center [281, 62] width 163 height 19
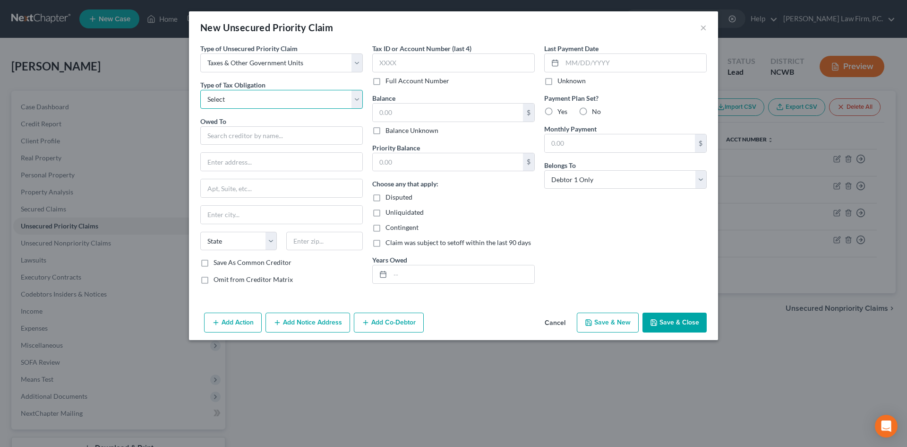
click at [251, 103] on select "Select Federal City State Franchise Tax Board Other" at bounding box center [281, 99] width 163 height 19
select select "0"
click at [200, 90] on select "Select Federal City State Franchise Tax Board Other" at bounding box center [281, 99] width 163 height 19
click at [245, 136] on input "text" at bounding box center [281, 135] width 163 height 19
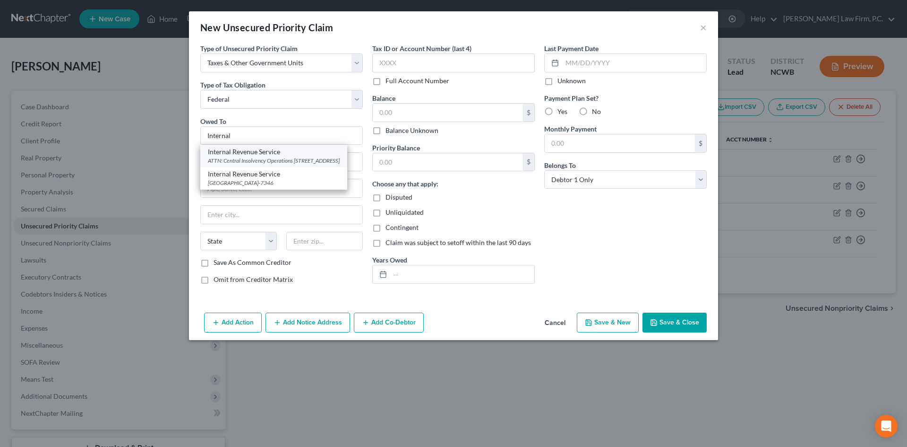
click at [245, 162] on div "ATTN: Central Insolvency Operations [STREET_ADDRESS]" at bounding box center [274, 160] width 132 height 8
type input "Internal Revenue Service"
type input "ATTN: Central Insolvency Operations"
type input "PO Box 7317"
type input "[GEOGRAPHIC_DATA]"
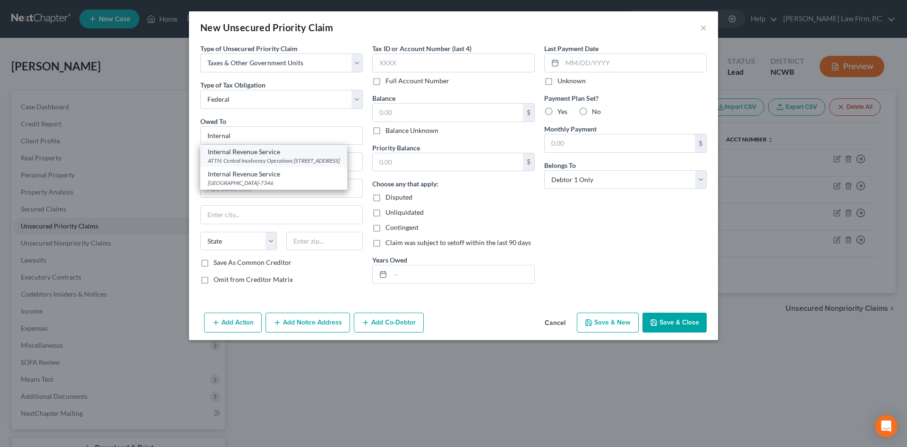
select select "39"
type input "19101-7317"
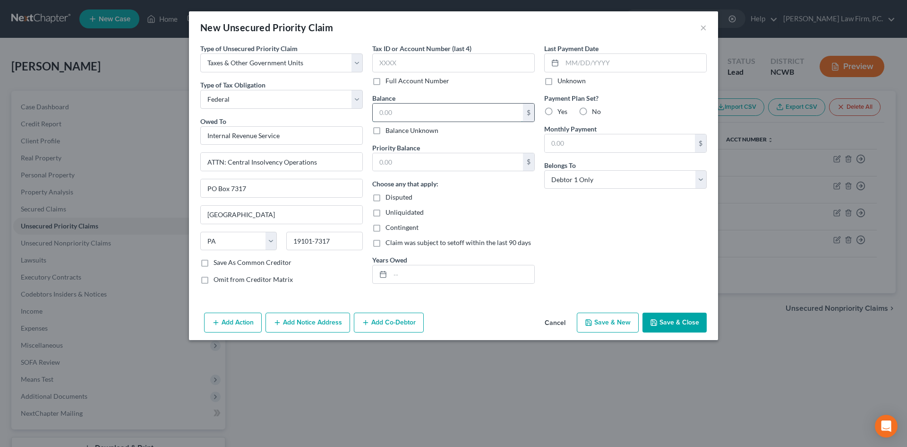
click at [426, 112] on input "text" at bounding box center [448, 112] width 150 height 18
type input "890"
click at [414, 271] on input "text" at bounding box center [462, 274] width 144 height 18
type input "TY 2021"
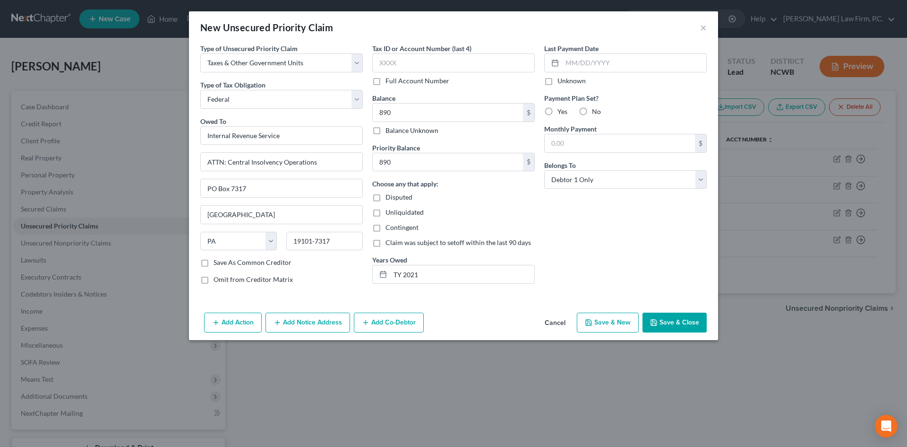
click at [592, 112] on label "No" at bounding box center [596, 111] width 9 height 9
click at [596, 112] on input "No" at bounding box center [599, 110] width 6 height 6
radio input "true"
click at [675, 318] on button "Save & Close" at bounding box center [675, 322] width 64 height 20
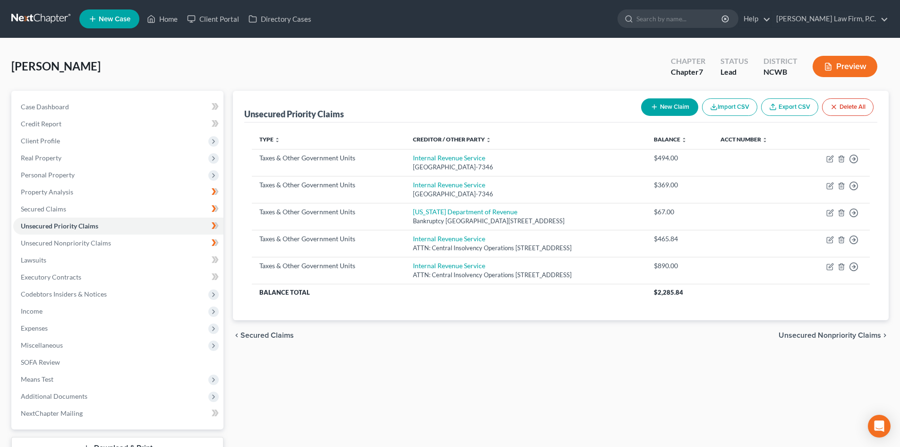
click at [677, 105] on button "New Claim" at bounding box center [669, 106] width 57 height 17
select select "0"
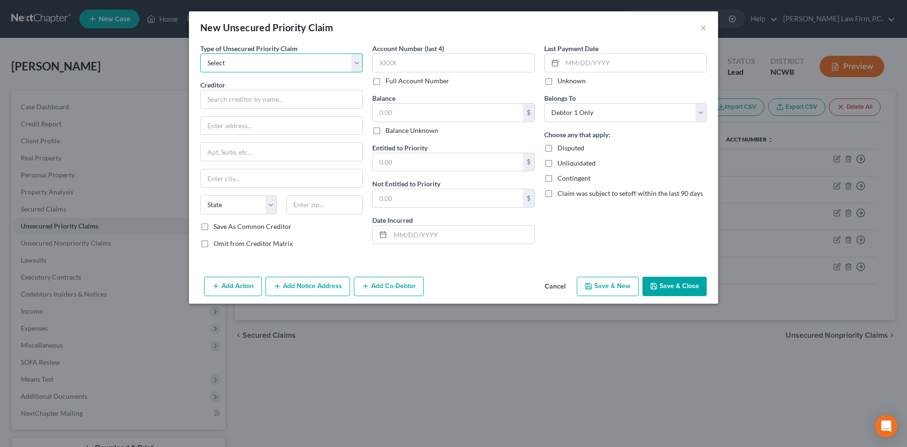
click at [282, 64] on select "Select Taxes & Other Government Units Domestic Support Obligations Extensions o…" at bounding box center [281, 62] width 163 height 19
select select "0"
click at [200, 53] on select "Select Taxes & Other Government Units Domestic Support Obligations Extensions o…" at bounding box center [281, 62] width 163 height 19
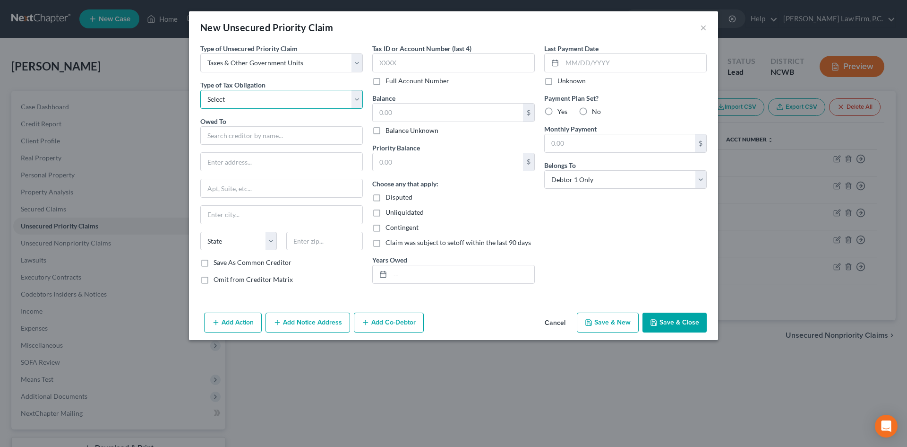
drag, startPoint x: 262, startPoint y: 102, endPoint x: 262, endPoint y: 107, distance: 5.2
click at [262, 102] on select "Select Federal City State Franchise Tax Board Other" at bounding box center [281, 99] width 163 height 19
select select "0"
click at [200, 90] on select "Select Federal City State Franchise Tax Board Other" at bounding box center [281, 99] width 163 height 19
click at [256, 131] on input "text" at bounding box center [281, 135] width 163 height 19
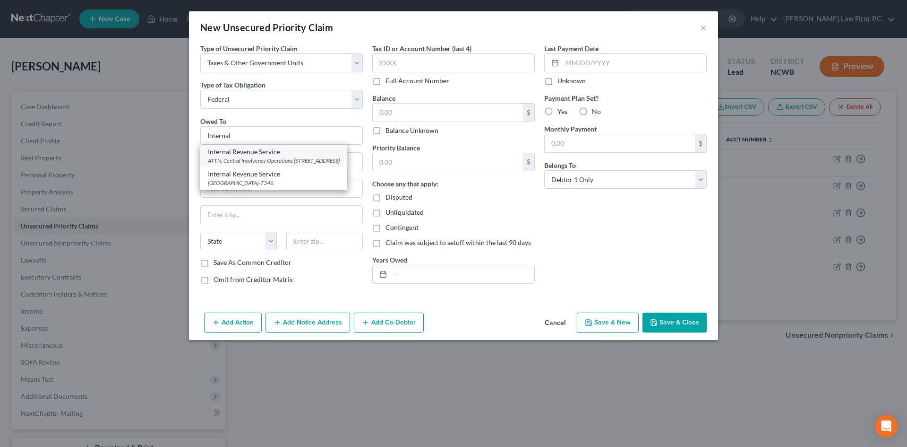
click at [250, 157] on div "ATTN: Central Insolvency Operations [STREET_ADDRESS]" at bounding box center [274, 160] width 132 height 8
type input "Internal Revenue Service"
type input "ATTN: Central Insolvency Operations"
type input "PO Box 7317"
type input "[GEOGRAPHIC_DATA]"
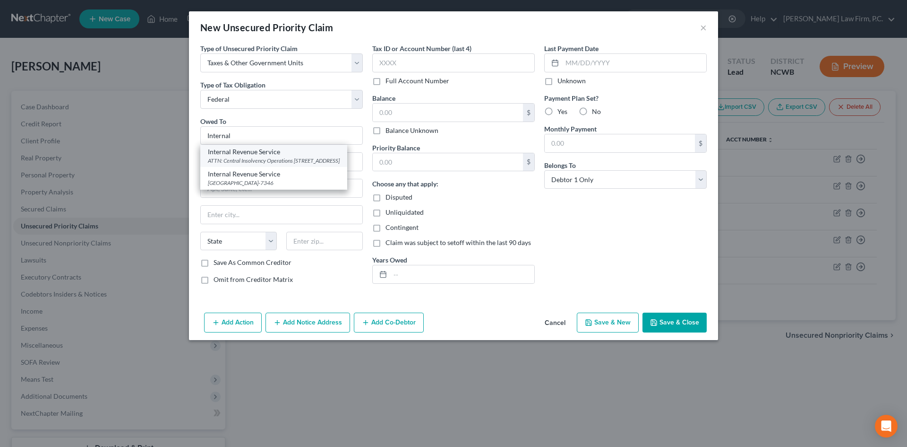
select select "39"
type input "19101-7317"
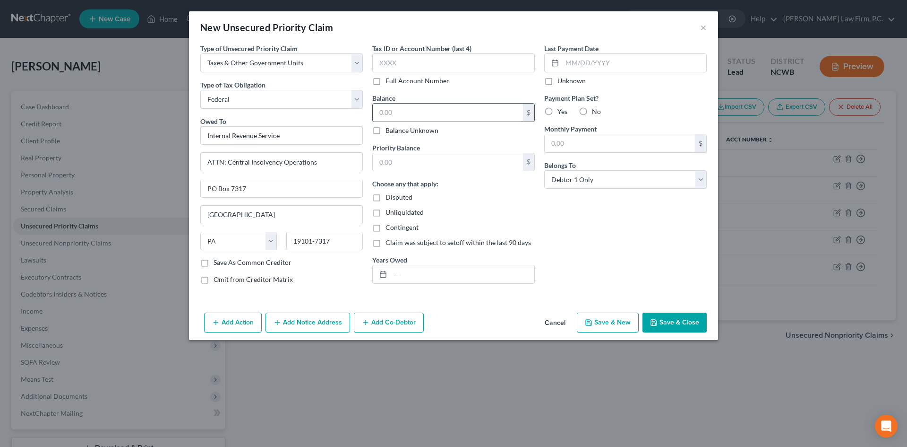
click at [426, 113] on input "text" at bounding box center [448, 112] width 150 height 18
type input "119.76"
click at [592, 110] on label "No" at bounding box center [596, 111] width 9 height 9
click at [596, 110] on input "No" at bounding box center [599, 110] width 6 height 6
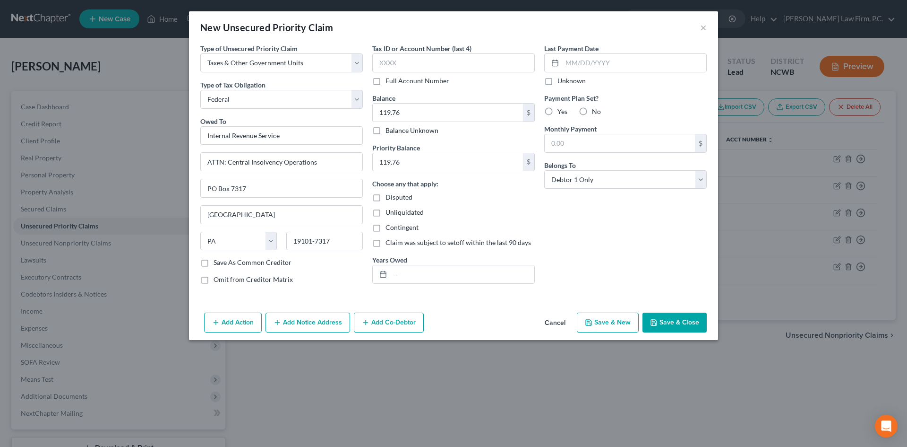
radio input "true"
click at [416, 269] on input "text" at bounding box center [462, 274] width 144 height 18
type input "TY 2022"
click at [674, 314] on button "Save & Close" at bounding box center [675, 322] width 64 height 20
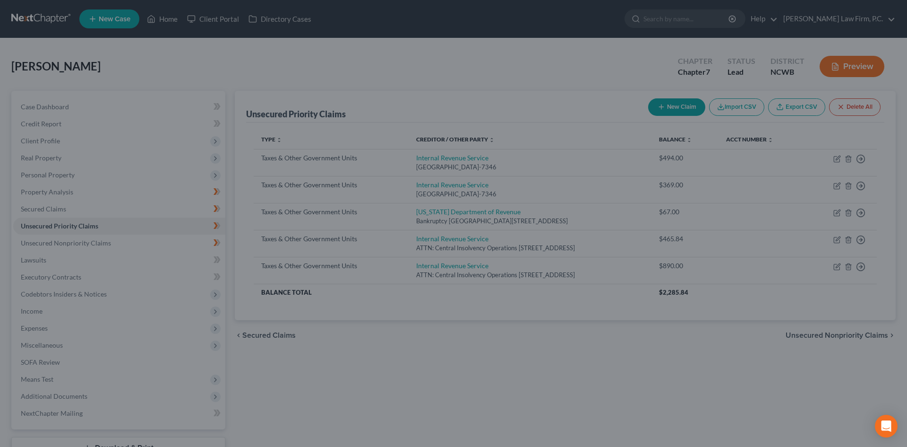
type input "0.00"
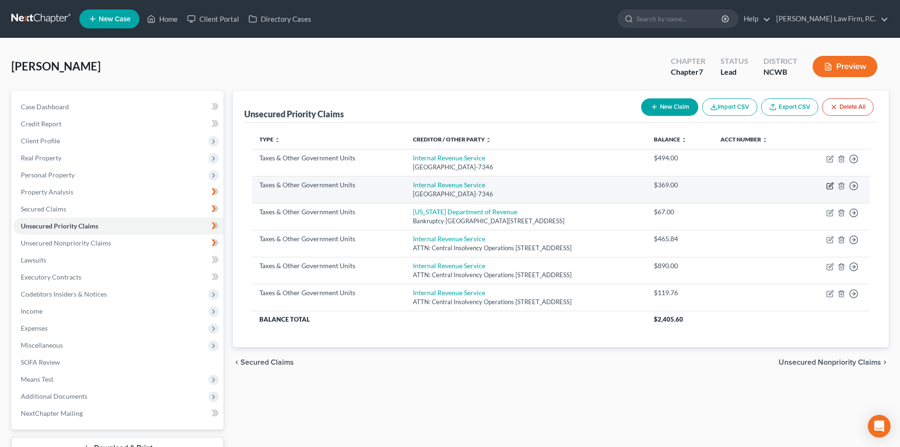
click at [828, 187] on icon "button" at bounding box center [830, 186] width 8 height 8
select select "0"
select select "39"
select select "0"
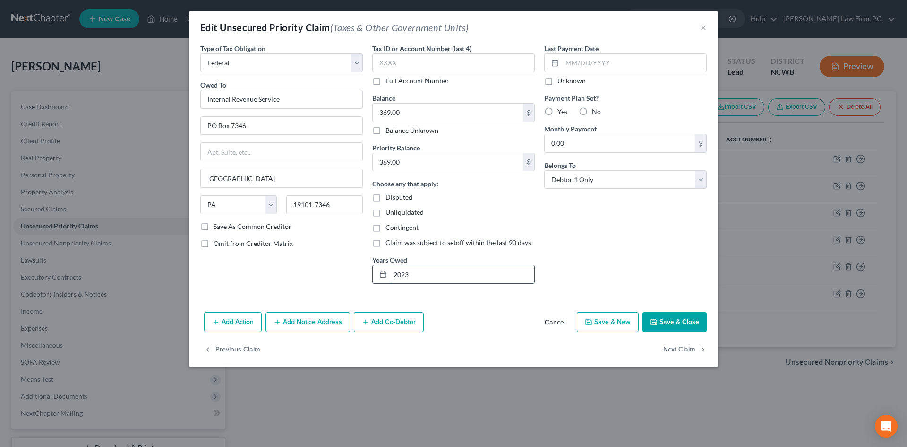
click at [391, 275] on input "2023" at bounding box center [462, 274] width 144 height 18
type input "TY 2023"
click at [689, 316] on button "Save & Close" at bounding box center [675, 322] width 64 height 20
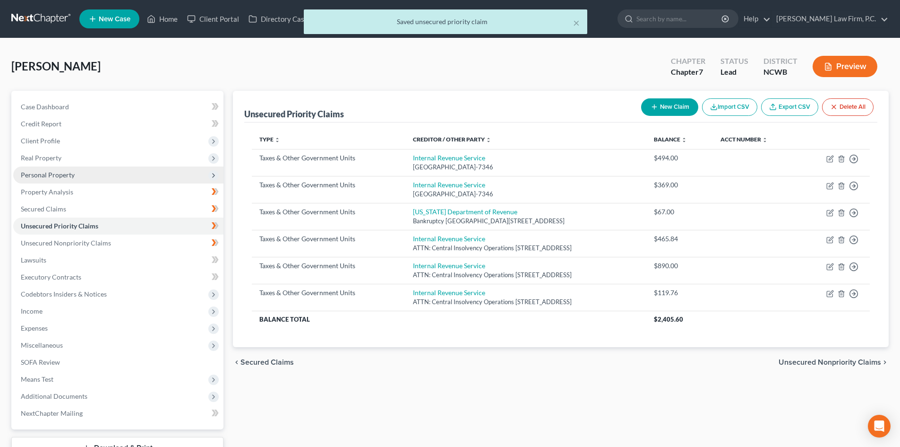
click at [75, 168] on span "Personal Property" at bounding box center [118, 174] width 210 height 17
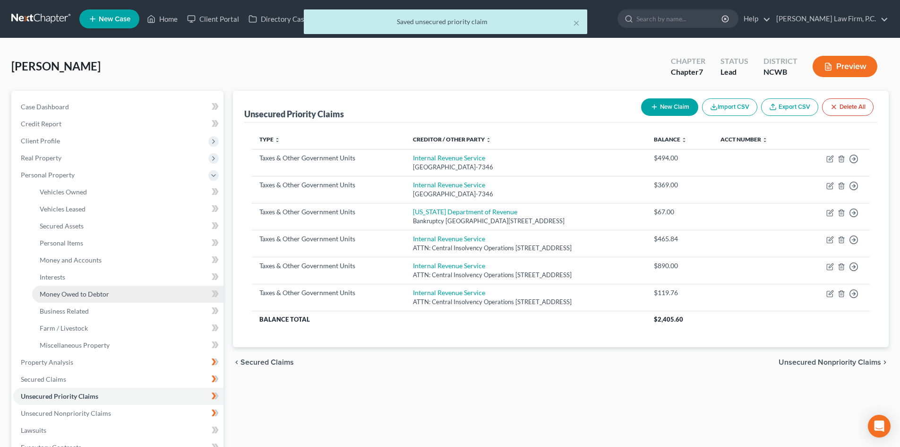
drag, startPoint x: 83, startPoint y: 295, endPoint x: 311, endPoint y: 253, distance: 232.1
click at [84, 295] on span "Money Owed to Debtor" at bounding box center [74, 294] width 69 height 8
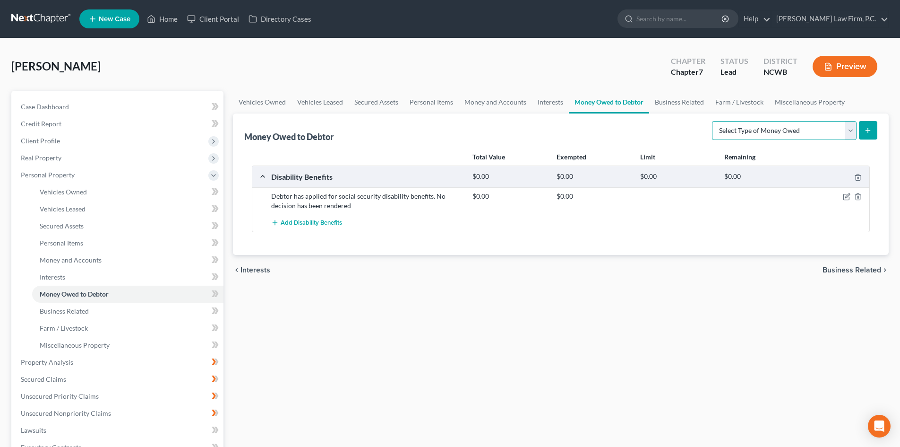
click at [851, 132] on select "Select Type of Money Owed Accounts Receivable Alimony Child Support Claims Agai…" at bounding box center [784, 130] width 145 height 19
select select "expected_tax_refund"
click at [714, 121] on select "Select Type of Money Owed Accounts Receivable Alimony Child Support Claims Agai…" at bounding box center [784, 130] width 145 height 19
click at [868, 133] on button "submit" at bounding box center [868, 130] width 18 height 18
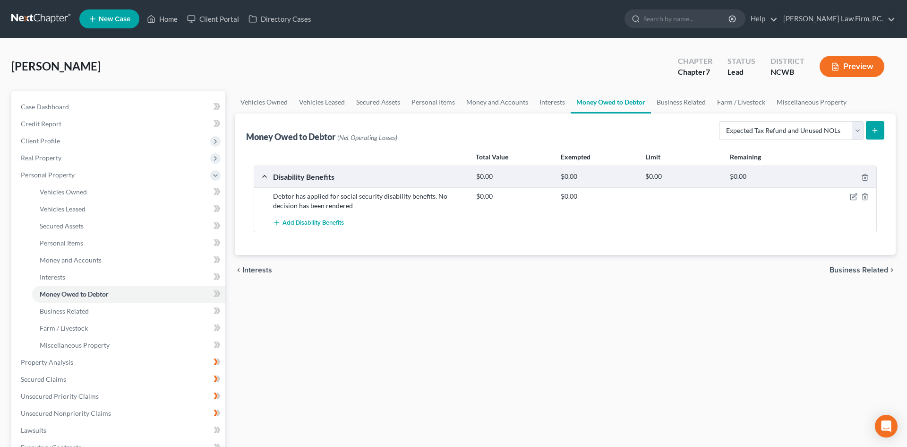
select select "0"
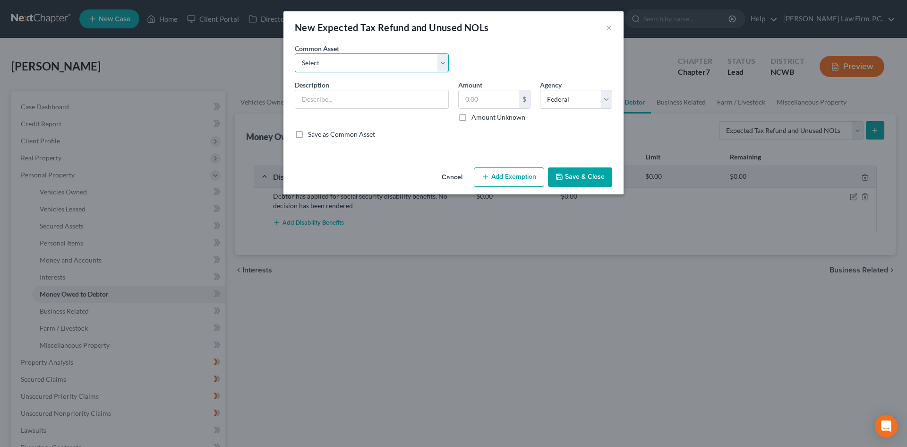
click at [330, 67] on select "Select Expected 2020 NC Tax Refund Expected 2020 Tax Refund" at bounding box center [372, 62] width 154 height 19
select select "1"
click at [295, 53] on select "Select Expected 2020 NC Tax Refund Expected 2020 Tax Refund" at bounding box center [372, 62] width 154 height 19
type input "Expected 2020 Tax Refund"
type input "2,500.00"
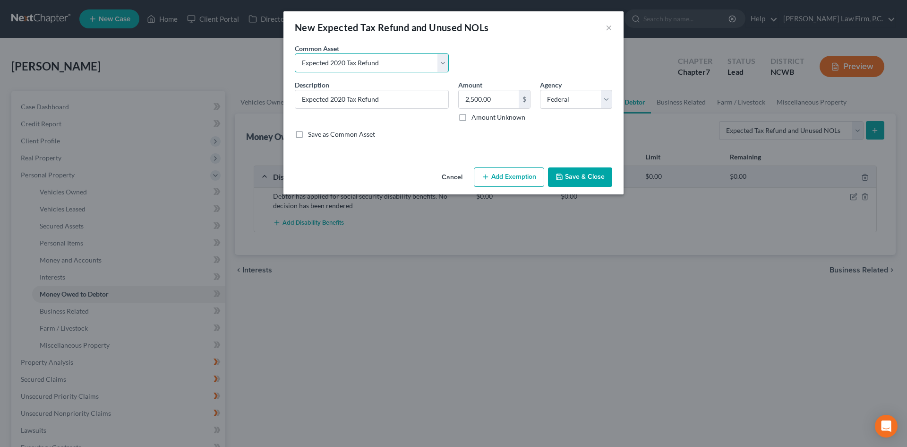
click at [440, 65] on select "Select Expected 2020 NC Tax Refund Expected 2020 Tax Refund" at bounding box center [372, 62] width 154 height 19
select select "0"
click at [295, 53] on select "Select Expected 2020 NC Tax Refund Expected 2020 Tax Refund" at bounding box center [372, 62] width 154 height 19
type input "Expected 2020 NC Tax Refund"
type input "200.00"
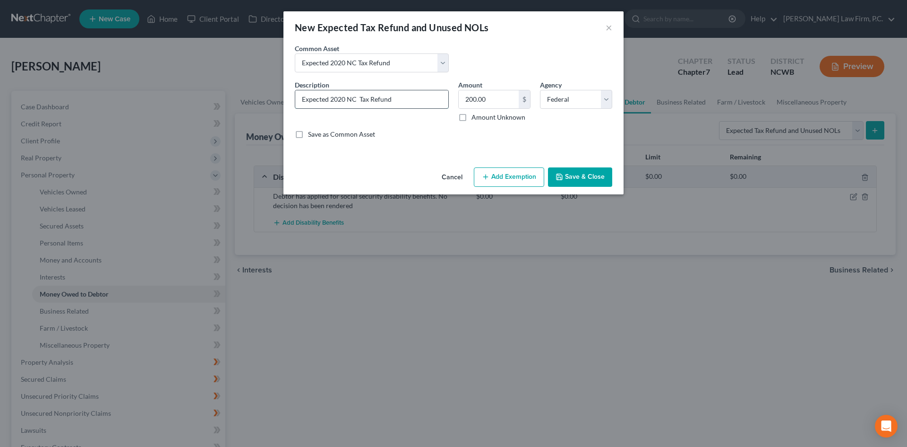
click at [344, 100] on input "Expected 2020 NC Tax Refund" at bounding box center [371, 99] width 153 height 18
type input "Expected 2023 NC Tax Refund -- Debtor expects NC to keep refund for prior years…"
click at [501, 99] on input "200.00" at bounding box center [489, 99] width 60 height 18
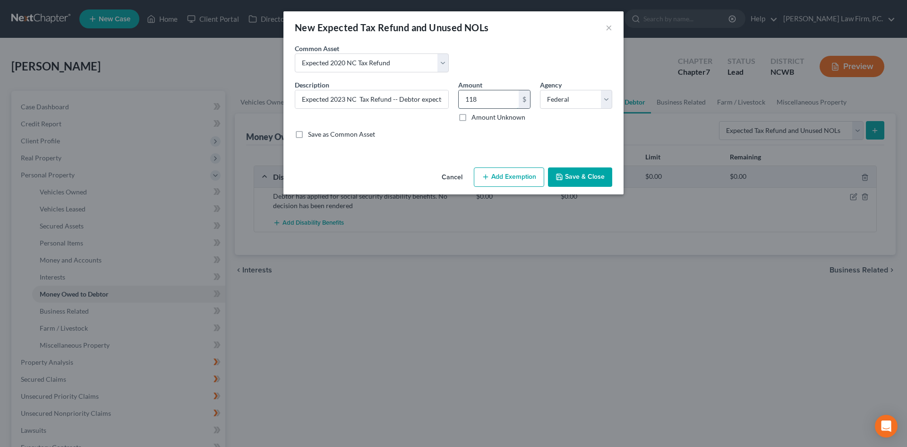
type input "118"
click at [566, 100] on select "Select Federal State Local" at bounding box center [576, 99] width 72 height 19
select select "1"
click at [540, 90] on select "Select Federal State Local" at bounding box center [576, 99] width 72 height 19
click at [368, 94] on input "Expected 2023 NC Tax Refund -- Debtor expects NC to keep refund for prior years…" at bounding box center [371, 99] width 153 height 18
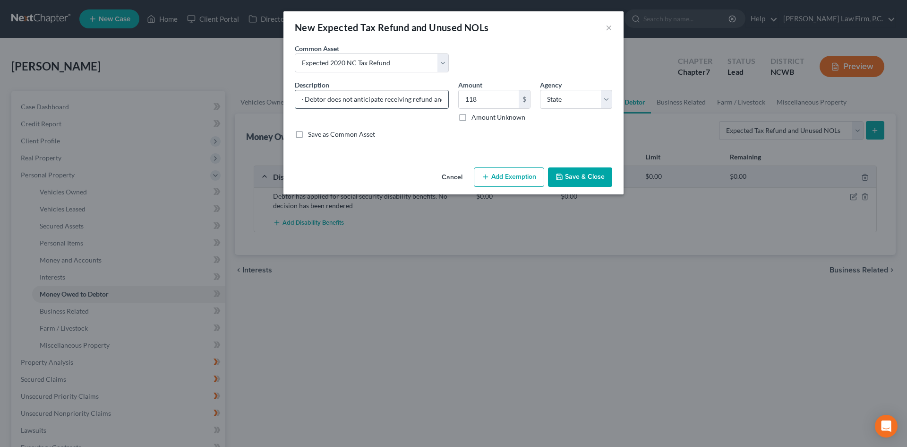
scroll to position [0, 67]
type input "2023 NC Tax Refund -- Debtor does not anticipate receiving refund and expects N…"
click at [584, 170] on button "Save & Close" at bounding box center [580, 177] width 64 height 20
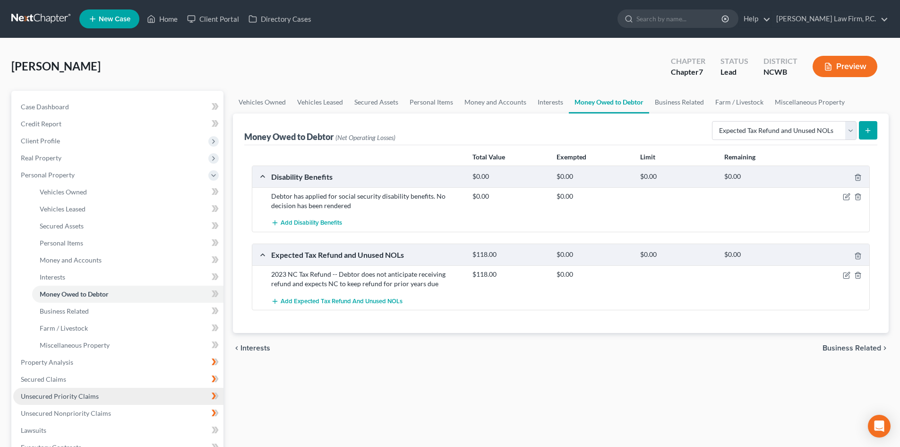
click at [75, 395] on span "Unsecured Priority Claims" at bounding box center [60, 396] width 78 height 8
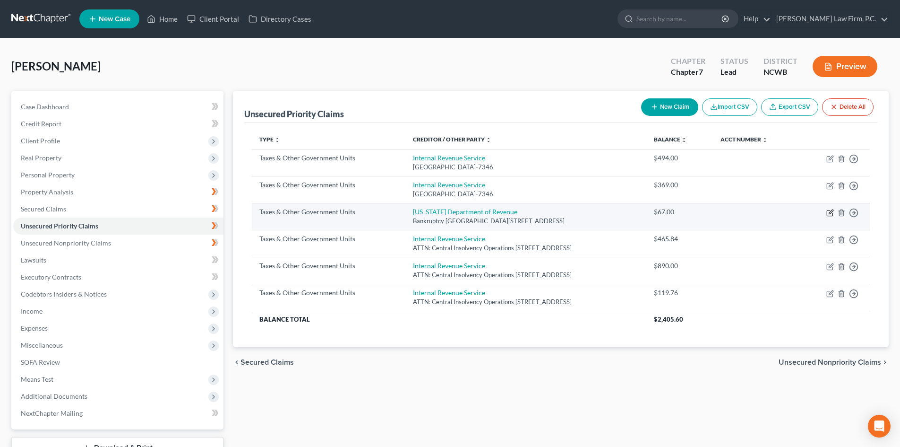
click at [831, 212] on icon "button" at bounding box center [830, 213] width 8 height 8
select select "2"
select select "28"
select select "0"
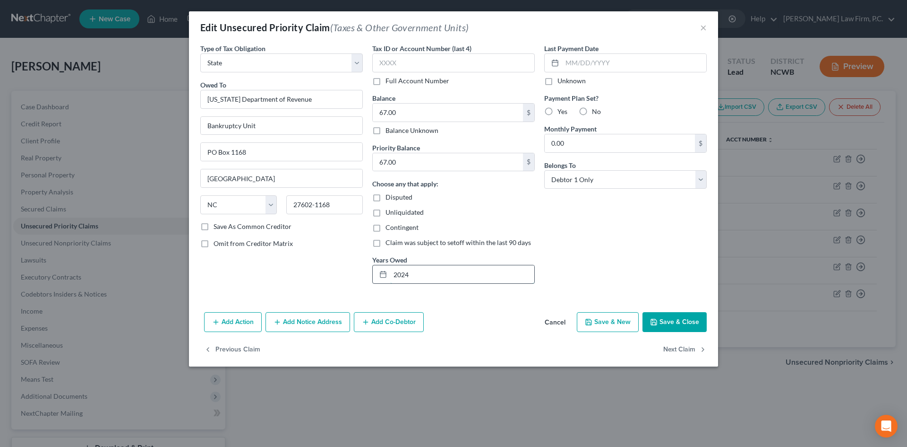
click at [394, 276] on input "2024" at bounding box center [462, 274] width 144 height 18
type input "TY 2024"
click at [592, 110] on label "No" at bounding box center [596, 111] width 9 height 9
click at [596, 110] on input "No" at bounding box center [599, 110] width 6 height 6
radio input "true"
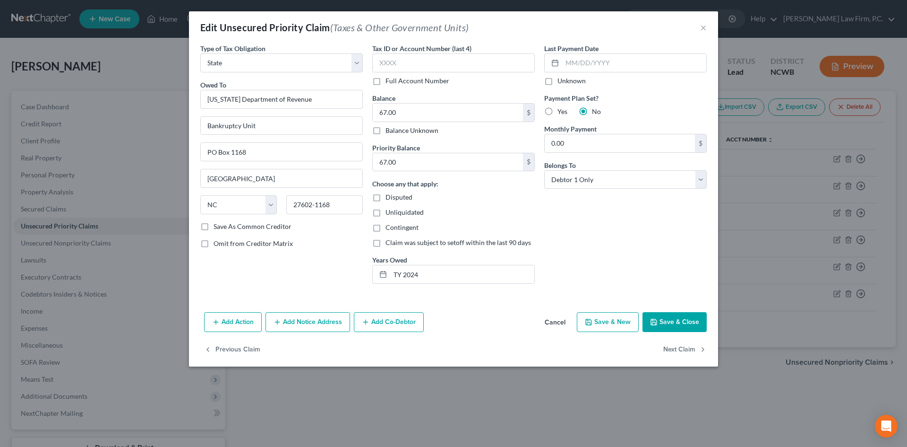
click at [668, 319] on button "Save & Close" at bounding box center [675, 322] width 64 height 20
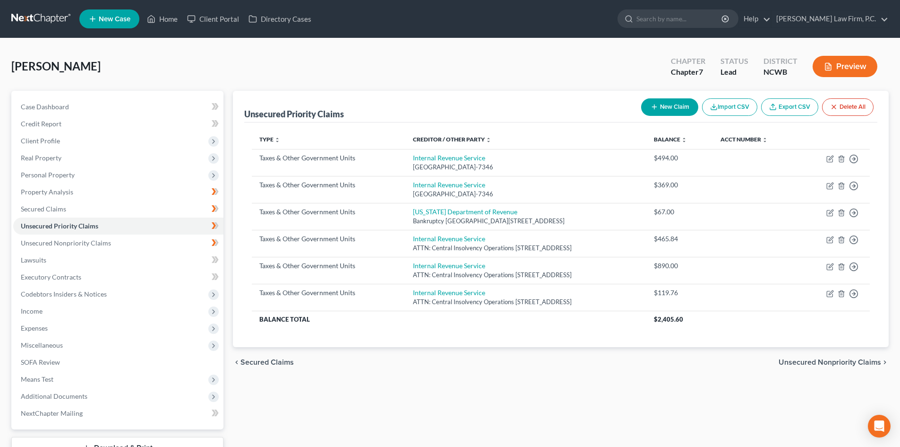
click at [678, 108] on button "New Claim" at bounding box center [669, 106] width 57 height 17
select select "0"
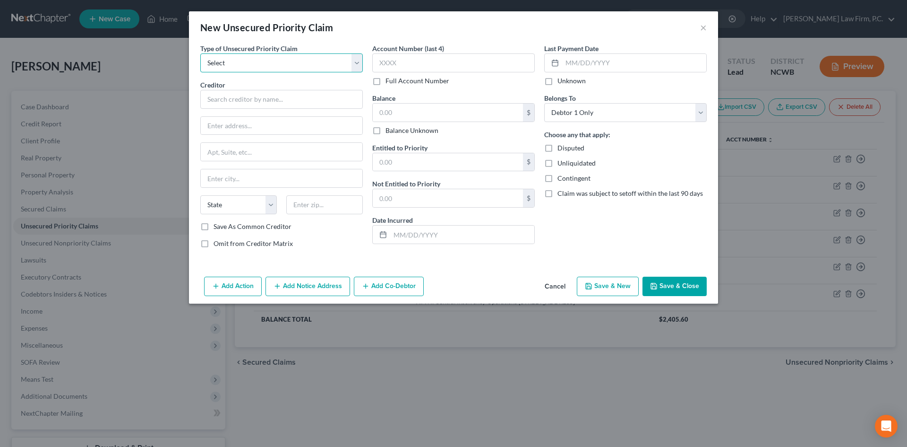
click at [259, 62] on select "Select Taxes & Other Government Units Domestic Support Obligations Extensions o…" at bounding box center [281, 62] width 163 height 19
select select "0"
click at [200, 53] on select "Select Taxes & Other Government Units Domestic Support Obligations Extensions o…" at bounding box center [281, 62] width 163 height 19
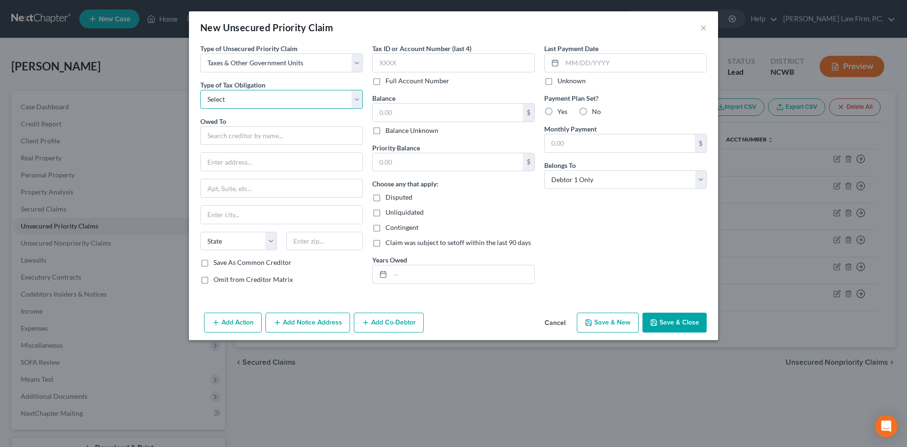
drag, startPoint x: 256, startPoint y: 71, endPoint x: 248, endPoint y: 96, distance: 26.0
click at [248, 96] on select "Select Federal City State Franchise Tax Board Other" at bounding box center [281, 99] width 163 height 19
select select "2"
click at [200, 90] on select "Select Federal City State Franchise Tax Board Other" at bounding box center [281, 99] width 163 height 19
click at [237, 138] on input "text" at bounding box center [281, 135] width 163 height 19
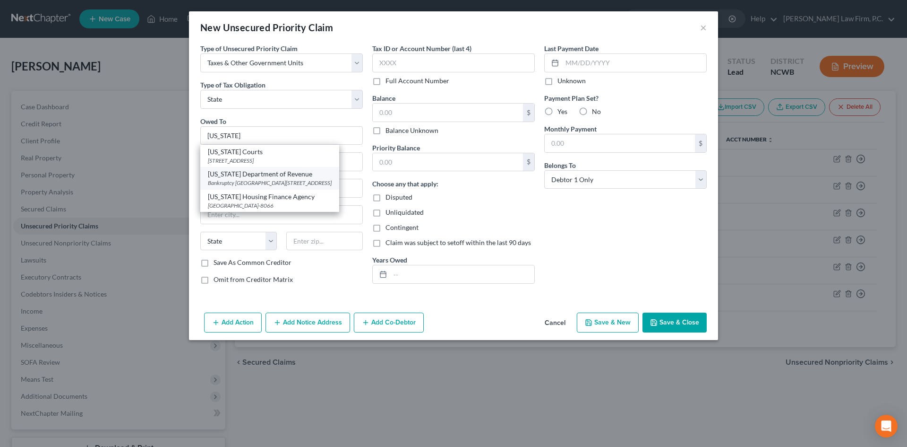
click at [254, 178] on div "[US_STATE] Department of Revenue" at bounding box center [270, 173] width 124 height 9
type input "[US_STATE] Department of Revenue"
type input "Bankruptcy Unit"
type input "PO Box 1168"
type input "[GEOGRAPHIC_DATA]"
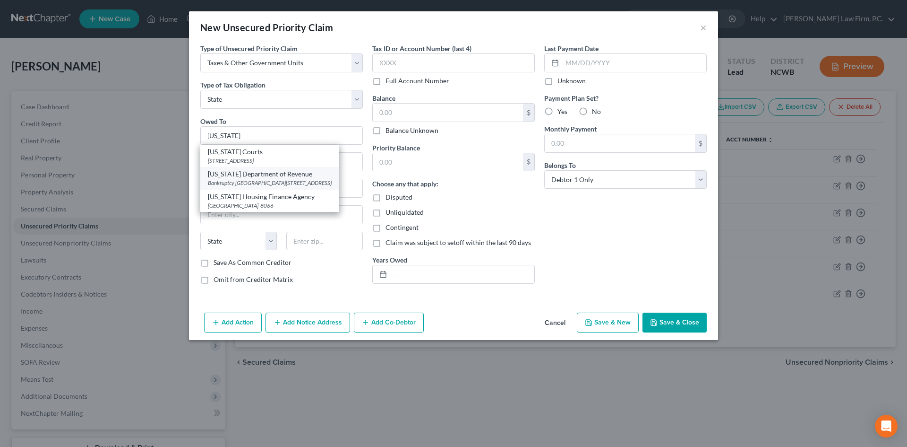
select select "28"
type input "27602-1168"
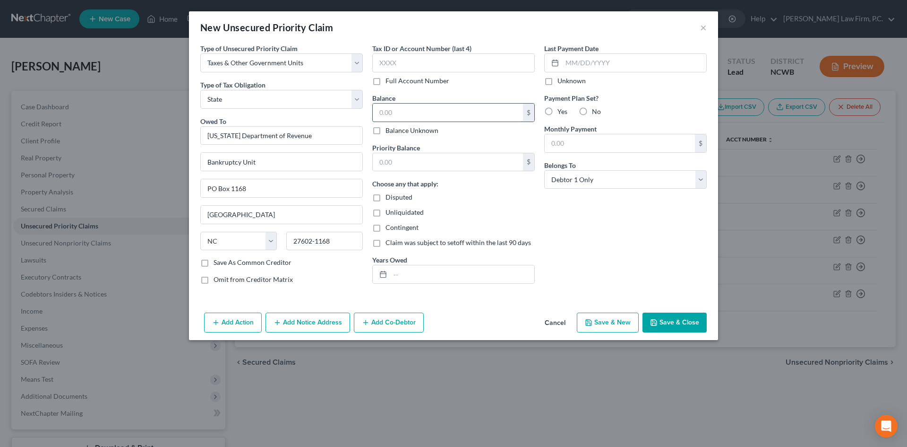
click at [406, 113] on input "text" at bounding box center [448, 112] width 150 height 18
type input "6,172"
click at [399, 271] on input "text" at bounding box center [462, 274] width 144 height 18
type input "TY 2022"
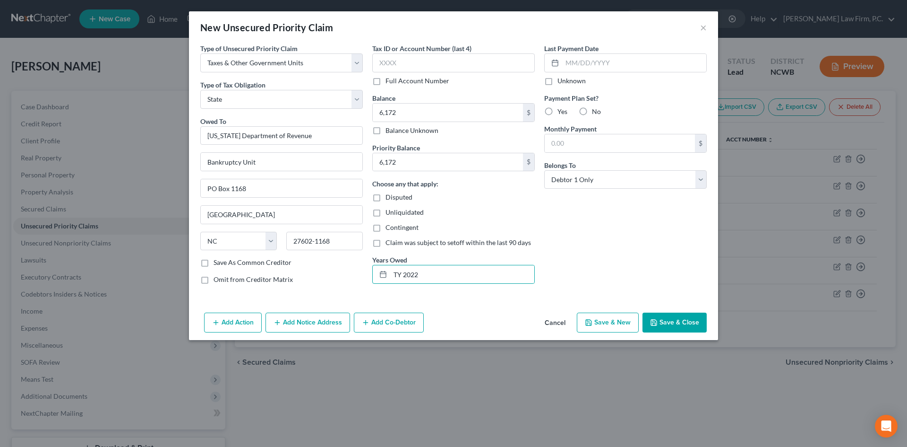
click at [592, 110] on label "No" at bounding box center [596, 111] width 9 height 9
click at [596, 110] on input "No" at bounding box center [599, 110] width 6 height 6
radio input "true"
click at [662, 319] on button "Save & Close" at bounding box center [675, 322] width 64 height 20
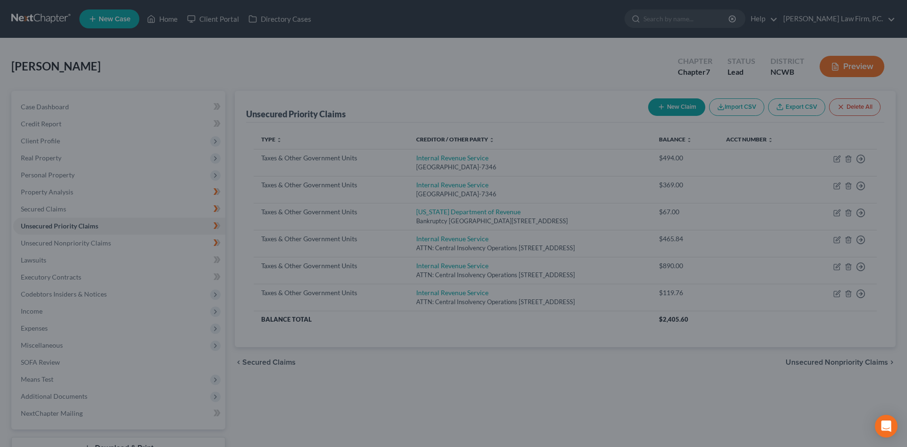
type input "6,172.00"
type input "0.00"
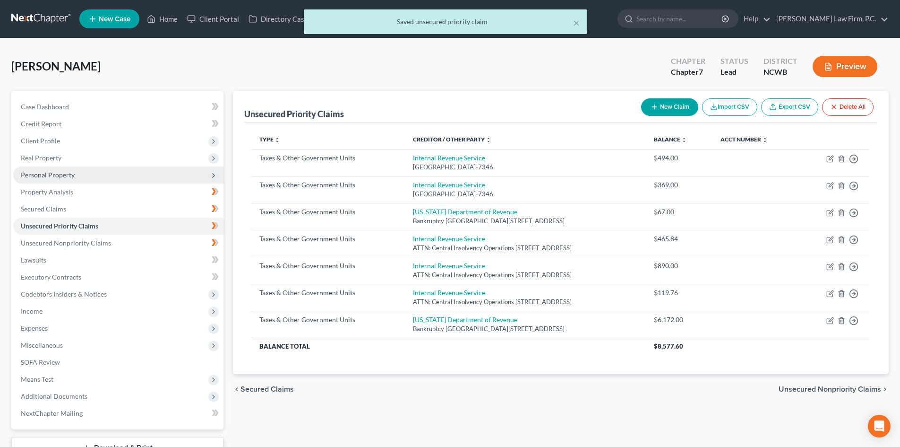
click at [41, 169] on span "Personal Property" at bounding box center [118, 174] width 210 height 17
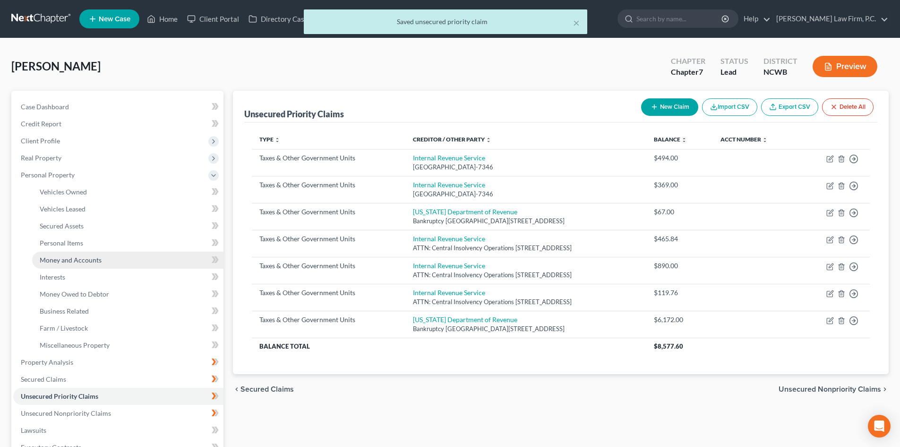
click at [58, 259] on span "Money and Accounts" at bounding box center [71, 260] width 62 height 8
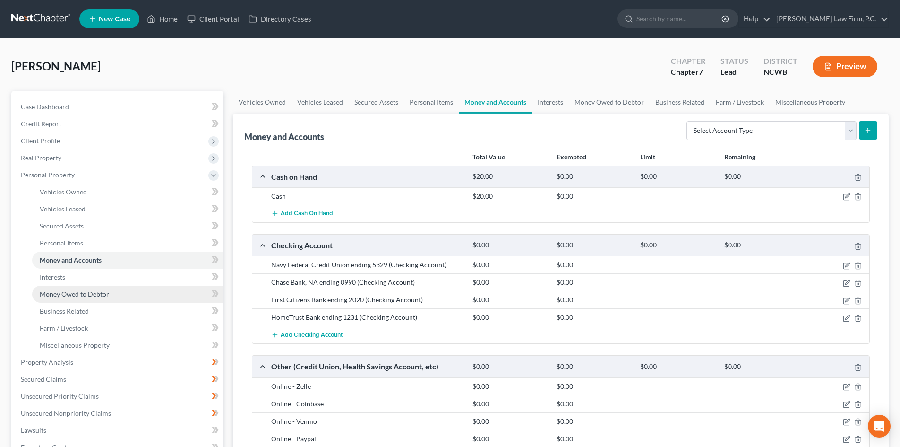
click at [69, 291] on span "Money Owed to Debtor" at bounding box center [74, 294] width 69 height 8
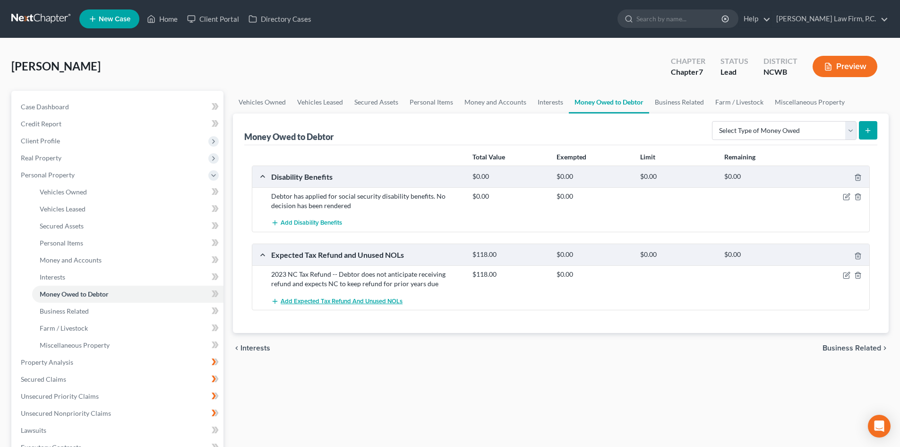
click at [349, 298] on span "Add Expected Tax Refund and Unused NOLs" at bounding box center [342, 301] width 122 height 8
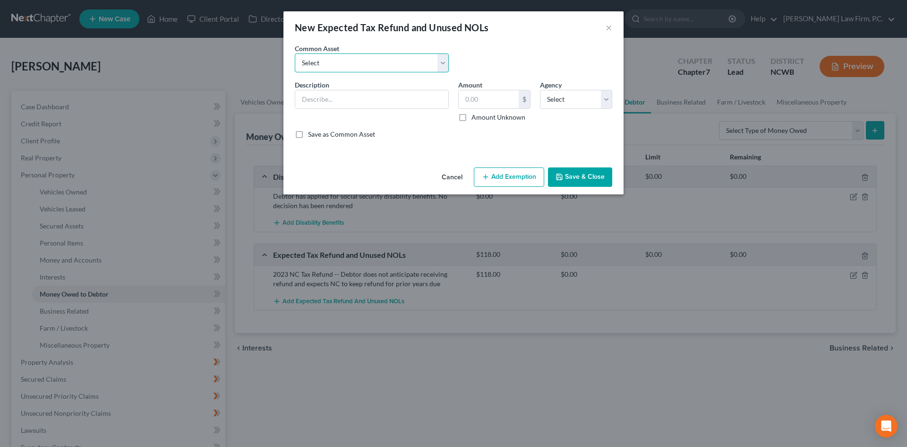
drag, startPoint x: 353, startPoint y: 63, endPoint x: 353, endPoint y: 68, distance: 5.2
click at [353, 63] on select "Select Expected 2020 NC Tax Refund Expected 2020 Tax Refund" at bounding box center [372, 62] width 154 height 19
select select "1"
click at [295, 53] on select "Select Expected 2020 NC Tax Refund Expected 2020 Tax Refund" at bounding box center [372, 62] width 154 height 19
type input "Expected 2020 Tax Refund"
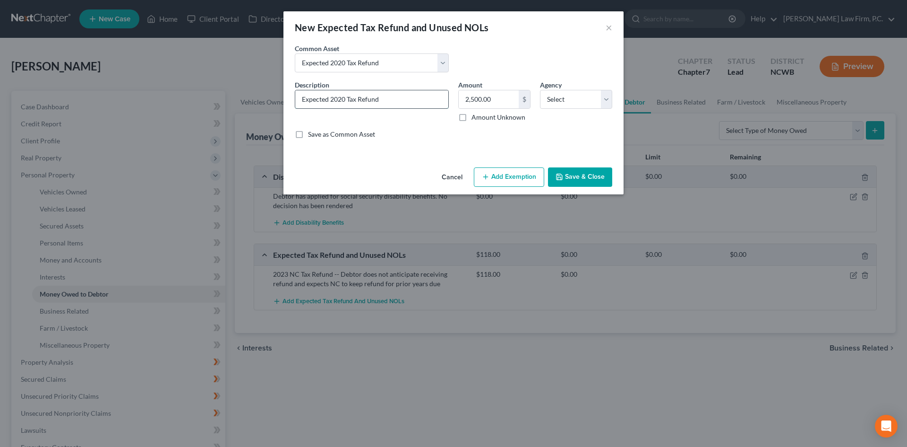
drag, startPoint x: 344, startPoint y: 98, endPoint x: 353, endPoint y: 98, distance: 9.5
click at [345, 98] on input "Expected 2020 Tax Refund" at bounding box center [371, 99] width 153 height 18
click at [399, 100] on input "Expected 2022 Tax Refund" at bounding box center [371, 99] width 153 height 18
click at [502, 95] on input "2,500.00" at bounding box center [489, 99] width 60 height 18
click at [592, 100] on select "Select Federal State Local" at bounding box center [576, 99] width 72 height 19
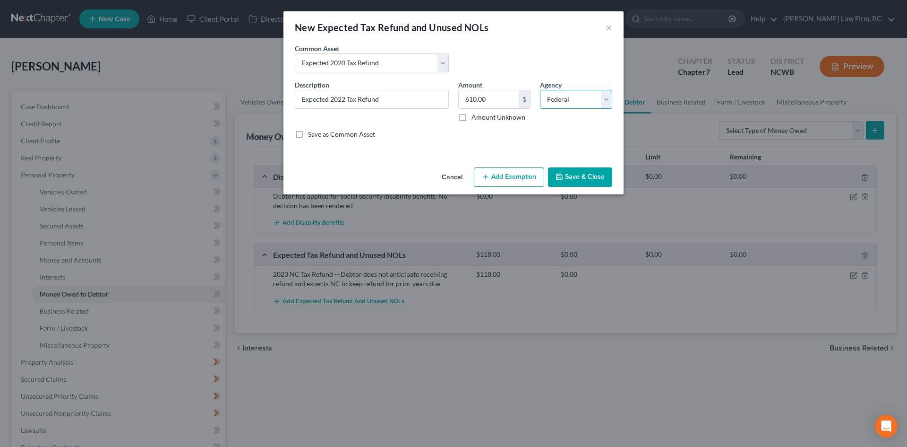
click at [540, 90] on select "Select Federal State Local" at bounding box center [576, 99] width 72 height 19
click at [571, 179] on button "Save & Close" at bounding box center [580, 177] width 64 height 20
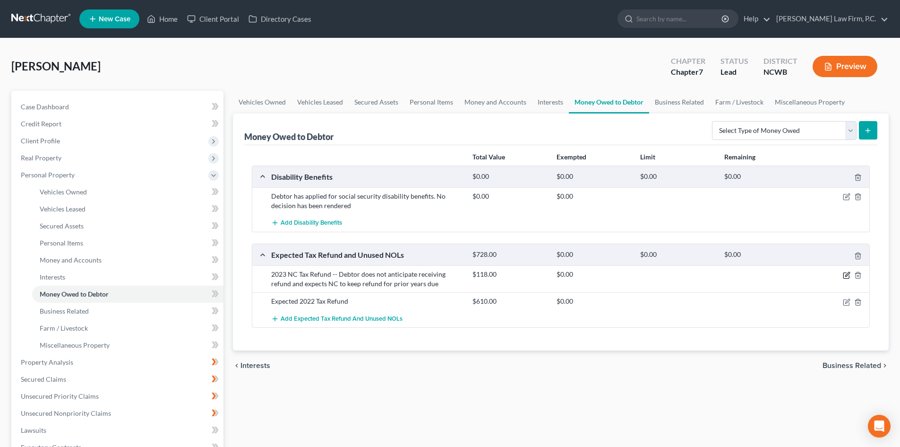
click at [843, 275] on icon "button" at bounding box center [846, 275] width 6 height 6
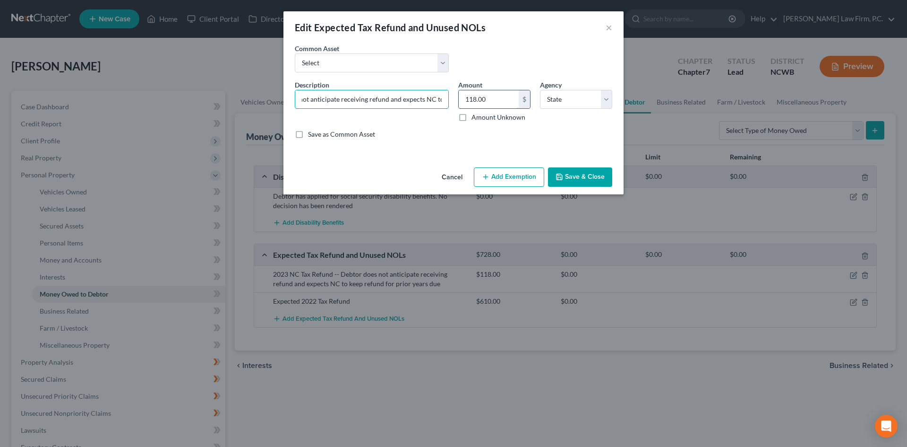
scroll to position [0, 198]
drag, startPoint x: 370, startPoint y: 98, endPoint x: 469, endPoint y: 107, distance: 99.2
click at [469, 107] on div "Description * 2023 NC Tax Refund -- Debtor does not anticipate receiving refund…" at bounding box center [453, 113] width 327 height 67
drag, startPoint x: 584, startPoint y: 178, endPoint x: 588, endPoint y: 184, distance: 7.2
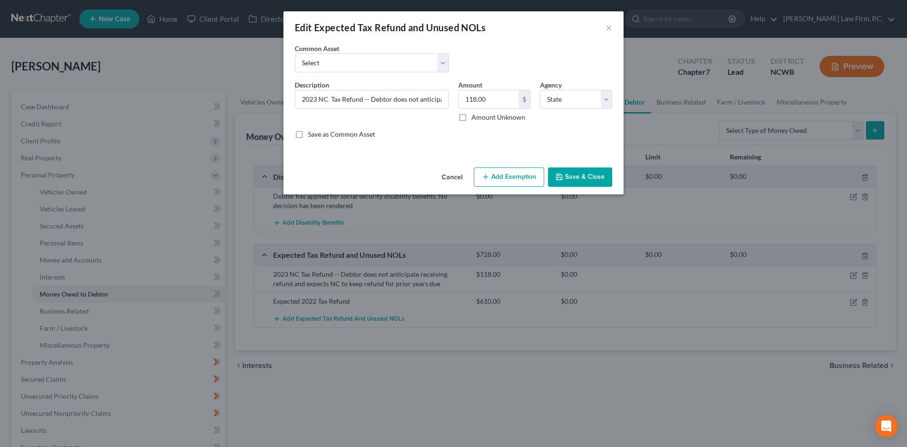
click at [585, 178] on button "Save & Close" at bounding box center [580, 177] width 64 height 20
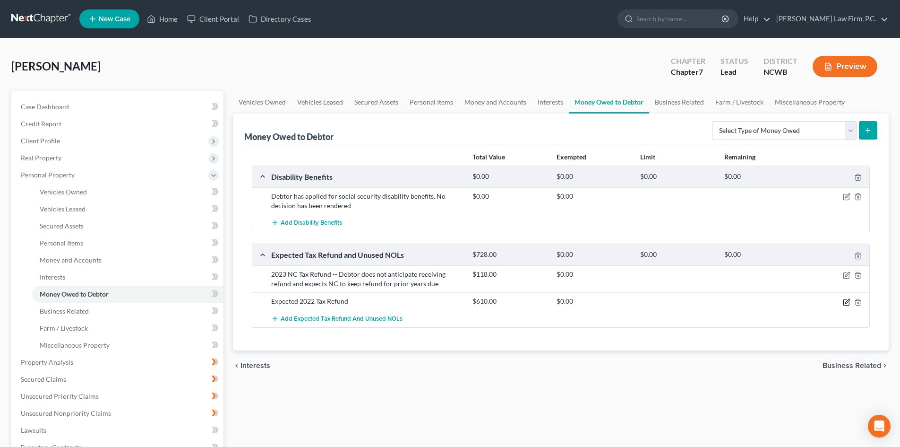
drag, startPoint x: 845, startPoint y: 299, endPoint x: 811, endPoint y: 300, distance: 34.5
click at [845, 300] on icon "button" at bounding box center [846, 302] width 6 height 6
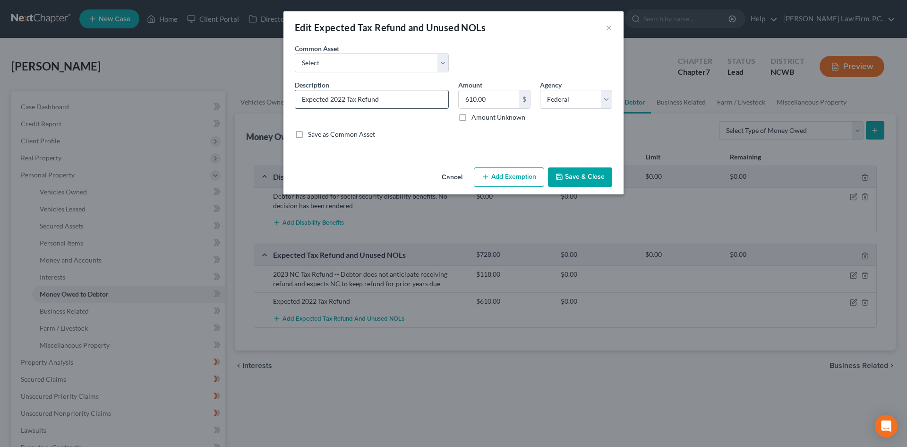
click at [396, 99] on input "Expected 2022 Tax Refund" at bounding box center [371, 99] width 153 height 18
paste input "Debtor does not anticipate receiving refund and expects NC to keep refund for p…"
click at [345, 53] on select "Select Expected 2020 NC Tax Refund Expected 2020 Tax Refund" at bounding box center [372, 62] width 154 height 19
click at [553, 138] on div "Save as Common Asset" at bounding box center [454, 133] width 318 height 9
click at [587, 174] on button "Save & Close" at bounding box center [580, 177] width 64 height 20
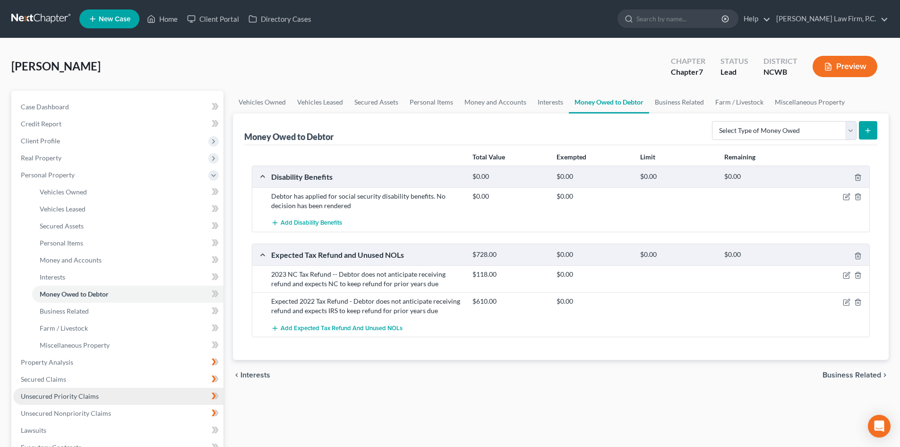
click at [64, 402] on link "Unsecured Priority Claims" at bounding box center [118, 395] width 210 height 17
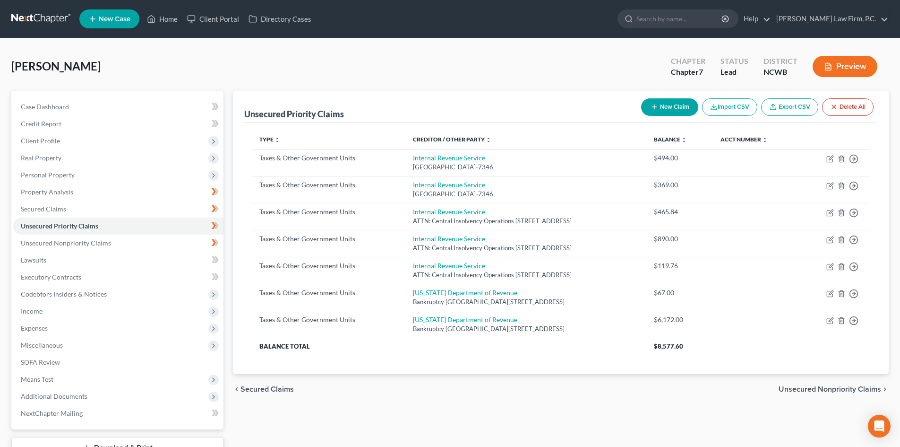
click at [653, 103] on icon "button" at bounding box center [655, 107] width 8 height 8
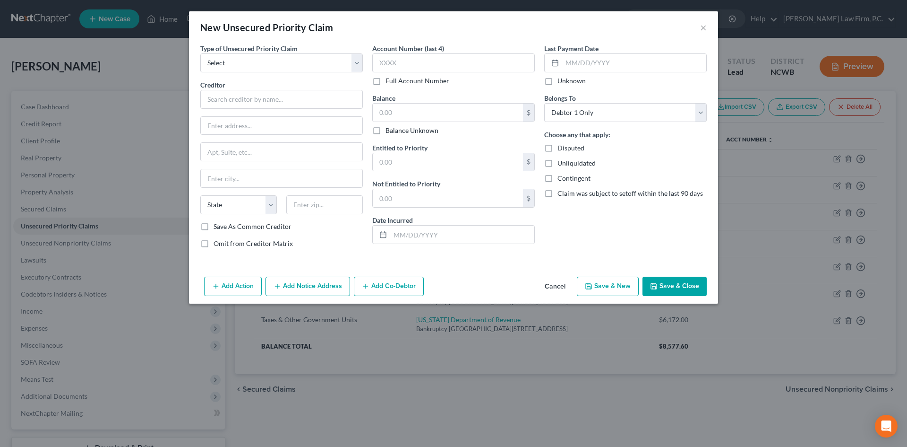
click at [555, 287] on button "Cancel" at bounding box center [555, 286] width 36 height 19
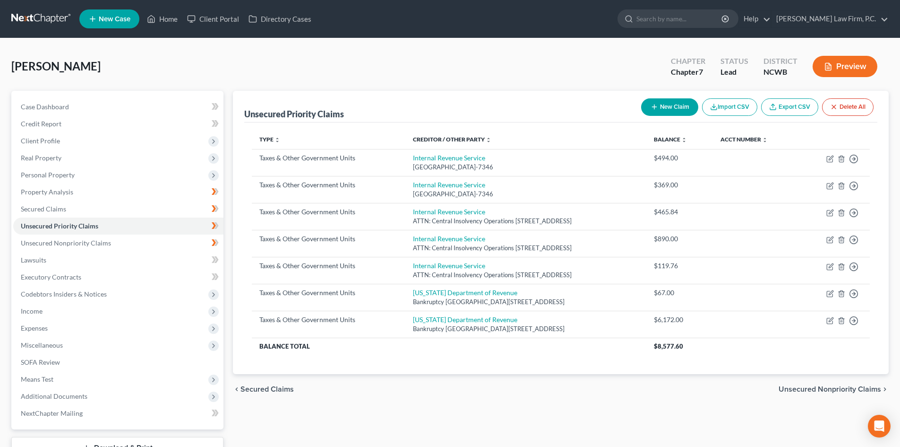
click at [663, 108] on button "New Claim" at bounding box center [669, 106] width 57 height 17
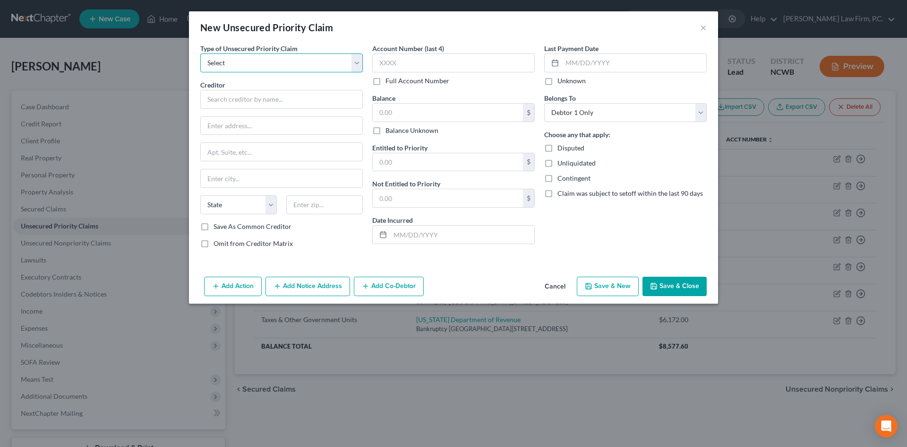
click at [284, 67] on select "Select Taxes & Other Government Units Domestic Support Obligations Extensions o…" at bounding box center [281, 62] width 163 height 19
click at [200, 53] on select "Select Taxes & Other Government Units Domestic Support Obligations Extensions o…" at bounding box center [281, 62] width 163 height 19
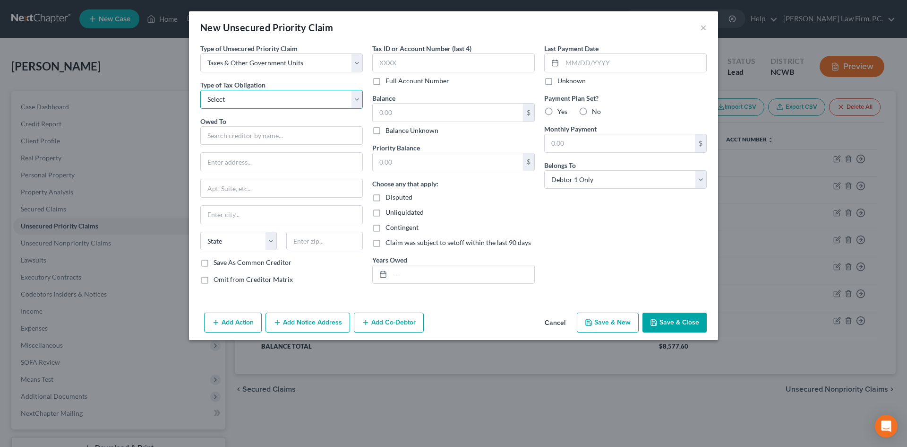
click at [276, 95] on select "Select Federal City State Franchise Tax Board Other" at bounding box center [281, 99] width 163 height 19
click at [200, 90] on select "Select Federal City State Franchise Tax Board Other" at bounding box center [281, 99] width 163 height 19
click at [272, 131] on input "text" at bounding box center [281, 135] width 163 height 19
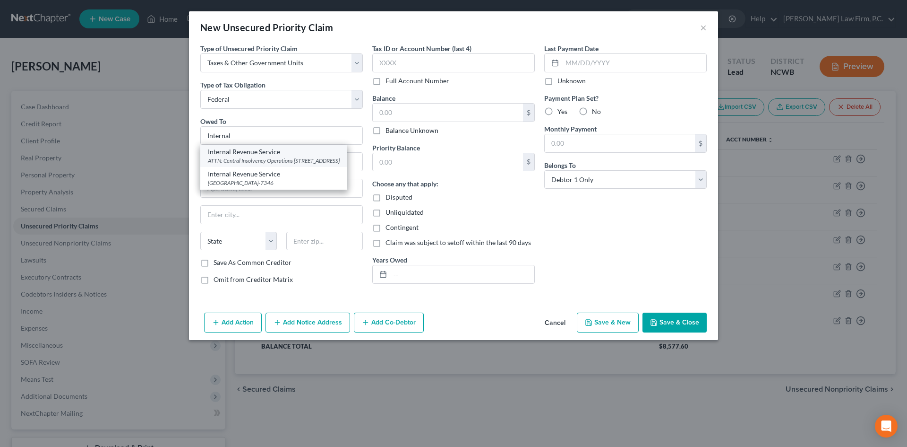
click at [263, 155] on div "Internal Revenue Service" at bounding box center [274, 151] width 132 height 9
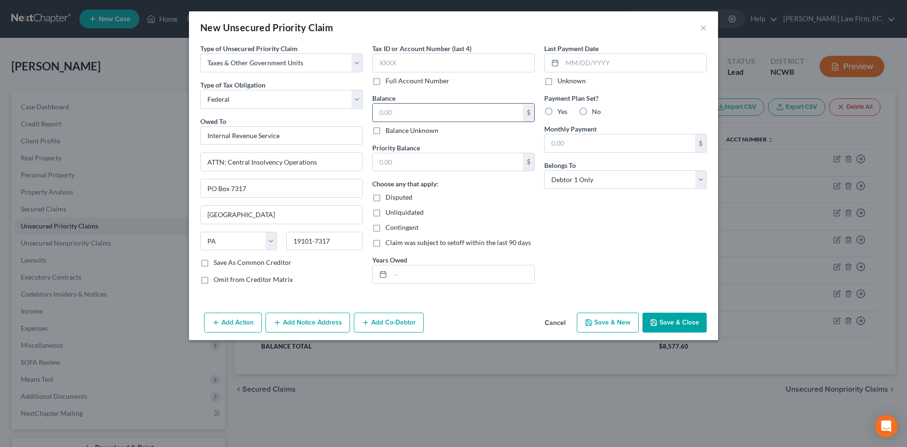
click at [404, 107] on input "text" at bounding box center [448, 112] width 150 height 18
click at [410, 276] on input "text" at bounding box center [462, 274] width 144 height 18
click at [592, 110] on label "No" at bounding box center [596, 111] width 9 height 9
click at [596, 110] on input "No" at bounding box center [599, 110] width 6 height 6
click at [658, 317] on button "Save & Close" at bounding box center [675, 322] width 64 height 20
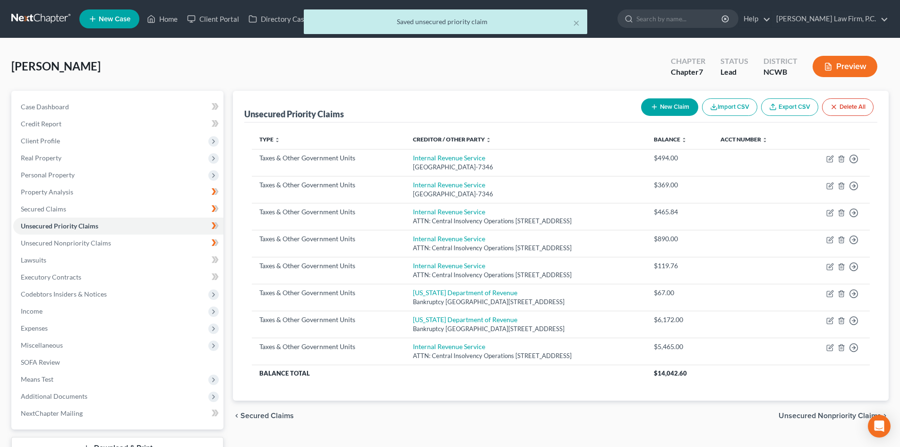
click at [662, 107] on button "New Claim" at bounding box center [669, 106] width 57 height 17
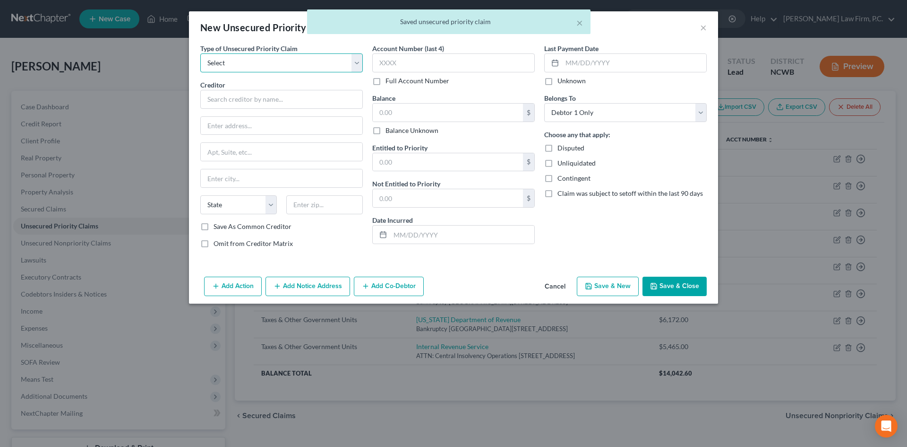
click at [260, 56] on select "Select Taxes & Other Government Units Domestic Support Obligations Extensions o…" at bounding box center [281, 62] width 163 height 19
click at [200, 53] on select "Select Taxes & Other Government Units Domestic Support Obligations Extensions o…" at bounding box center [281, 62] width 163 height 19
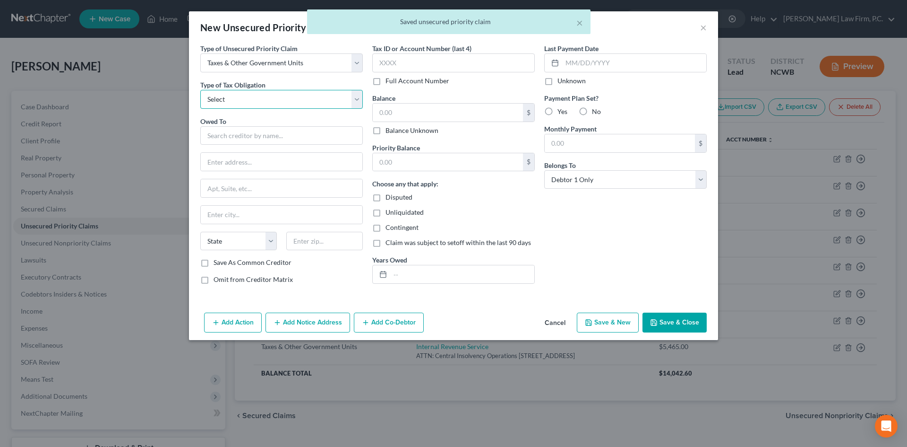
click at [250, 94] on select "Select Federal City State Franchise Tax Board Other" at bounding box center [281, 99] width 163 height 19
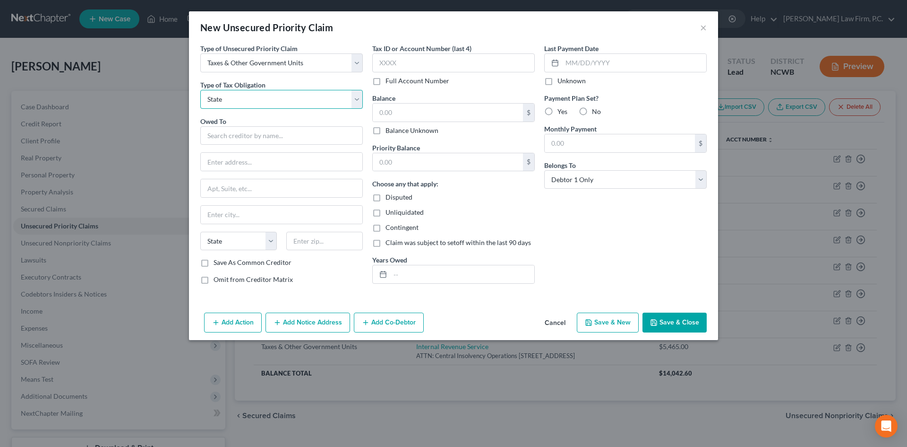
click at [200, 90] on select "Select Federal City State Franchise Tax Board Other" at bounding box center [281, 99] width 163 height 19
click at [247, 134] on input "text" at bounding box center [281, 135] width 163 height 19
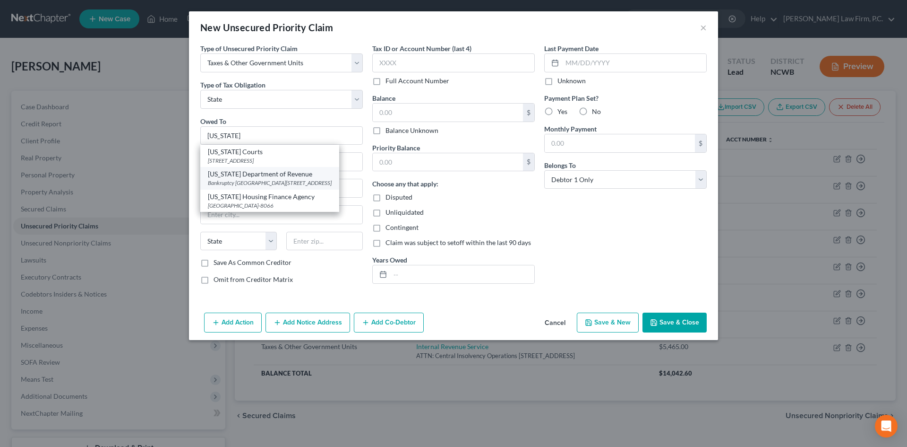
click at [281, 176] on div "[US_STATE] Department of Revenue" at bounding box center [270, 173] width 124 height 9
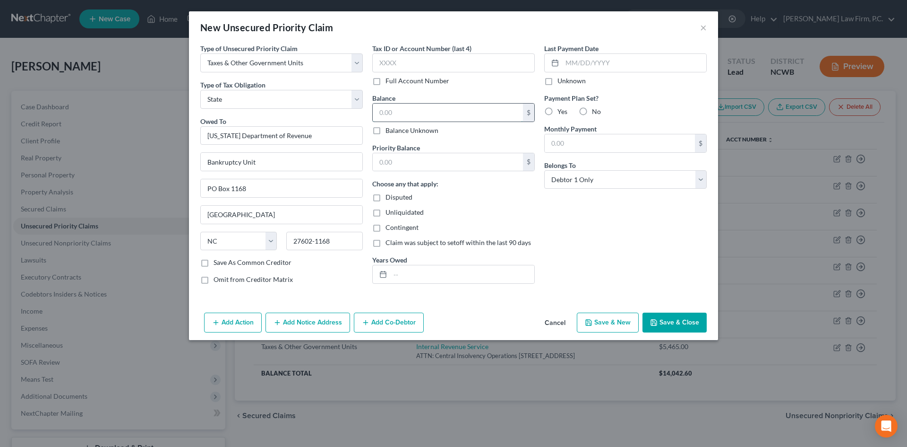
click at [395, 107] on input "text" at bounding box center [448, 112] width 150 height 18
click at [404, 275] on input "text" at bounding box center [462, 274] width 144 height 18
click at [591, 109] on div "No" at bounding box center [590, 111] width 22 height 9
click at [592, 110] on label "No" at bounding box center [596, 111] width 9 height 9
click at [596, 110] on input "No" at bounding box center [599, 110] width 6 height 6
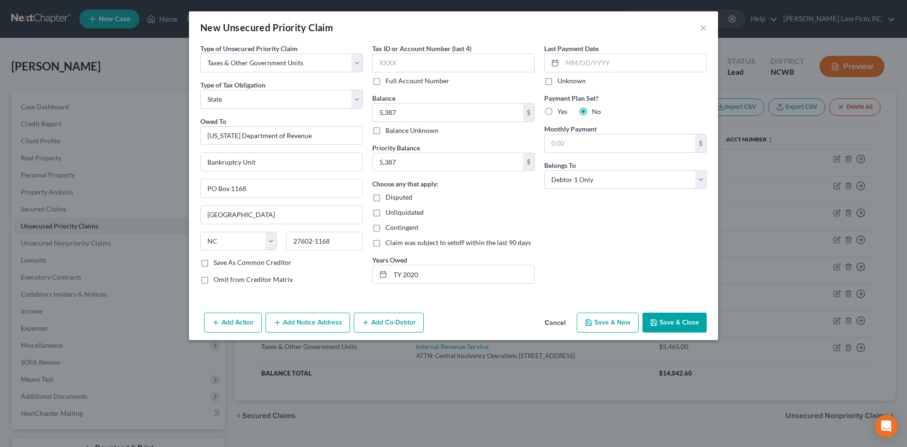
click at [677, 321] on button "Save & Close" at bounding box center [675, 322] width 64 height 20
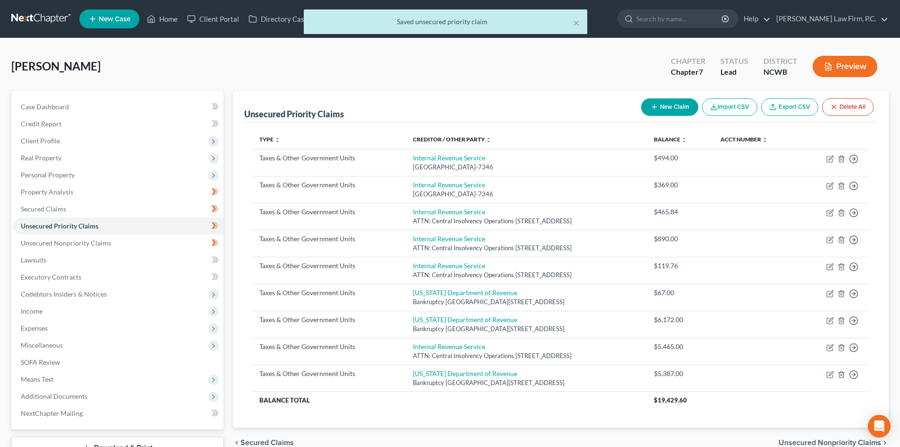
click at [843, 60] on button "Preview" at bounding box center [845, 66] width 65 height 21
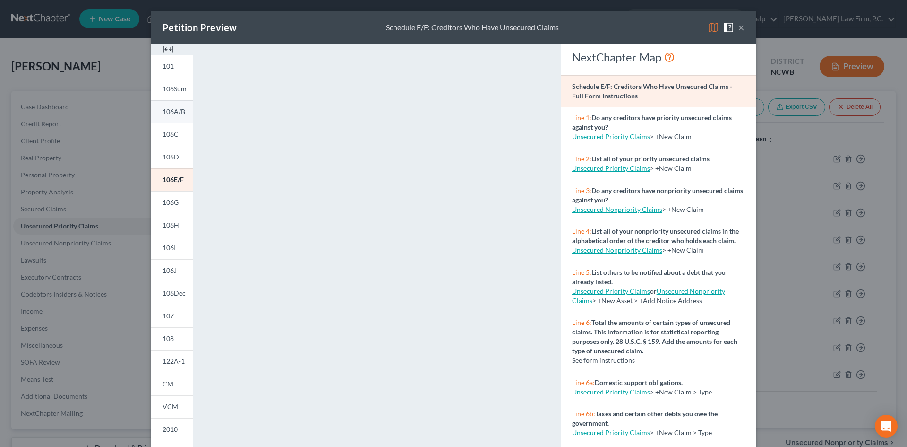
click at [178, 115] on span "106A/B" at bounding box center [174, 111] width 23 height 8
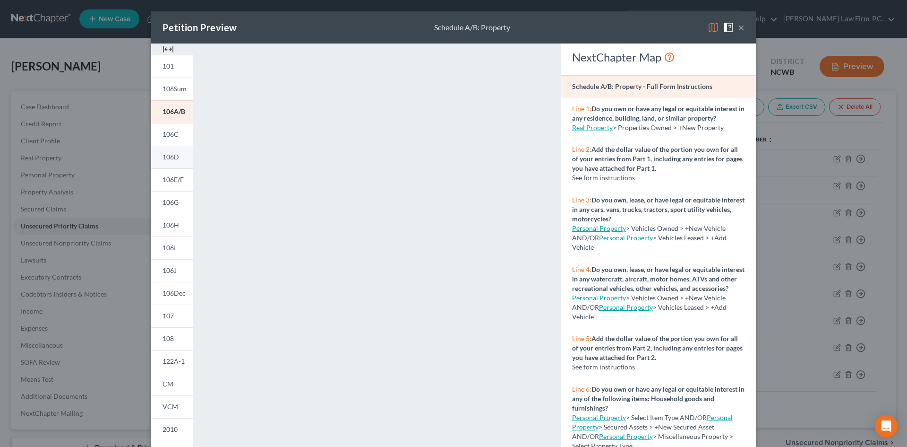
click at [163, 159] on span "106D" at bounding box center [171, 157] width 17 height 8
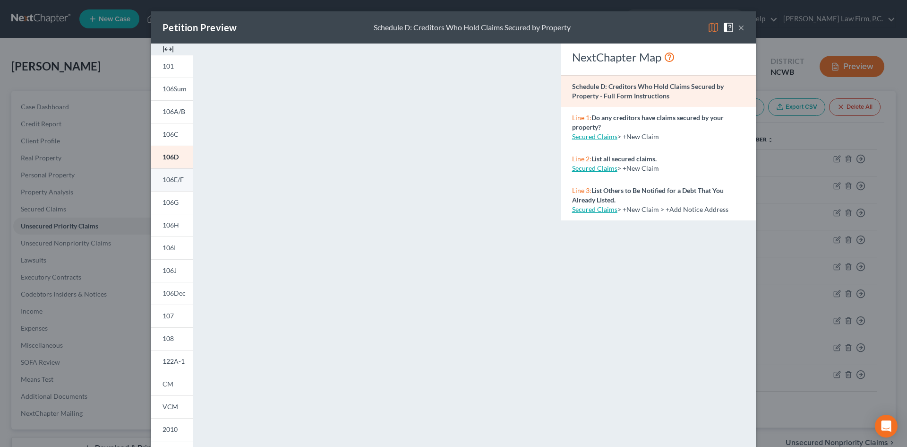
click at [165, 182] on span "106E/F" at bounding box center [173, 179] width 21 height 8
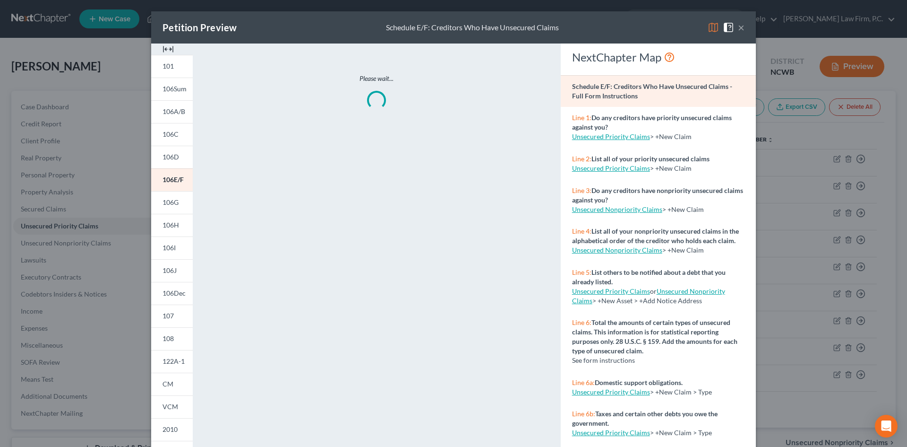
click at [738, 29] on button "×" at bounding box center [741, 27] width 7 height 11
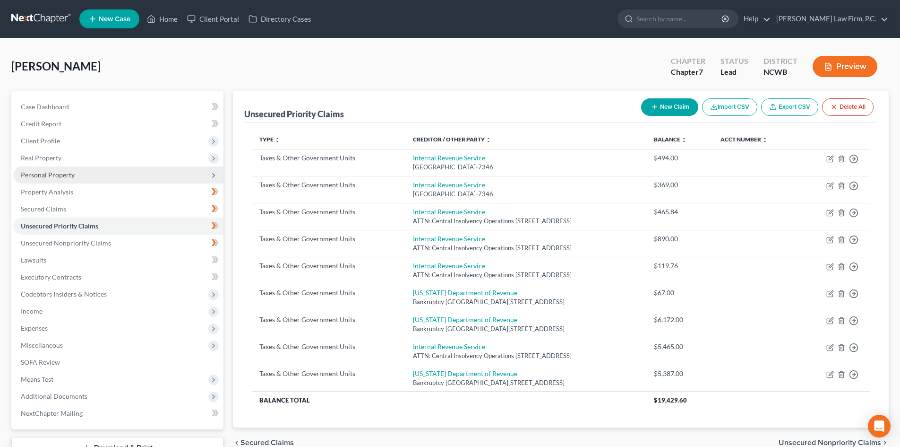
click at [67, 178] on span "Personal Property" at bounding box center [48, 175] width 54 height 8
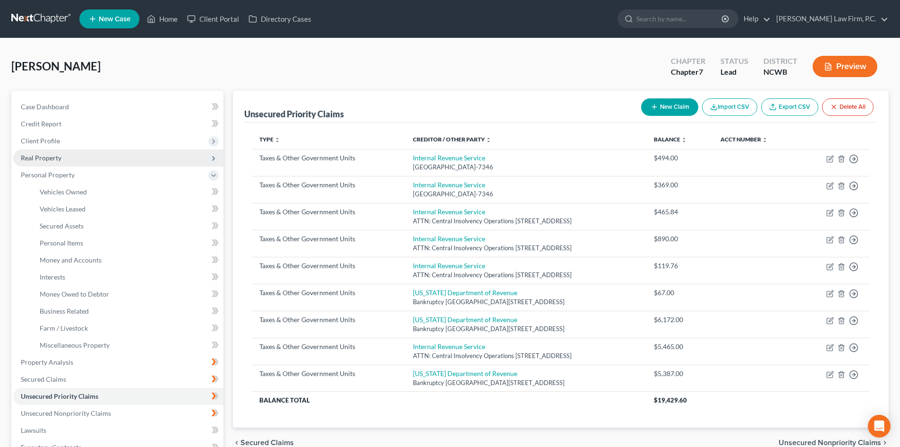
click at [53, 155] on span "Real Property" at bounding box center [41, 158] width 41 height 8
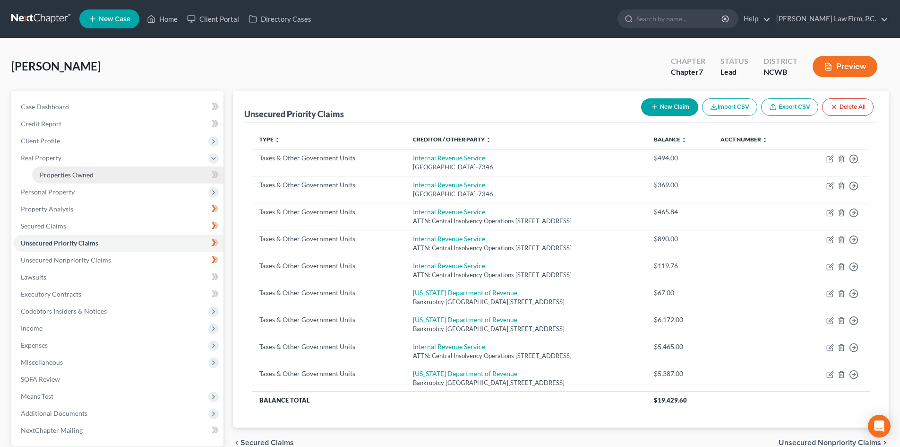
click at [77, 176] on span "Properties Owned" at bounding box center [67, 175] width 54 height 8
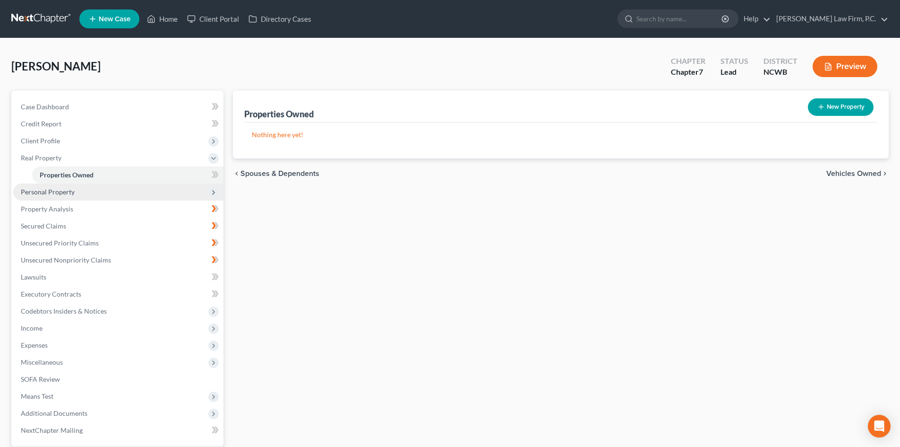
click at [73, 189] on span "Personal Property" at bounding box center [48, 192] width 54 height 8
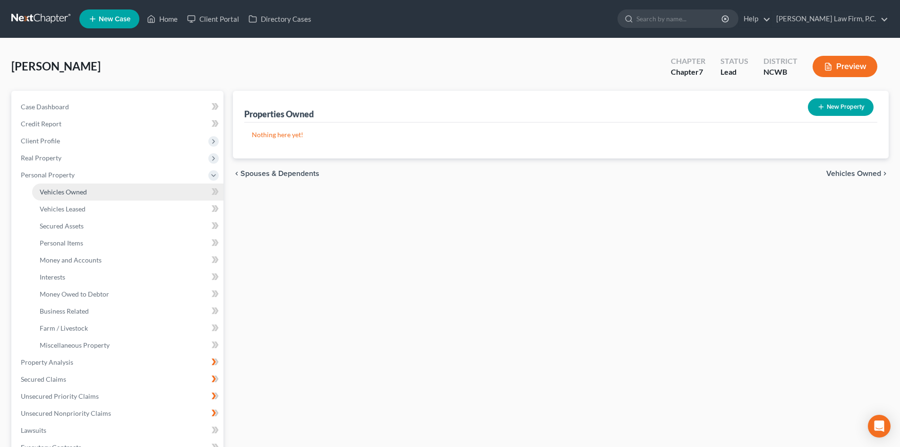
click at [82, 197] on link "Vehicles Owned" at bounding box center [127, 191] width 191 height 17
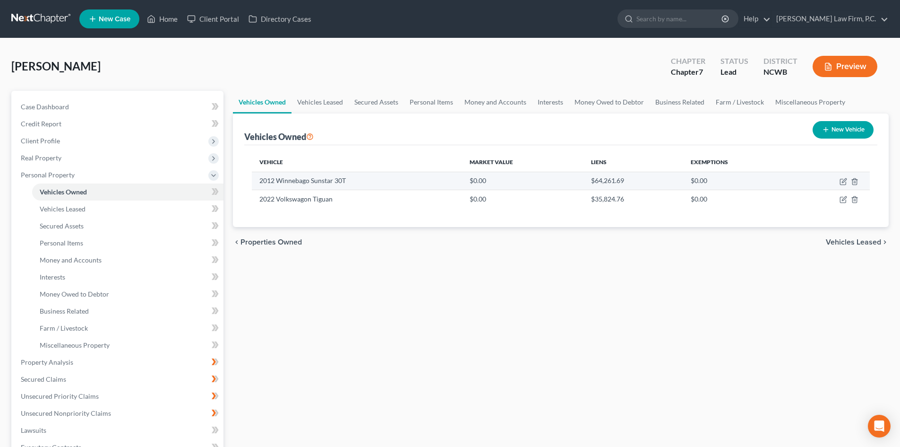
click at [839, 180] on td at bounding box center [830, 181] width 78 height 18
click at [844, 181] on icon "button" at bounding box center [844, 182] width 8 height 8
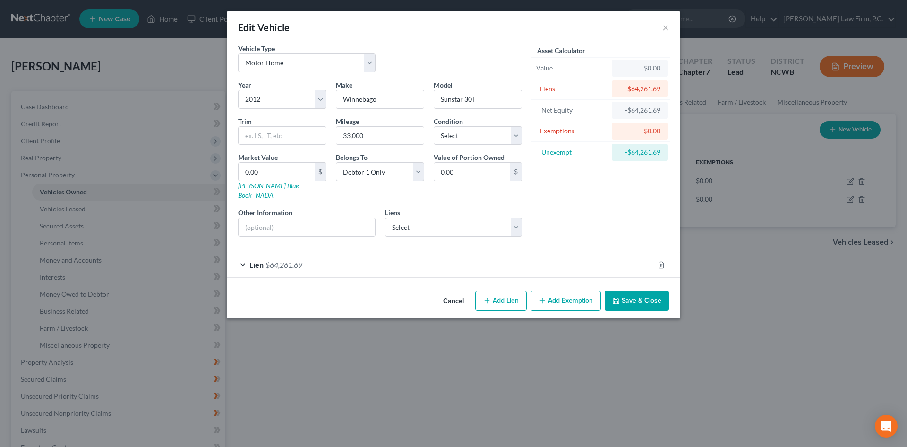
click at [245, 252] on div "Lien $64,261.69" at bounding box center [440, 264] width 427 height 25
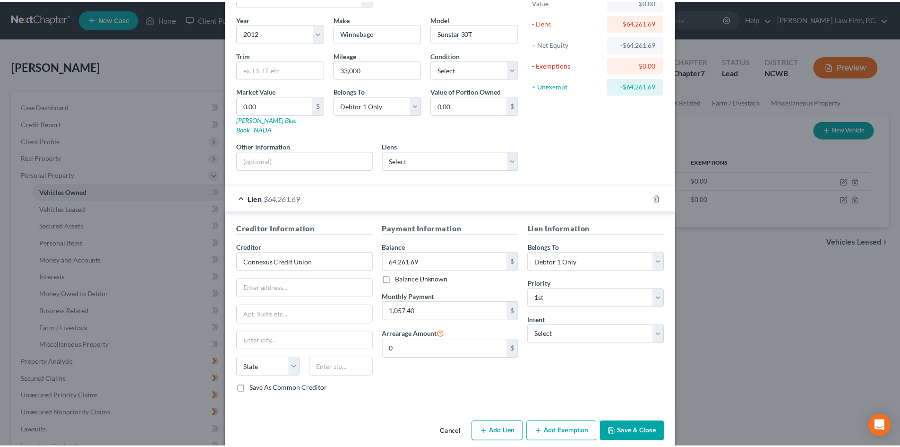
scroll to position [70, 0]
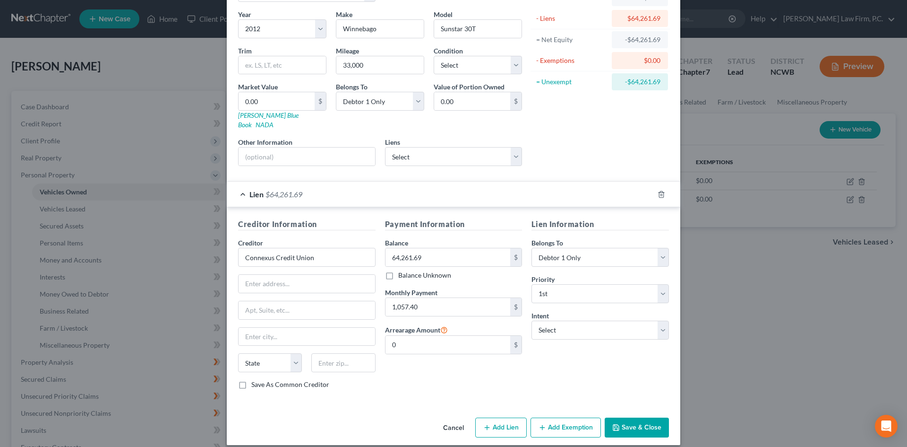
click at [448, 418] on button "Cancel" at bounding box center [454, 427] width 36 height 19
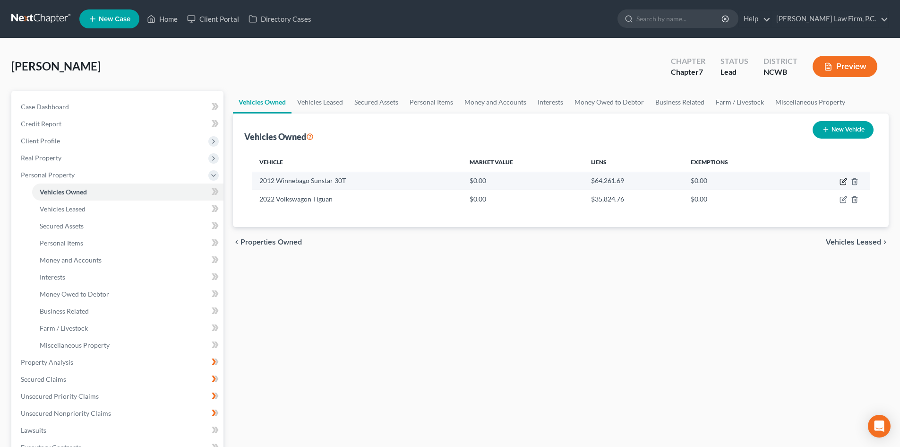
click at [841, 178] on icon "button" at bounding box center [844, 182] width 8 height 8
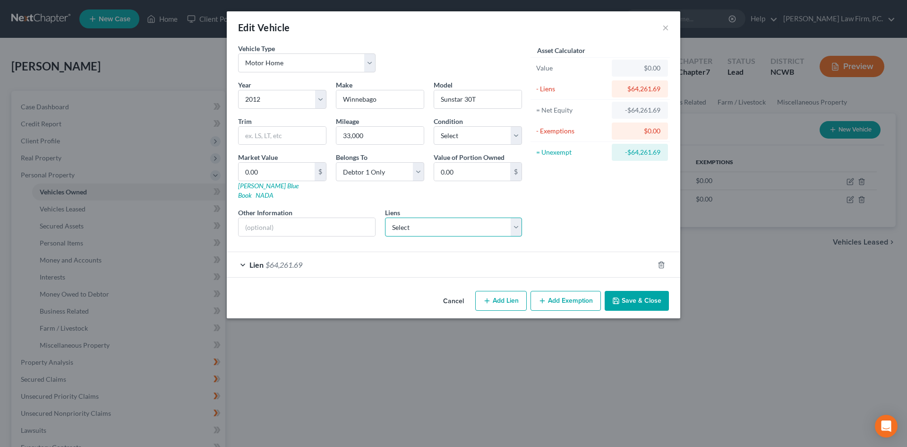
click at [435, 217] on select "Select [PERSON_NAME] & [PERSON_NAME] - $13,041.66" at bounding box center [454, 226] width 138 height 19
click at [344, 218] on input "text" at bounding box center [307, 227] width 137 height 18
click at [451, 292] on button "Cancel" at bounding box center [454, 301] width 36 height 19
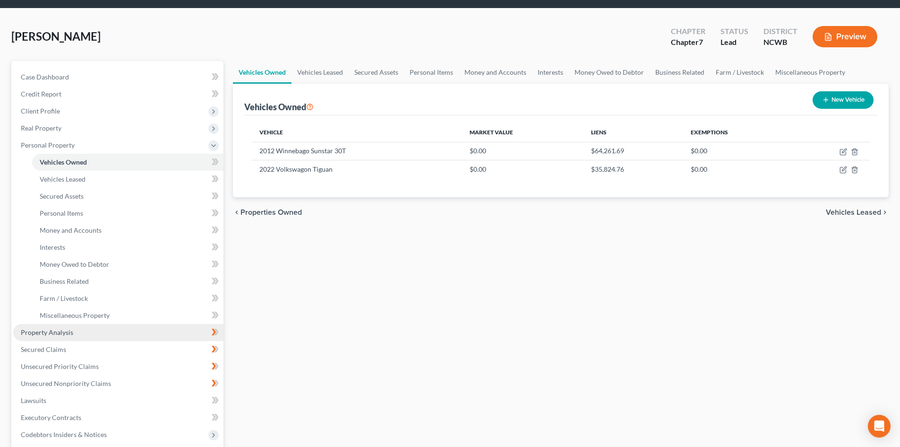
scroll to position [236, 0]
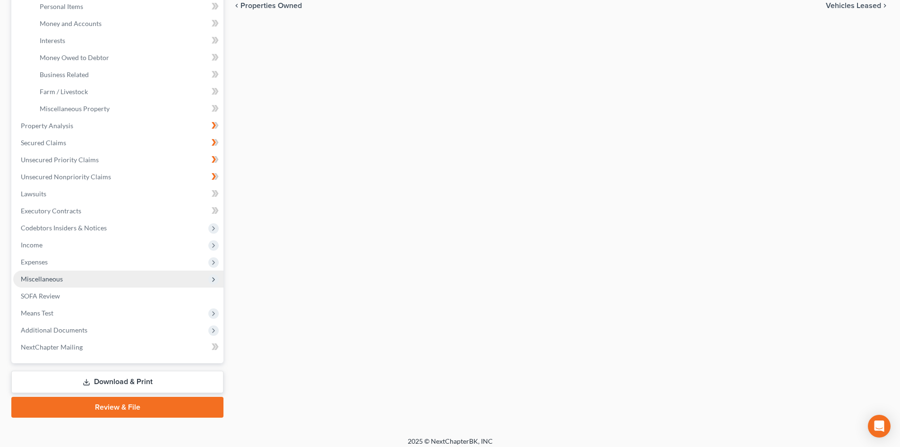
click at [63, 279] on span "Miscellaneous" at bounding box center [118, 278] width 210 height 17
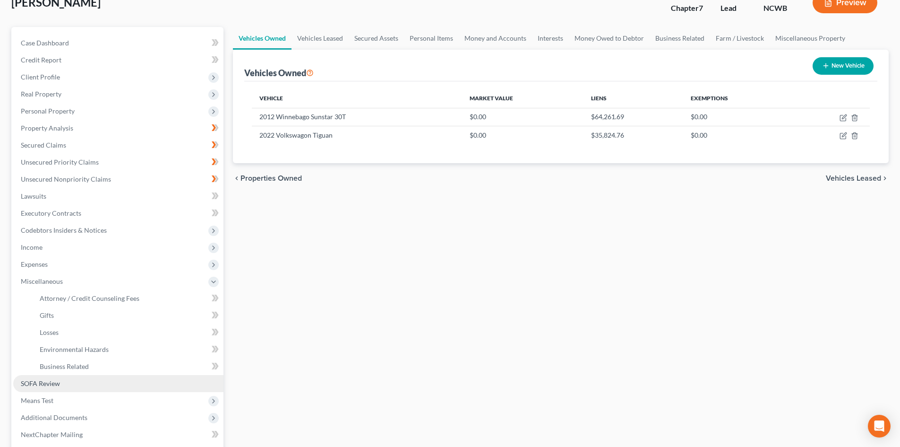
scroll to position [63, 0]
click at [69, 382] on link "SOFA Review" at bounding box center [118, 383] width 210 height 17
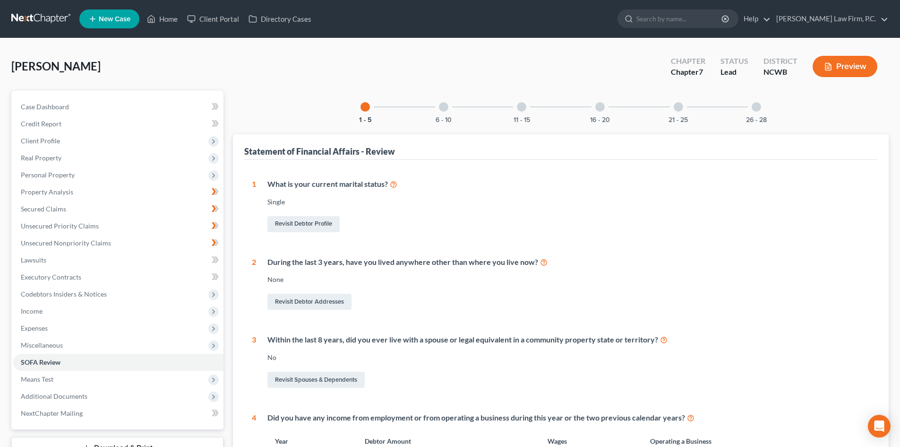
click at [604, 103] on div "16 - 20" at bounding box center [600, 107] width 32 height 32
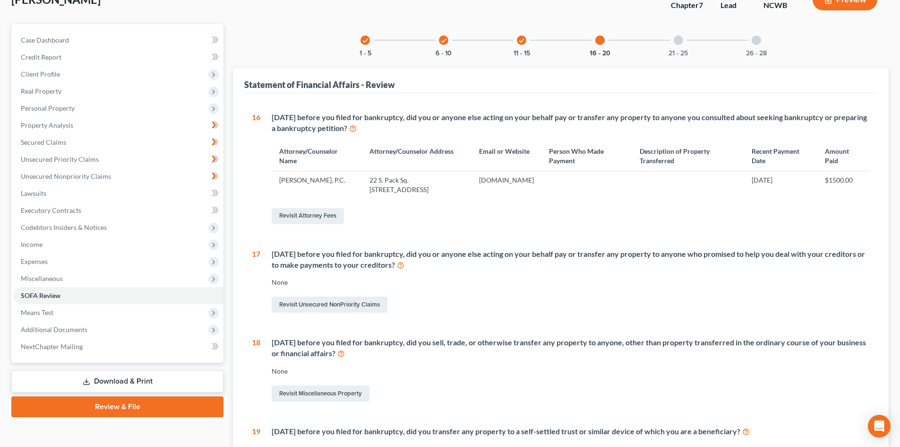
scroll to position [14, 0]
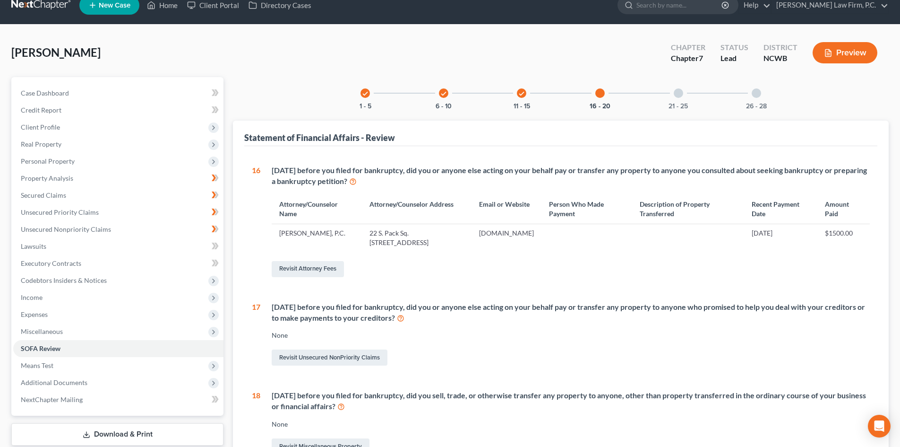
click at [522, 92] on icon "check" at bounding box center [521, 93] width 7 height 7
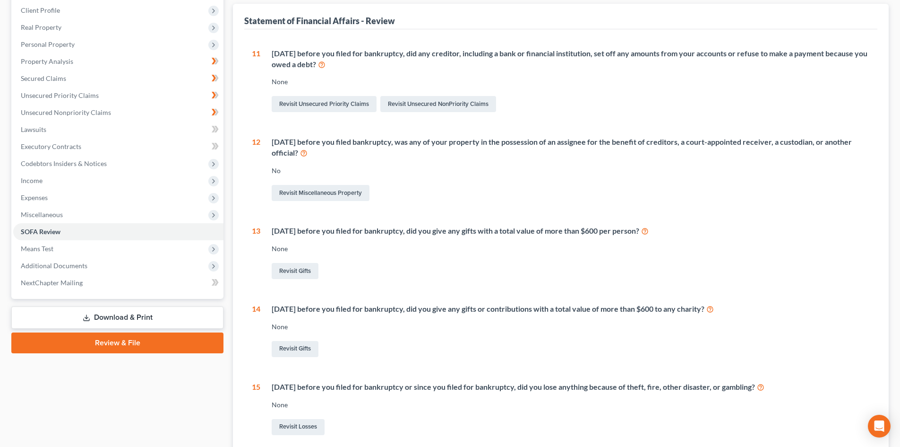
scroll to position [108, 0]
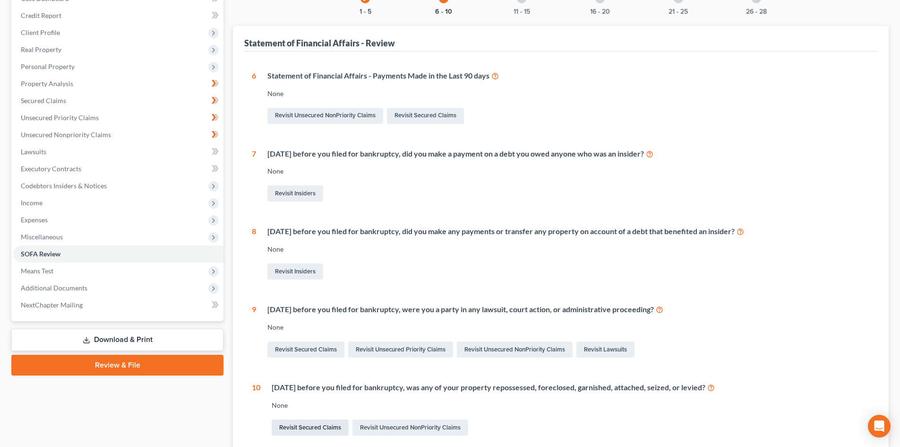
click at [332, 429] on link "Revisit Secured Claims" at bounding box center [310, 427] width 77 height 16
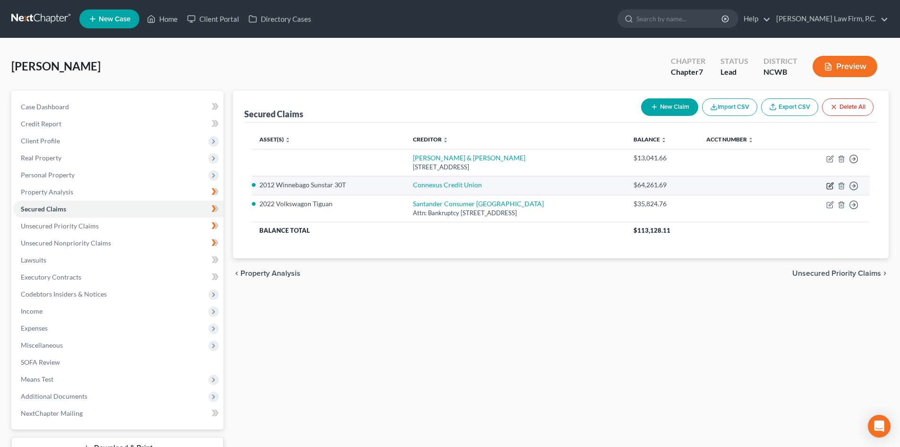
click at [831, 182] on icon "button" at bounding box center [830, 186] width 8 height 8
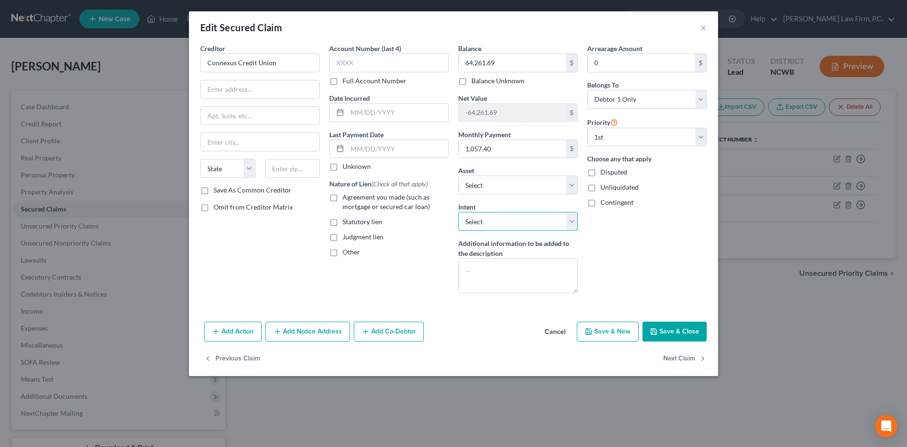
click at [505, 223] on select "Select Surrender Redeem Reaffirm Avoid Other" at bounding box center [518, 221] width 120 height 19
click at [458, 212] on select "Select Surrender Redeem Reaffirm Avoid Other" at bounding box center [518, 221] width 120 height 19
click at [343, 198] on label "Agreement you made (such as mortgage or secured car loan)" at bounding box center [396, 201] width 106 height 19
click at [346, 198] on input "Agreement you made (such as mortgage or secured car loan)" at bounding box center [349, 195] width 6 height 6
drag, startPoint x: 289, startPoint y: 66, endPoint x: 188, endPoint y: 67, distance: 101.1
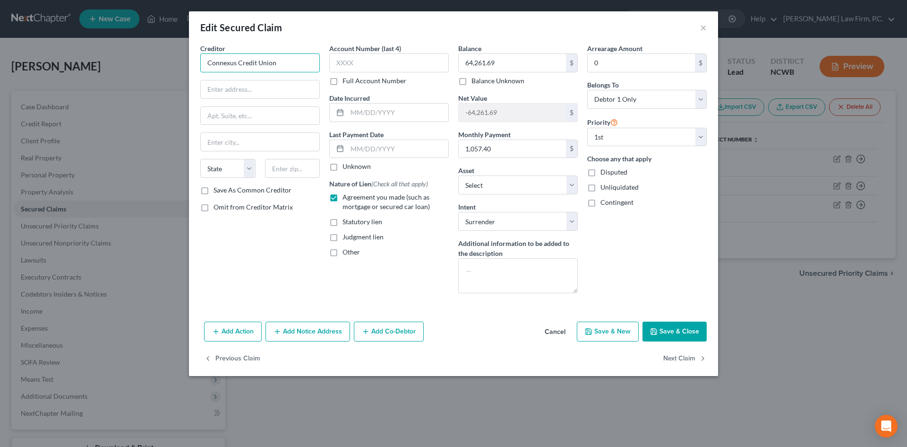
click at [189, 67] on div "Edit Secured Claim × Creditor * Connexus Credit Union State [US_STATE] AK AR AZ…" at bounding box center [453, 223] width 907 height 447
click at [228, 110] on input "text" at bounding box center [260, 116] width 119 height 18
paste input "[STREET_ADDRESS]"
click at [276, 162] on input "text" at bounding box center [292, 168] width 55 height 19
click at [287, 168] on input "544401" at bounding box center [292, 168] width 55 height 19
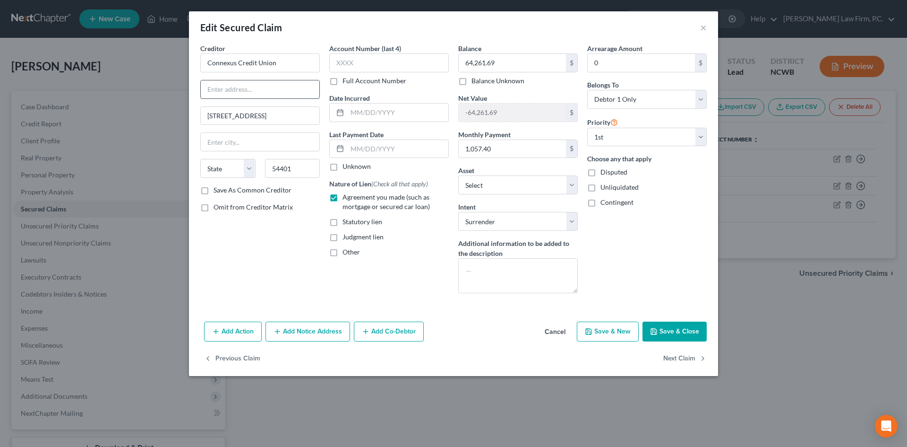
click at [228, 82] on input "text" at bounding box center [260, 89] width 119 height 18
click at [573, 189] on select "Select Other Multiple Assets Navy Federal Credit Union ending 5329 (Checking Ac…" at bounding box center [518, 184] width 120 height 19
click at [221, 329] on button "Add Action" at bounding box center [233, 331] width 58 height 20
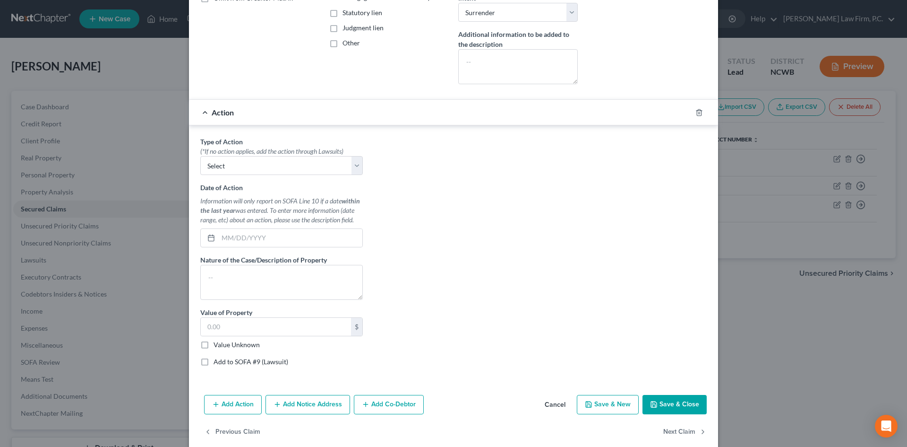
scroll to position [223, 0]
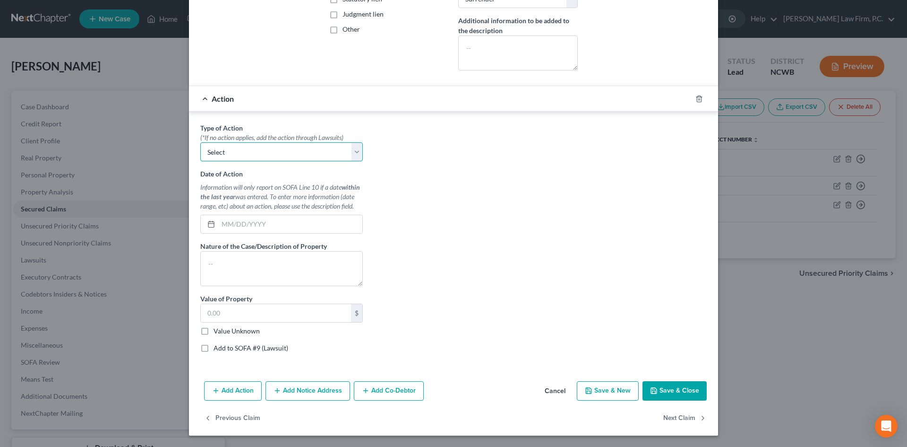
click at [353, 156] on select "Select Repossession Garnishment Foreclosure Personal Injury Attached, Seized, O…" at bounding box center [281, 151] width 163 height 19
click at [200, 142] on select "Select Repossession Garnishment Foreclosure Personal Injury Attached, Seized, O…" at bounding box center [281, 151] width 163 height 19
click at [232, 224] on input "text" at bounding box center [290, 224] width 144 height 18
click at [273, 266] on textarea at bounding box center [281, 268] width 163 height 35
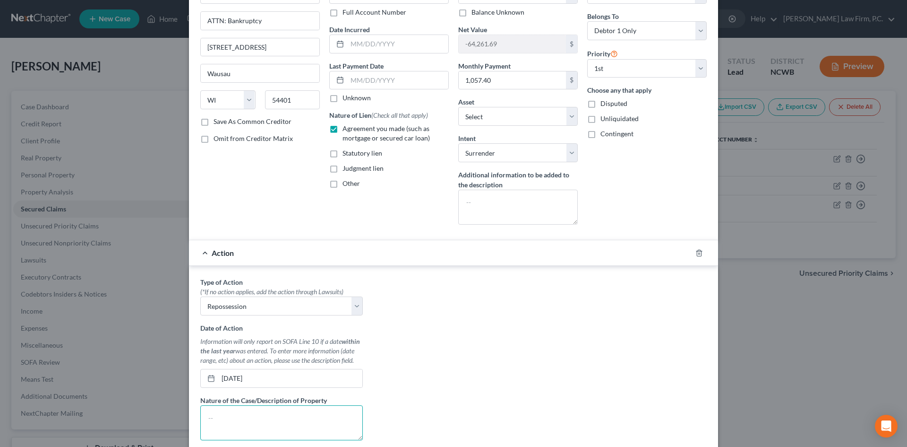
scroll to position [0, 0]
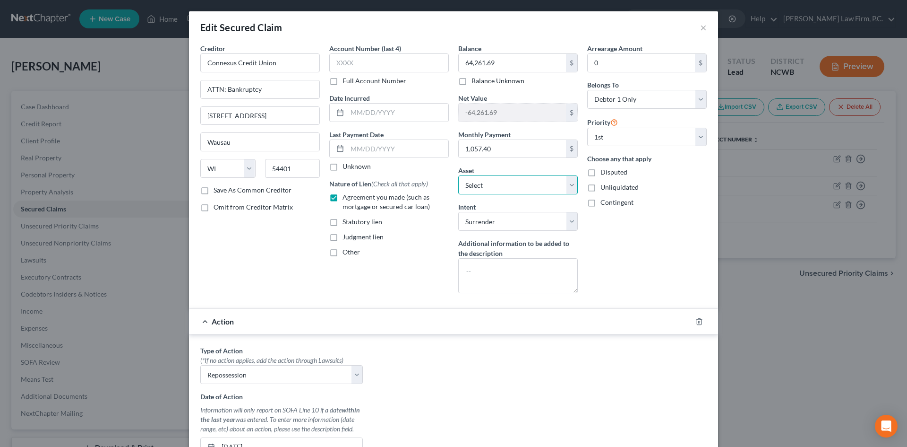
click at [459, 182] on select "Select Other Multiple Assets Navy Federal Credit Union ending 5329 (Checking Ac…" at bounding box center [518, 184] width 120 height 19
click at [458, 175] on select "Select Other Multiple Assets Navy Federal Credit Union ending 5329 (Checking Ac…" at bounding box center [518, 184] width 120 height 19
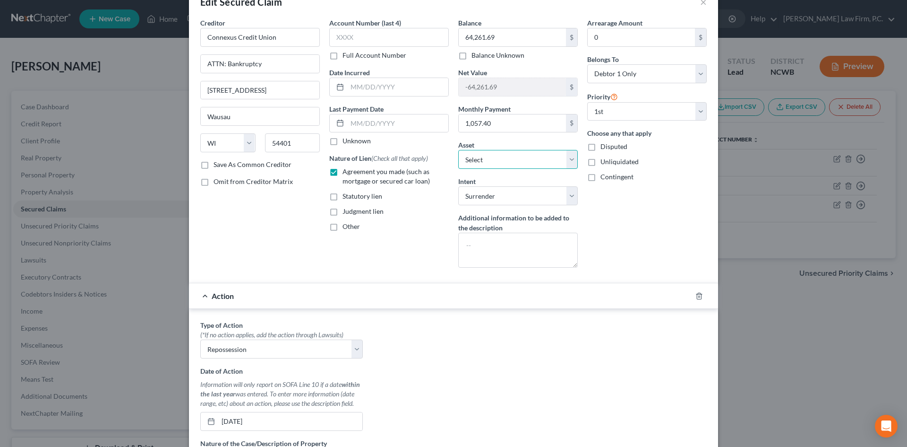
scroll to position [189, 0]
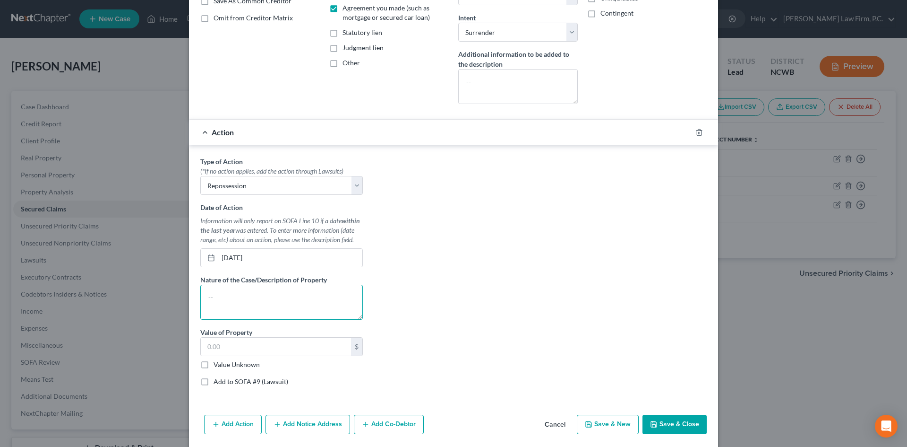
click at [250, 291] on textarea at bounding box center [281, 301] width 163 height 35
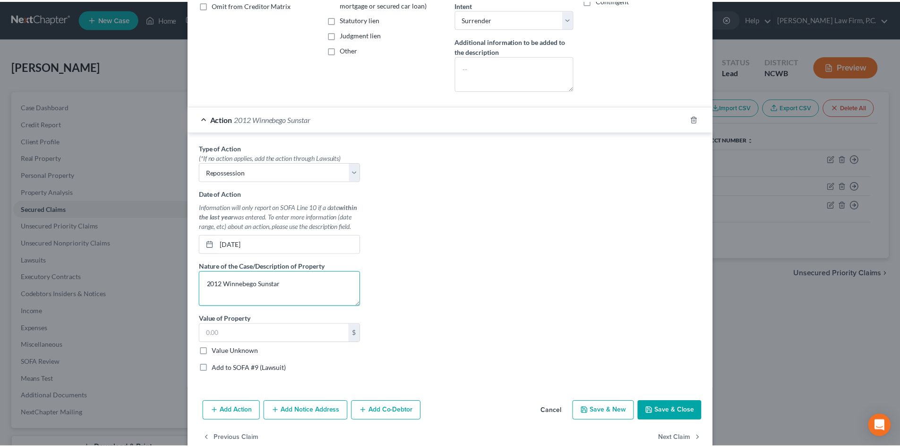
scroll to position [223, 0]
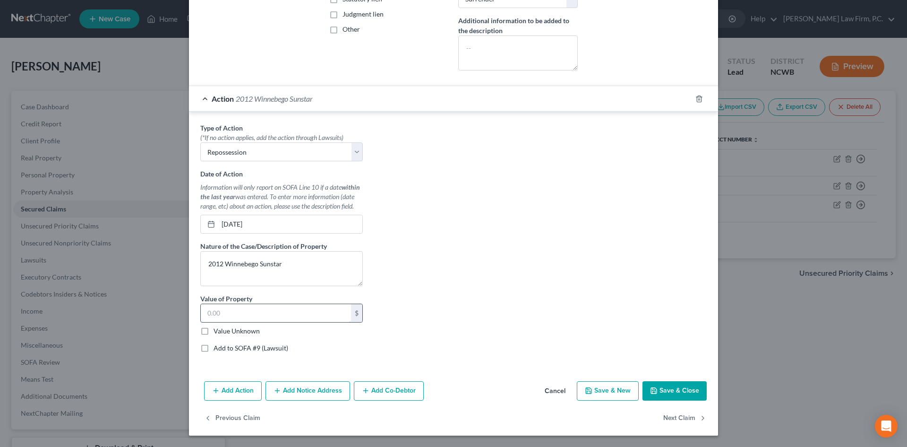
click at [238, 315] on input "text" at bounding box center [276, 313] width 150 height 18
drag, startPoint x: 206, startPoint y: 348, endPoint x: 219, endPoint y: 354, distance: 13.7
click at [219, 354] on div "Type of Action * (*If no action applies, add the action through Lawsuits) Selec…" at bounding box center [282, 241] width 172 height 237
click at [680, 396] on button "Save & Close" at bounding box center [675, 391] width 64 height 20
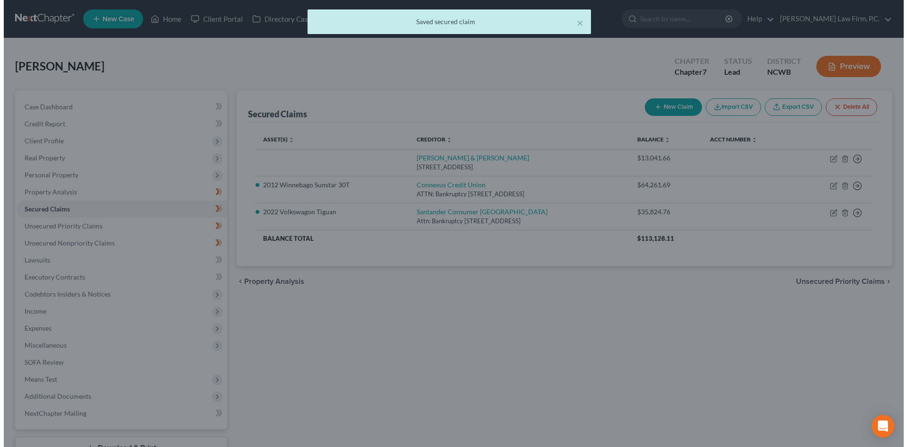
scroll to position [0, 0]
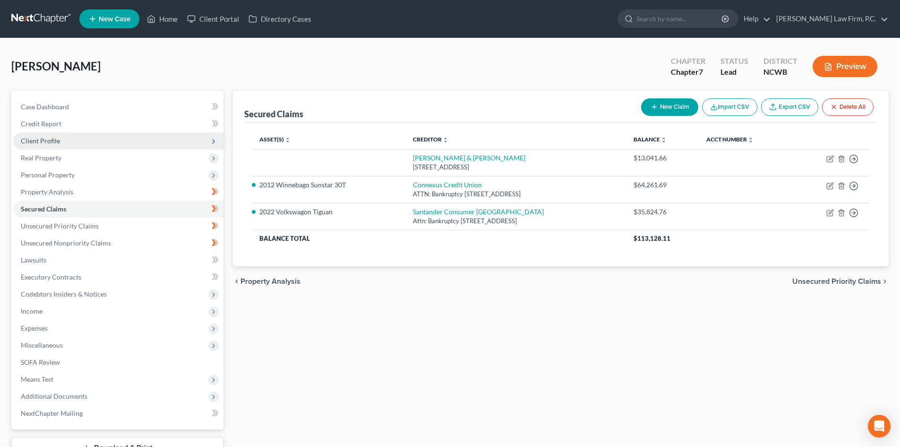
click at [55, 138] on span "Client Profile" at bounding box center [40, 141] width 39 height 8
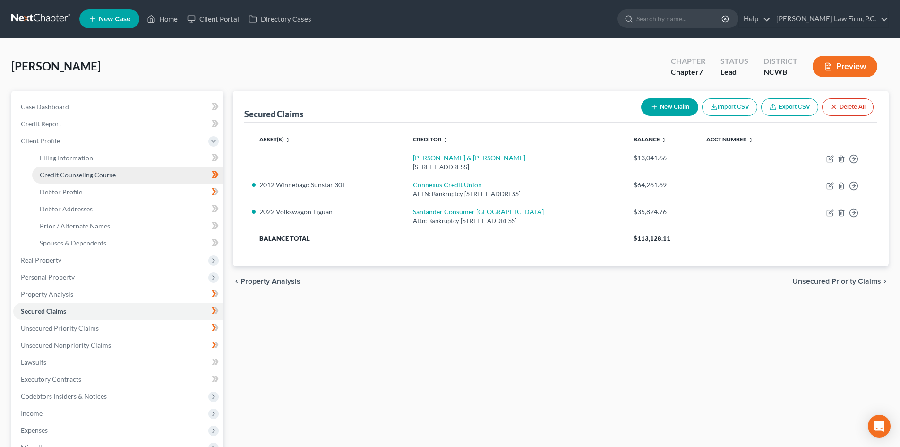
click at [61, 176] on span "Credit Counseling Course" at bounding box center [78, 175] width 76 height 8
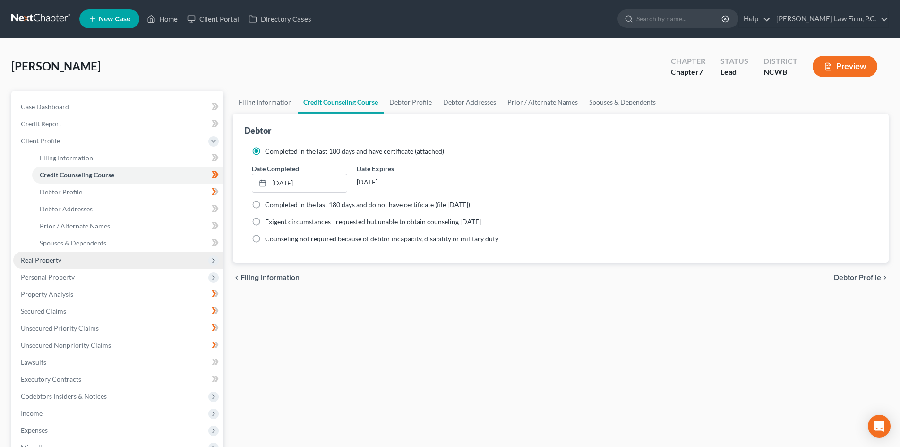
click at [83, 264] on span "Real Property" at bounding box center [118, 259] width 210 height 17
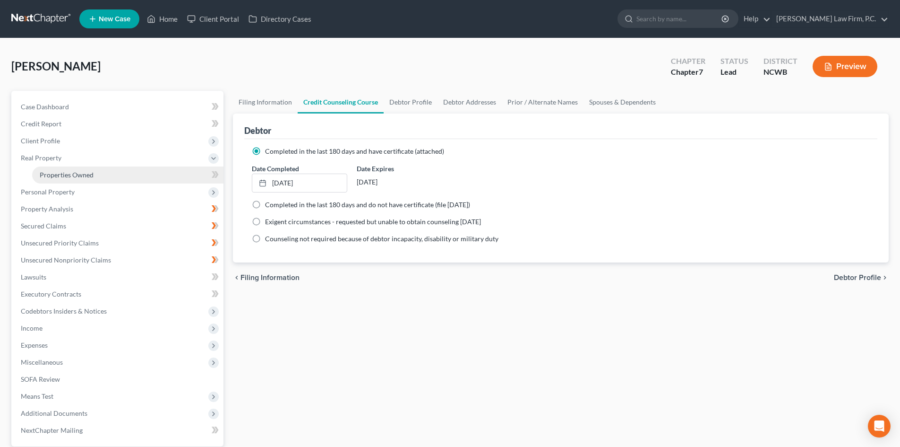
click at [78, 174] on span "Properties Owned" at bounding box center [67, 175] width 54 height 8
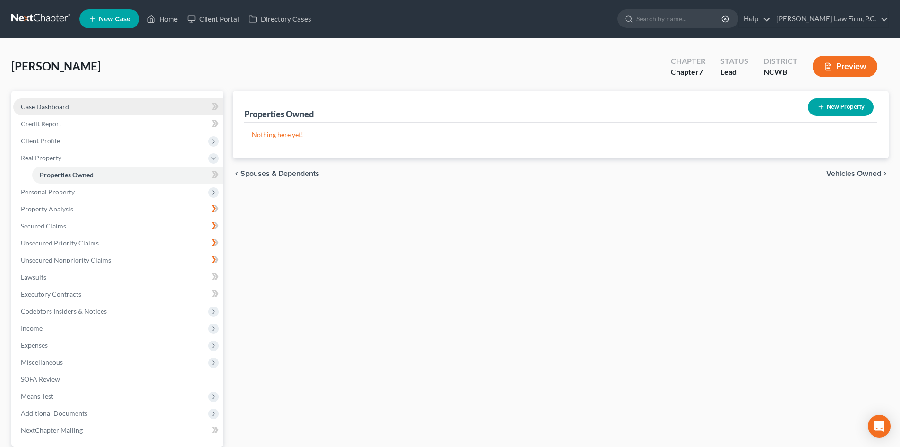
click at [53, 105] on span "Case Dashboard" at bounding box center [45, 107] width 48 height 8
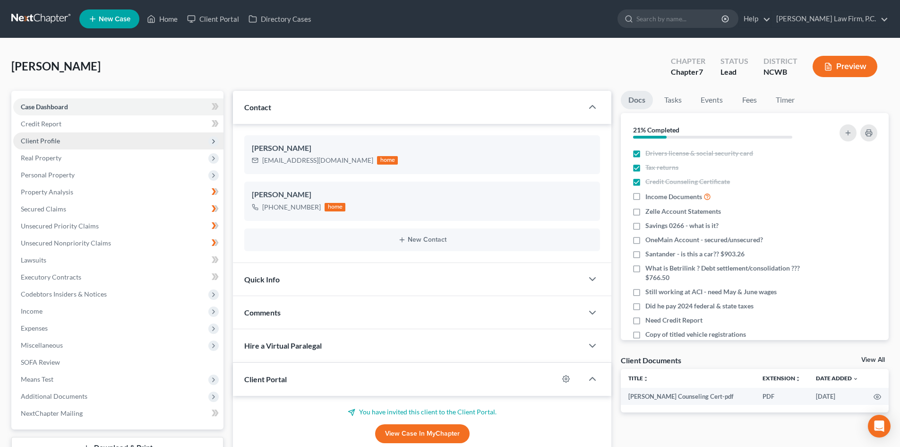
click at [49, 138] on span "Client Profile" at bounding box center [40, 141] width 39 height 8
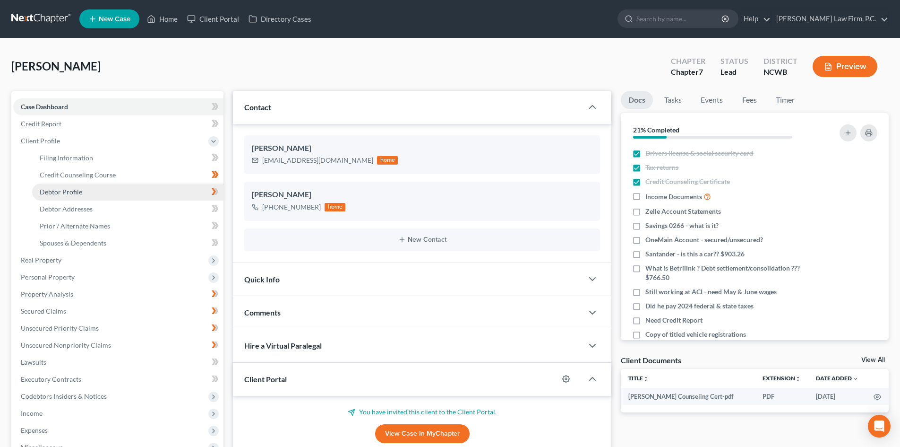
click at [86, 195] on link "Debtor Profile" at bounding box center [127, 191] width 191 height 17
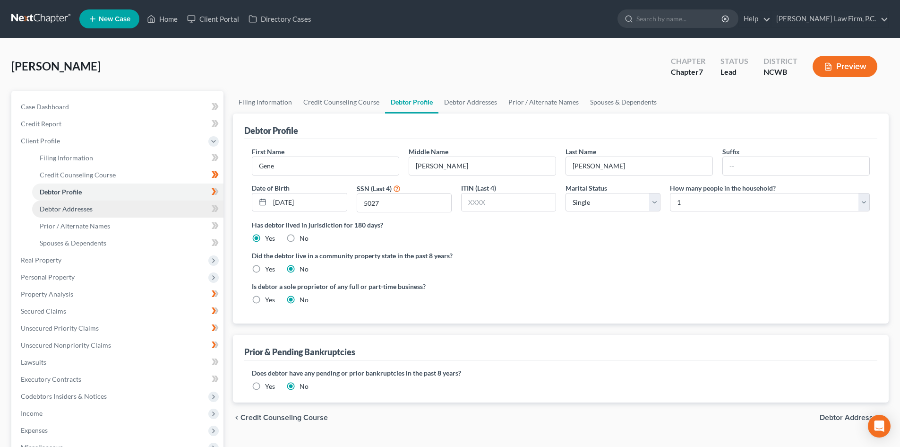
click at [77, 207] on span "Debtor Addresses" at bounding box center [66, 209] width 53 height 8
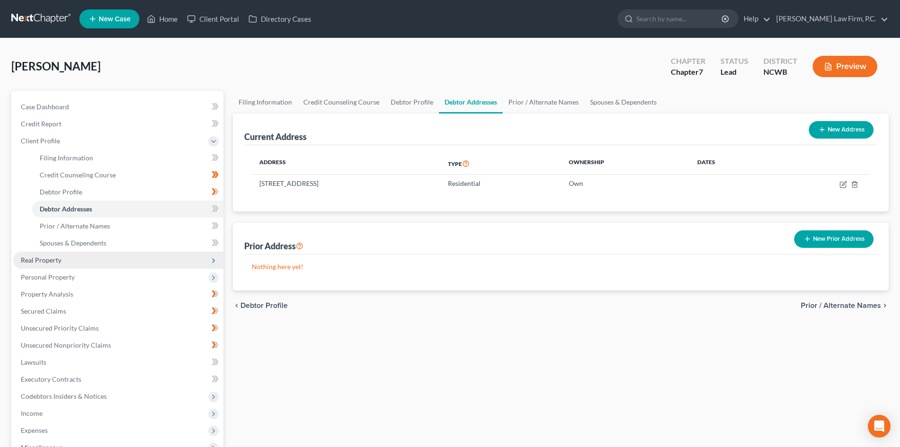
click at [69, 256] on span "Real Property" at bounding box center [118, 259] width 210 height 17
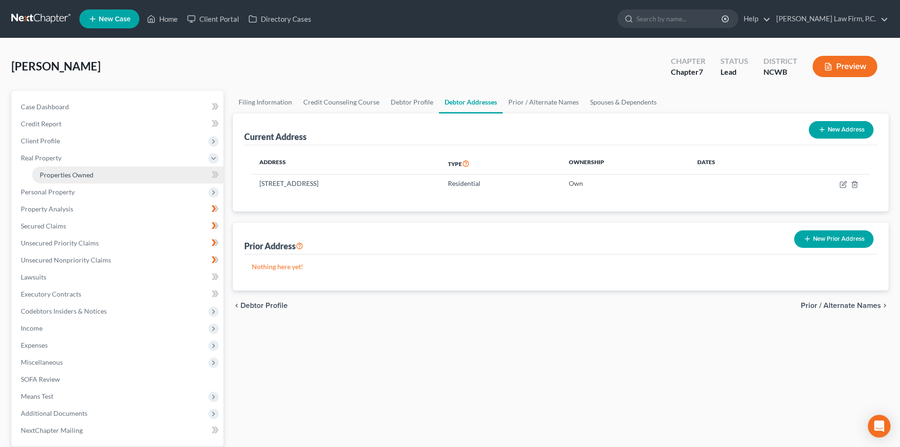
click at [67, 176] on span "Properties Owned" at bounding box center [67, 175] width 54 height 8
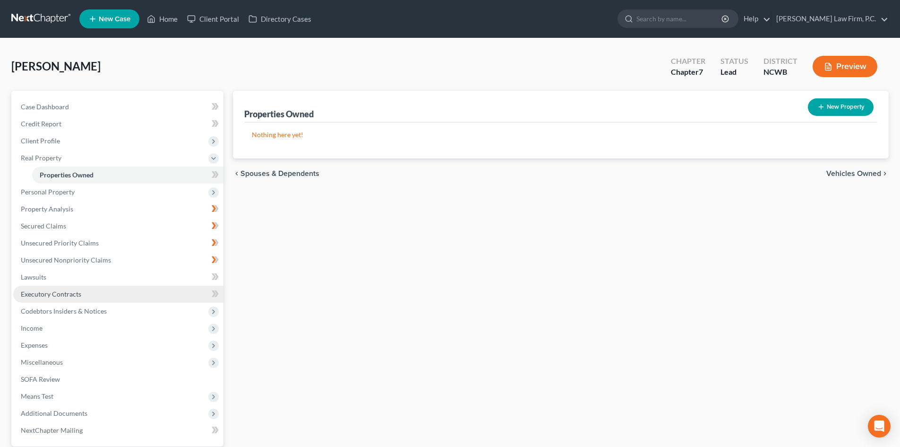
click at [74, 291] on span "Executory Contracts" at bounding box center [51, 294] width 60 height 8
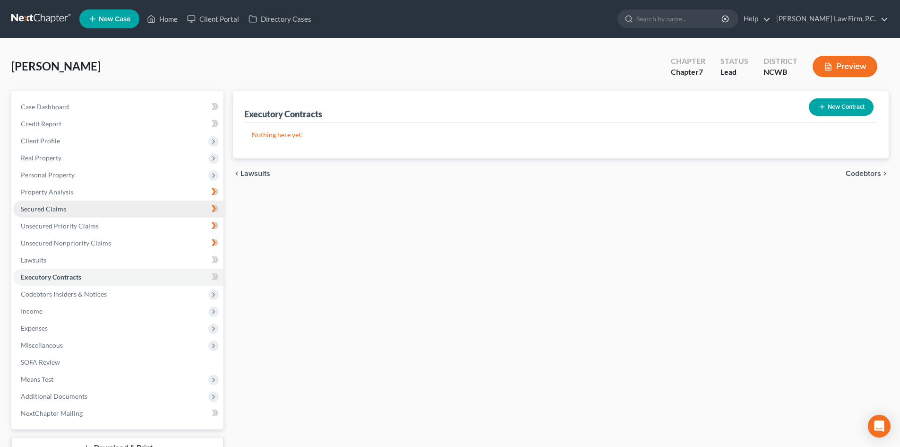
click at [50, 207] on span "Secured Claims" at bounding box center [43, 209] width 45 height 8
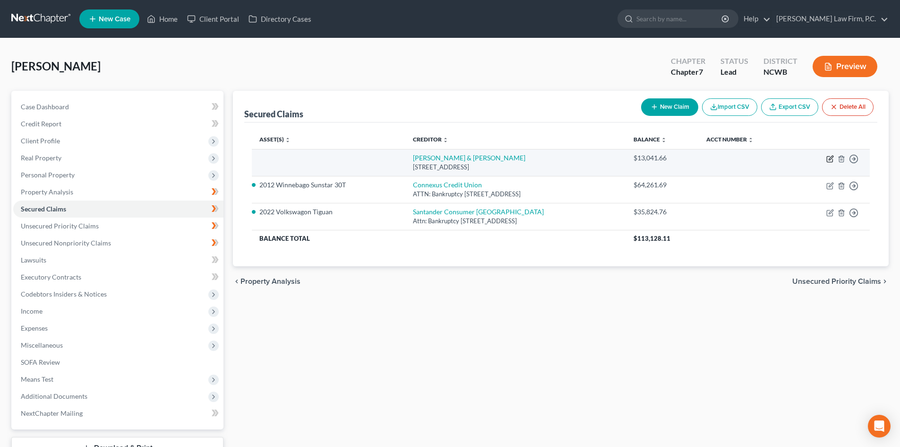
click at [831, 156] on icon "button" at bounding box center [830, 159] width 8 height 8
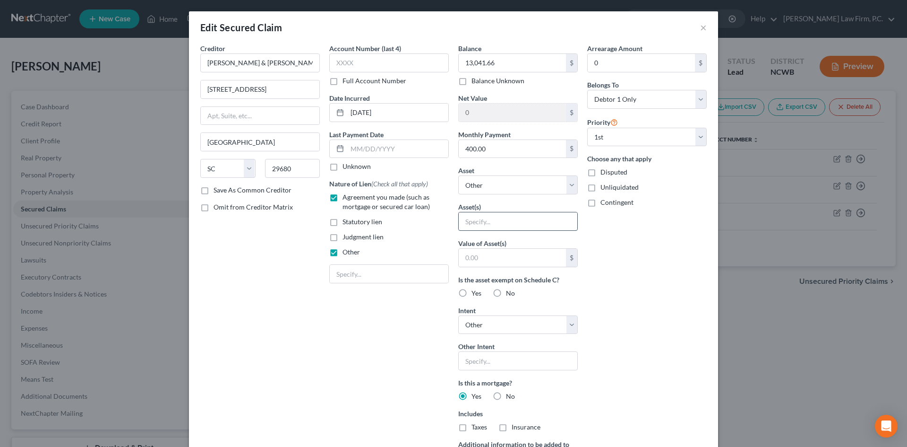
click at [498, 224] on input "text" at bounding box center [518, 221] width 119 height 18
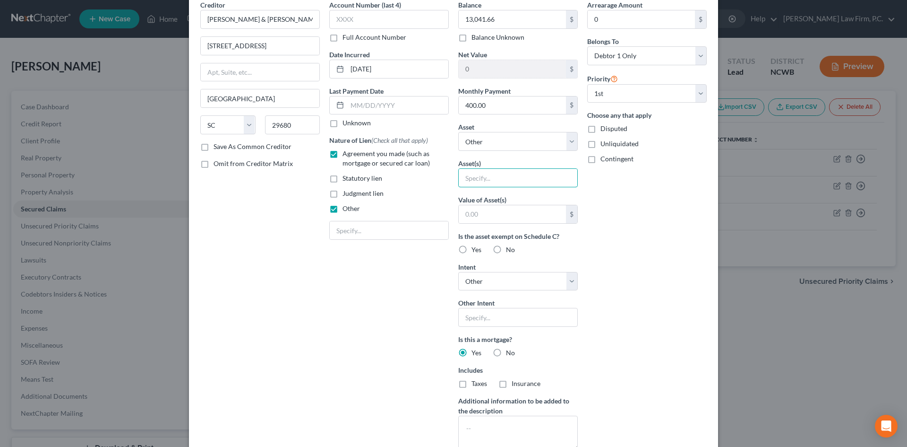
scroll to position [47, 0]
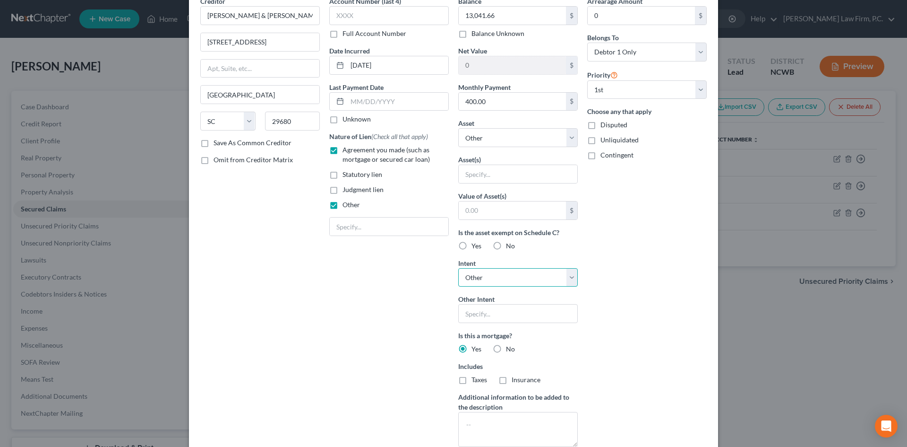
drag, startPoint x: 526, startPoint y: 273, endPoint x: 520, endPoint y: 279, distance: 8.7
click at [524, 273] on select "Select Surrender Redeem Reaffirm Avoid Other" at bounding box center [518, 277] width 120 height 19
click at [458, 268] on select "Select Surrender Redeem Reaffirm Avoid Other" at bounding box center [518, 277] width 120 height 19
click at [478, 316] on input "text" at bounding box center [518, 313] width 120 height 19
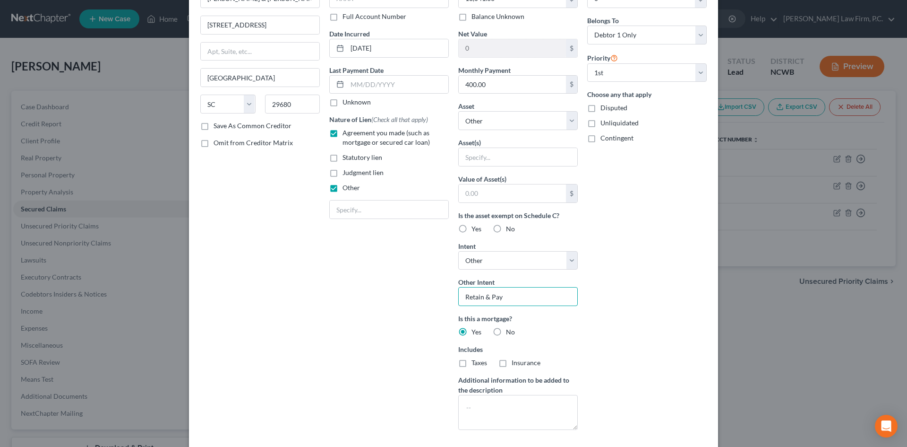
scroll to position [141, 0]
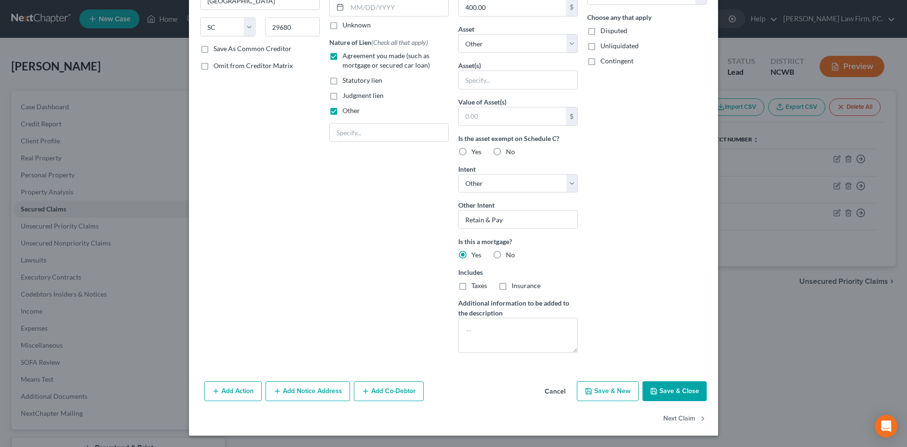
drag, startPoint x: 677, startPoint y: 389, endPoint x: 376, endPoint y: 264, distance: 325.8
click at [675, 387] on button "Save & Close" at bounding box center [675, 391] width 64 height 20
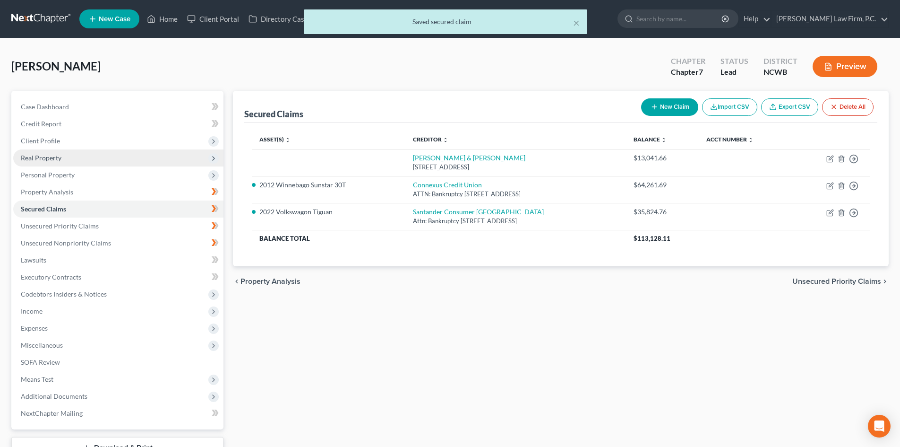
click at [79, 153] on span "Real Property" at bounding box center [118, 157] width 210 height 17
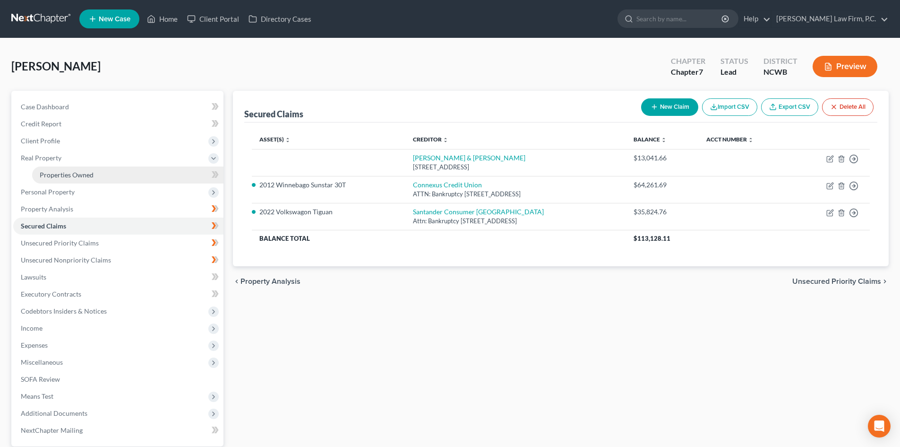
click at [75, 169] on link "Properties Owned" at bounding box center [127, 174] width 191 height 17
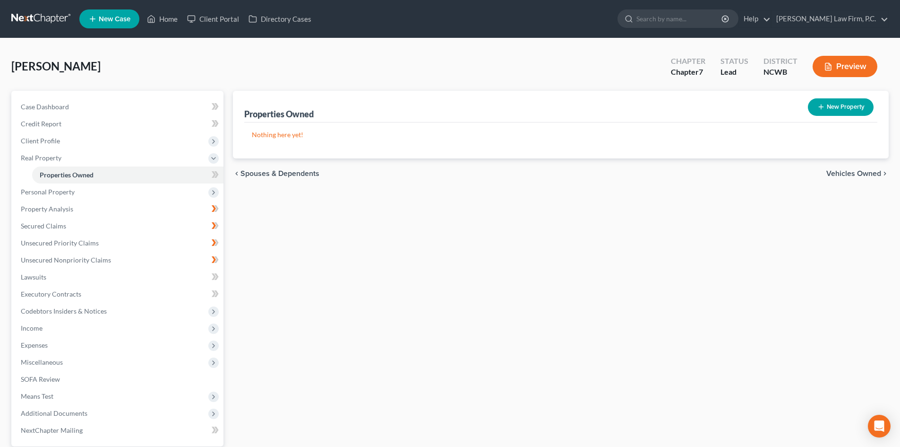
click at [826, 112] on button "New Property" at bounding box center [841, 106] width 66 height 17
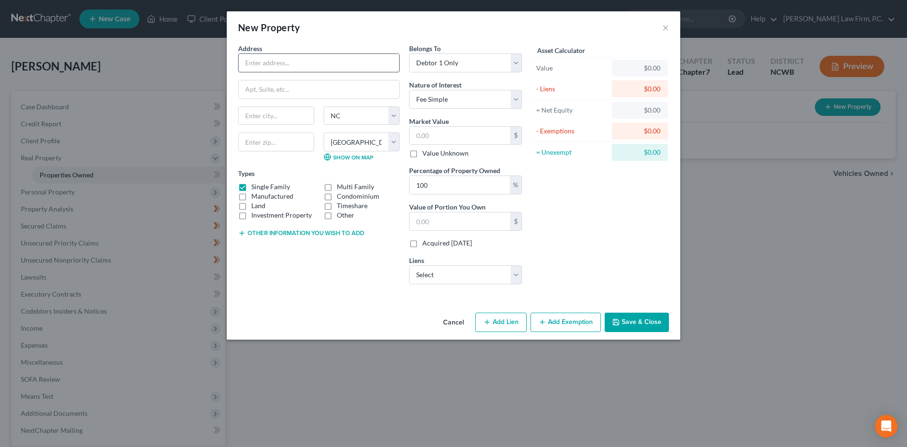
click at [275, 64] on input "text" at bounding box center [319, 63] width 161 height 18
click at [283, 145] on input "text" at bounding box center [276, 141] width 76 height 19
click at [448, 272] on select "Select [PERSON_NAME] & [PERSON_NAME] - $13,041.66" at bounding box center [465, 274] width 113 height 19
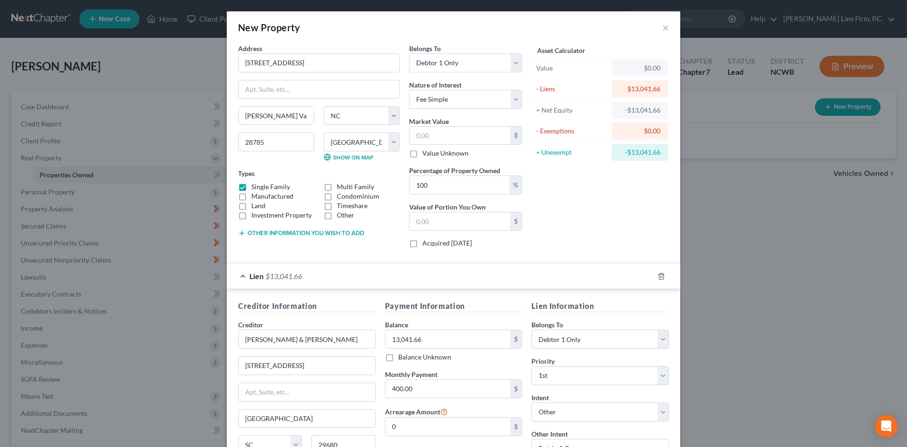
click at [251, 206] on label "Land" at bounding box center [258, 205] width 14 height 9
click at [255, 206] on input "Land" at bounding box center [258, 204] width 6 height 6
drag, startPoint x: 239, startPoint y: 184, endPoint x: 389, endPoint y: 236, distance: 158.4
click at [251, 184] on label "Single Family" at bounding box center [270, 186] width 39 height 9
click at [255, 184] on input "Single Family" at bounding box center [258, 185] width 6 height 6
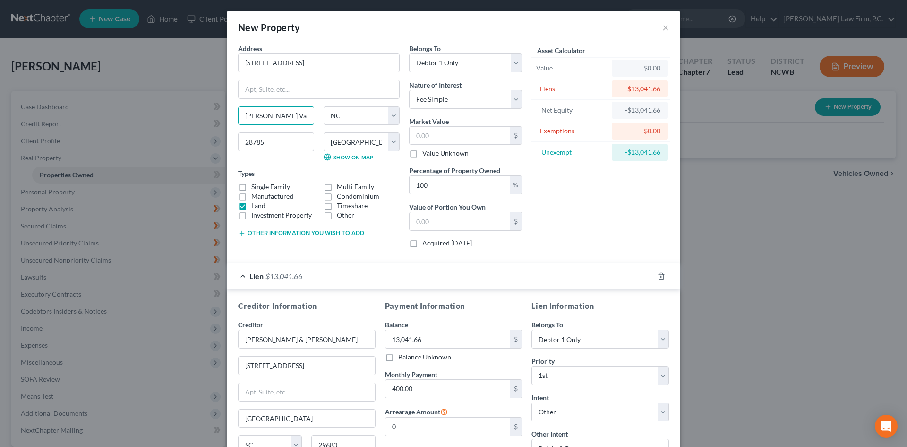
drag, startPoint x: 289, startPoint y: 119, endPoint x: 193, endPoint y: 113, distance: 96.1
click at [193, 113] on div "New Property × Address * 62 [GEOGRAPHIC_DATA][PERSON_NAME][GEOGRAPHIC_DATA] [US…" at bounding box center [453, 223] width 907 height 447
click at [437, 139] on input "text" at bounding box center [460, 136] width 101 height 18
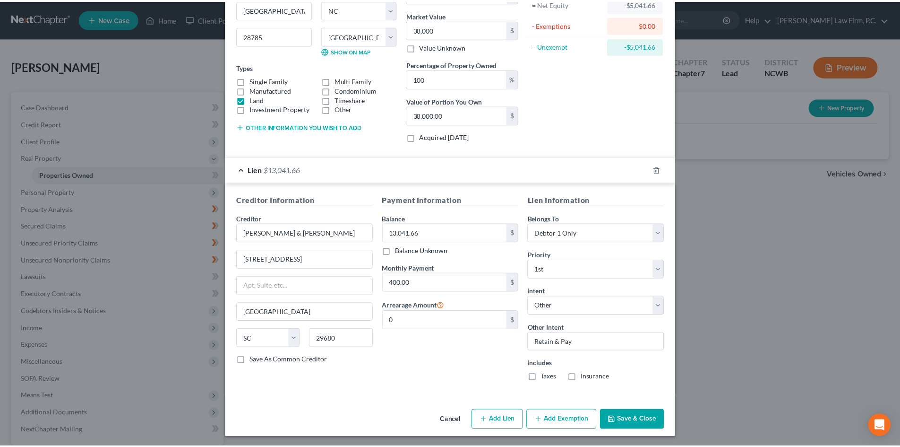
scroll to position [108, 0]
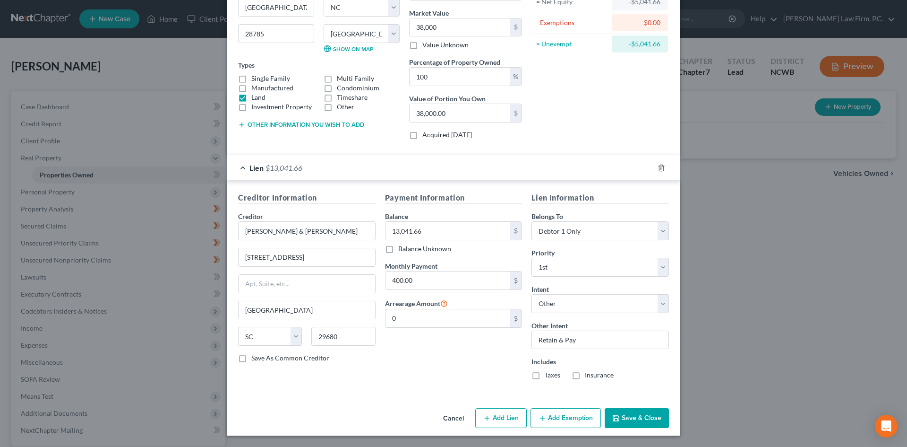
click at [623, 422] on button "Save & Close" at bounding box center [637, 418] width 64 height 20
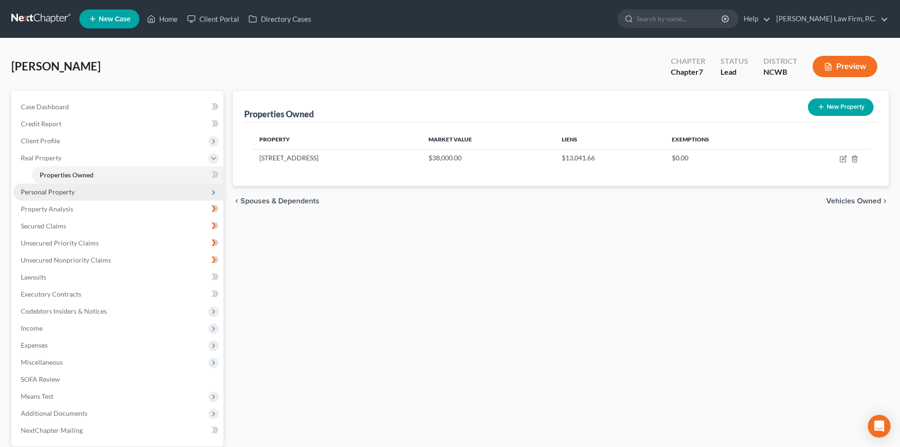
click at [98, 190] on span "Personal Property" at bounding box center [118, 191] width 210 height 17
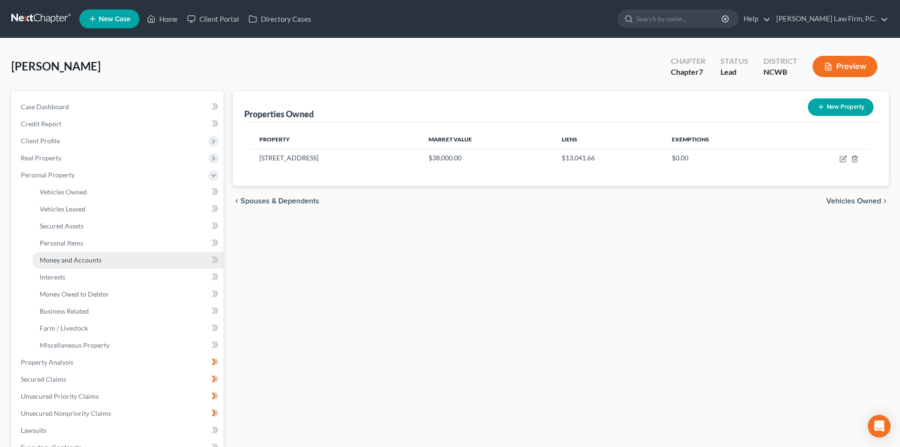
click at [94, 256] on span "Money and Accounts" at bounding box center [71, 260] width 62 height 8
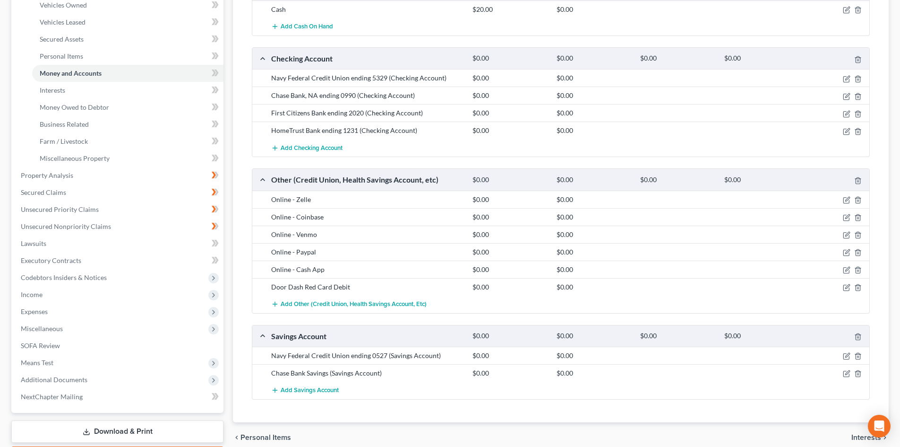
scroll to position [189, 0]
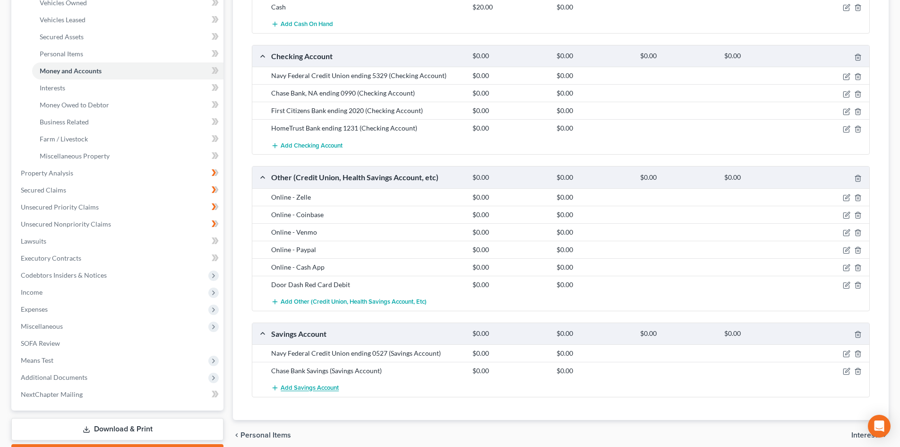
click at [322, 388] on span "Add Savings Account" at bounding box center [310, 388] width 58 height 8
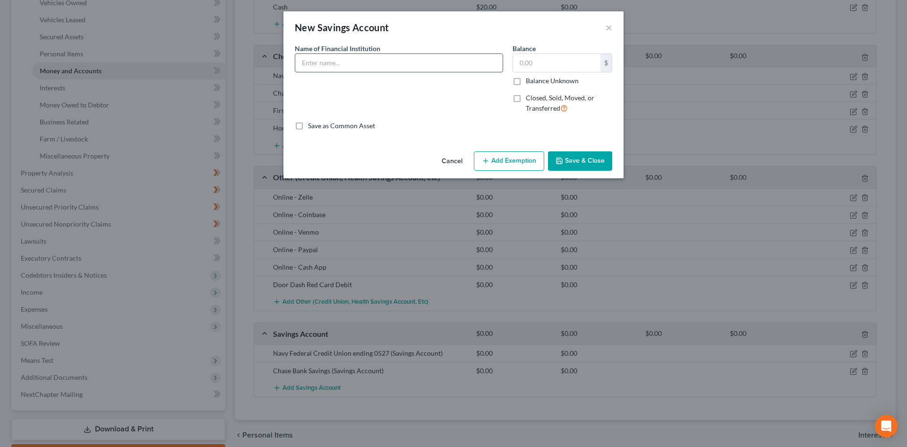
click at [338, 62] on input "text" at bounding box center [398, 63] width 207 height 18
click at [596, 161] on button "Save & Close" at bounding box center [580, 161] width 64 height 20
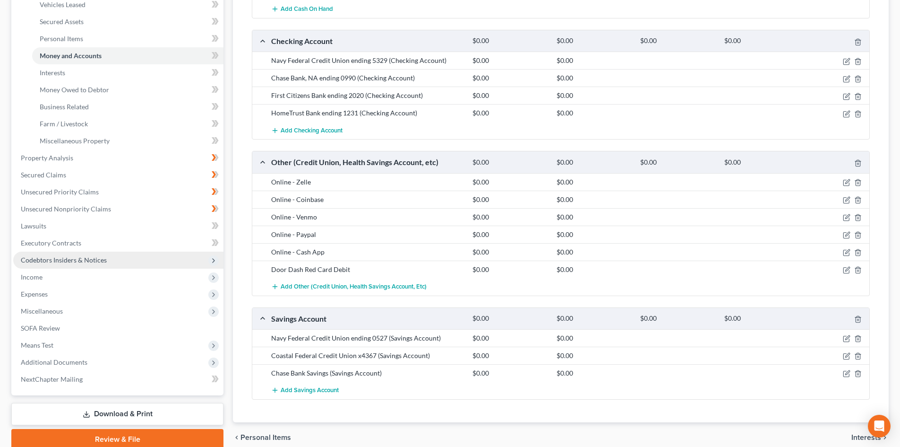
scroll to position [246, 0]
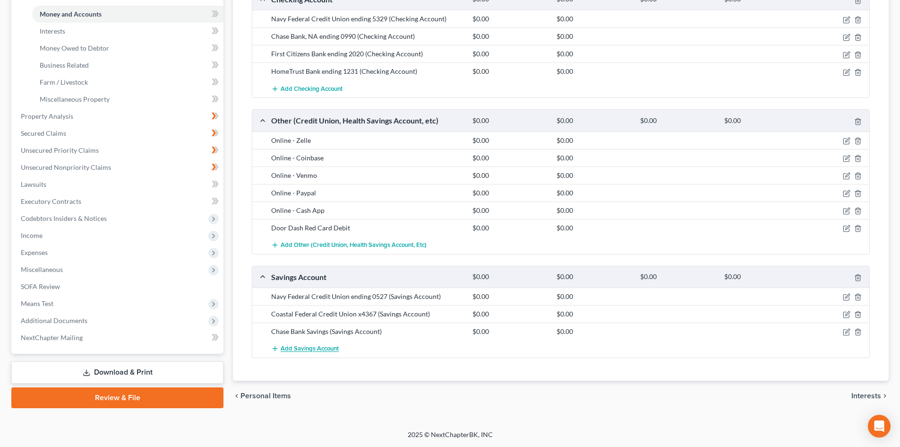
click at [322, 345] on span "Add Savings Account" at bounding box center [310, 349] width 58 height 8
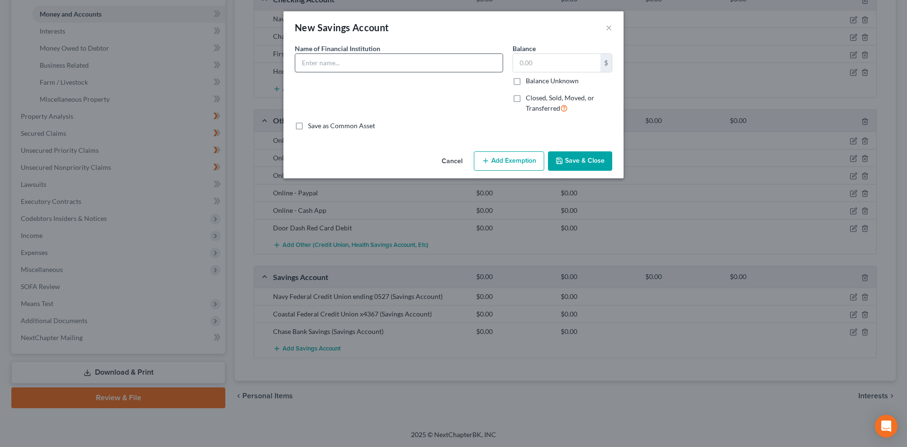
click at [342, 65] on input "text" at bounding box center [398, 63] width 207 height 18
click at [598, 157] on button "Save & Close" at bounding box center [580, 161] width 64 height 20
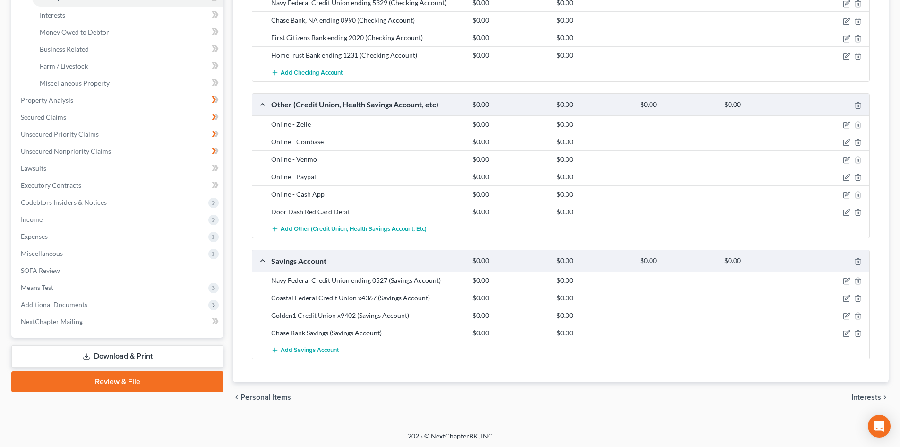
scroll to position [263, 0]
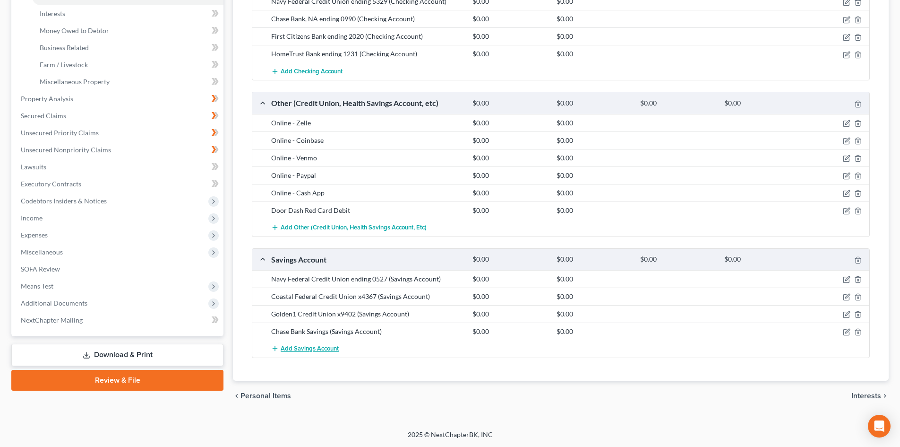
click at [299, 345] on span "Add Savings Account" at bounding box center [310, 349] width 58 height 8
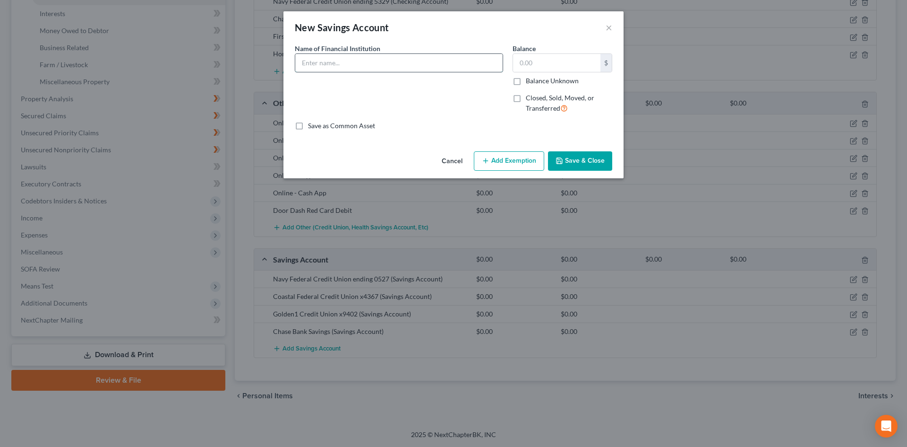
click at [339, 66] on input "text" at bounding box center [398, 63] width 207 height 18
click at [568, 63] on input "text" at bounding box center [556, 63] width 87 height 18
drag, startPoint x: 587, startPoint y: 156, endPoint x: 548, endPoint y: 157, distance: 39.7
click at [584, 157] on button "Save & Close" at bounding box center [580, 161] width 64 height 20
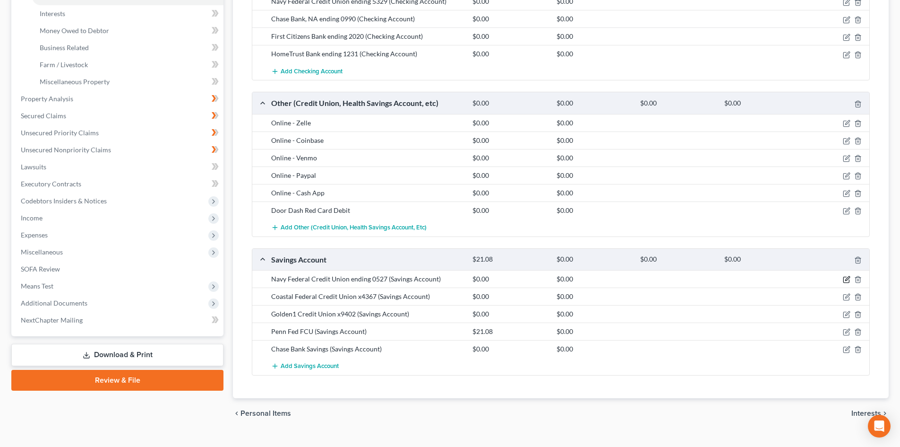
click at [846, 279] on icon "button" at bounding box center [847, 278] width 4 height 4
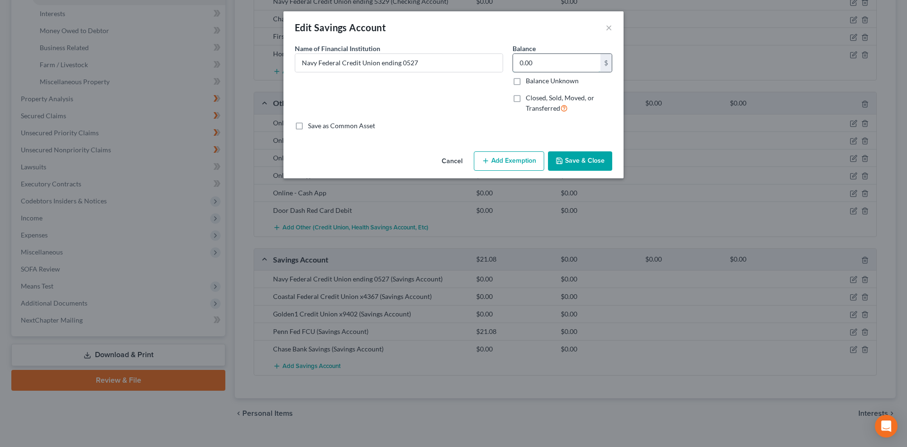
click at [541, 62] on input "0.00" at bounding box center [556, 63] width 87 height 18
click at [573, 164] on button "Save & Close" at bounding box center [580, 161] width 64 height 20
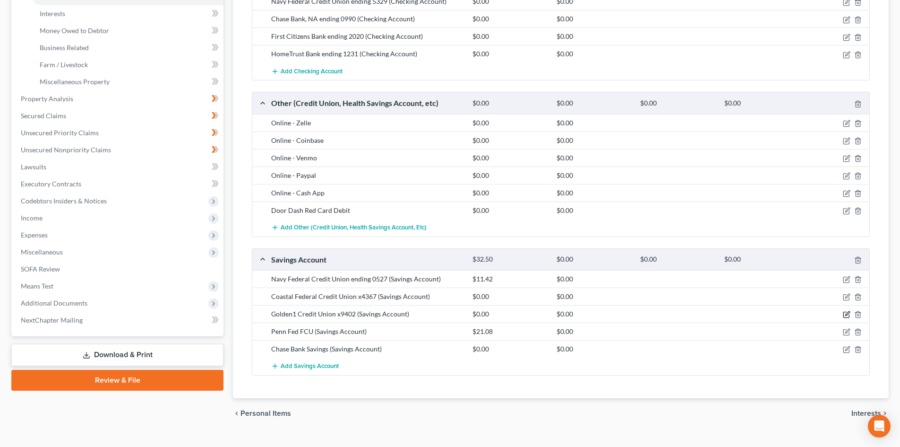
click at [847, 313] on icon "button" at bounding box center [847, 313] width 4 height 4
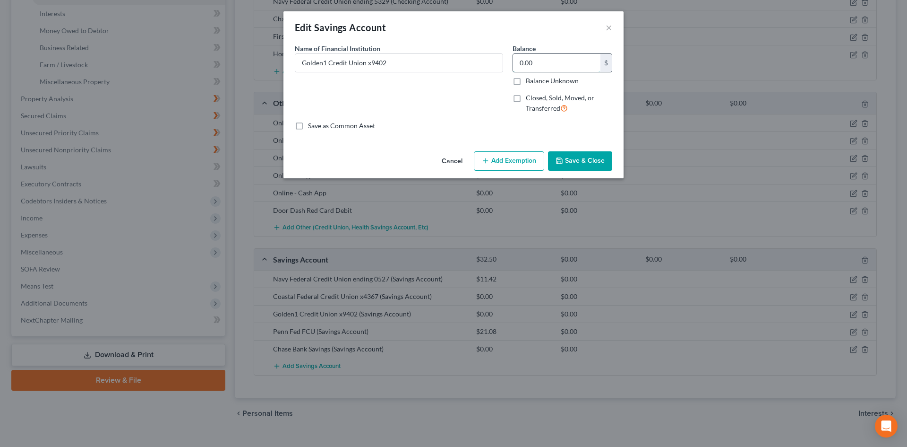
click at [559, 64] on input "0.00" at bounding box center [556, 63] width 87 height 18
drag, startPoint x: 604, startPoint y: 162, endPoint x: 551, endPoint y: 153, distance: 53.2
click at [603, 162] on button "Save & Close" at bounding box center [580, 161] width 64 height 20
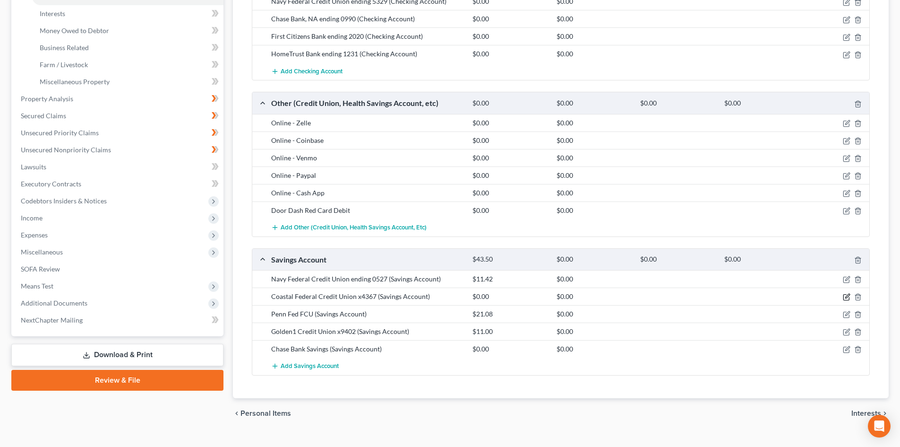
drag, startPoint x: 848, startPoint y: 299, endPoint x: 653, endPoint y: 277, distance: 196.3
click at [847, 299] on icon "button" at bounding box center [847, 297] width 8 height 8
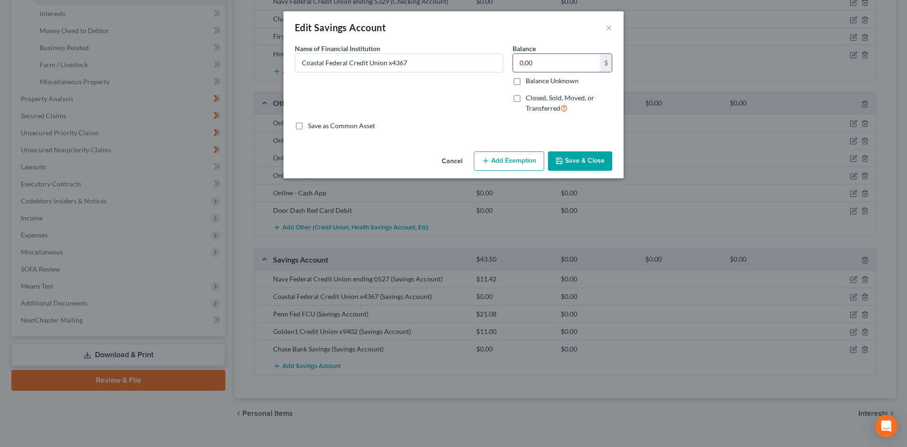
click at [564, 59] on input "0.00" at bounding box center [556, 63] width 87 height 18
click at [603, 162] on button "Save & Close" at bounding box center [580, 161] width 64 height 20
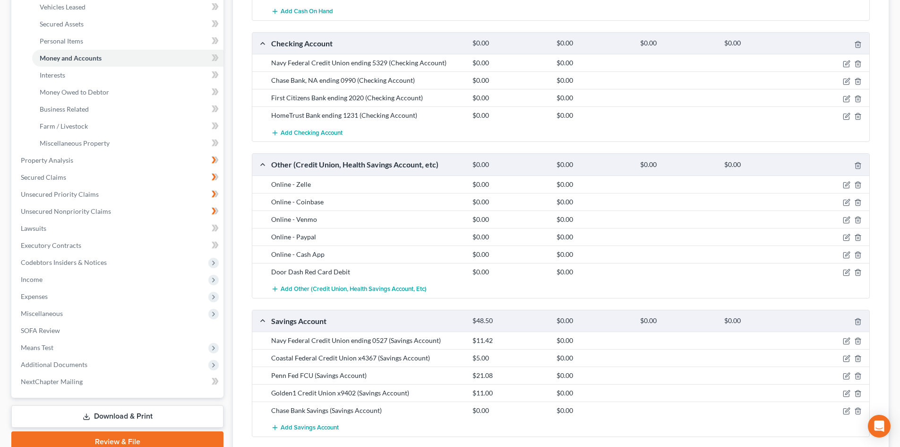
scroll to position [169, 0]
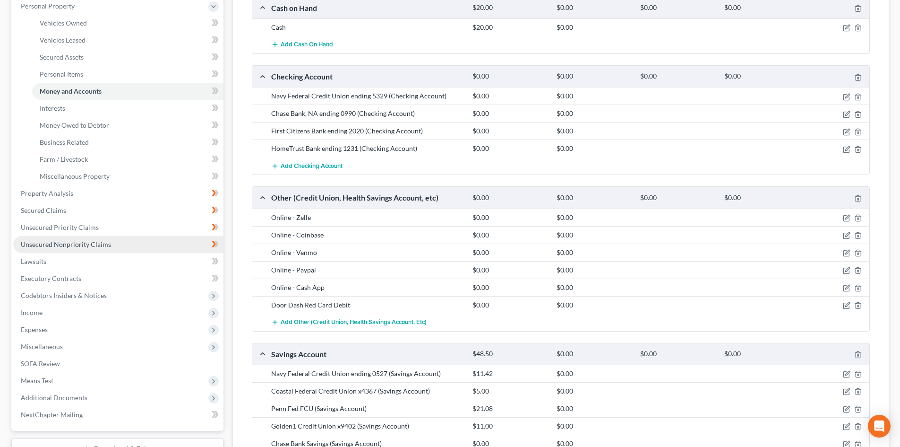
click at [58, 244] on span "Unsecured Nonpriority Claims" at bounding box center [66, 244] width 90 height 8
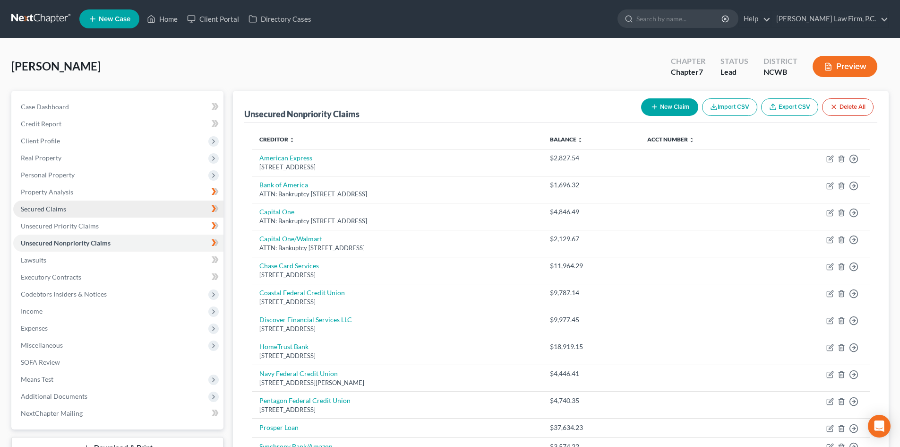
drag, startPoint x: 58, startPoint y: 211, endPoint x: 73, endPoint y: 208, distance: 15.3
click at [58, 211] on span "Secured Claims" at bounding box center [43, 209] width 45 height 8
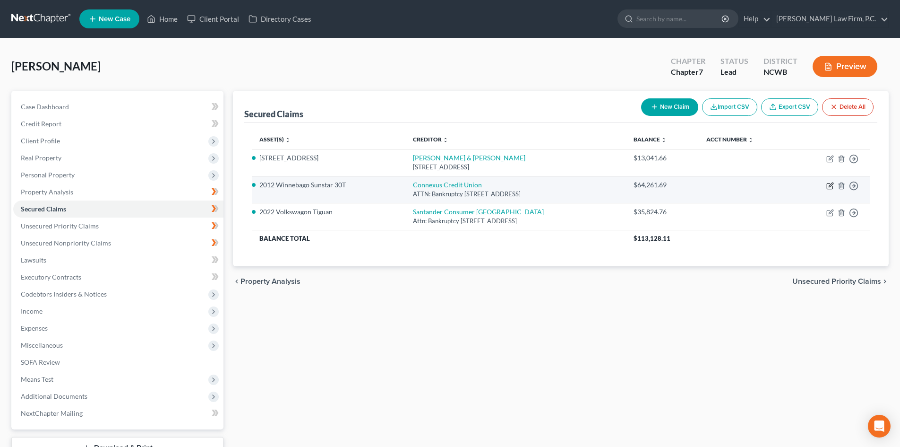
drag, startPoint x: 827, startPoint y: 186, endPoint x: 821, endPoint y: 186, distance: 6.1
click at [824, 186] on td "Move to E Move to F Move to G Move to Notice Only" at bounding box center [831, 189] width 77 height 27
click at [830, 182] on icon "button" at bounding box center [830, 186] width 8 height 8
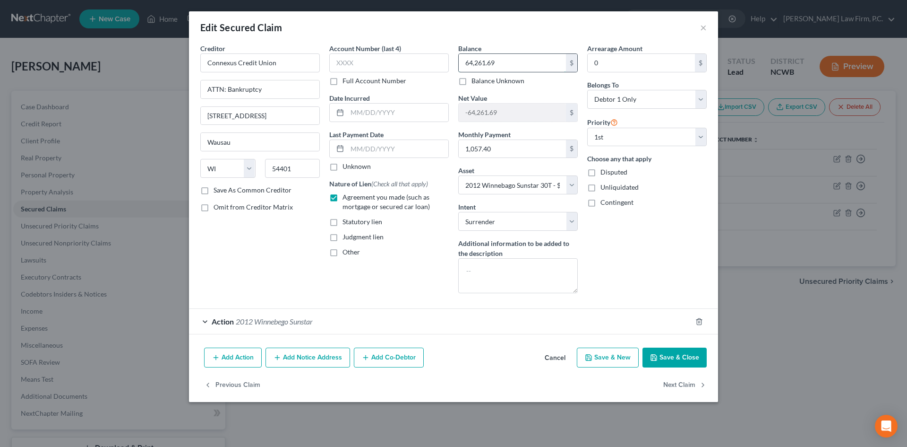
click at [515, 60] on input "64,261.69" at bounding box center [512, 63] width 107 height 18
click at [323, 353] on button "Add Notice Address" at bounding box center [308, 357] width 85 height 20
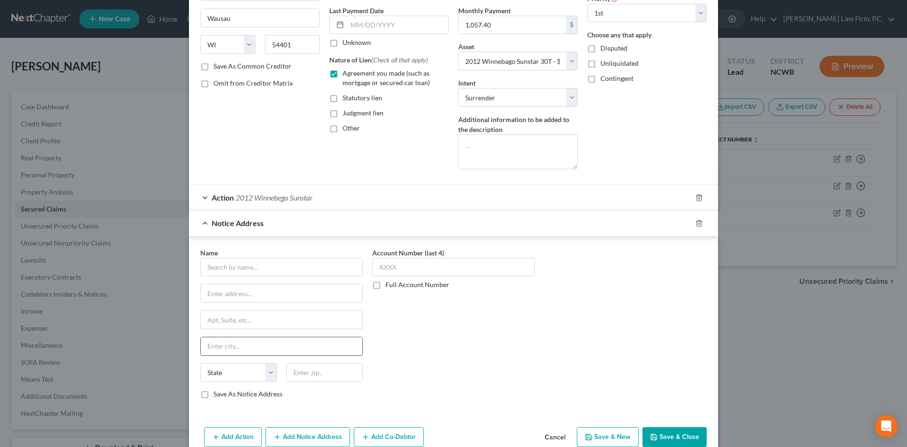
scroll to position [142, 0]
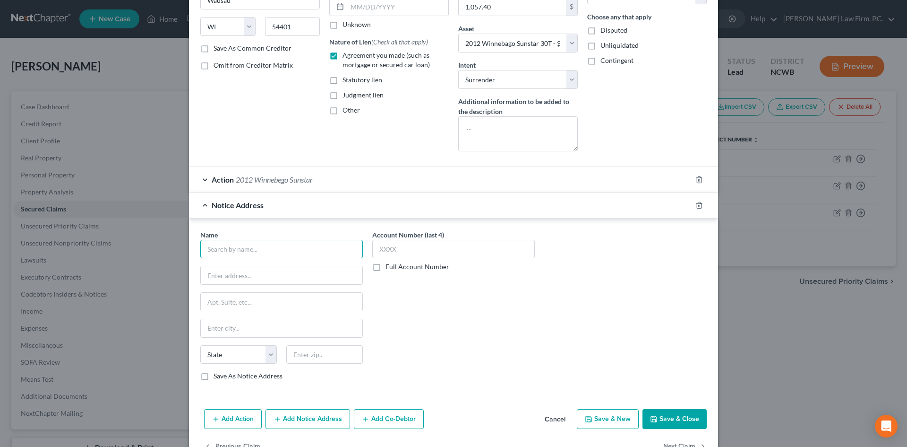
click at [269, 258] on input "text" at bounding box center [281, 249] width 163 height 19
click at [302, 250] on input "Aqua" at bounding box center [281, 249] width 163 height 19
click at [224, 302] on input "text" at bounding box center [282, 301] width 162 height 18
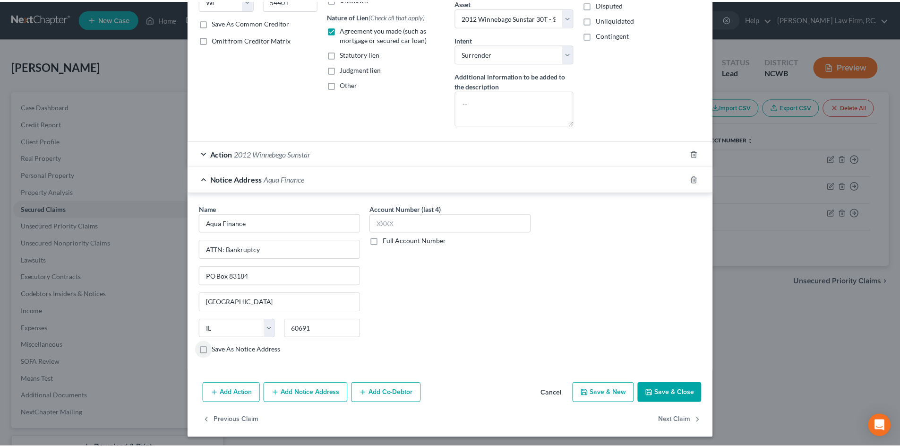
scroll to position [170, 0]
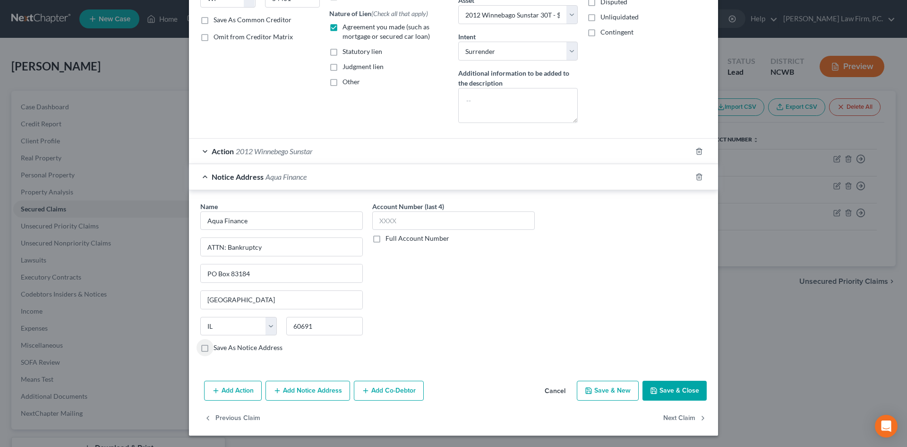
click at [678, 388] on button "Save & Close" at bounding box center [675, 390] width 64 height 20
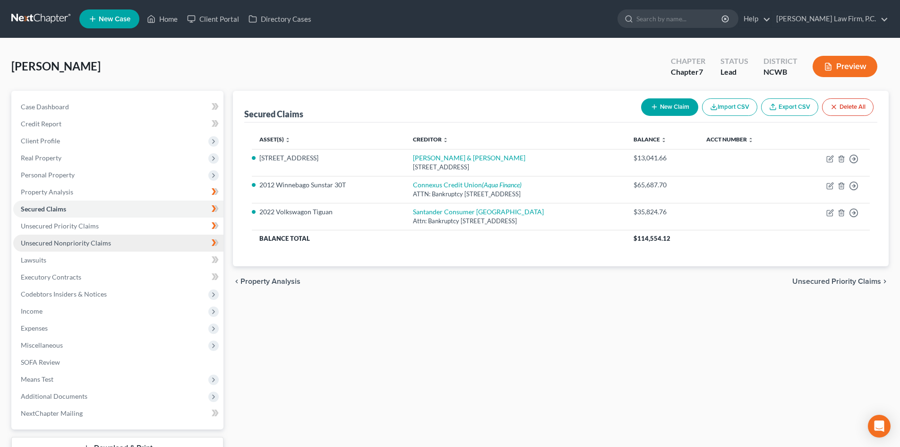
click at [60, 240] on span "Unsecured Nonpriority Claims" at bounding box center [66, 243] width 90 height 8
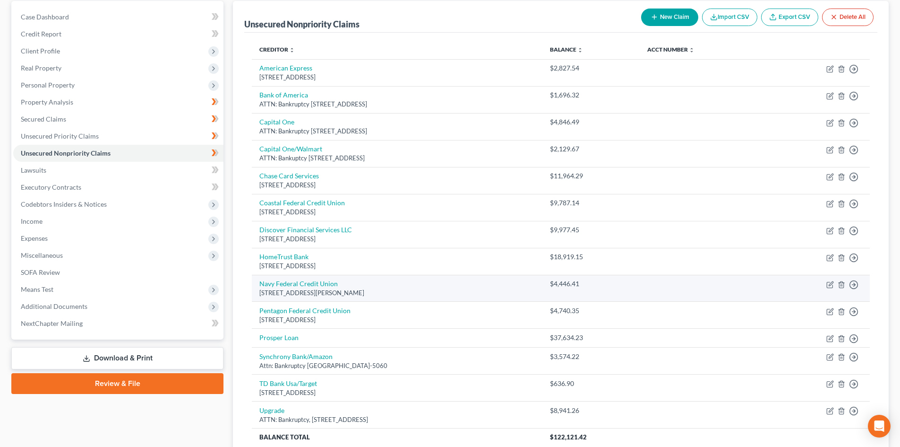
scroll to position [79, 0]
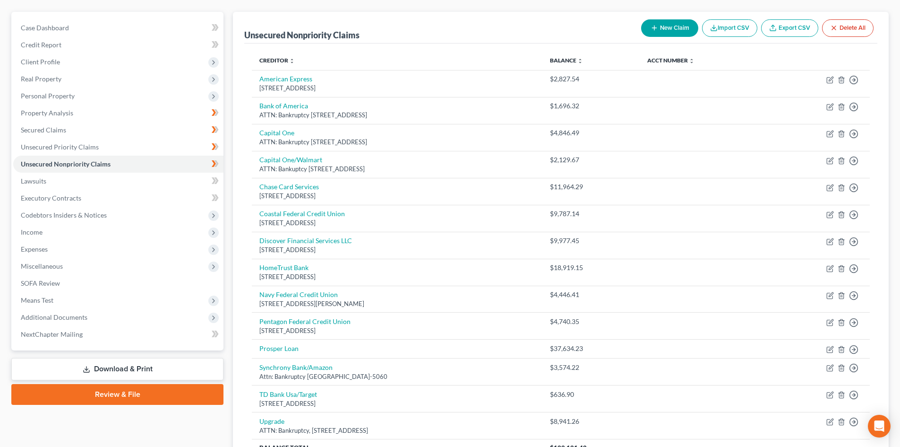
click at [670, 26] on button "New Claim" at bounding box center [669, 27] width 57 height 17
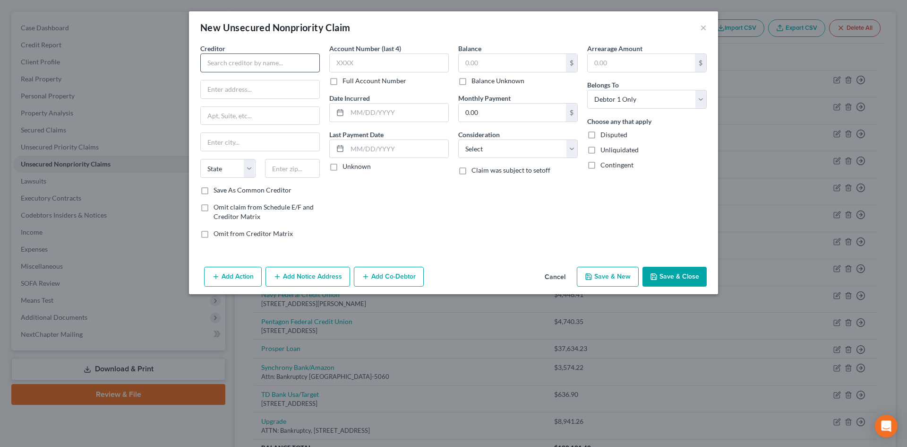
click at [226, 54] on div "Creditor *" at bounding box center [260, 57] width 120 height 29
click at [228, 55] on input "text" at bounding box center [260, 62] width 120 height 19
click at [236, 81] on div "Elan Financial Serv" at bounding box center [257, 79] width 98 height 9
click at [499, 60] on input "text" at bounding box center [512, 63] width 107 height 18
click at [659, 272] on button "Save & Close" at bounding box center [675, 277] width 64 height 20
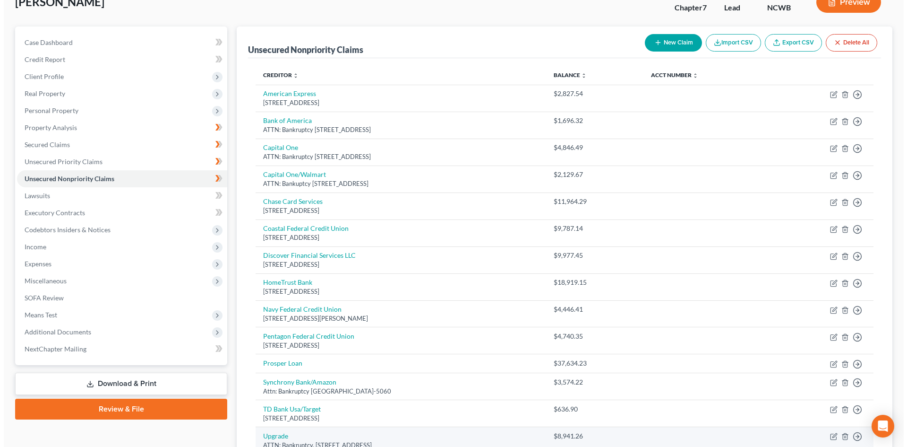
scroll to position [32, 0]
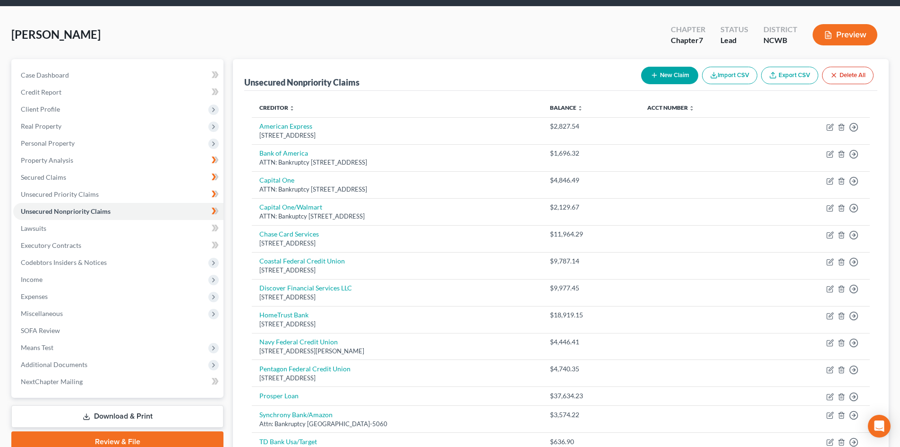
click at [657, 75] on button "New Claim" at bounding box center [669, 75] width 57 height 17
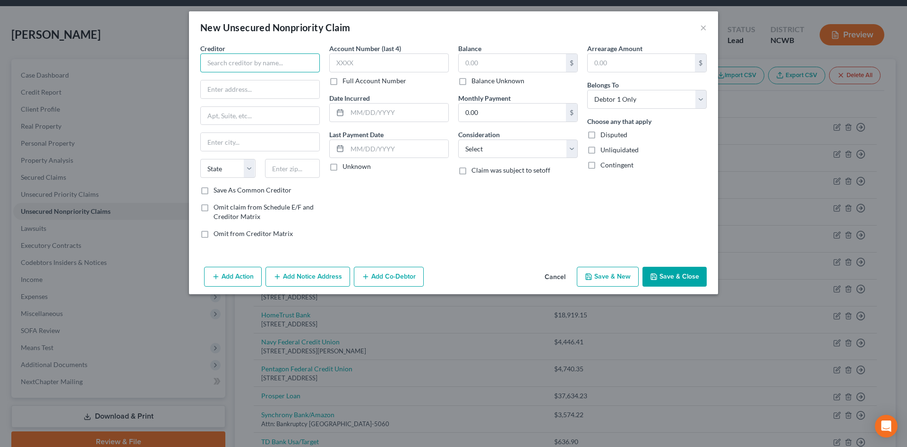
click at [240, 66] on input "text" at bounding box center [260, 62] width 120 height 19
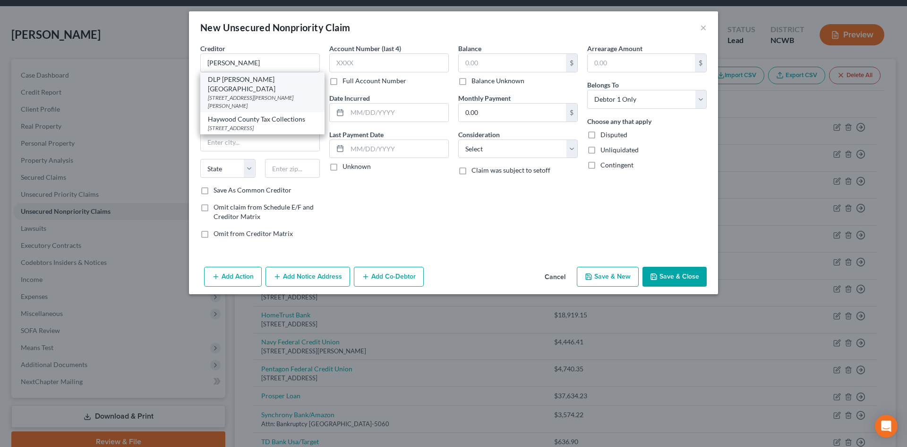
click at [275, 90] on div "DLP [PERSON_NAME][GEOGRAPHIC_DATA]" at bounding box center [262, 84] width 109 height 19
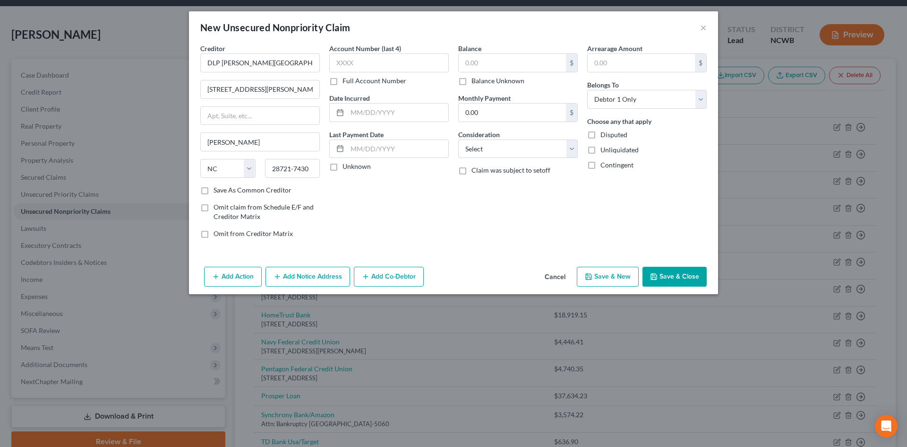
click at [323, 270] on button "Add Notice Address" at bounding box center [308, 277] width 85 height 20
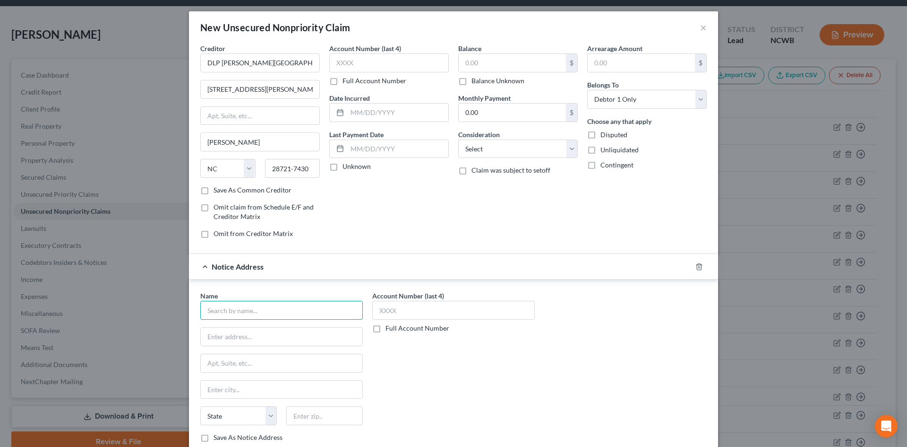
click at [239, 311] on input "text" at bounding box center [281, 310] width 163 height 19
click at [234, 330] on div "Capio Partners, LLC" at bounding box center [257, 326] width 98 height 9
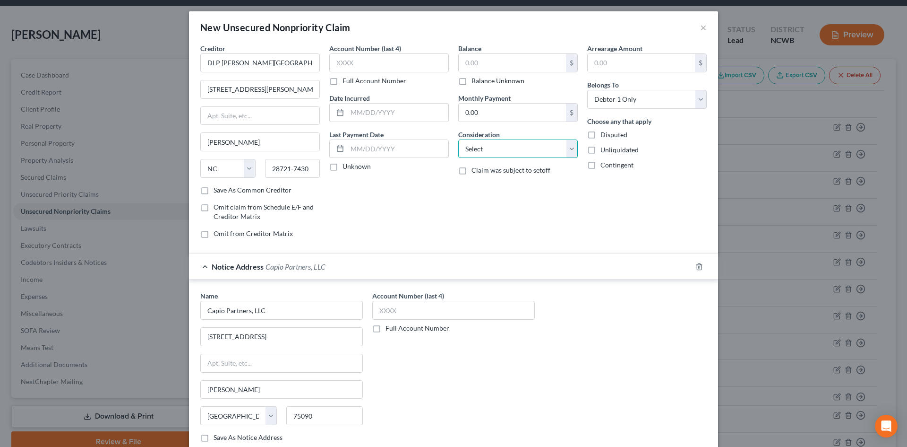
click at [495, 153] on select "Select Cable / Satellite Services Collection Agency Credit Card Debt Debt Couns…" at bounding box center [518, 148] width 120 height 19
click at [458, 139] on select "Select Cable / Satellite Services Collection Agency Credit Card Debt Debt Couns…" at bounding box center [518, 148] width 120 height 19
click at [506, 61] on input "text" at bounding box center [512, 63] width 107 height 18
click at [396, 310] on input "text" at bounding box center [453, 310] width 163 height 19
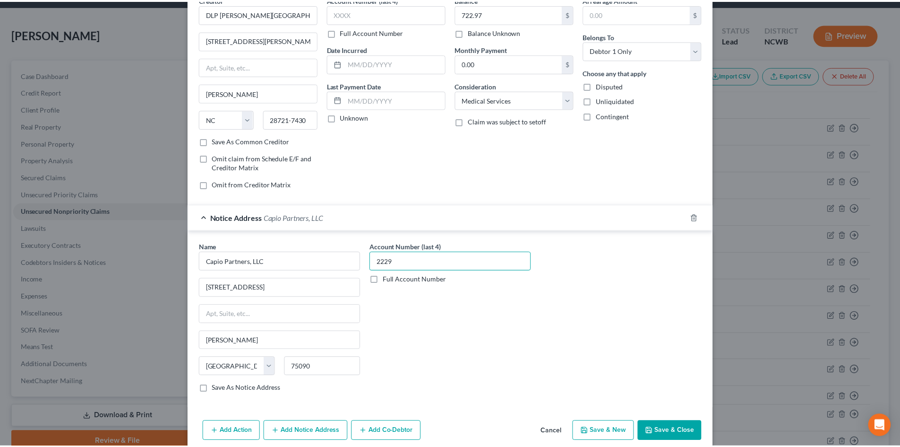
scroll to position [62, 0]
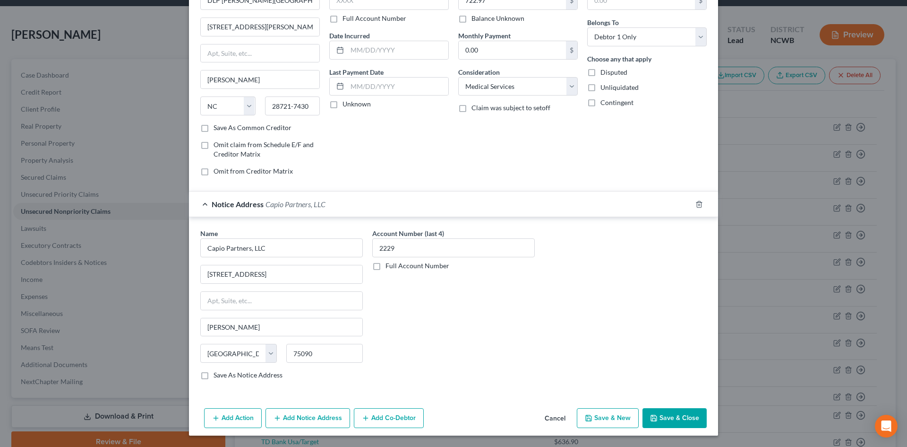
click at [674, 415] on button "Save & Close" at bounding box center [675, 418] width 64 height 20
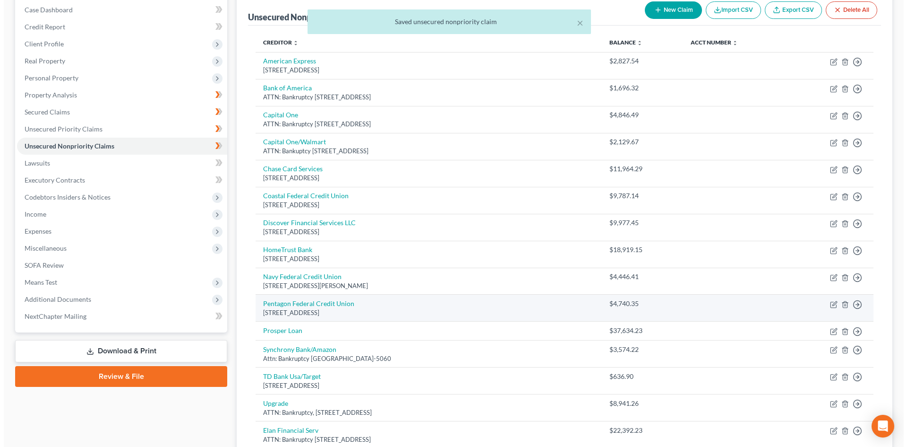
scroll to position [126, 0]
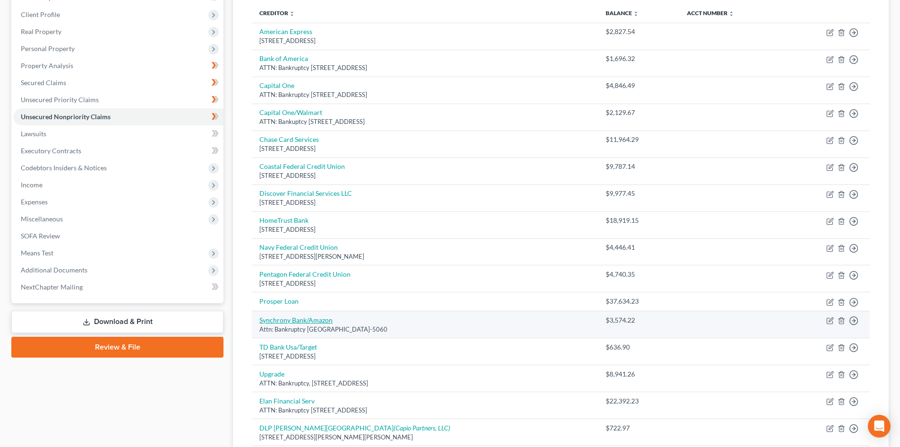
click at [319, 317] on link "Synchrony Bank/Amazon" at bounding box center [295, 320] width 73 height 8
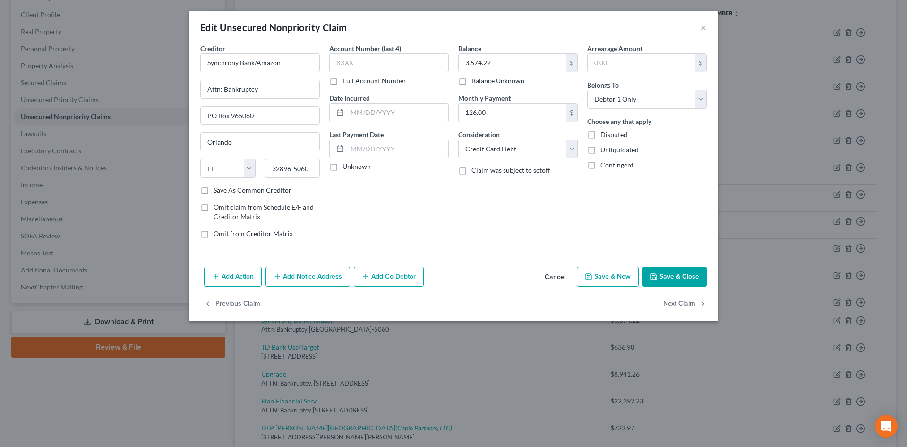
click at [305, 277] on button "Add Notice Address" at bounding box center [308, 277] width 85 height 20
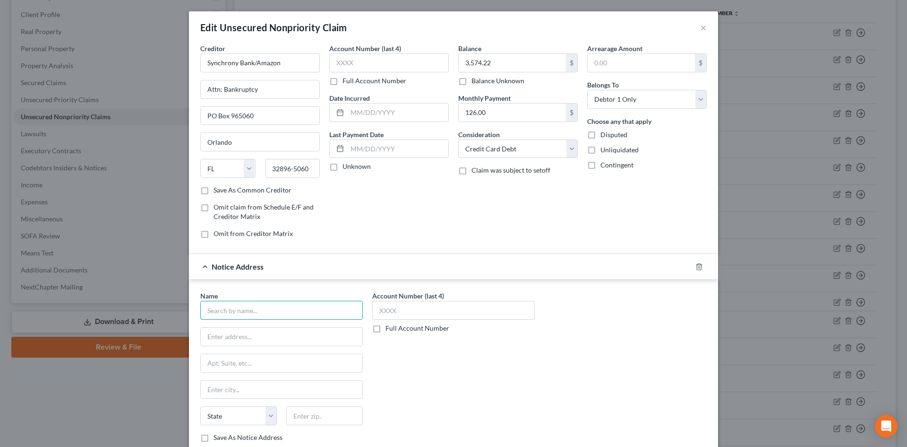
click at [256, 307] on input "text" at bounding box center [281, 310] width 163 height 19
click at [275, 360] on input "text" at bounding box center [282, 363] width 162 height 18
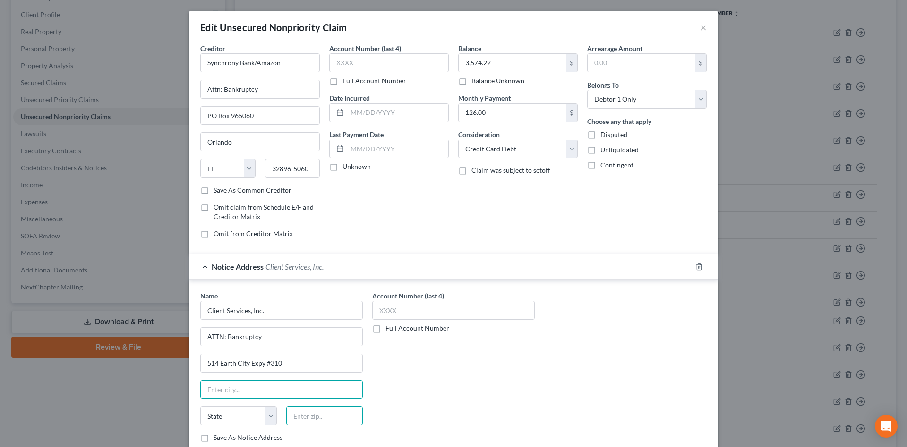
click at [302, 419] on input "text" at bounding box center [324, 415] width 77 height 19
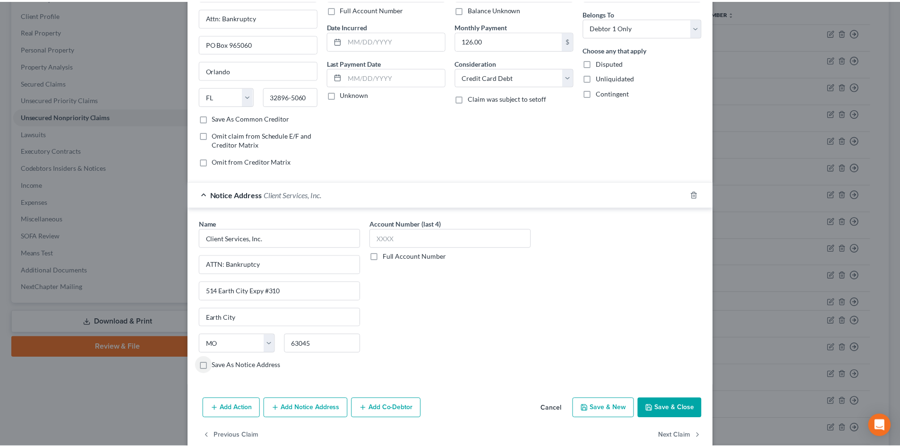
scroll to position [89, 0]
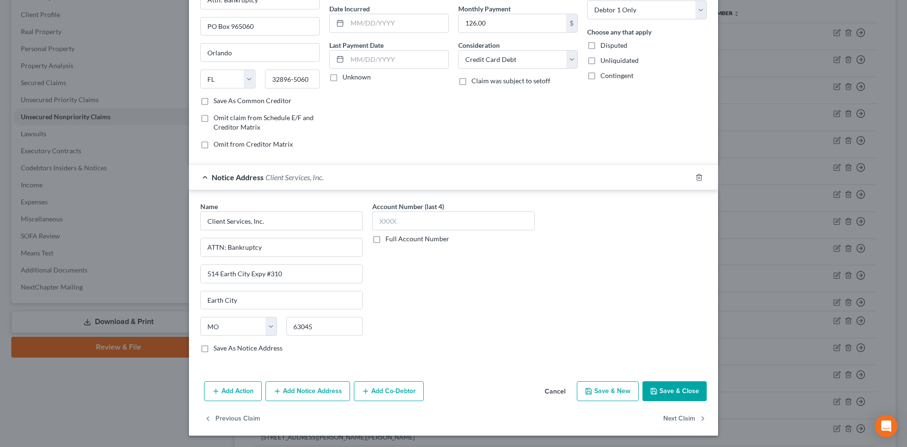
drag, startPoint x: 196, startPoint y: 346, endPoint x: 213, endPoint y: 350, distance: 17.9
click at [214, 345] on label "Save As Notice Address" at bounding box center [248, 347] width 69 height 9
click at [217, 345] on input "Save As Notice Address" at bounding box center [220, 346] width 6 height 6
click at [665, 388] on button "Save & Close" at bounding box center [675, 391] width 64 height 20
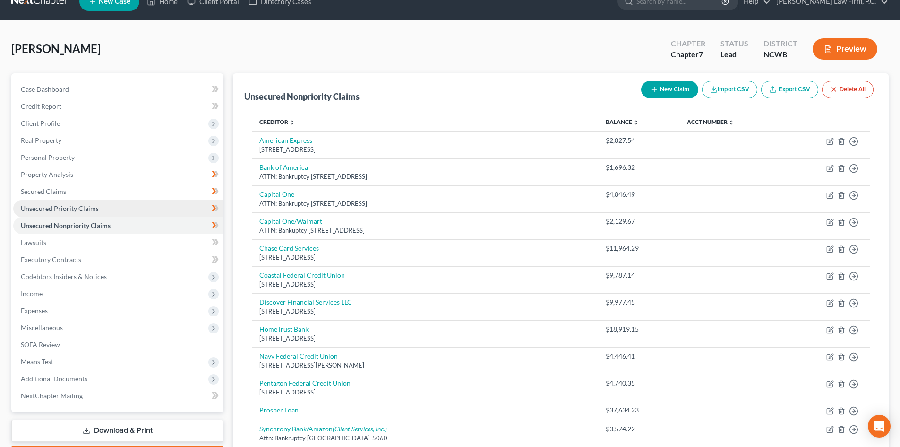
scroll to position [0, 0]
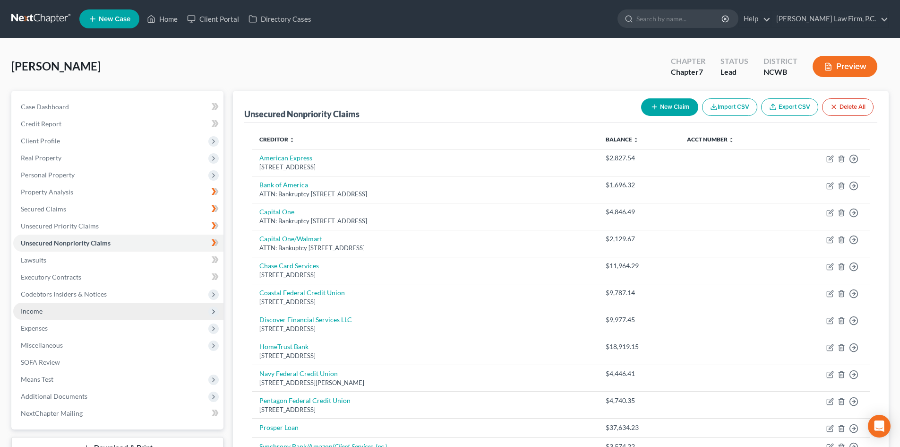
click at [60, 314] on span "Income" at bounding box center [118, 310] width 210 height 17
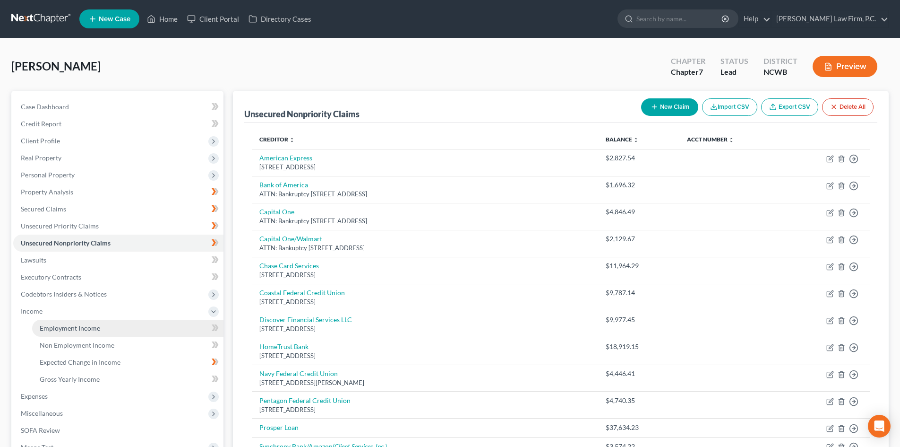
click at [76, 329] on span "Employment Income" at bounding box center [70, 328] width 60 height 8
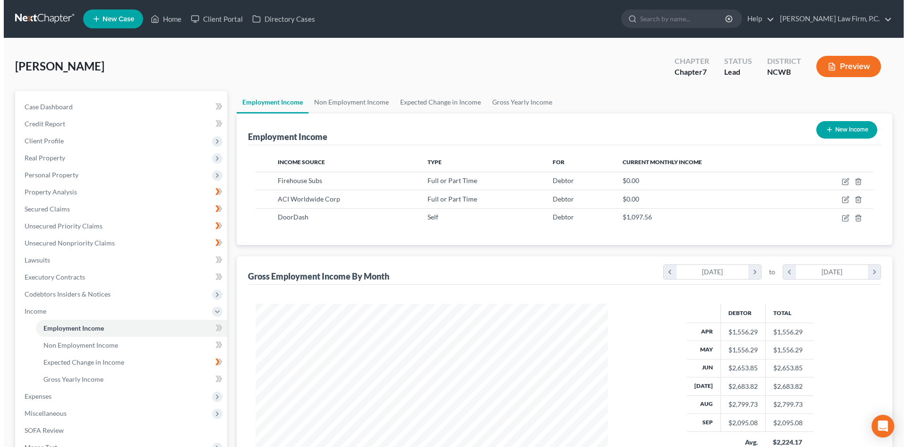
scroll to position [176, 371]
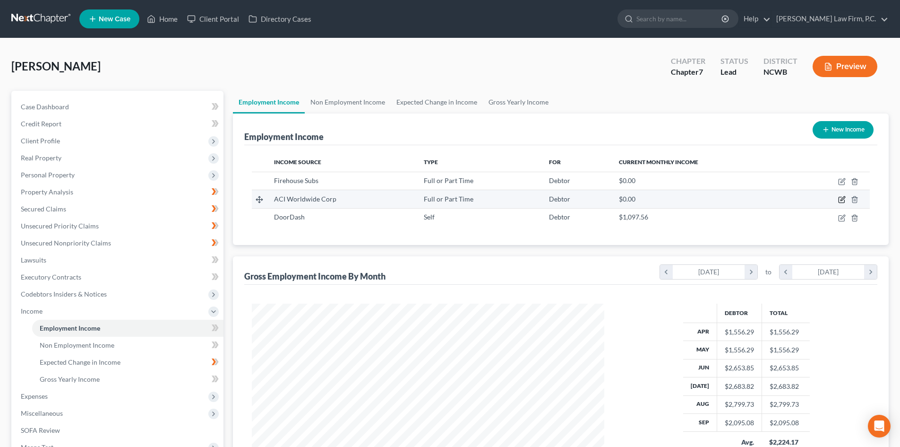
click at [842, 198] on icon "button" at bounding box center [842, 200] width 8 height 8
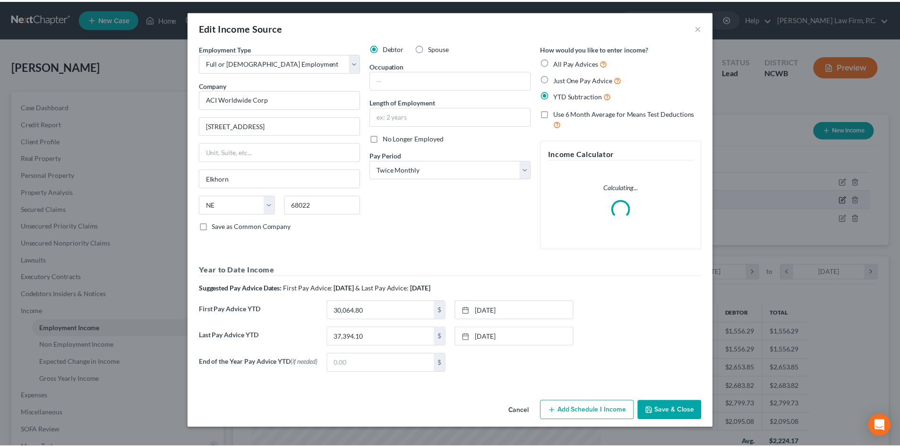
scroll to position [178, 375]
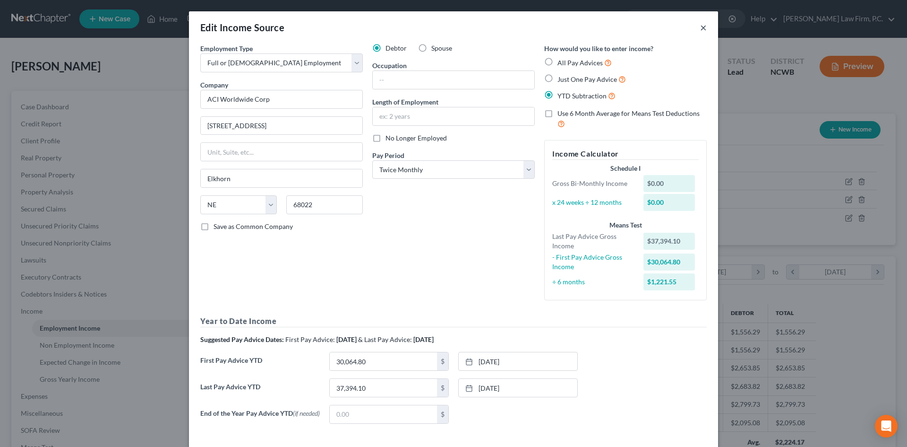
click at [700, 22] on button "×" at bounding box center [703, 27] width 7 height 11
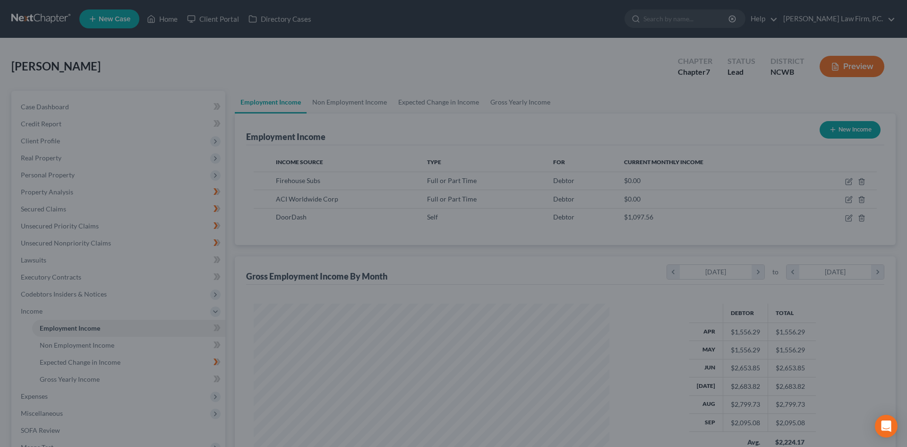
scroll to position [472351, 472156]
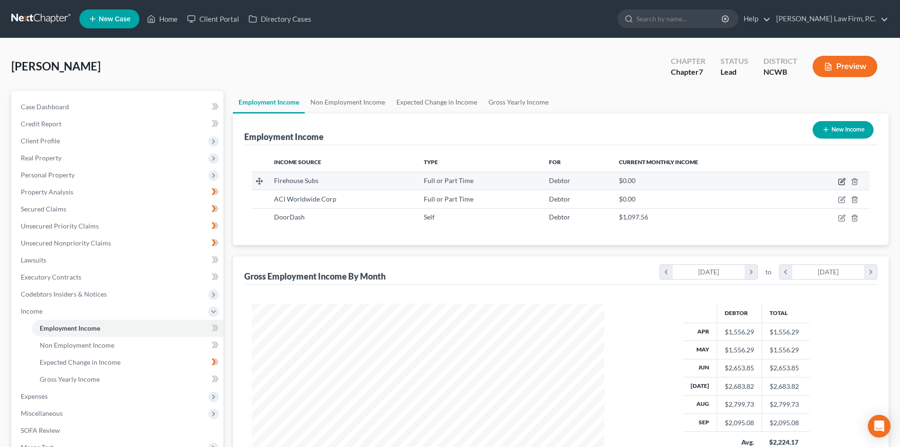
click at [841, 181] on icon "button" at bounding box center [842, 182] width 8 height 8
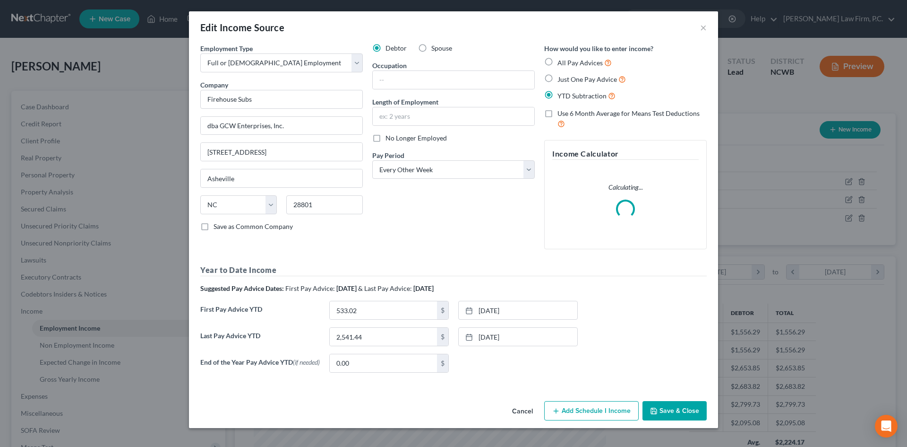
scroll to position [178, 375]
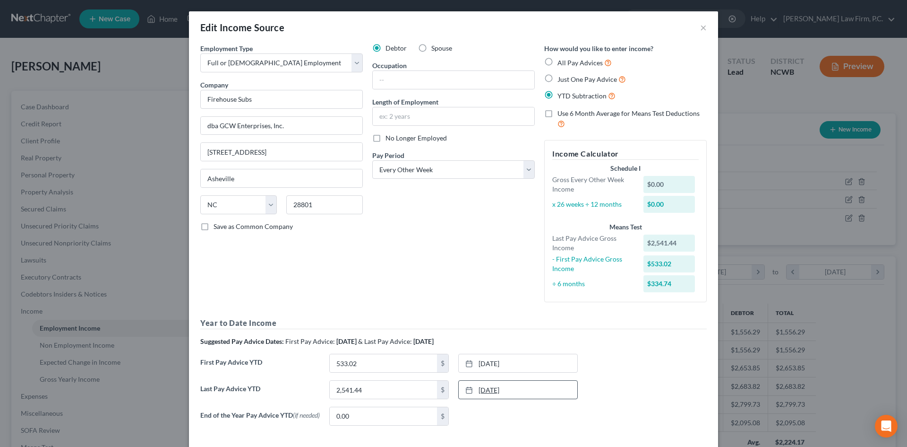
click at [505, 386] on link "[DATE]" at bounding box center [518, 389] width 119 height 18
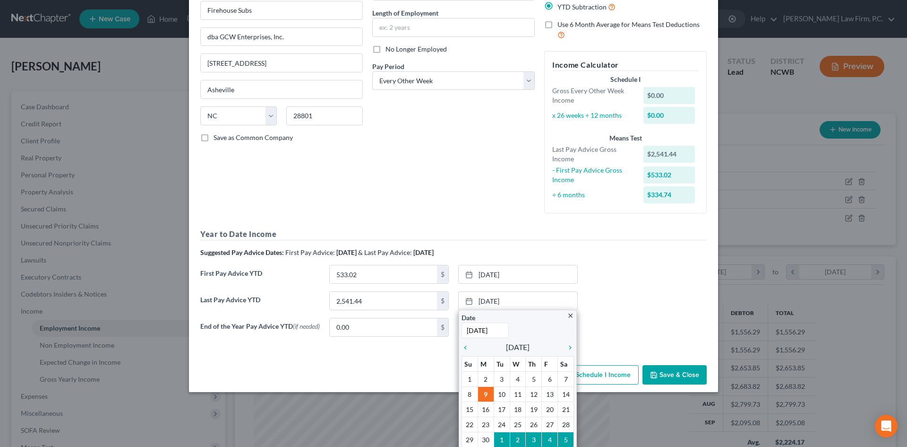
scroll to position [106, 0]
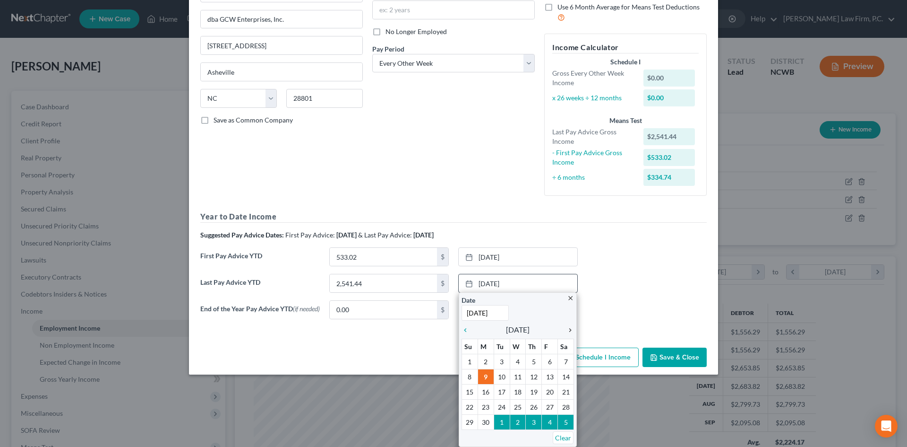
click at [565, 328] on icon "chevron_right" at bounding box center [568, 330] width 12 height 8
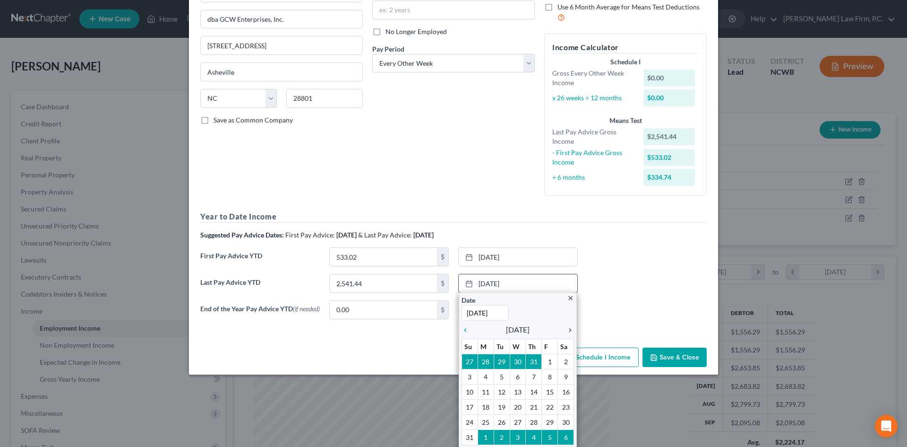
click at [565, 328] on icon "chevron_right" at bounding box center [568, 330] width 12 height 8
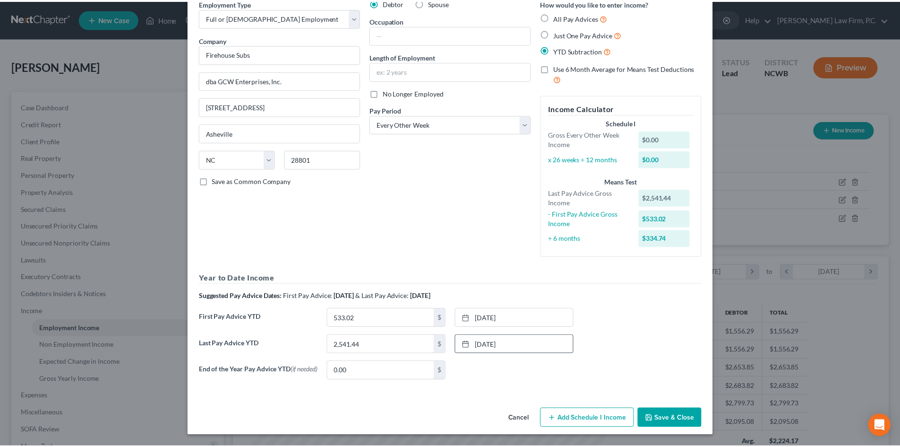
scroll to position [48, 0]
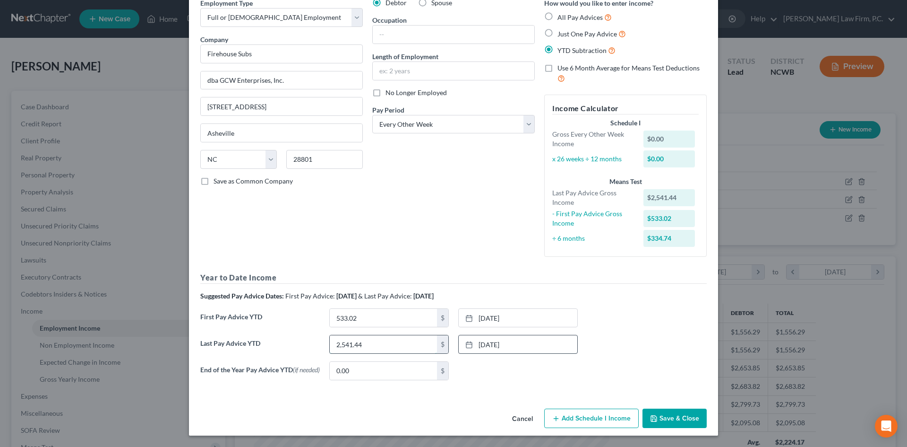
click at [404, 346] on input "2,541.44" at bounding box center [383, 344] width 107 height 18
click at [665, 417] on button "Save & Close" at bounding box center [675, 418] width 64 height 20
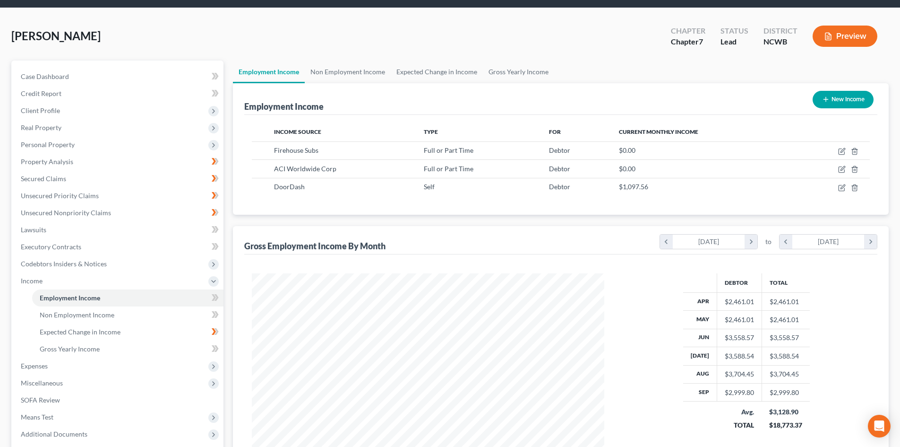
scroll to position [141, 0]
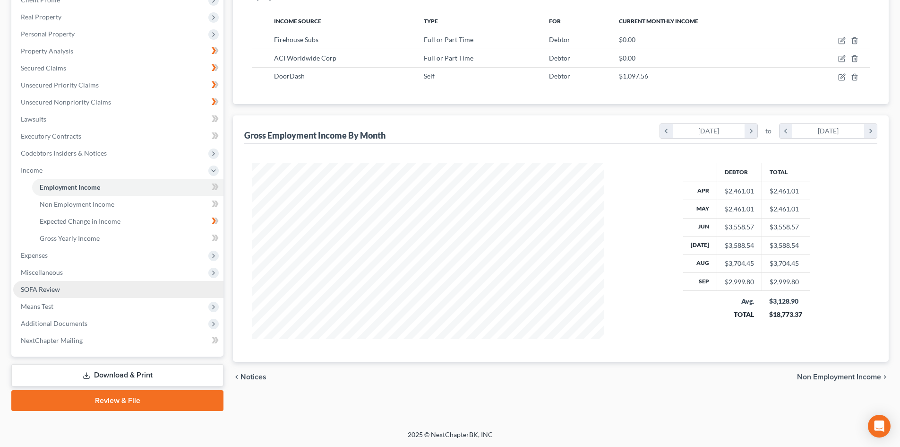
click at [50, 282] on link "SOFA Review" at bounding box center [118, 289] width 210 height 17
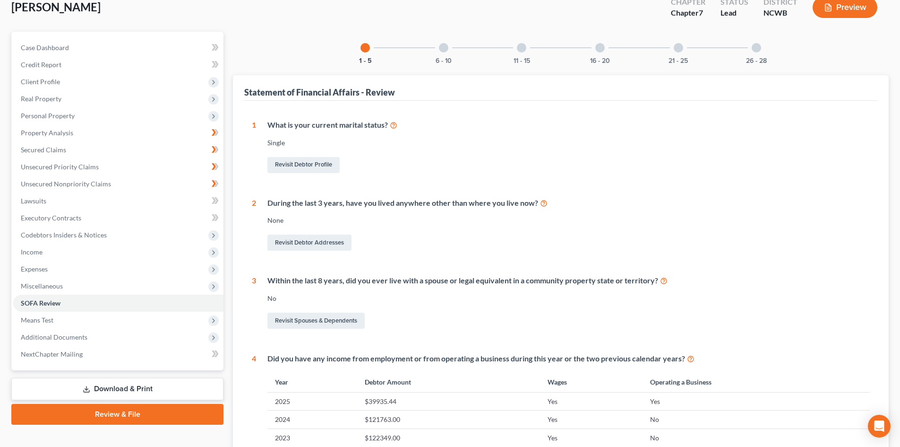
scroll to position [293, 0]
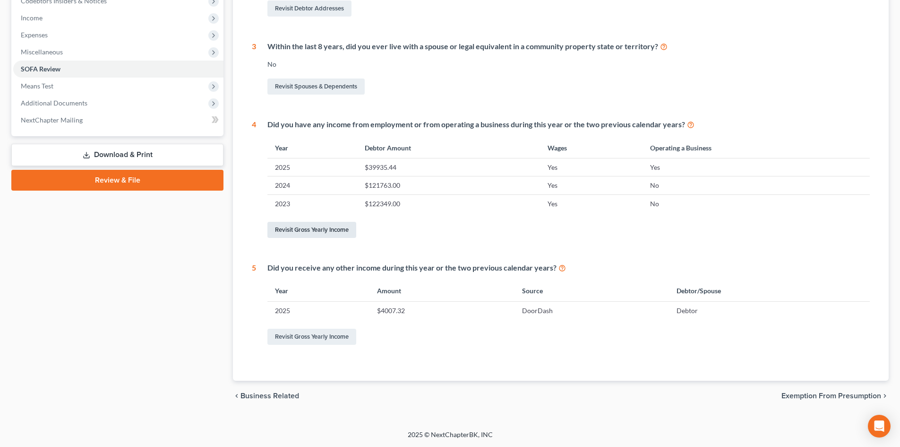
click at [309, 229] on link "Revisit Gross Yearly Income" at bounding box center [311, 230] width 89 height 16
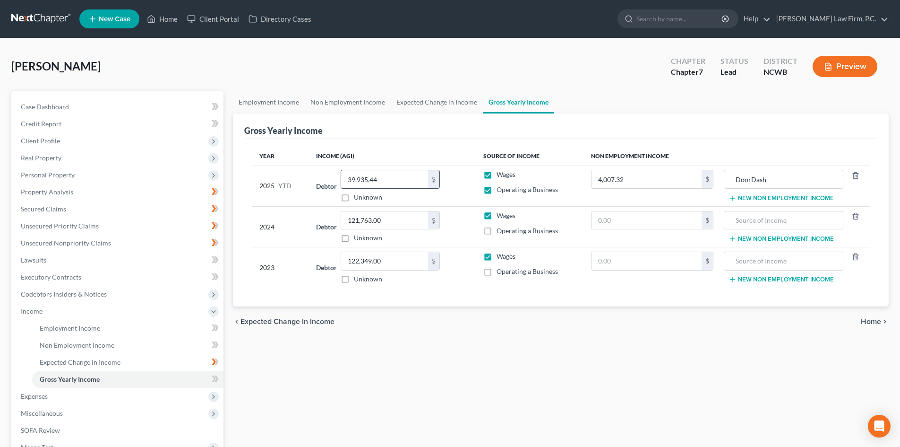
click at [416, 177] on input "39,935.44" at bounding box center [384, 179] width 87 height 18
drag, startPoint x: 409, startPoint y: 180, endPoint x: 400, endPoint y: 181, distance: 9.2
click at [408, 180] on input "39,935.44" at bounding box center [384, 179] width 87 height 18
click at [80, 104] on link "Case Dashboard" at bounding box center [118, 106] width 210 height 17
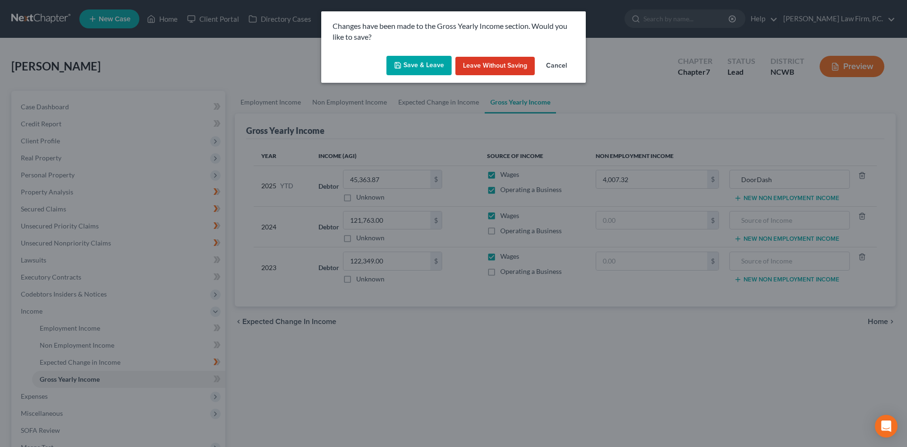
drag, startPoint x: 405, startPoint y: 60, endPoint x: 461, endPoint y: 85, distance: 60.9
click at [406, 60] on button "Save & Leave" at bounding box center [419, 66] width 65 height 20
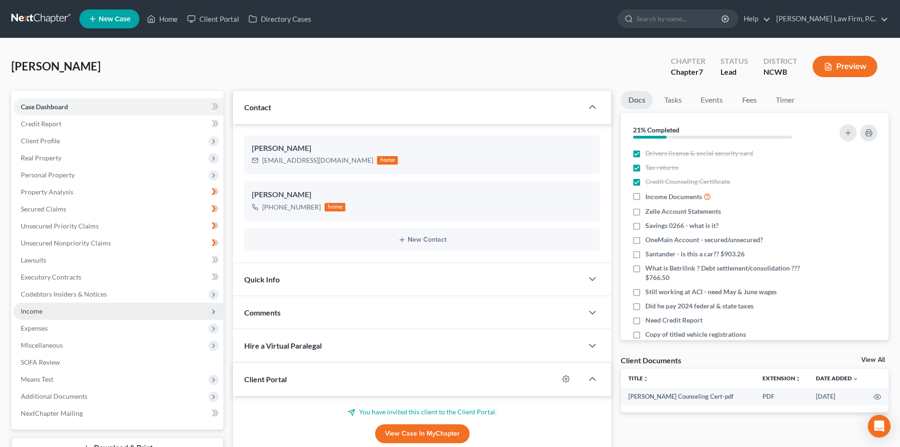
click at [63, 312] on span "Income" at bounding box center [118, 310] width 210 height 17
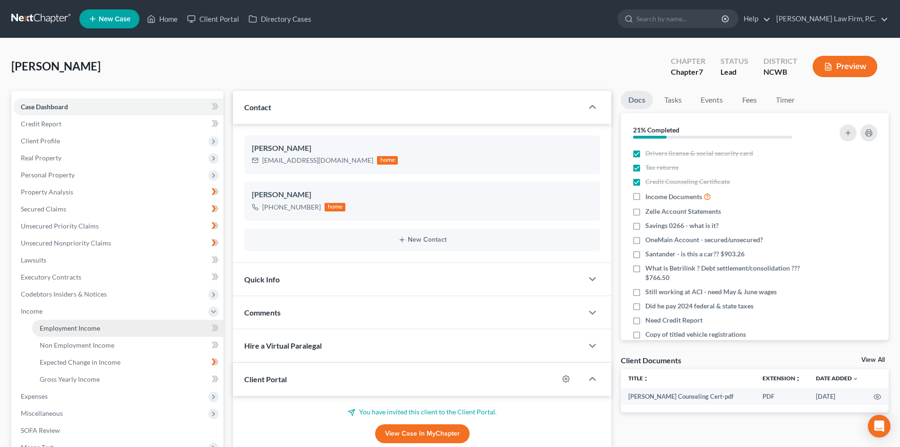
click at [71, 329] on span "Employment Income" at bounding box center [70, 328] width 60 height 8
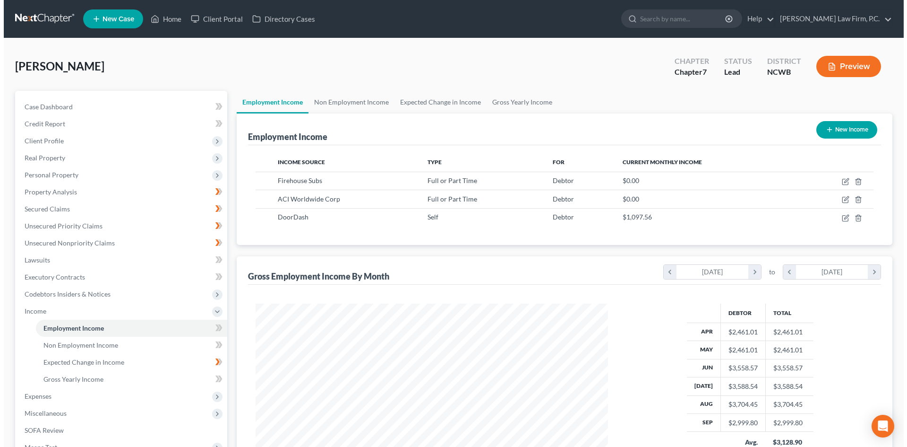
scroll to position [176, 371]
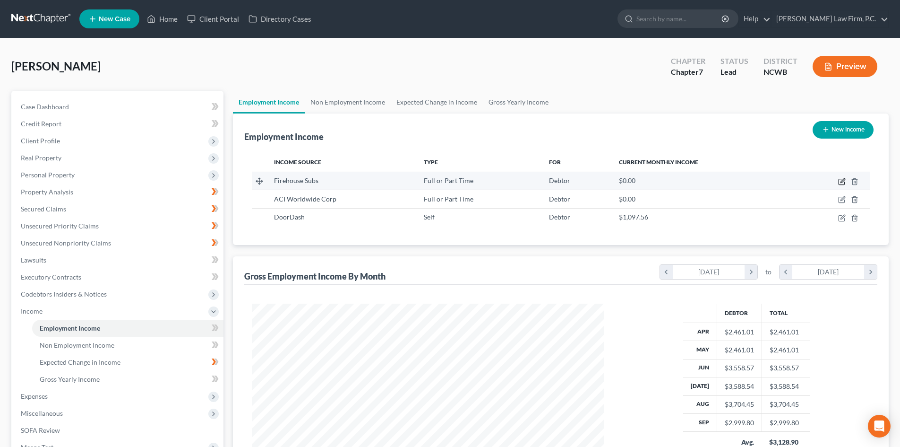
click at [843, 181] on icon "button" at bounding box center [842, 182] width 8 height 8
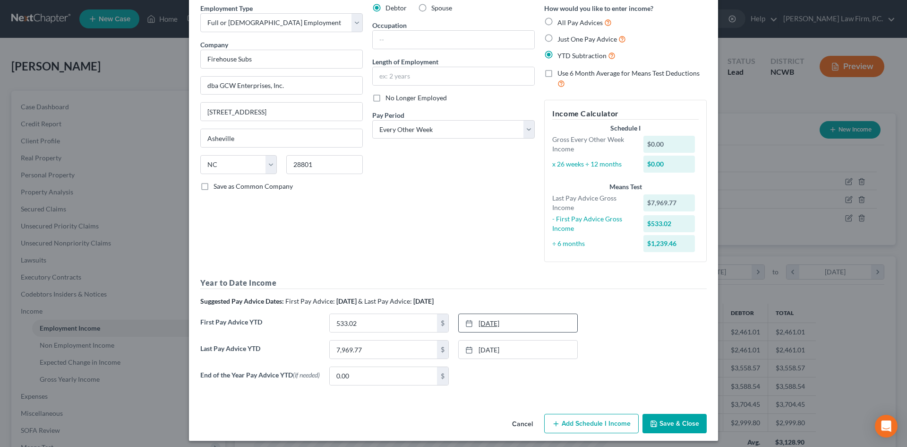
scroll to position [48, 0]
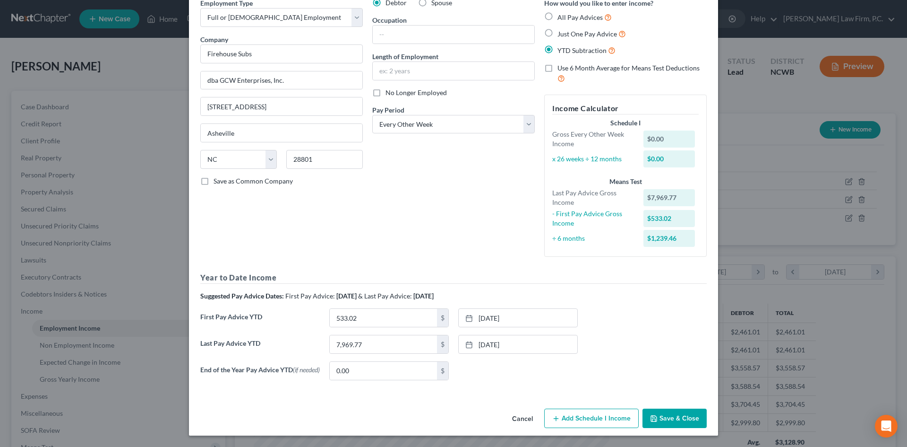
click at [562, 415] on button "Add Schedule I Income" at bounding box center [591, 418] width 95 height 20
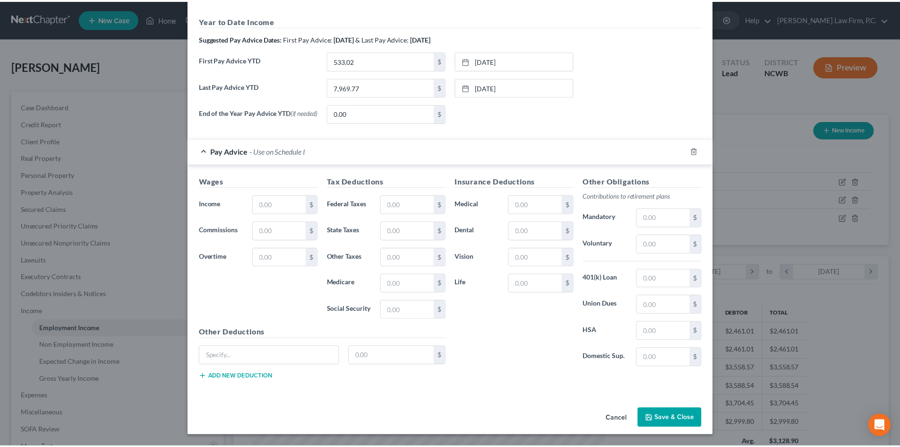
scroll to position [305, 0]
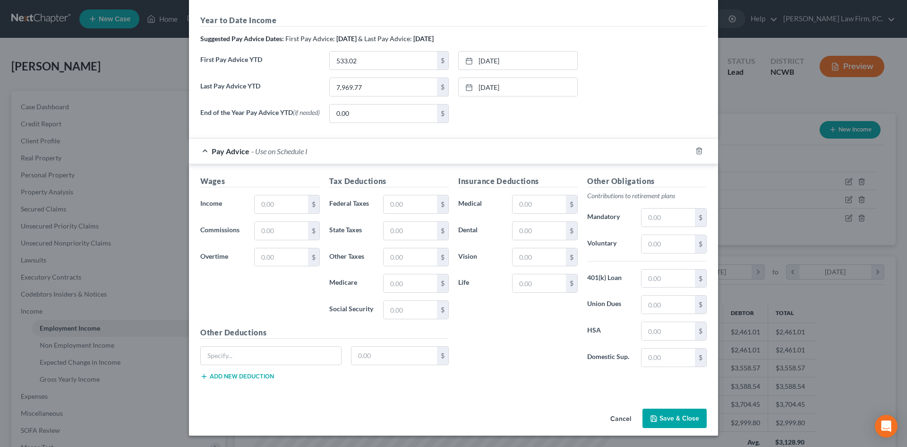
click at [614, 417] on button "Cancel" at bounding box center [621, 418] width 36 height 19
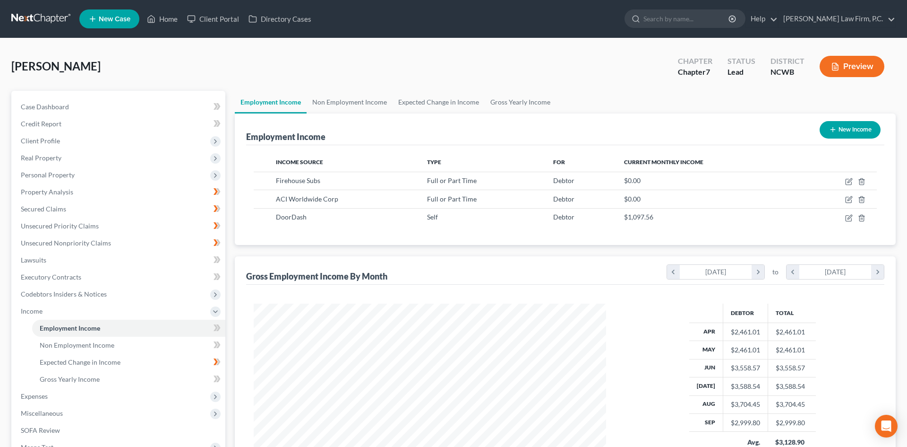
scroll to position [472351, 472156]
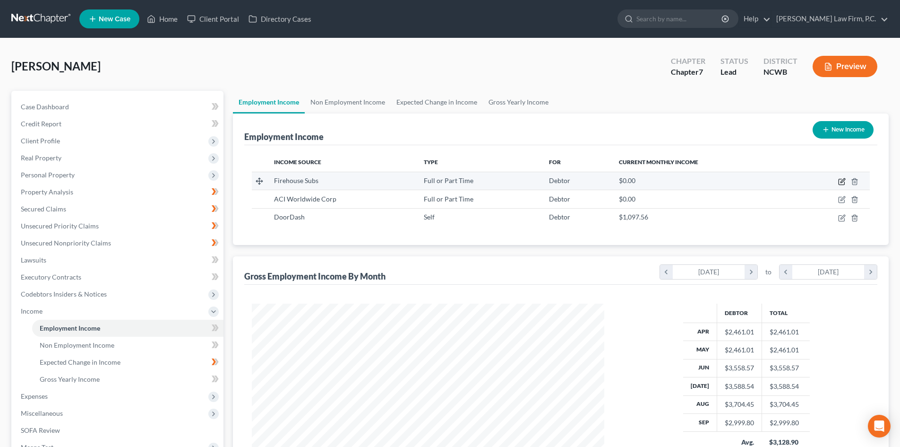
click at [840, 181] on icon "button" at bounding box center [842, 182] width 8 height 8
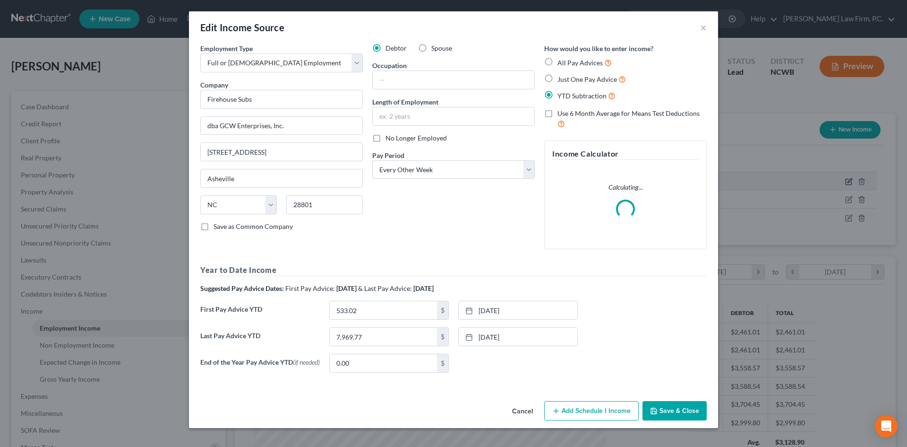
scroll to position [178, 375]
click at [558, 93] on label "YTD Subtraction" at bounding box center [587, 95] width 58 height 11
click at [561, 93] on input "YTD Subtraction" at bounding box center [564, 93] width 6 height 6
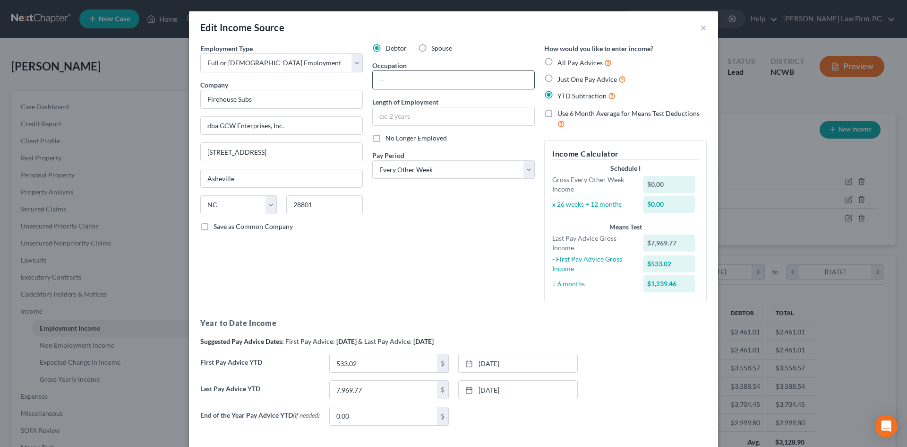
click at [399, 78] on input "text" at bounding box center [454, 80] width 162 height 18
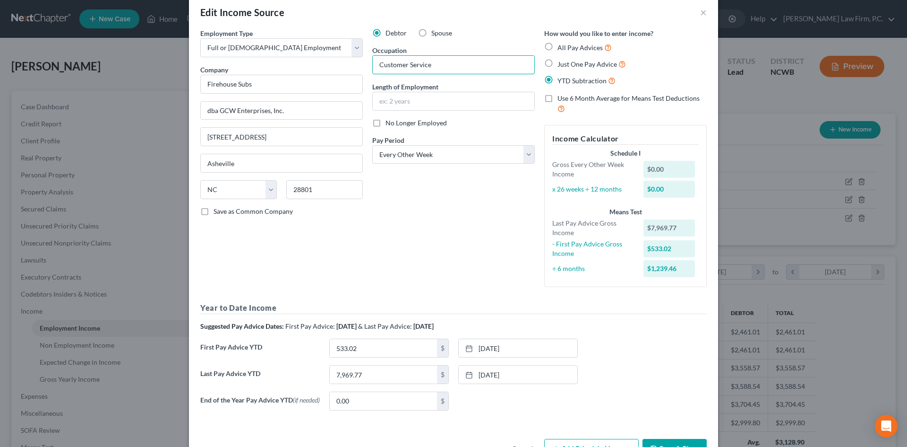
scroll to position [48, 0]
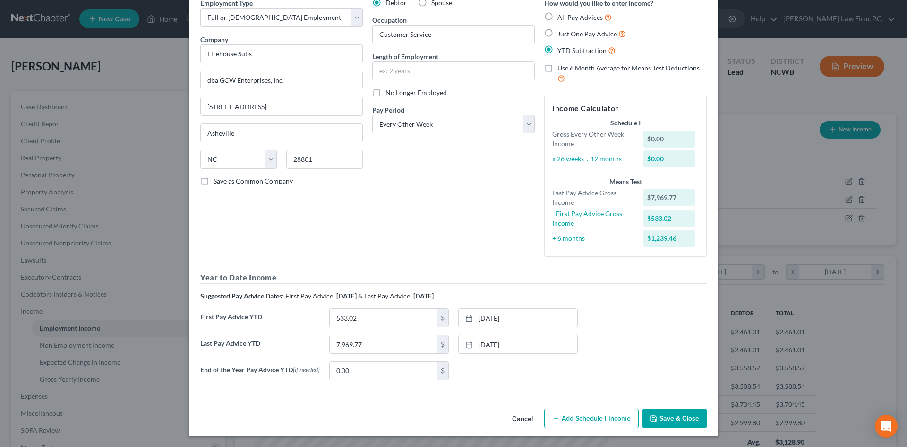
click at [574, 411] on button "Add Schedule I Income" at bounding box center [591, 418] width 95 height 20
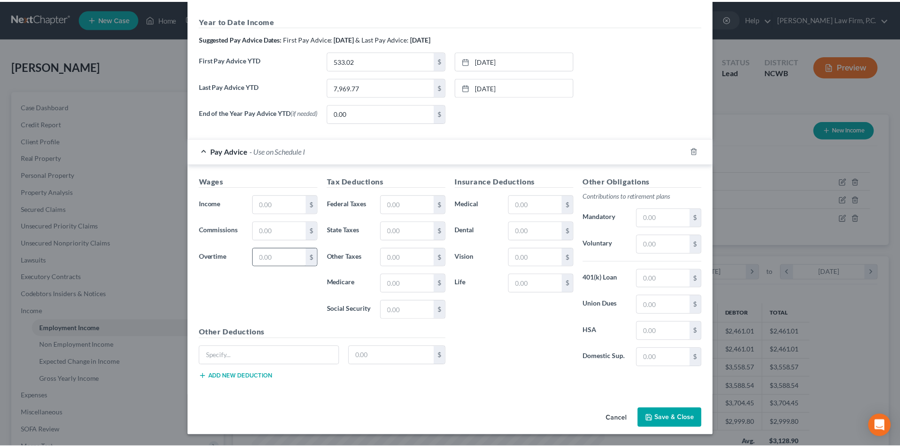
scroll to position [305, 0]
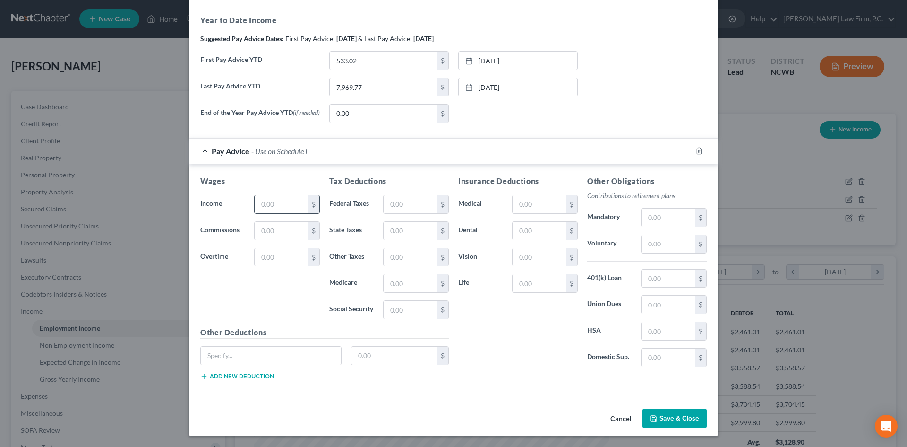
click at [272, 205] on input "text" at bounding box center [281, 204] width 53 height 18
click at [413, 200] on input "text" at bounding box center [410, 204] width 53 height 18
click at [414, 232] on input "text" at bounding box center [410, 231] width 53 height 18
click at [671, 414] on button "Save & Close" at bounding box center [675, 418] width 64 height 20
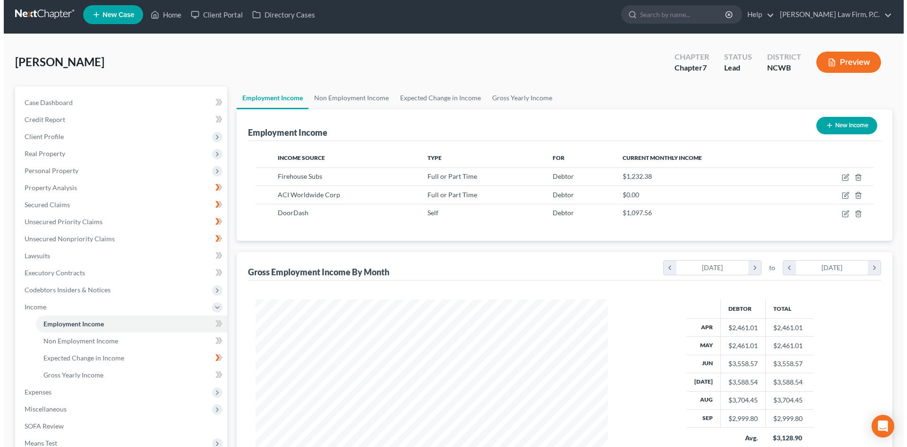
scroll to position [0, 0]
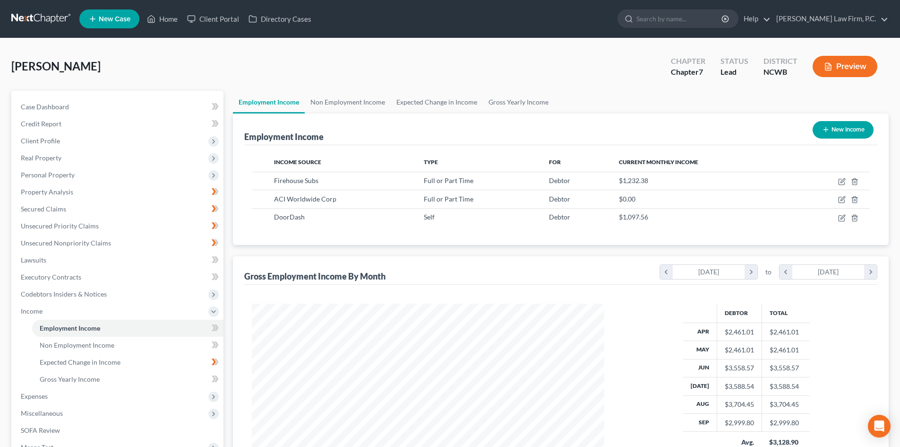
click at [853, 56] on div "Preview" at bounding box center [847, 67] width 84 height 28
click at [840, 70] on button "Preview" at bounding box center [845, 66] width 65 height 21
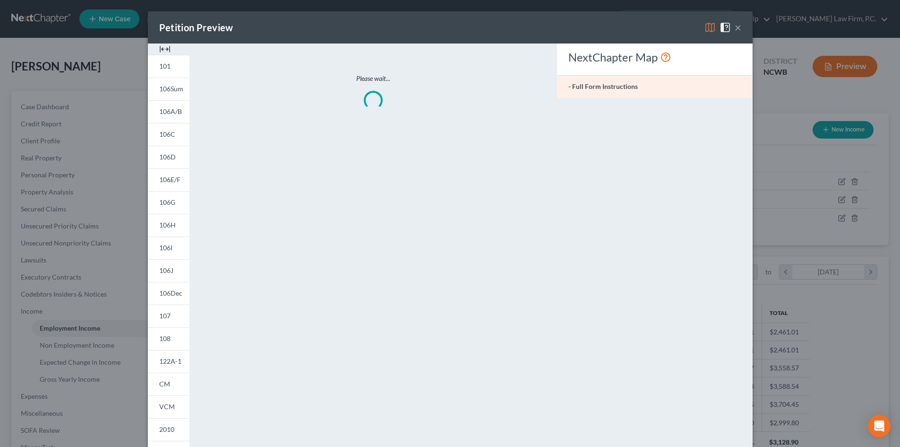
scroll to position [178, 375]
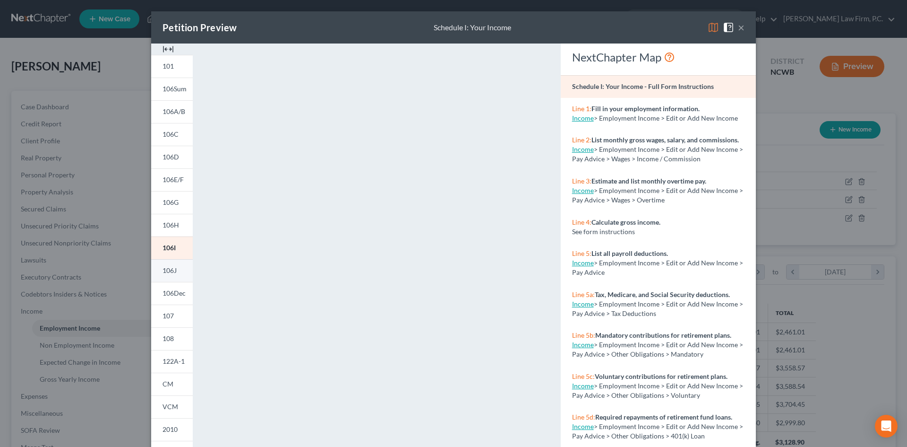
click at [171, 268] on span "106J" at bounding box center [170, 270] width 14 height 8
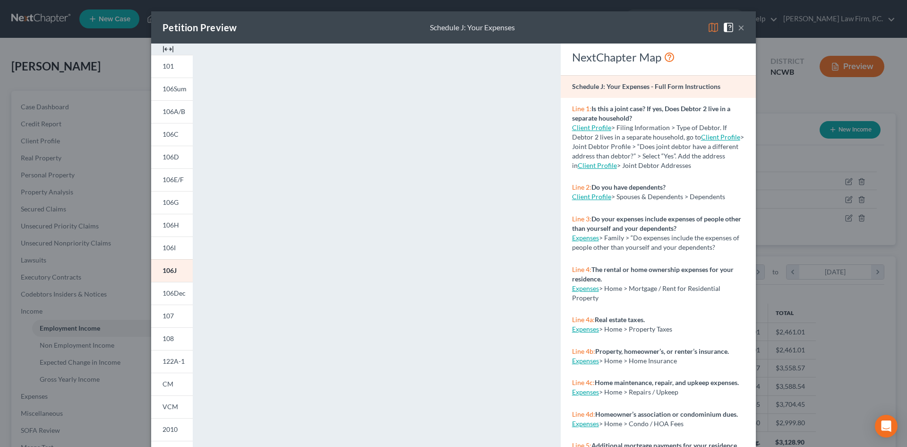
click at [738, 26] on button "×" at bounding box center [741, 27] width 7 height 11
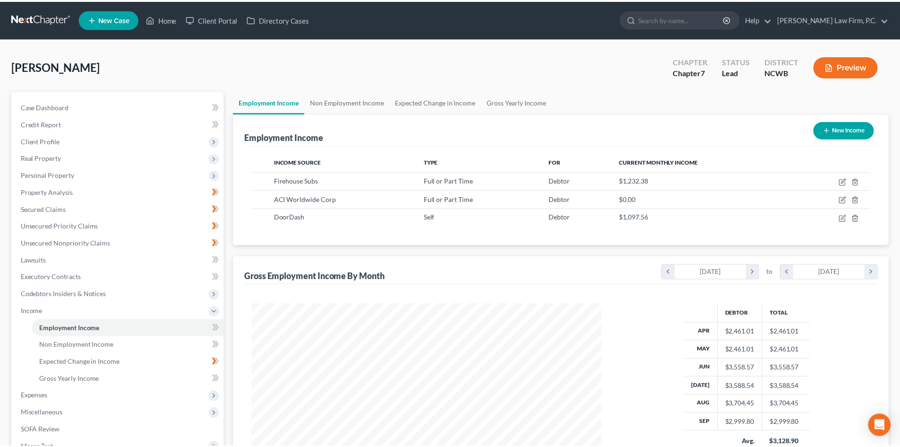
scroll to position [472351, 472156]
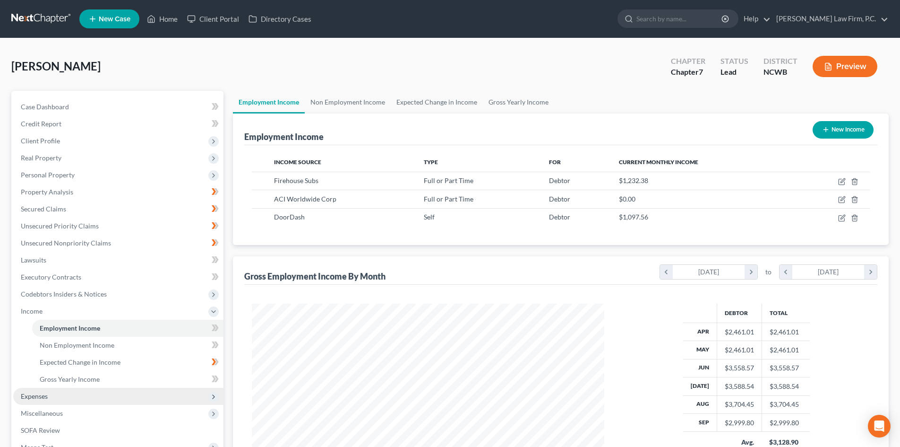
click at [46, 398] on span "Expenses" at bounding box center [34, 396] width 27 height 8
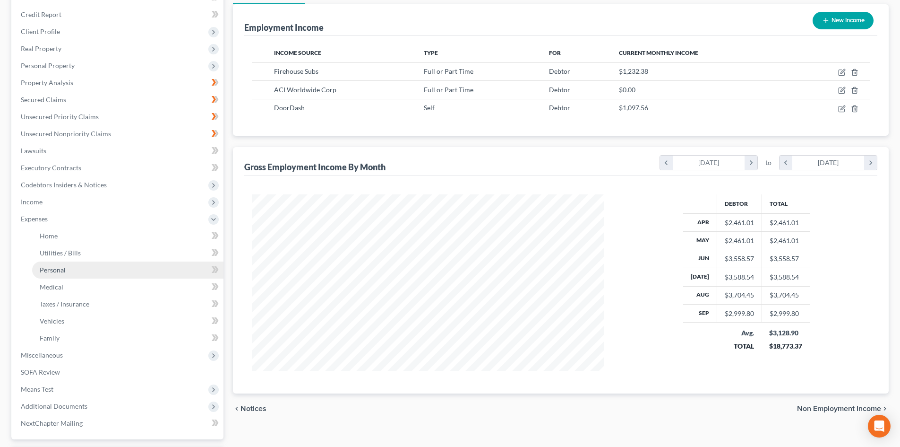
scroll to position [142, 0]
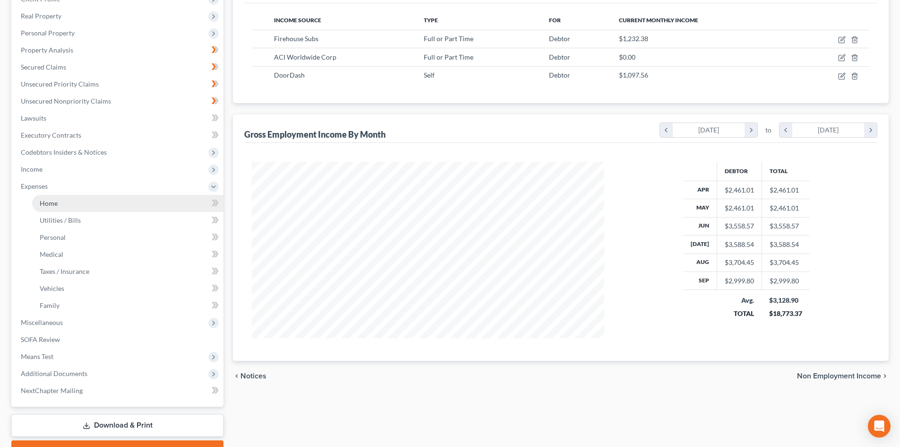
click at [74, 204] on link "Home" at bounding box center [127, 203] width 191 height 17
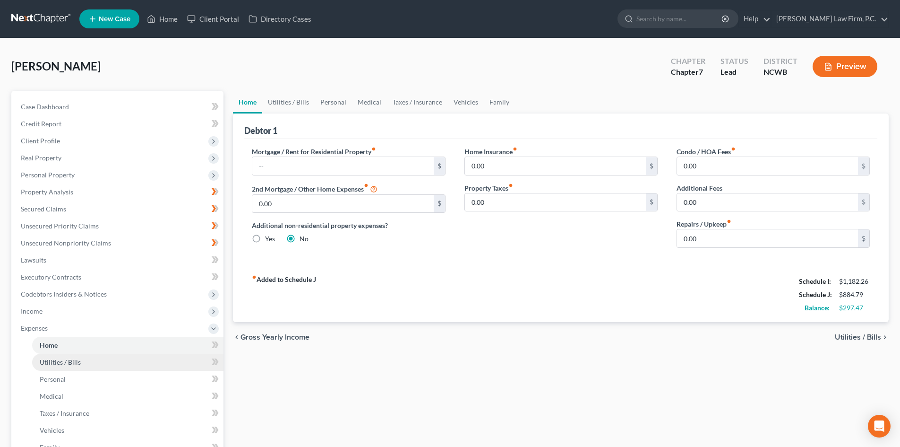
click at [91, 358] on link "Utilities / Bills" at bounding box center [127, 361] width 191 height 17
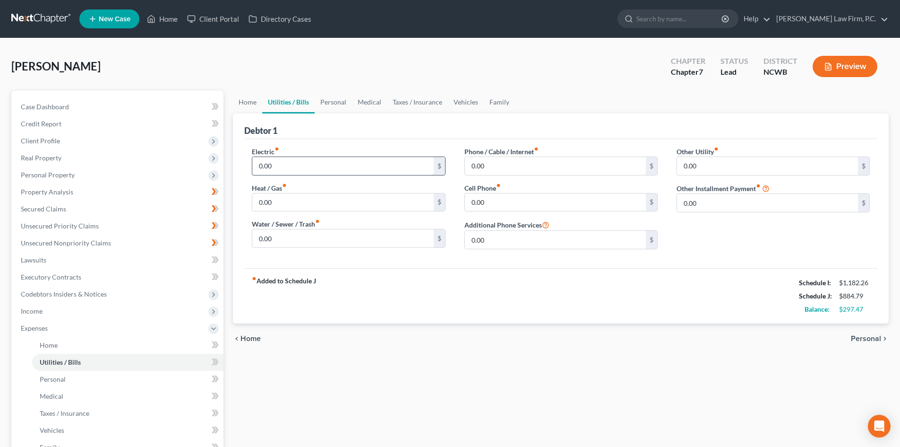
click at [293, 168] on input "0.00" at bounding box center [342, 166] width 181 height 18
click at [54, 375] on span "Personal" at bounding box center [53, 379] width 26 height 8
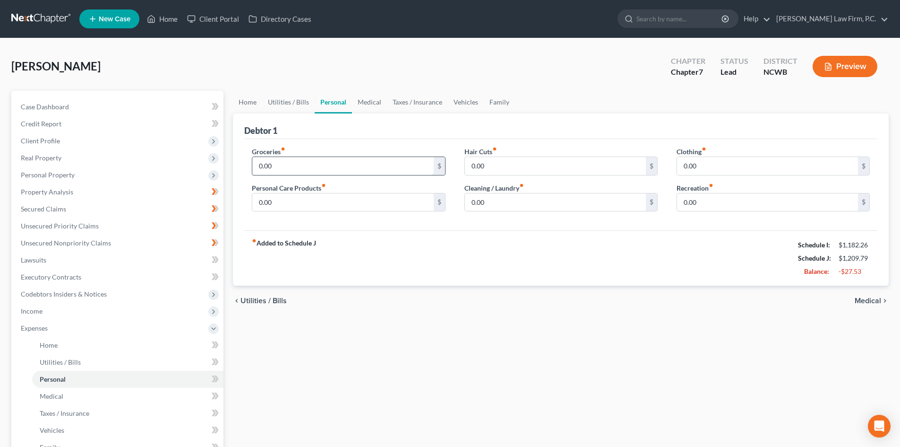
click at [322, 170] on input "0.00" at bounding box center [342, 166] width 181 height 18
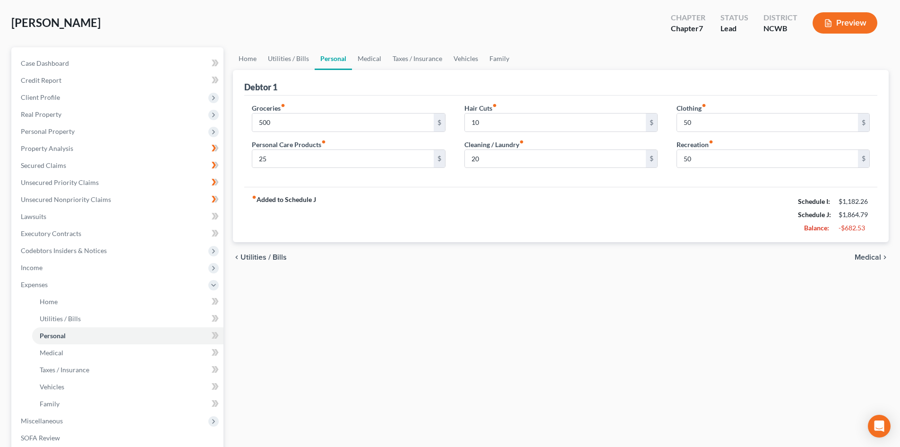
scroll to position [47, 0]
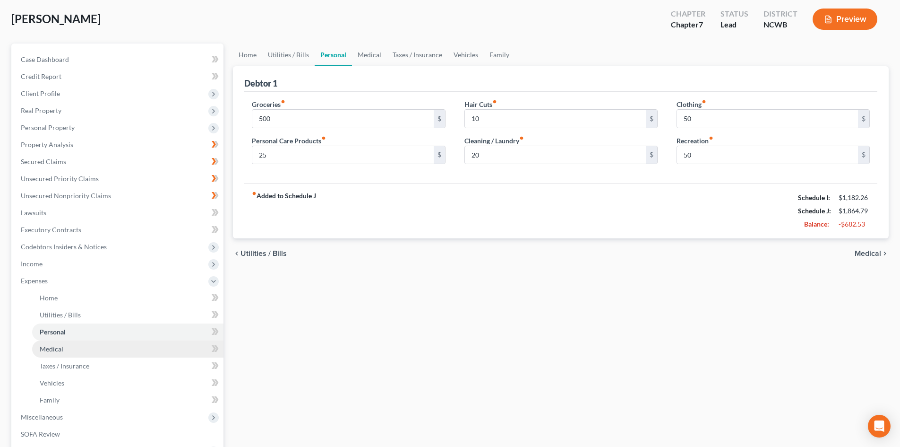
click at [52, 349] on span "Medical" at bounding box center [52, 348] width 24 height 8
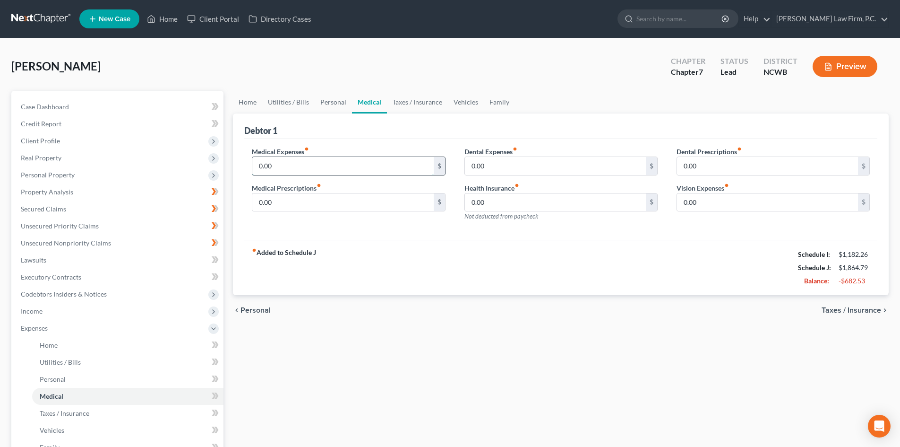
click at [295, 163] on input "0.00" at bounding box center [342, 166] width 181 height 18
click at [63, 410] on span "Taxes / Insurance" at bounding box center [65, 413] width 50 height 8
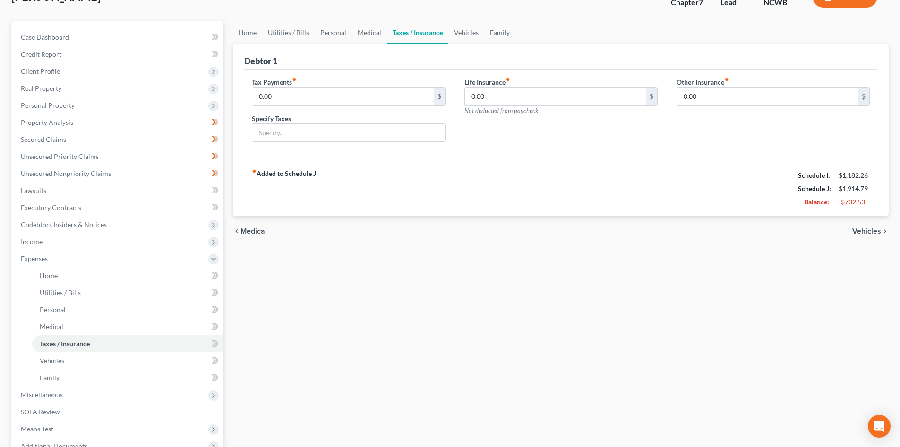
scroll to position [95, 0]
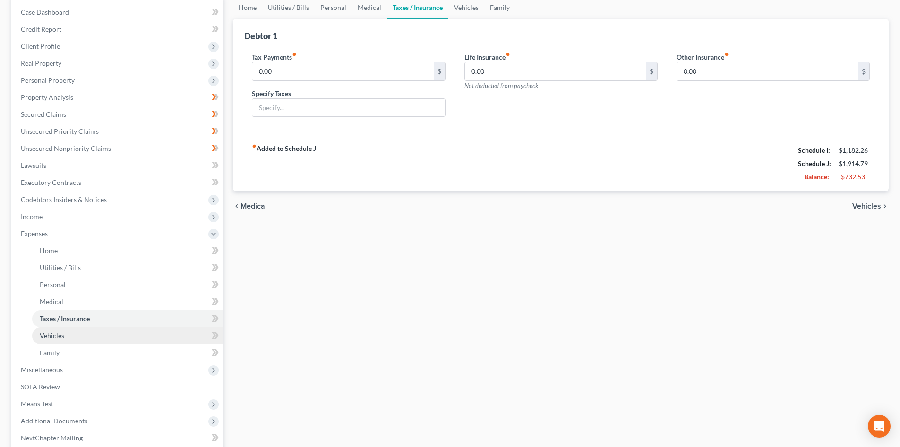
click at [59, 334] on span "Vehicles" at bounding box center [52, 335] width 25 height 8
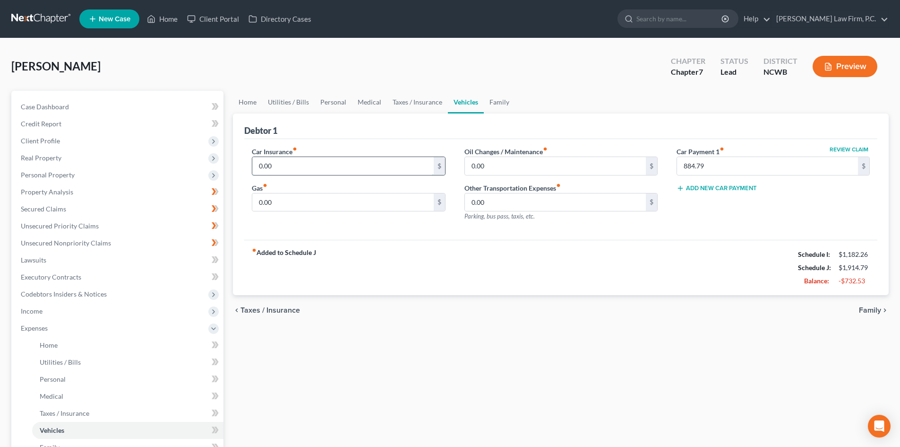
click at [334, 162] on input "0.00" at bounding box center [342, 166] width 181 height 18
click at [303, 208] on input "350" at bounding box center [342, 202] width 181 height 18
click at [497, 103] on link "Family" at bounding box center [499, 102] width 31 height 23
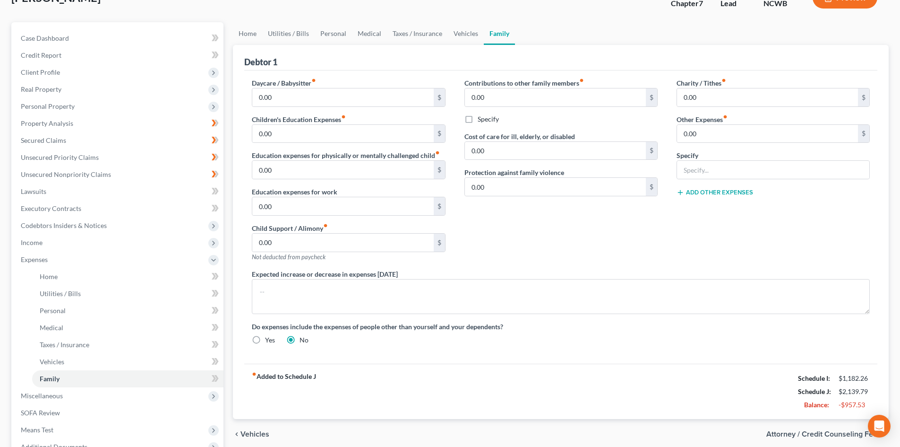
scroll to position [95, 0]
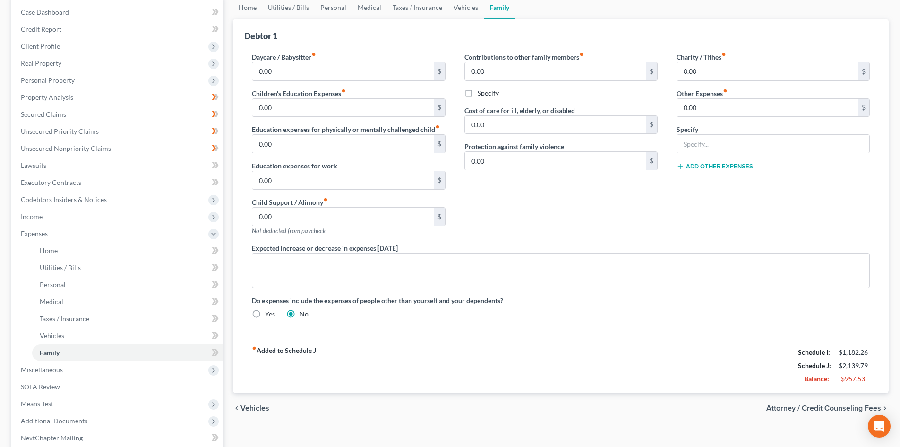
drag, startPoint x: 256, startPoint y: 310, endPoint x: 267, endPoint y: 305, distance: 11.8
click at [265, 310] on label "Yes" at bounding box center [270, 313] width 10 height 9
click at [269, 310] on input "Yes" at bounding box center [272, 312] width 6 height 6
click at [299, 261] on textarea at bounding box center [561, 270] width 618 height 35
click at [385, 276] on textarea "Debtor anticipate entering into an agreement with the IRS and NC Dept of Revenu…" at bounding box center [561, 270] width 618 height 35
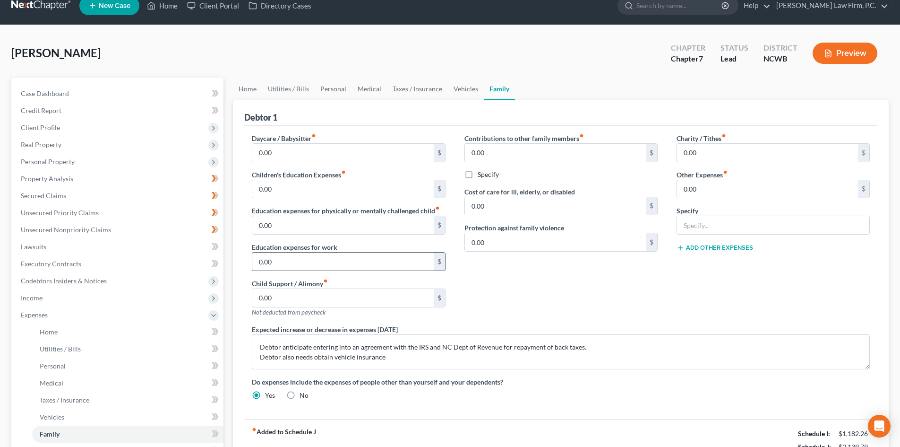
scroll to position [0, 0]
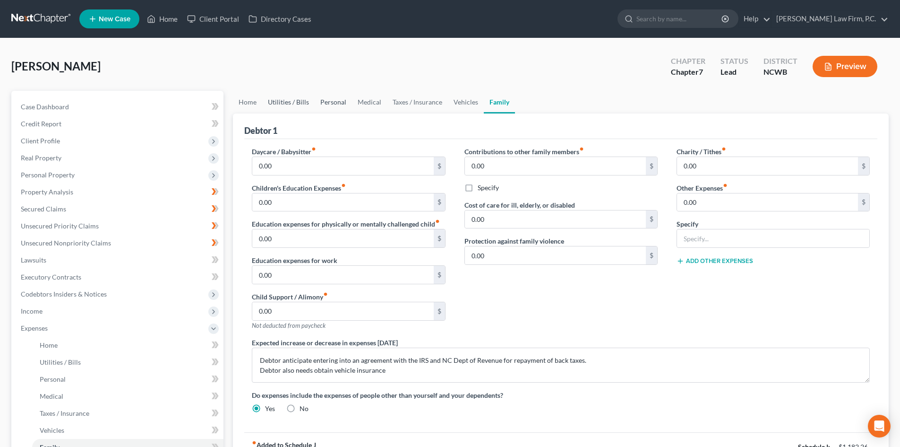
drag, startPoint x: 308, startPoint y: 102, endPoint x: 334, endPoint y: 105, distance: 26.1
click at [309, 103] on link "Utilities / Bills" at bounding box center [288, 102] width 52 height 23
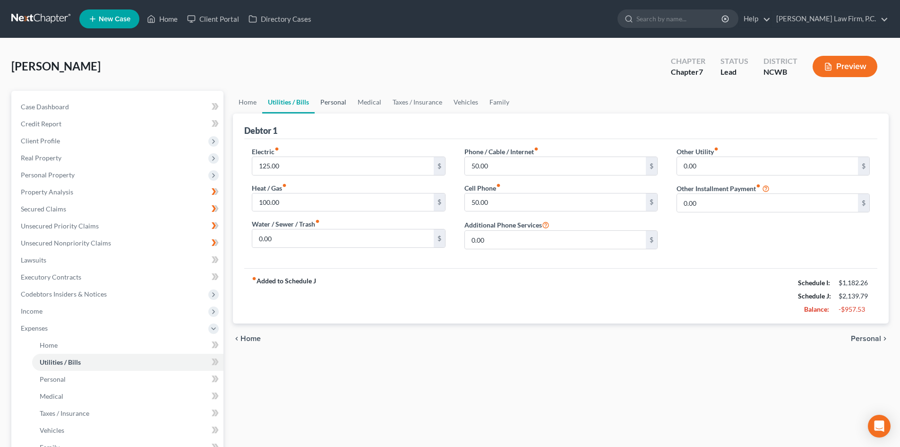
click at [341, 104] on link "Personal" at bounding box center [333, 102] width 37 height 23
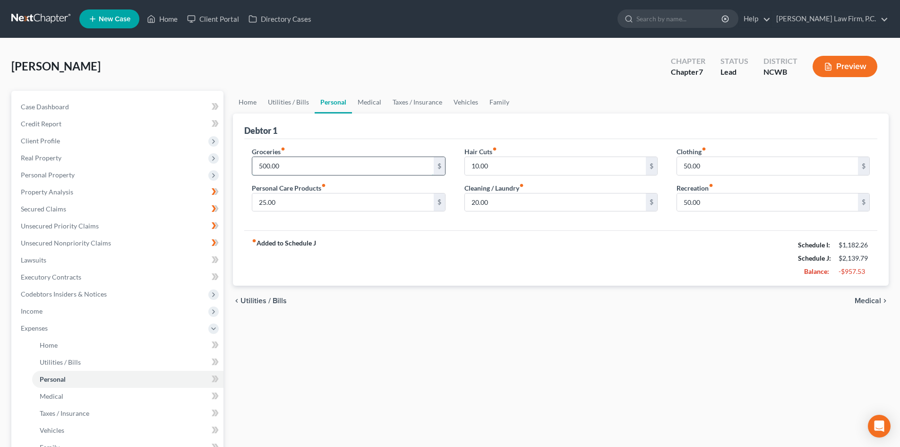
click at [305, 170] on input "500.00" at bounding box center [342, 166] width 181 height 18
click at [408, 262] on div "fiber_manual_record Added to Schedule J Schedule I: $1,182.26 Schedule J: $1,98…" at bounding box center [560, 257] width 633 height 55
click at [379, 100] on link "Medical" at bounding box center [369, 102] width 35 height 23
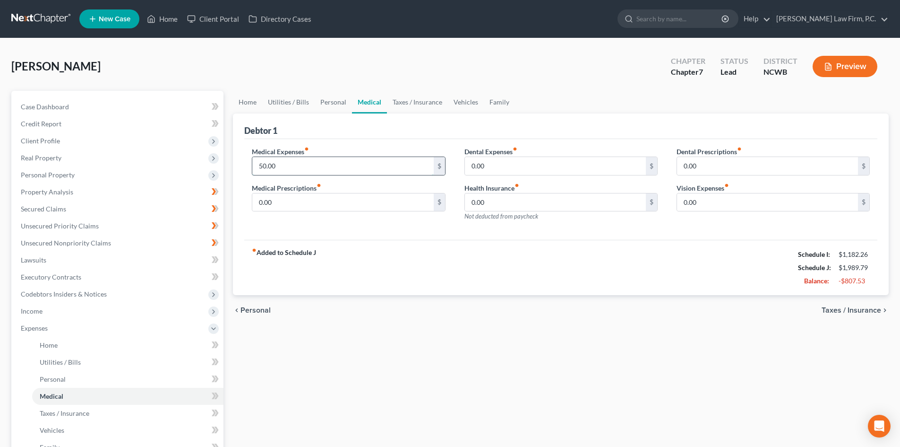
click at [321, 167] on input "50.00" at bounding box center [342, 166] width 181 height 18
drag, startPoint x: 432, startPoint y: 108, endPoint x: 433, endPoint y: 123, distance: 14.7
click at [432, 109] on link "Taxes / Insurance" at bounding box center [417, 102] width 61 height 23
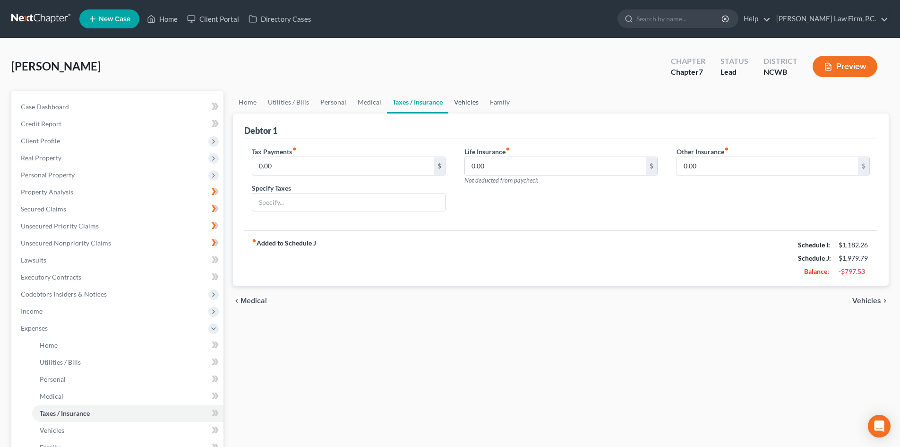
click at [462, 105] on link "Vehicles" at bounding box center [466, 102] width 36 height 23
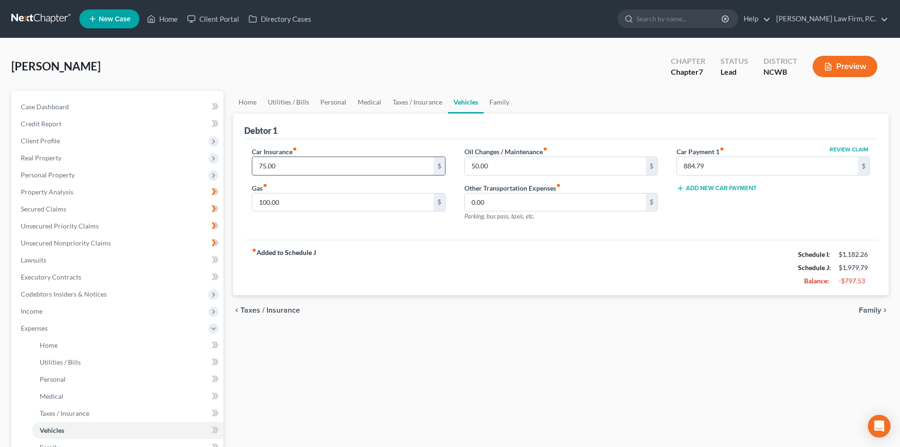
click at [309, 169] on input "75.00" at bounding box center [342, 166] width 181 height 18
click at [310, 365] on div "Home Utilities / Bills Personal Medical Taxes / Insurance Vehicles Family Debto…" at bounding box center [560, 347] width 665 height 512
click at [843, 63] on button "Preview" at bounding box center [845, 66] width 65 height 21
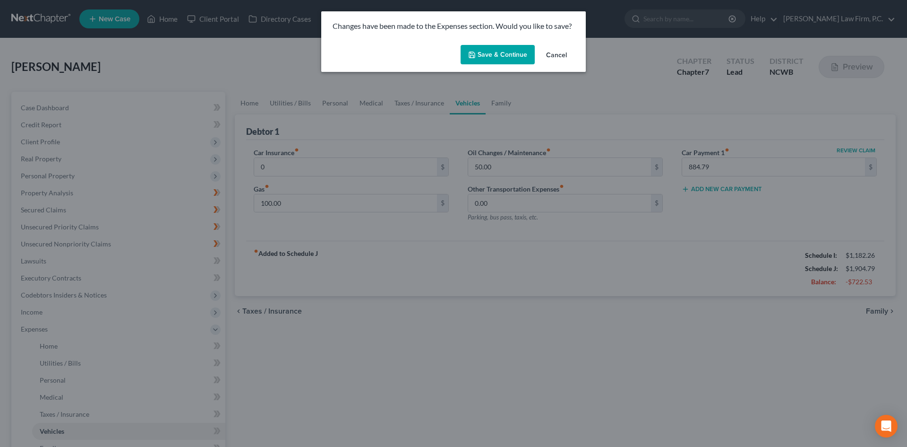
click at [521, 48] on button "Save & Continue" at bounding box center [498, 55] width 74 height 20
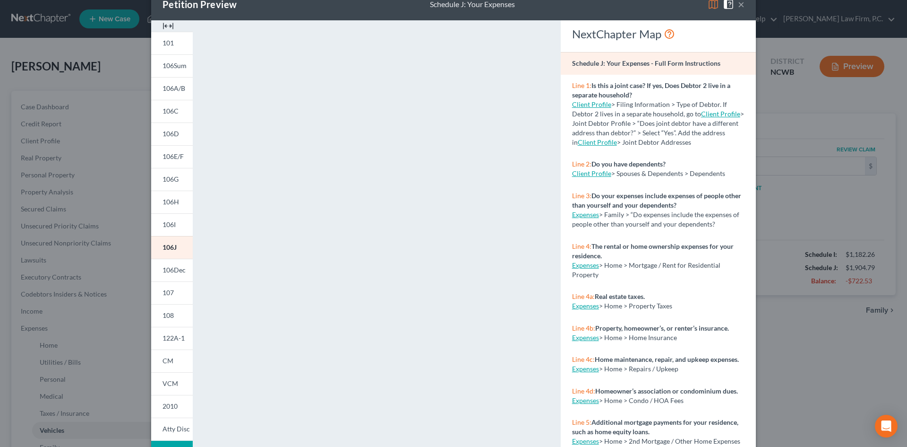
scroll to position [86, 0]
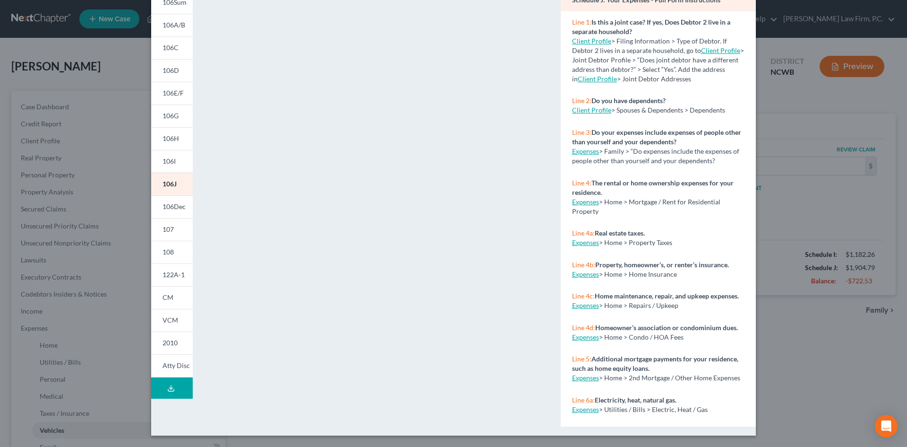
click at [163, 392] on button "Download Draft" at bounding box center [172, 387] width 42 height 21
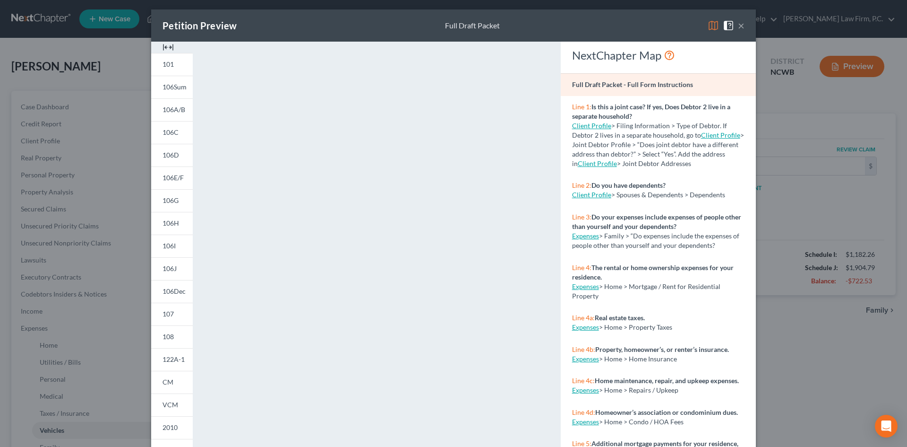
scroll to position [0, 0]
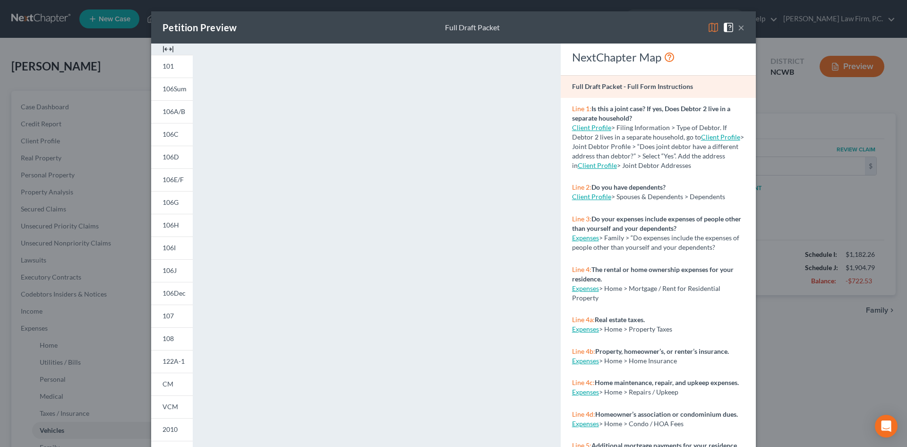
click at [740, 30] on button "×" at bounding box center [741, 27] width 7 height 11
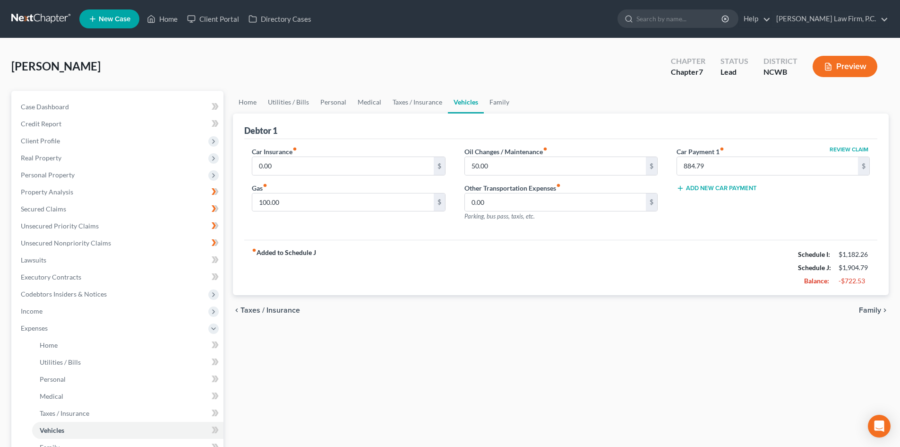
click at [827, 61] on button "Preview" at bounding box center [845, 66] width 65 height 21
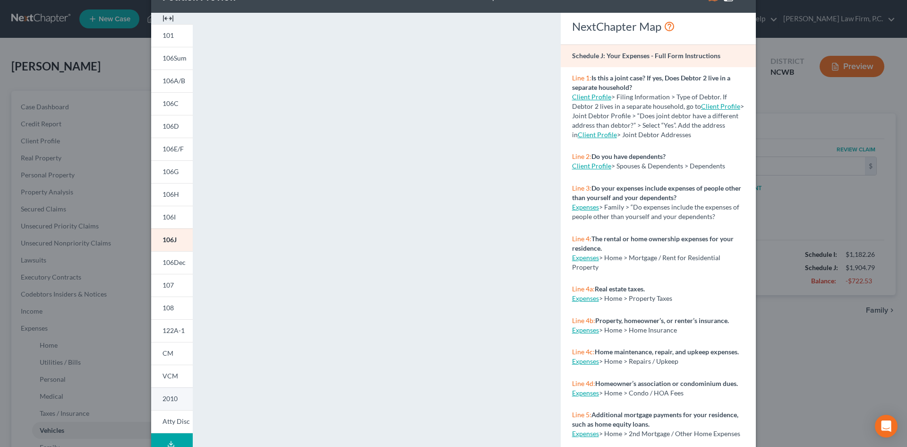
scroll to position [86, 0]
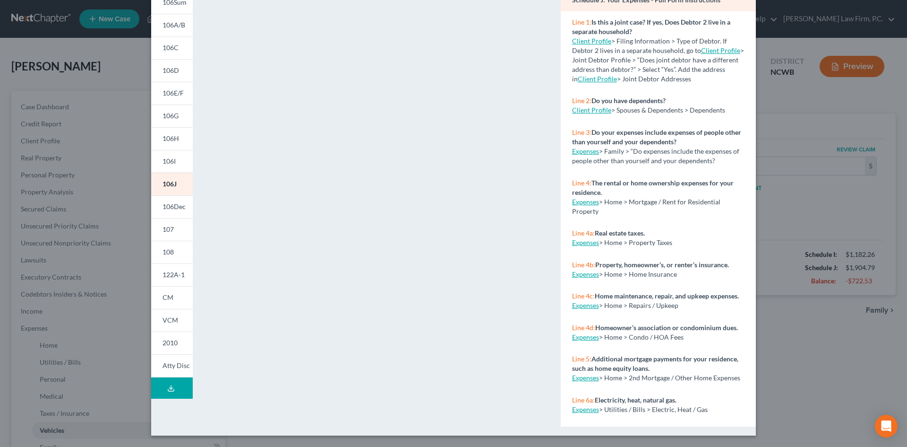
drag, startPoint x: 163, startPoint y: 391, endPoint x: 375, endPoint y: 277, distance: 240.8
click at [163, 390] on button "Download Draft" at bounding box center [172, 387] width 42 height 21
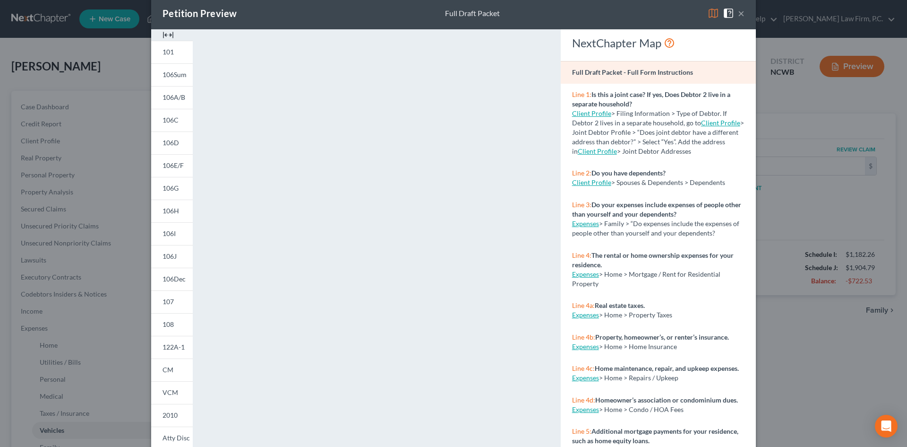
scroll to position [0, 0]
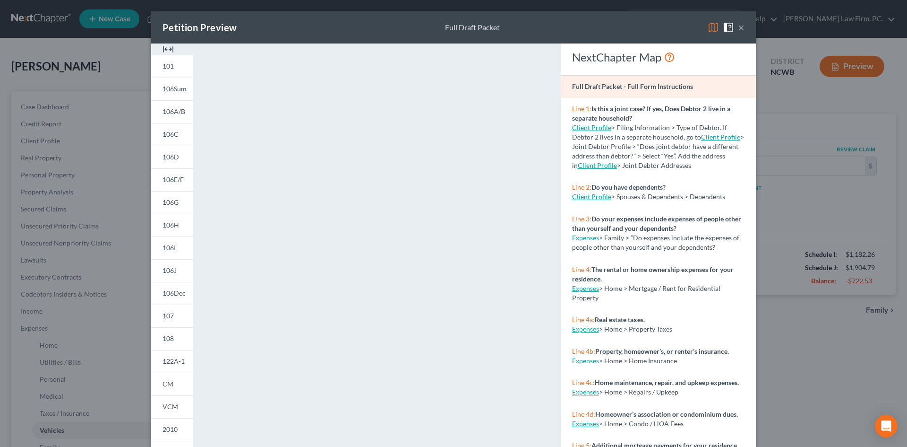
drag, startPoint x: 735, startPoint y: 26, endPoint x: 744, endPoint y: 55, distance: 30.8
click at [738, 26] on button "×" at bounding box center [741, 27] width 7 height 11
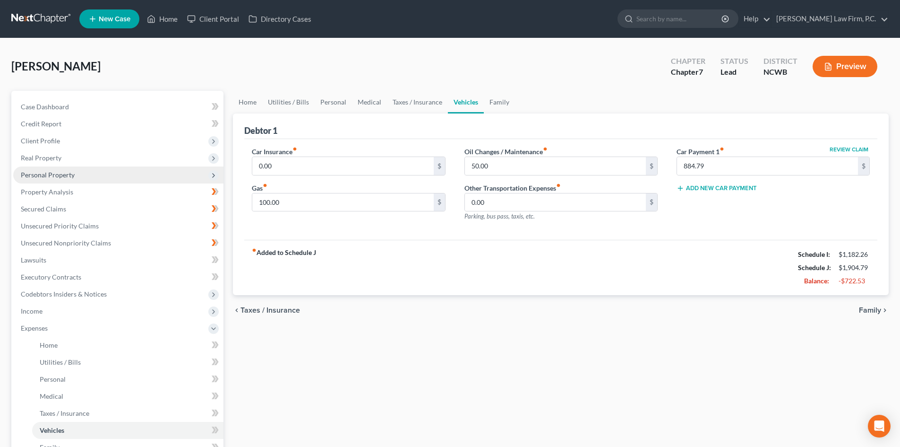
click at [59, 176] on span "Personal Property" at bounding box center [48, 175] width 54 height 8
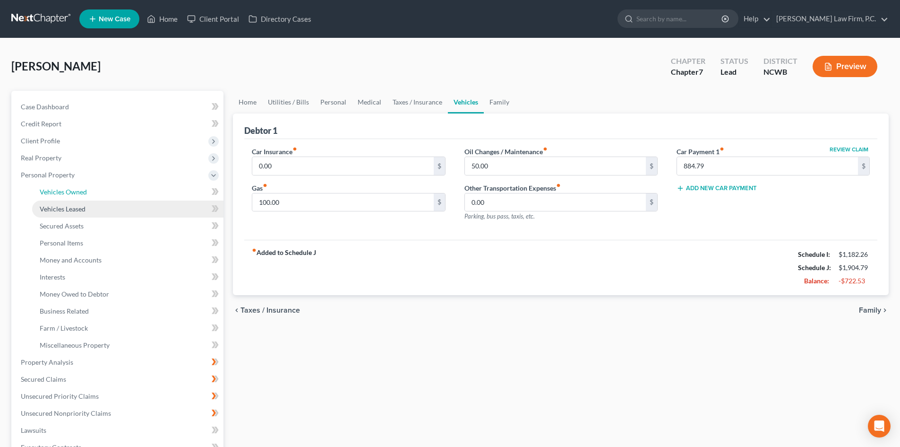
drag, startPoint x: 76, startPoint y: 195, endPoint x: 81, endPoint y: 206, distance: 12.5
click at [77, 195] on span "Vehicles Owned" at bounding box center [63, 192] width 47 height 8
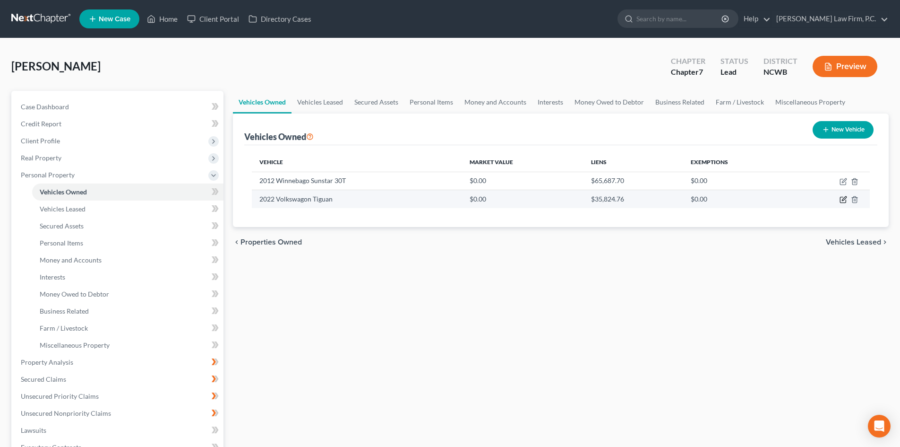
click at [847, 199] on icon "button" at bounding box center [844, 200] width 8 height 8
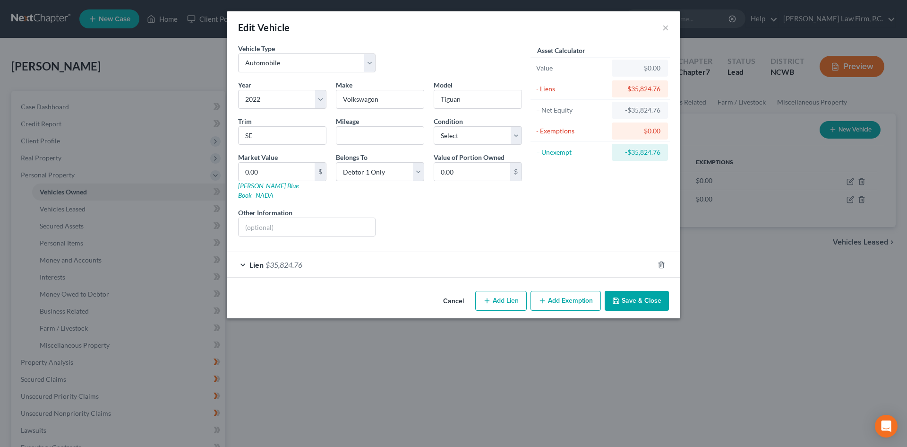
click at [455, 292] on button "Cancel" at bounding box center [454, 301] width 36 height 19
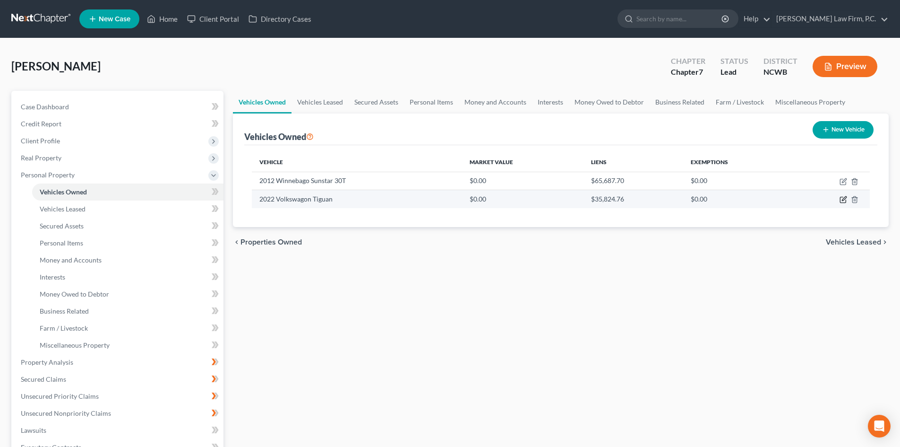
click at [843, 196] on icon "button" at bounding box center [844, 200] width 8 height 8
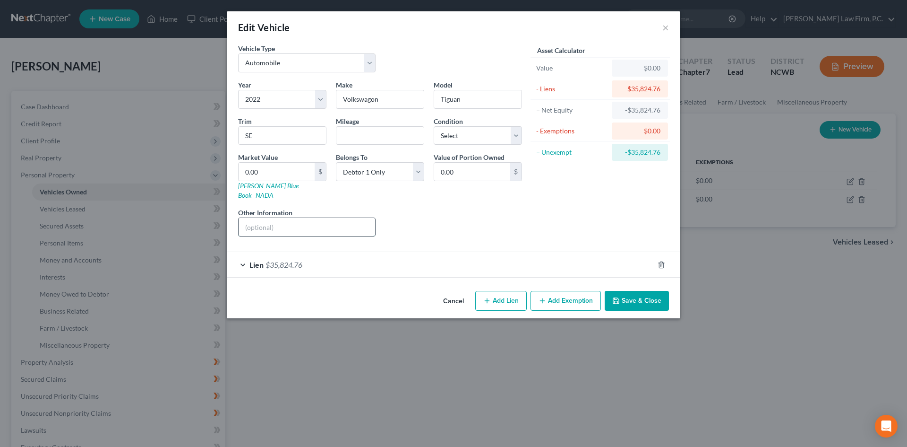
click at [321, 218] on input "text" at bounding box center [307, 227] width 137 height 18
click at [499, 218] on div "Liens Select" at bounding box center [453, 221] width 147 height 29
click at [264, 184] on link "[PERSON_NAME] Blue Book" at bounding box center [268, 189] width 60 height 17
